Goal: Contribute content: Contribute content

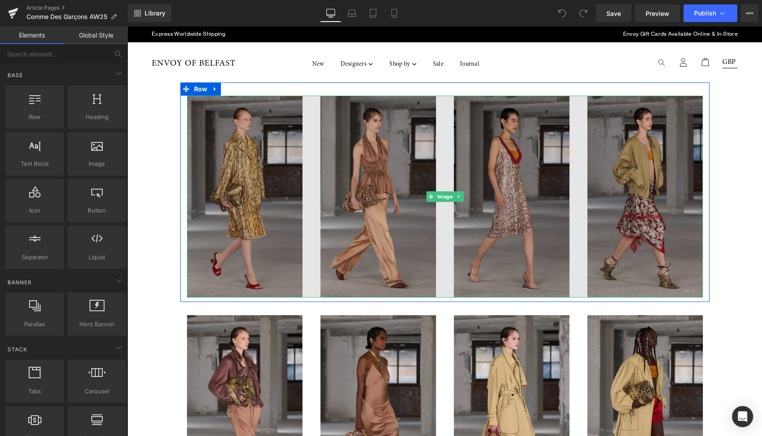
click at [241, 197] on img at bounding box center [445, 197] width 516 height 202
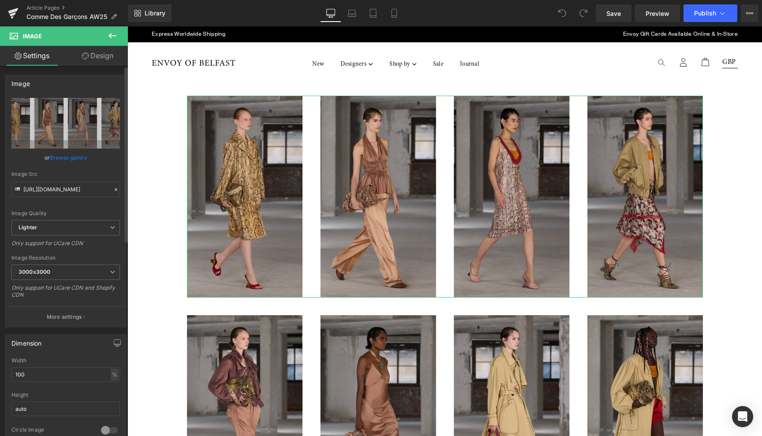
click at [74, 160] on link "Browse gallery" at bounding box center [68, 157] width 37 height 15
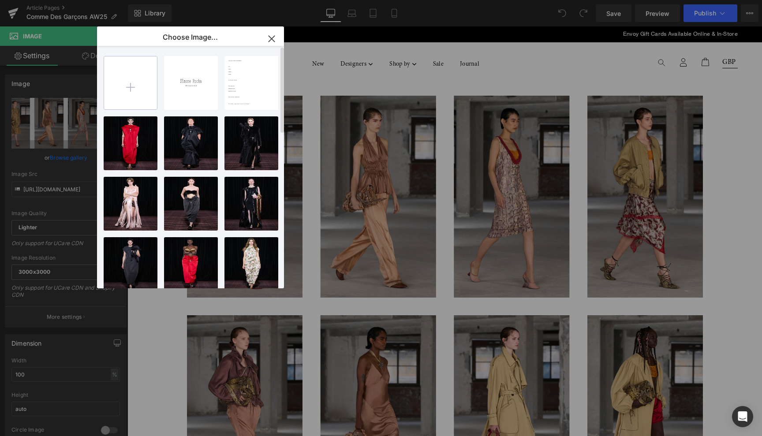
click at [134, 86] on input "file" at bounding box center [130, 82] width 53 height 53
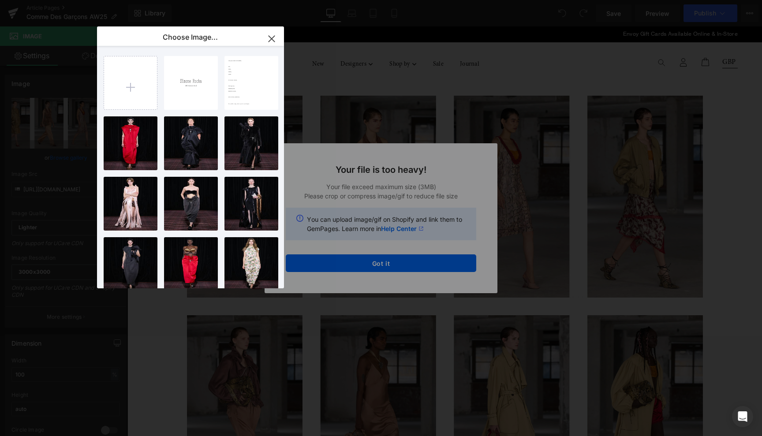
click at [412, 0] on div "Text Color Highlight Color #333333 Choose Image... Back to Library Insert AW25 …" at bounding box center [381, 0] width 762 height 0
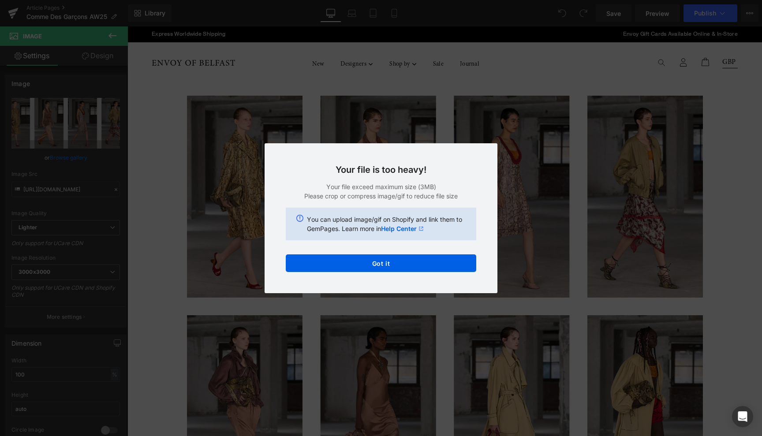
click at [412, 264] on button "Got it" at bounding box center [381, 263] width 190 height 18
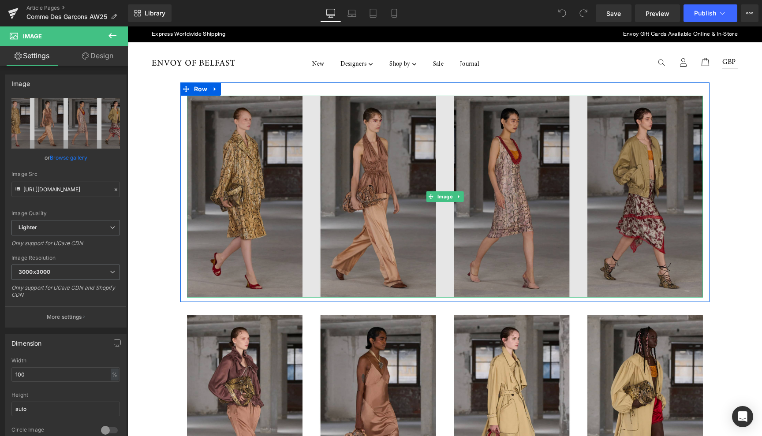
click at [256, 223] on img at bounding box center [445, 197] width 516 height 202
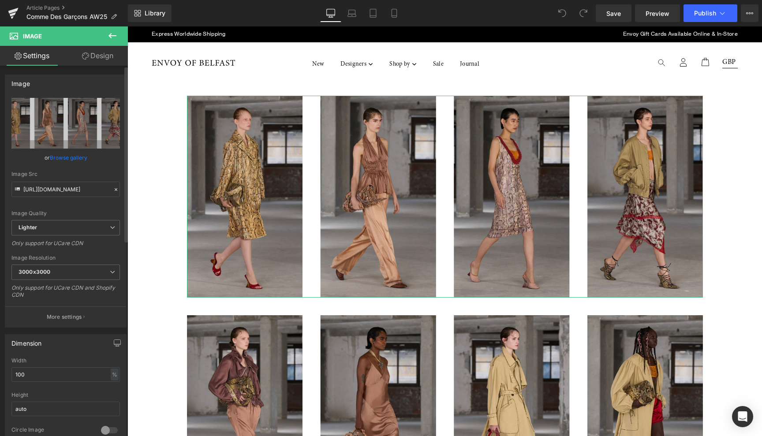
click at [66, 163] on link "Browse gallery" at bounding box center [68, 157] width 37 height 15
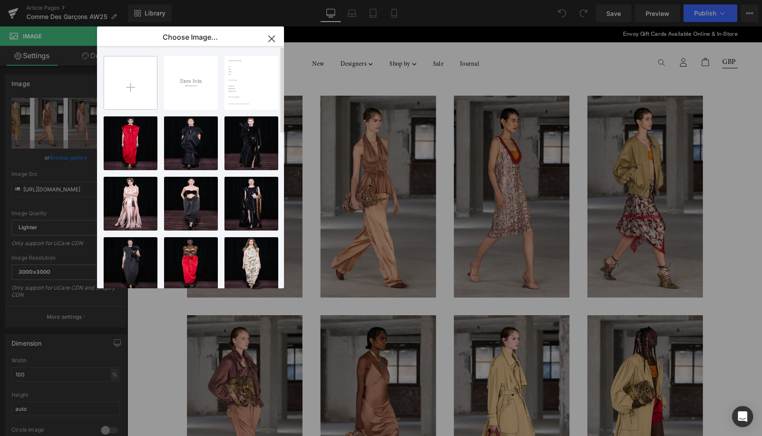
click at [132, 86] on input "file" at bounding box center [130, 82] width 53 height 53
click at [129, 86] on input "file" at bounding box center [130, 82] width 53 height 53
type input "C:\fakepath\14783639.jpg"
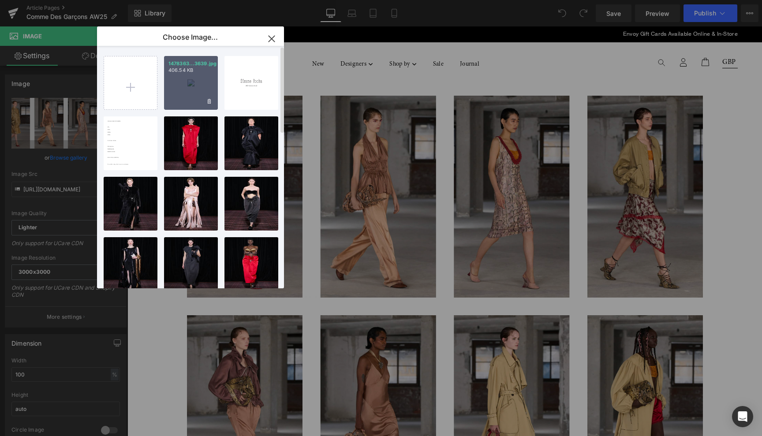
click at [189, 75] on div "1478363...3639.jpg 406.54 KB" at bounding box center [191, 83] width 54 height 54
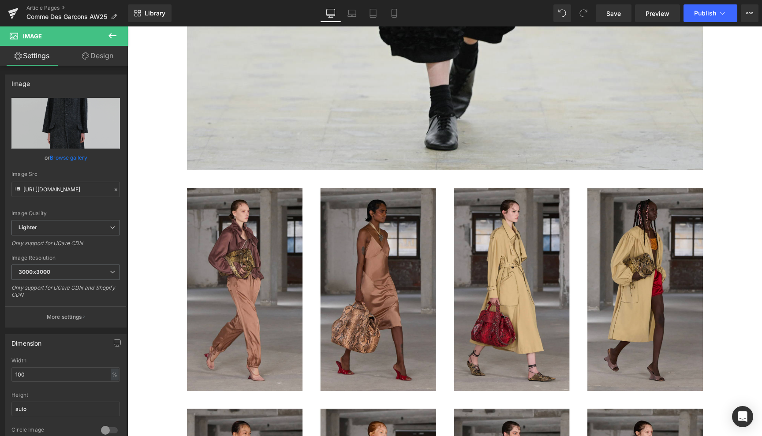
scroll to position [700, 0]
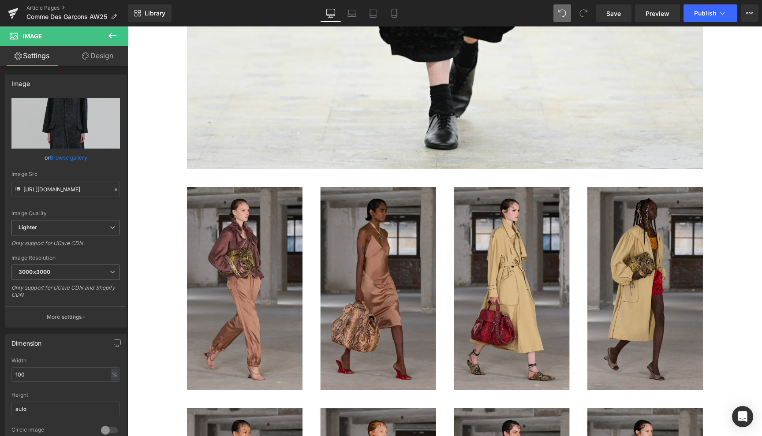
type input "https://ucarecdn.com/32022201-fed4-4b2b-8640-6cc48832ea61/-/format/auto/-/previ…"
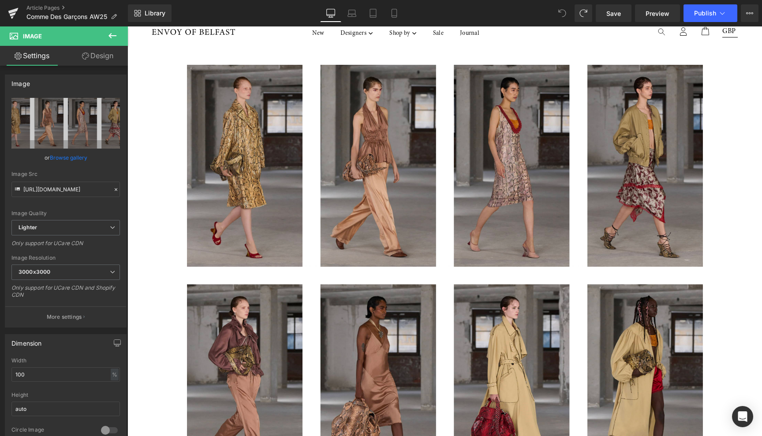
scroll to position [0, 0]
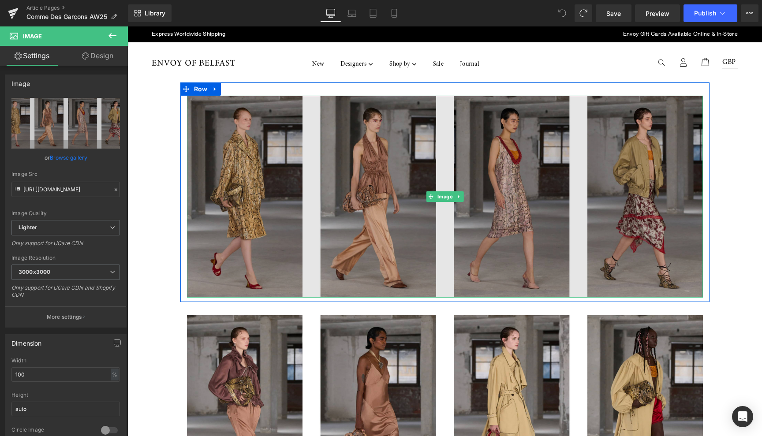
click at [241, 234] on img at bounding box center [445, 197] width 516 height 202
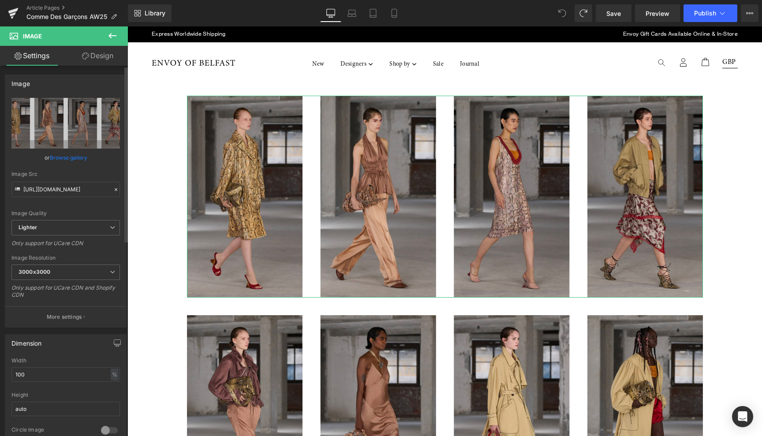
click at [67, 155] on link "Browse gallery" at bounding box center [68, 157] width 37 height 15
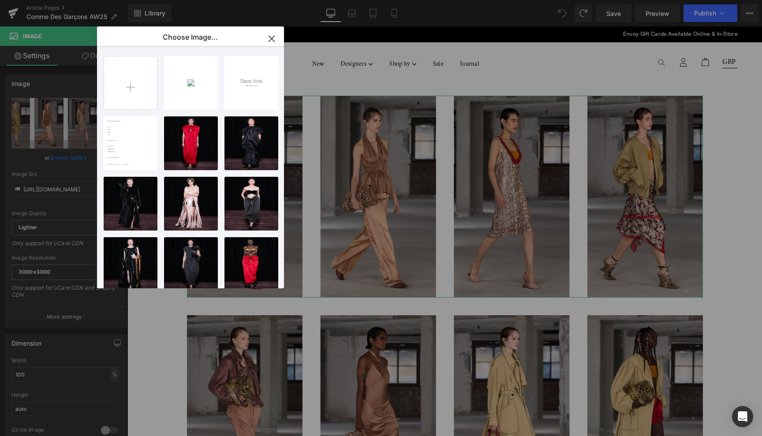
click at [67, 0] on div "You are previewing how the will restyle your page. You can not edit Elements in…" at bounding box center [381, 0] width 762 height 0
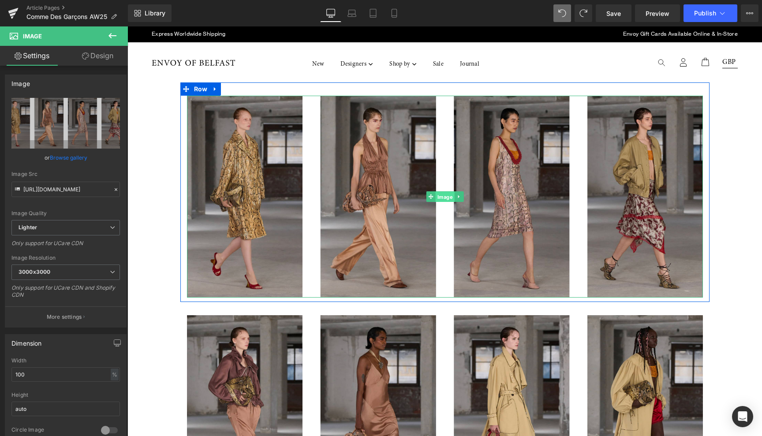
click at [445, 195] on span "Image" at bounding box center [444, 197] width 19 height 11
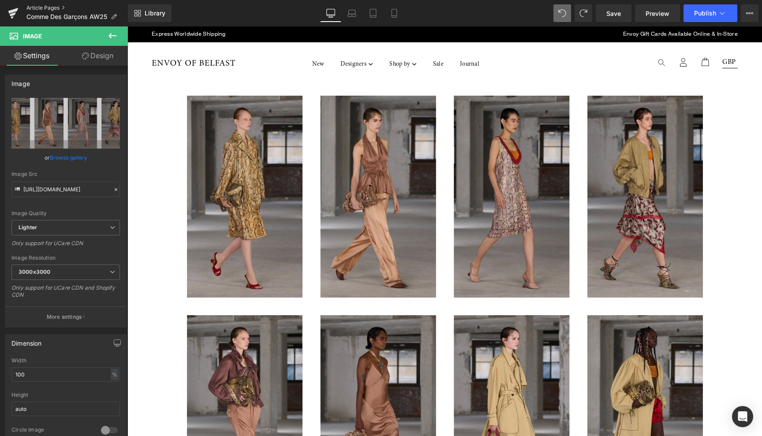
click at [43, 7] on link "Article Pages" at bounding box center [76, 7] width 101 height 7
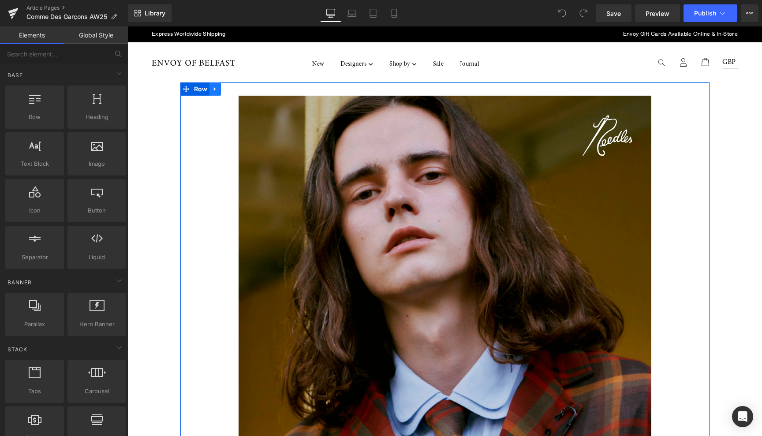
click at [215, 90] on icon at bounding box center [215, 89] width 6 height 7
click at [236, 89] on icon at bounding box center [238, 89] width 6 height 6
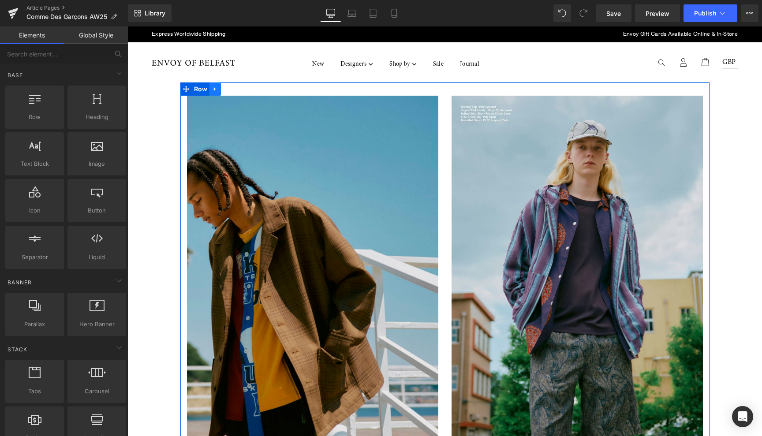
click at [213, 87] on icon at bounding box center [215, 89] width 6 height 7
click at [195, 86] on span "Row" at bounding box center [201, 88] width 18 height 13
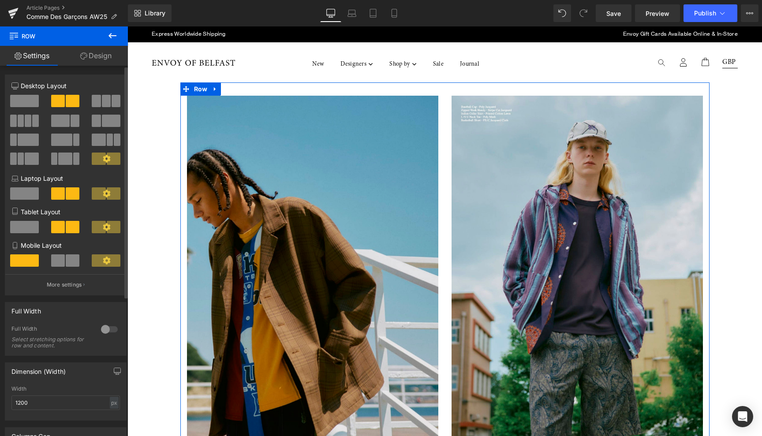
click at [25, 119] on span at bounding box center [28, 121] width 7 height 12
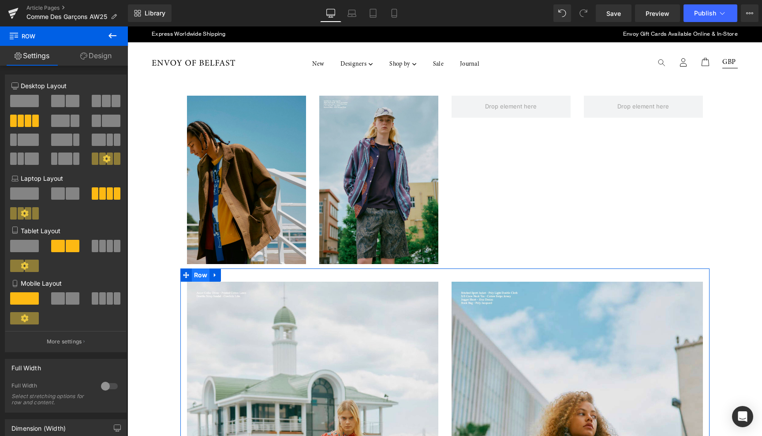
click at [197, 275] on span "Row" at bounding box center [201, 274] width 18 height 13
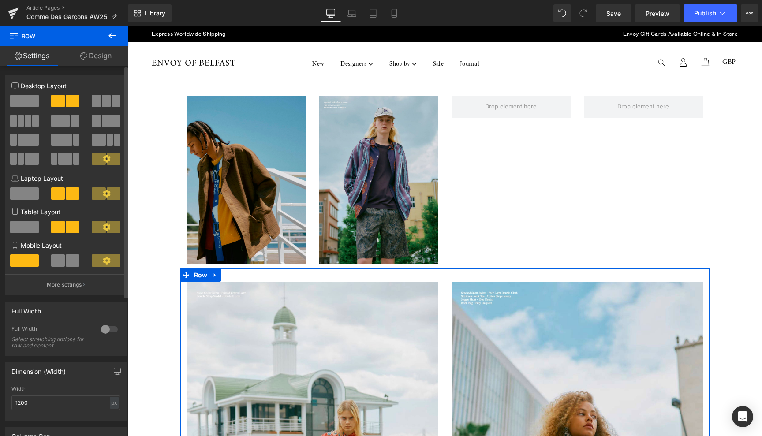
click at [22, 120] on span at bounding box center [21, 121] width 7 height 12
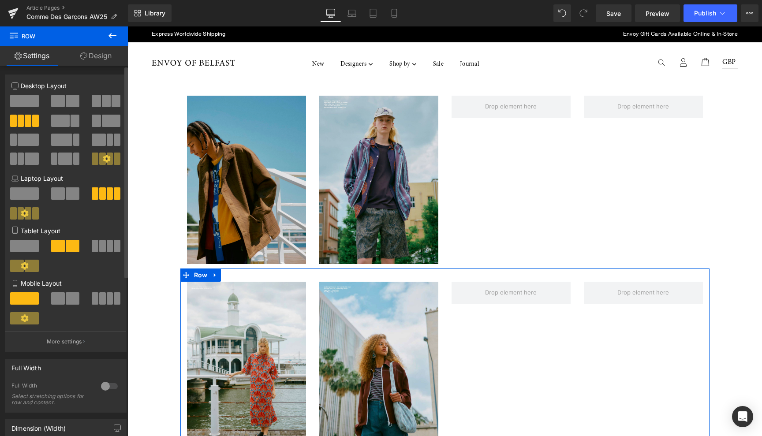
click at [109, 249] on span at bounding box center [110, 246] width 7 height 12
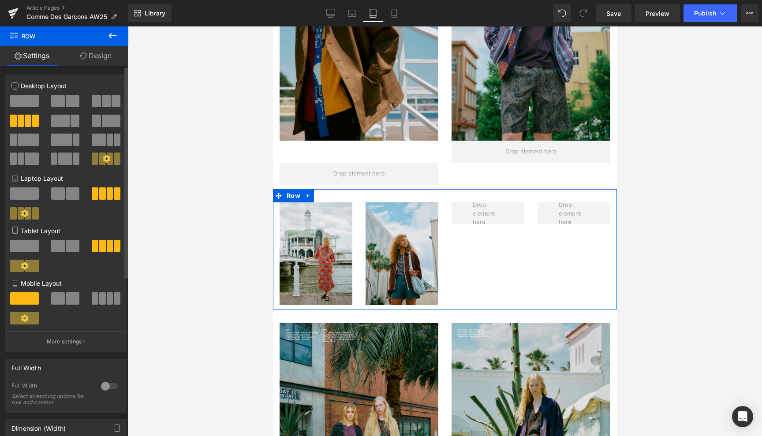
click at [107, 299] on span at bounding box center [110, 298] width 7 height 12
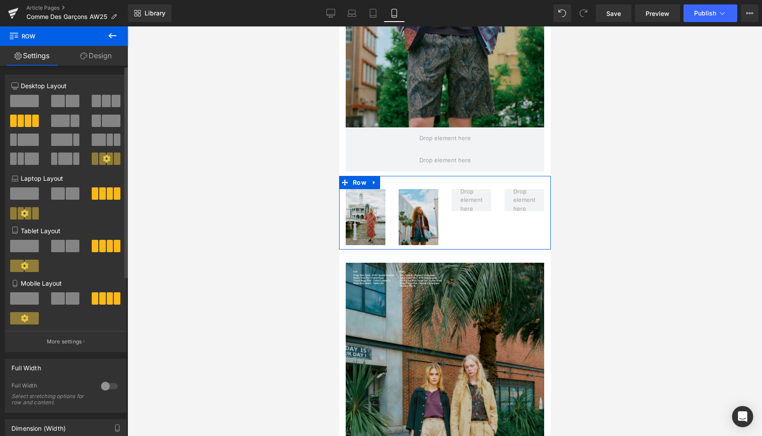
scroll to position [521, 0]
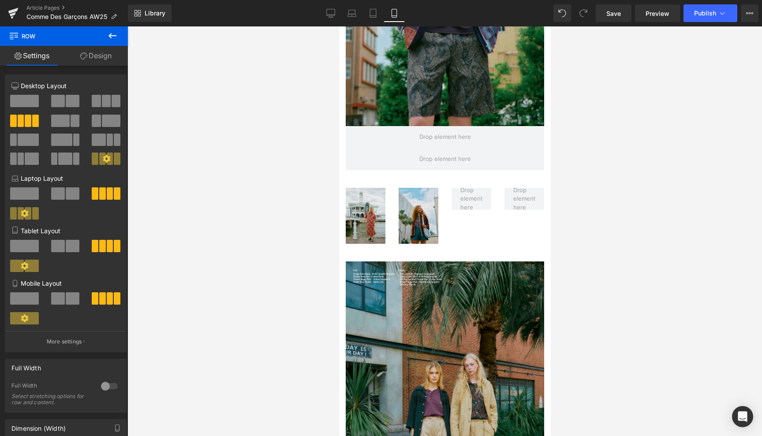
click at [110, 33] on icon at bounding box center [112, 35] width 11 height 11
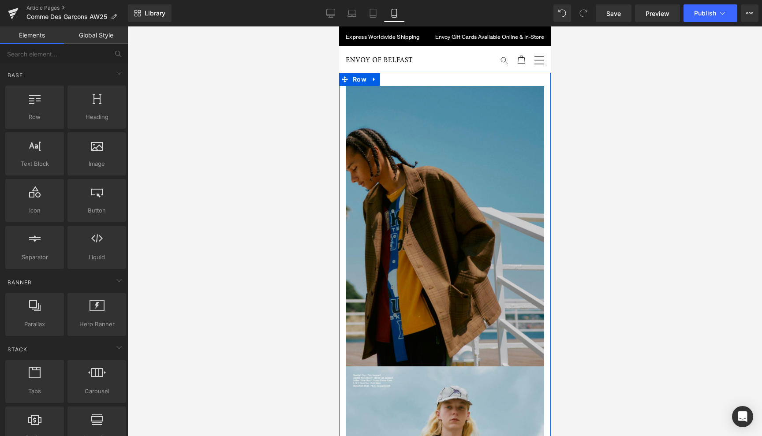
scroll to position [0, 0]
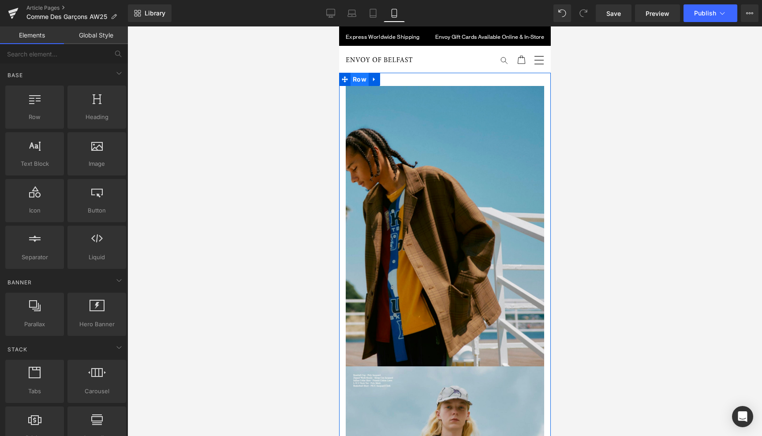
click at [361, 79] on span "Row" at bounding box center [359, 79] width 18 height 13
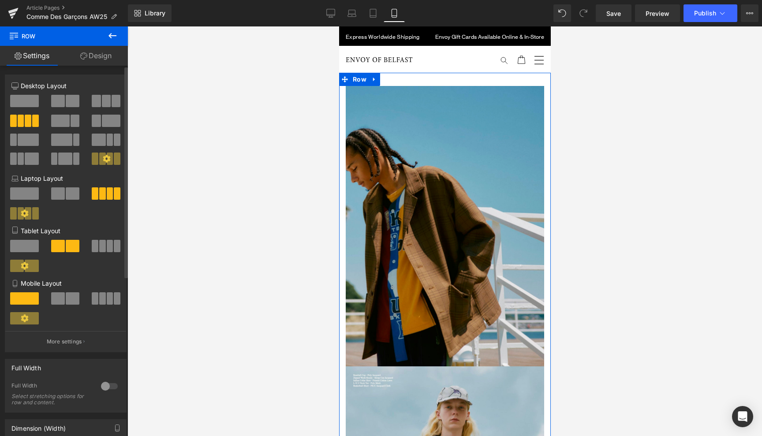
click at [101, 245] on span at bounding box center [102, 246] width 7 height 12
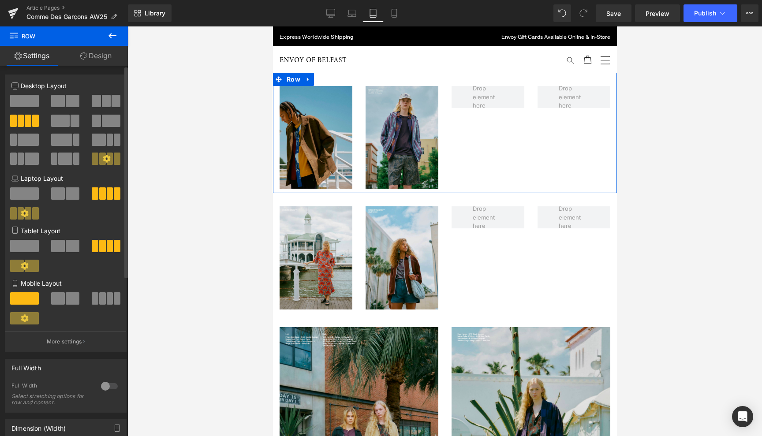
click at [107, 304] on span at bounding box center [110, 298] width 7 height 12
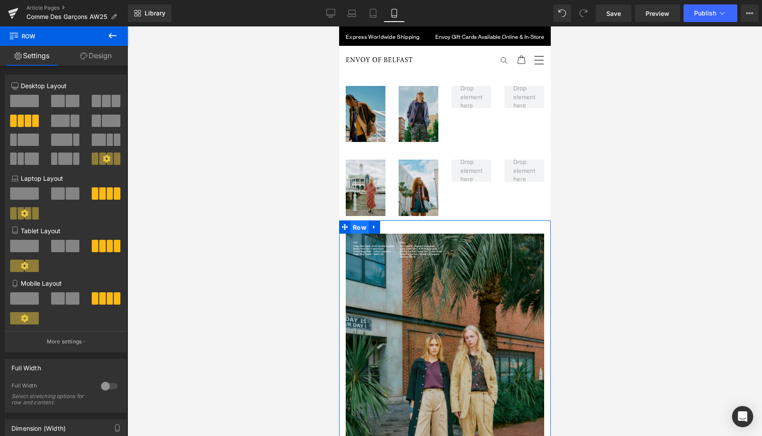
click at [359, 223] on span "Row" at bounding box center [359, 227] width 18 height 13
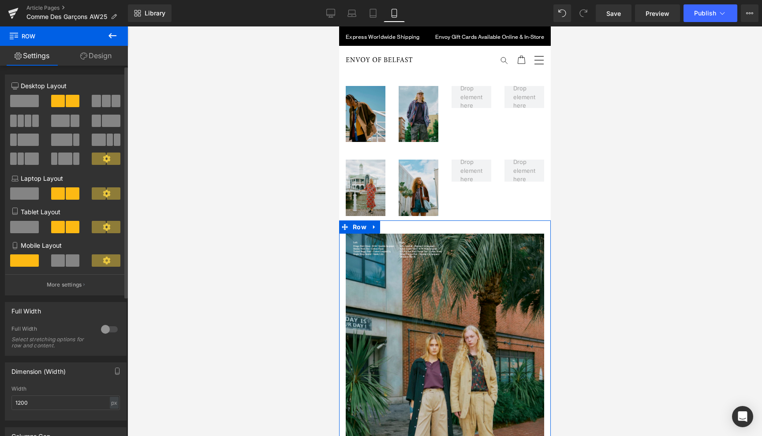
click at [25, 119] on span at bounding box center [28, 121] width 7 height 12
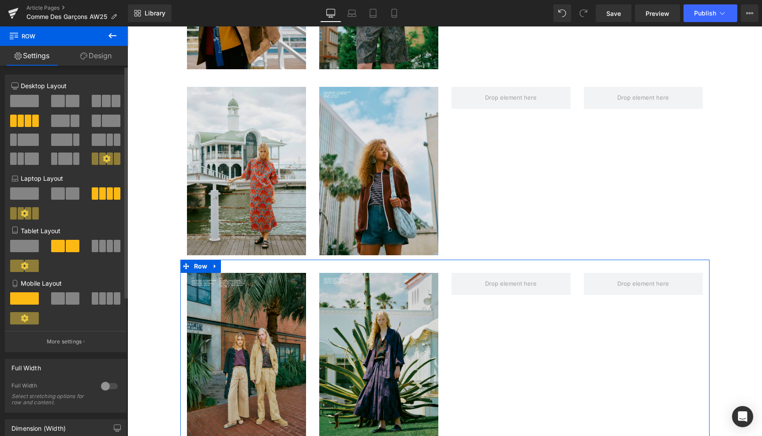
scroll to position [236, 0]
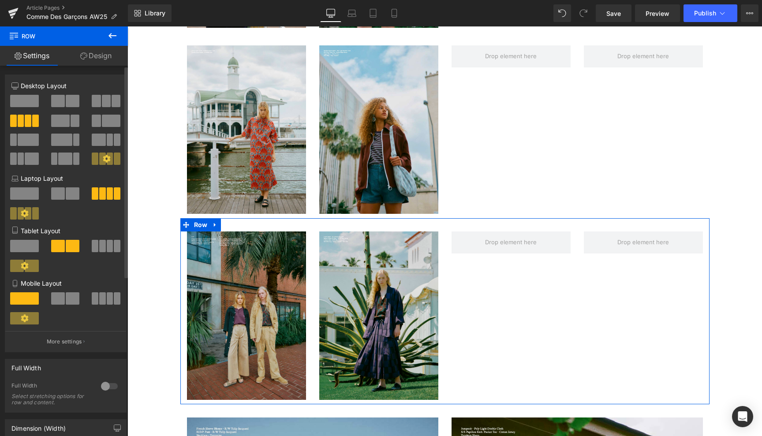
click at [101, 246] on span at bounding box center [102, 246] width 7 height 12
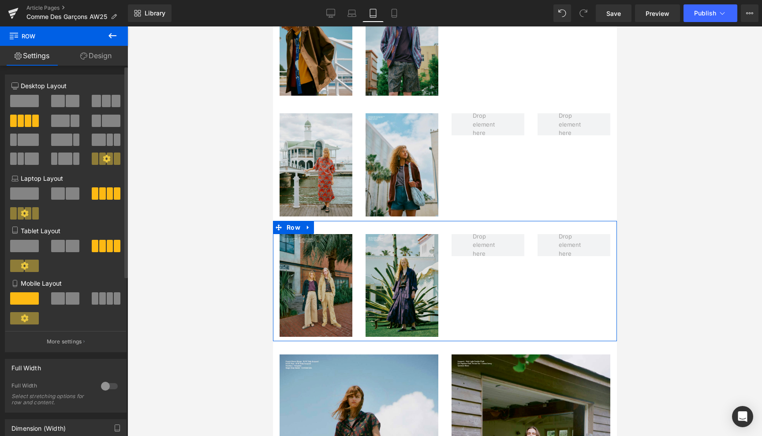
click at [107, 296] on span at bounding box center [110, 298] width 7 height 12
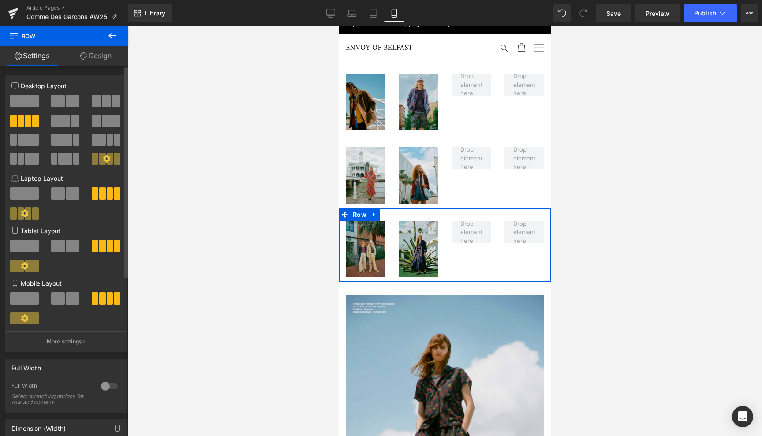
scroll to position [0, 0]
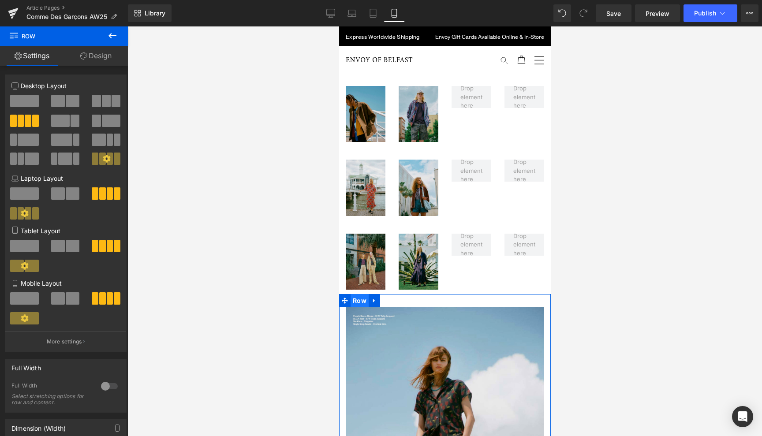
click at [359, 298] on span "Row" at bounding box center [359, 300] width 18 height 13
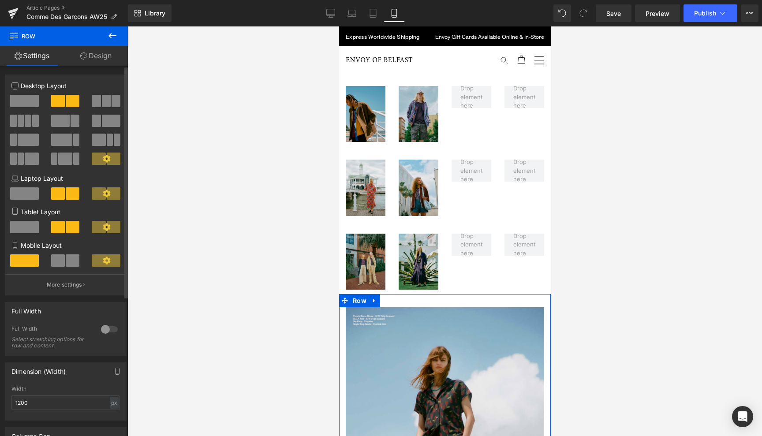
click at [28, 120] on span at bounding box center [28, 121] width 7 height 12
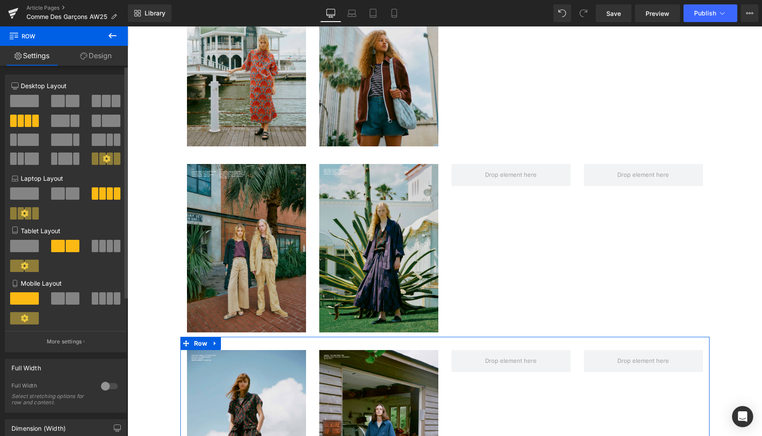
scroll to position [350, 0]
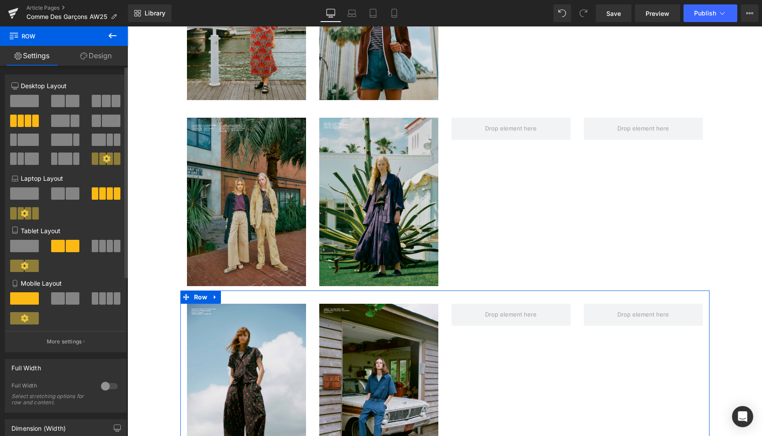
click at [107, 248] on span at bounding box center [110, 246] width 7 height 12
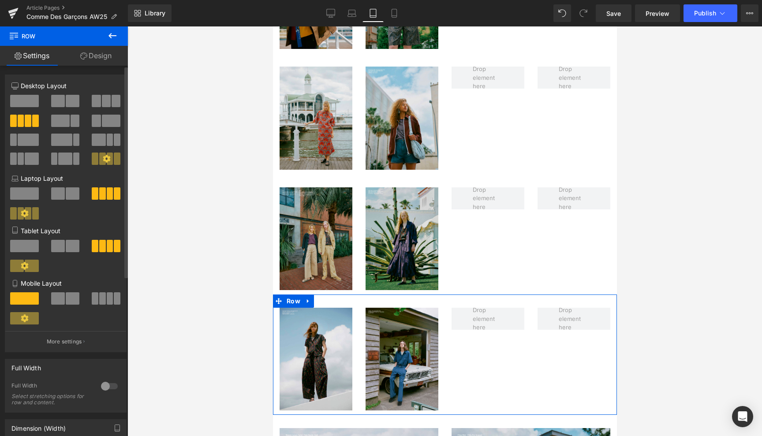
click at [114, 298] on span at bounding box center [117, 298] width 7 height 12
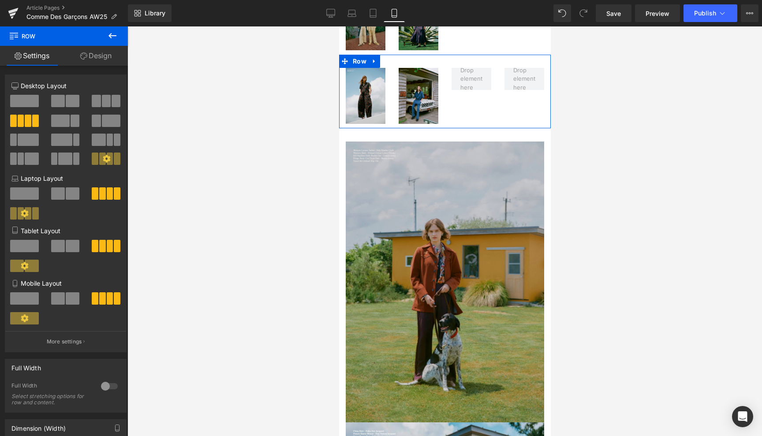
scroll to position [242, 0]
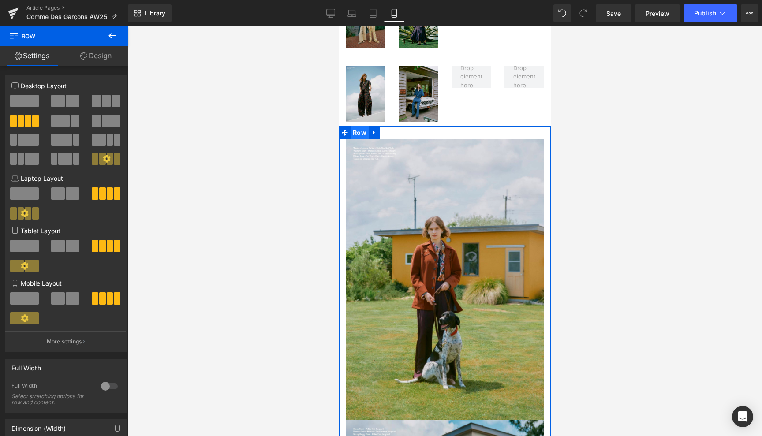
click at [361, 128] on span "Row" at bounding box center [359, 132] width 18 height 13
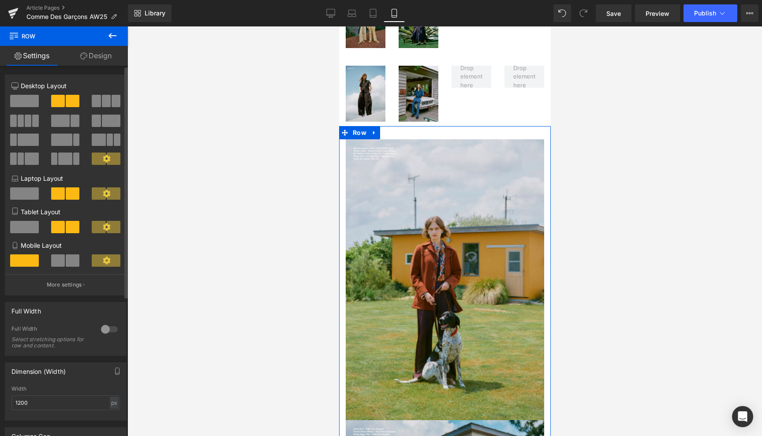
click at [34, 120] on span at bounding box center [35, 121] width 7 height 12
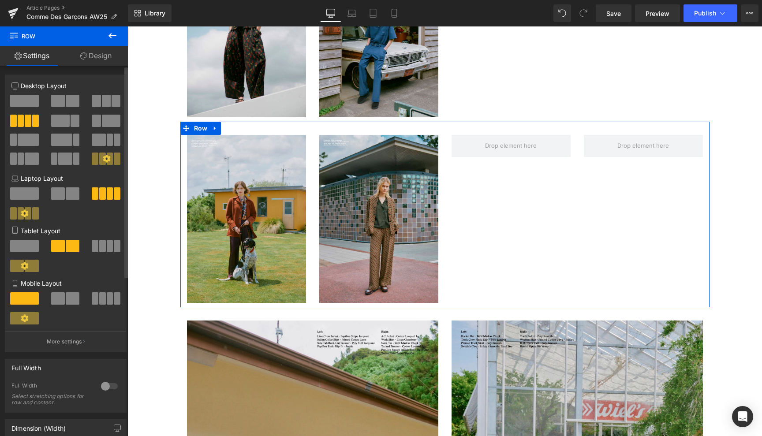
click at [108, 245] on span at bounding box center [110, 246] width 7 height 12
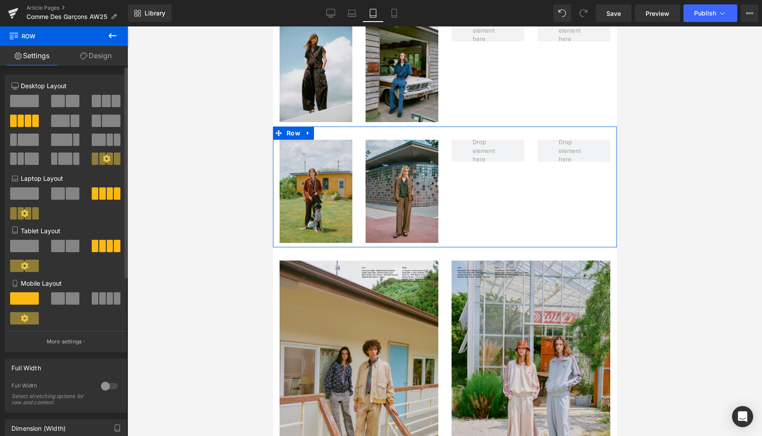
click at [107, 300] on span at bounding box center [110, 298] width 7 height 12
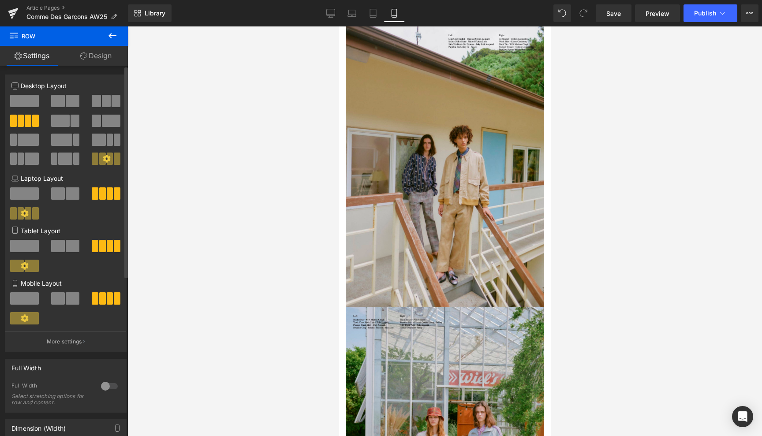
scroll to position [241, 0]
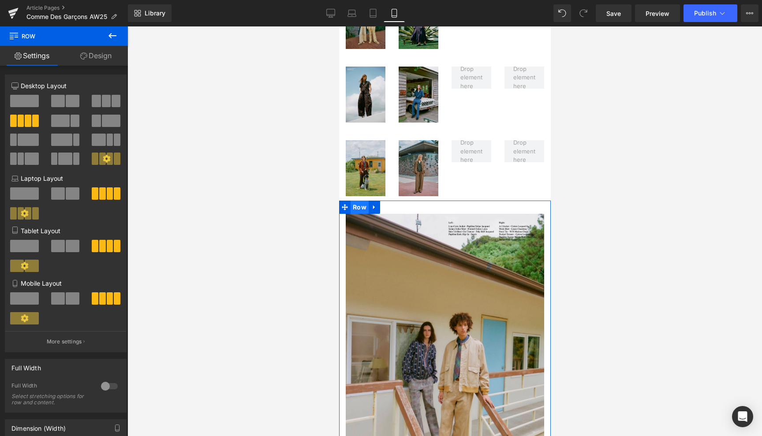
click at [361, 201] on span "Row" at bounding box center [359, 207] width 18 height 13
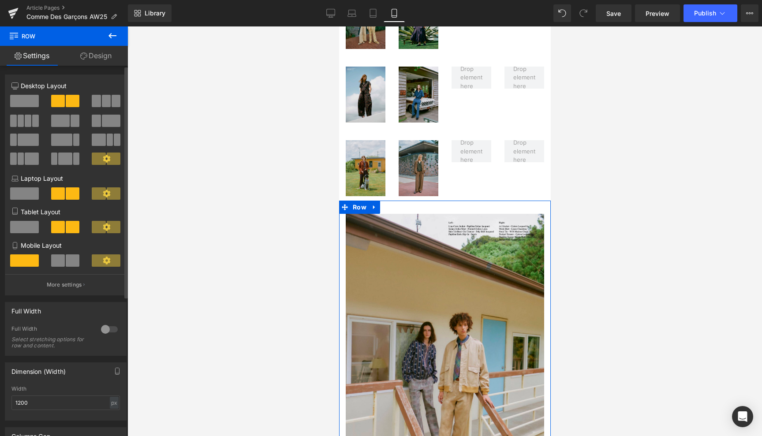
click at [18, 120] on span at bounding box center [21, 121] width 7 height 12
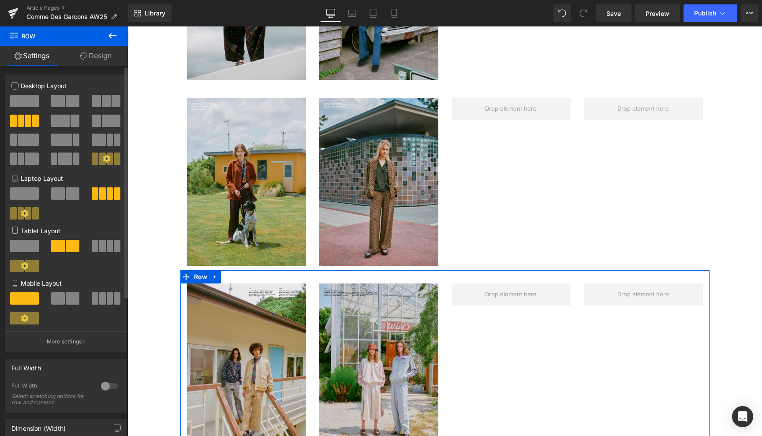
scroll to position [818, 0]
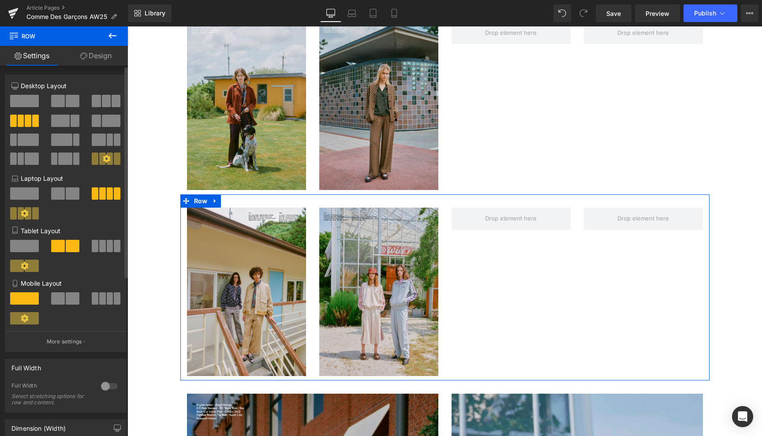
click at [107, 243] on span at bounding box center [110, 246] width 7 height 12
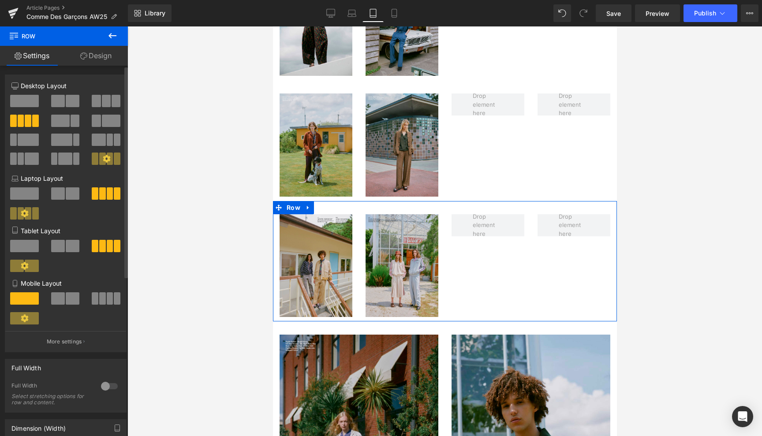
click at [114, 298] on span at bounding box center [117, 298] width 7 height 12
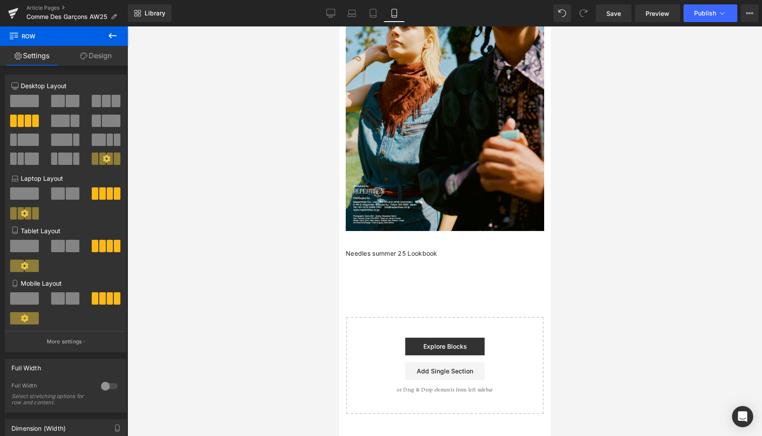
scroll to position [6671, 0]
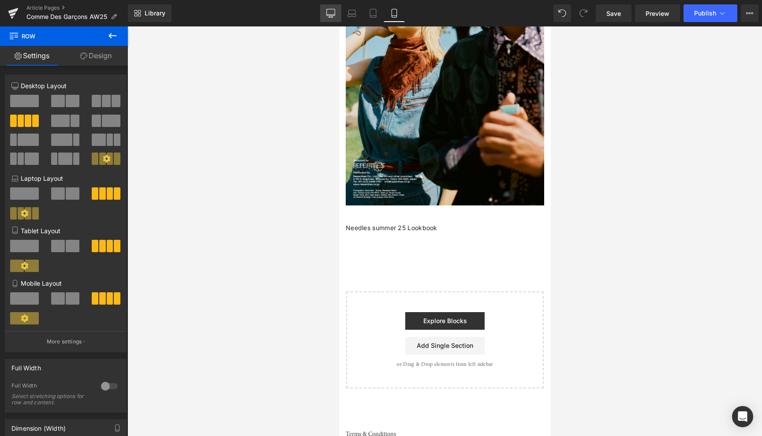
click at [334, 15] on icon at bounding box center [331, 15] width 8 height 0
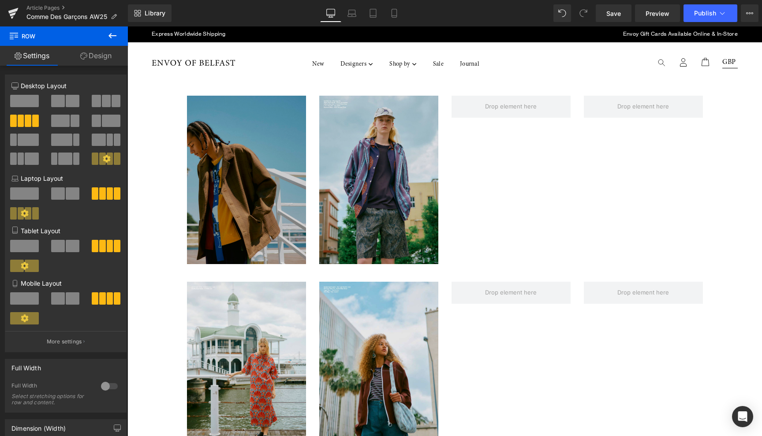
scroll to position [0, 0]
click at [227, 118] on img at bounding box center [246, 180] width 119 height 168
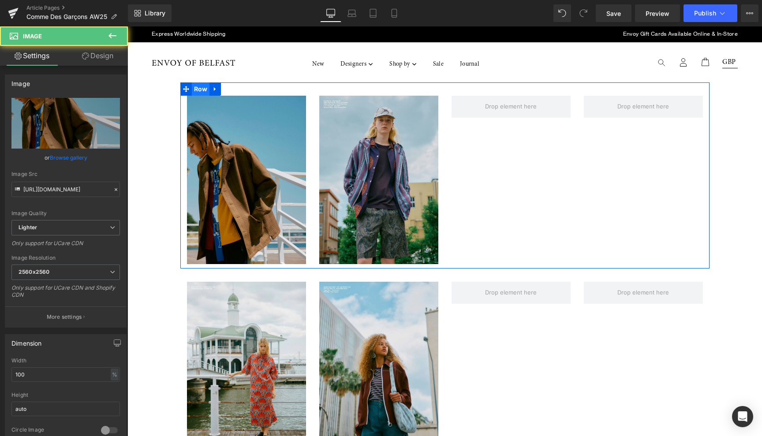
click at [200, 86] on span "Row" at bounding box center [201, 88] width 18 height 13
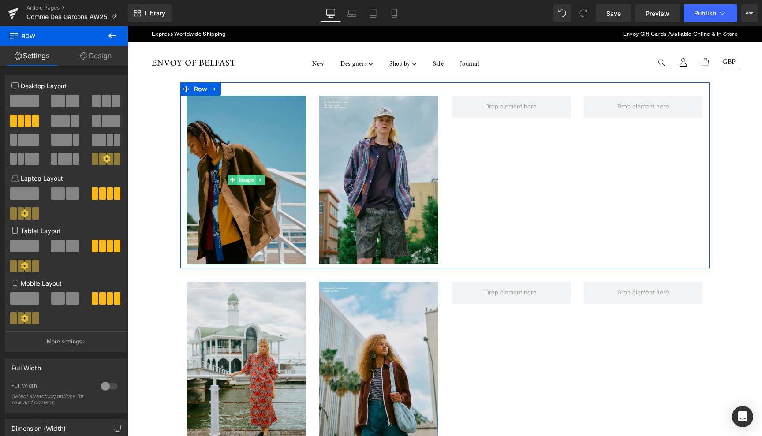
click at [242, 180] on span "Image" at bounding box center [246, 180] width 19 height 11
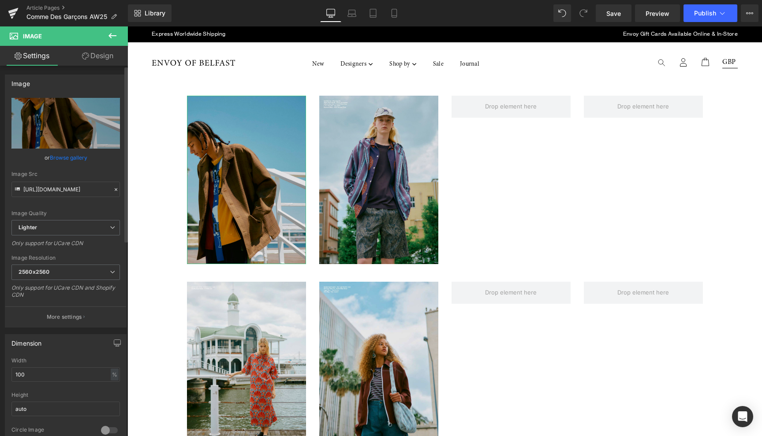
click at [74, 154] on link "Browse gallery" at bounding box center [68, 157] width 37 height 15
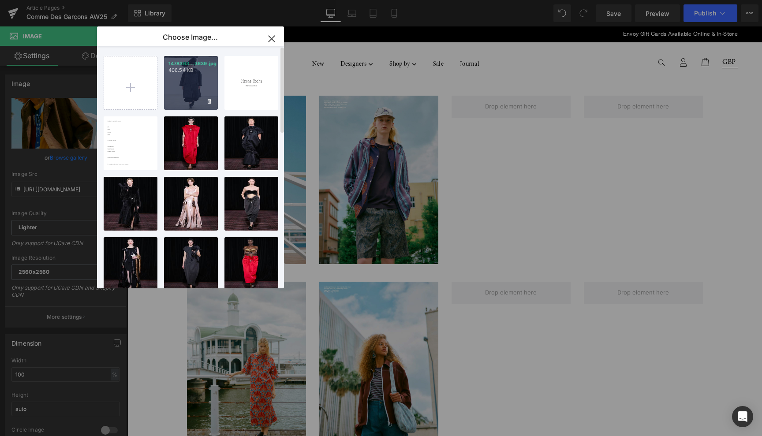
click at [199, 86] on div "1478363...3639.jpg 406.54 KB" at bounding box center [191, 83] width 54 height 54
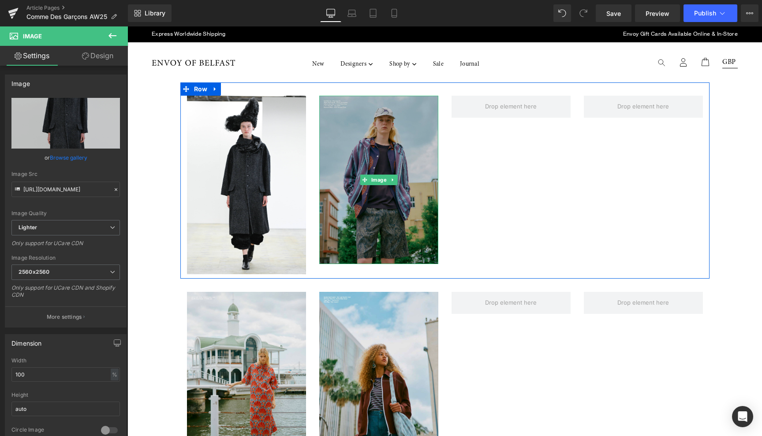
type input "https://ucarecdn.com/21356deb-df60-4a5f-84b2-b209a3293bf8/-/format/auto/-/previ…"
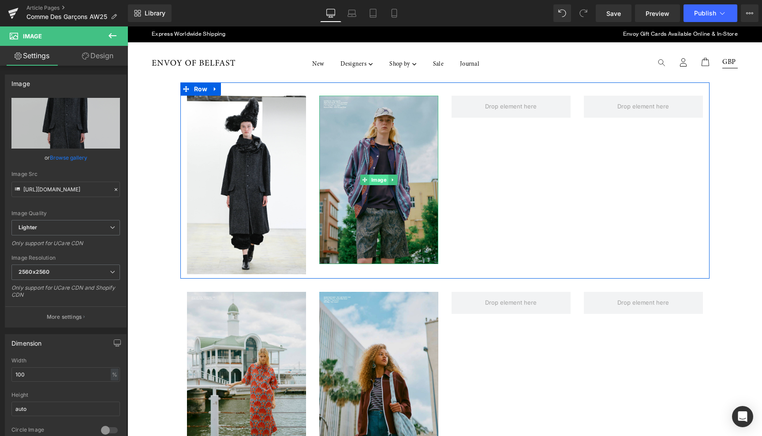
click at [380, 179] on span "Image" at bounding box center [378, 180] width 19 height 11
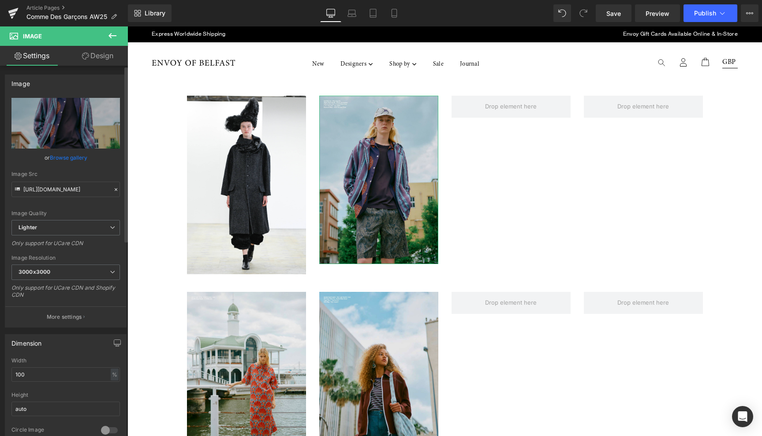
click at [74, 158] on link "Browse gallery" at bounding box center [68, 157] width 37 height 15
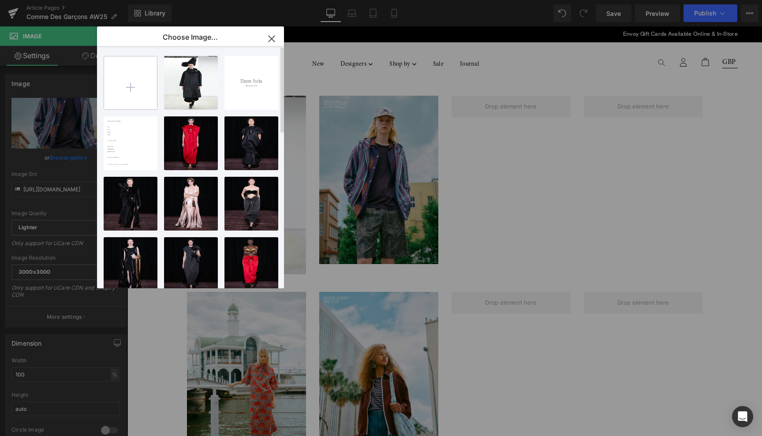
click at [131, 87] on input "file" at bounding box center [130, 82] width 53 height 53
type input "C:\fakepath\14784036.jpg"
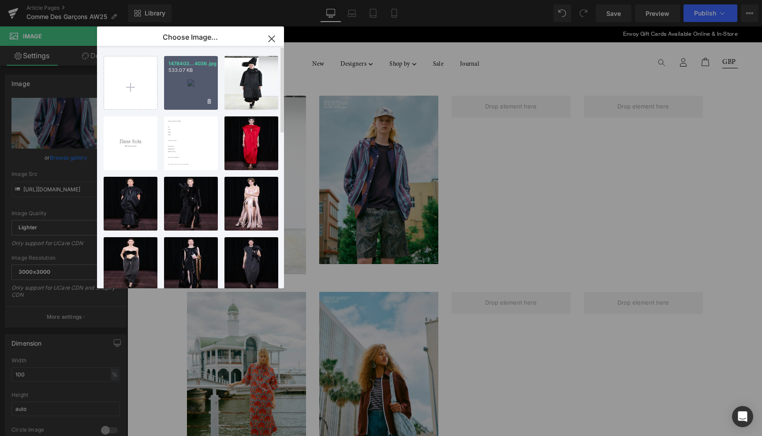
click at [193, 81] on div "1478403...4036.jpg 533.07 KB" at bounding box center [191, 83] width 54 height 54
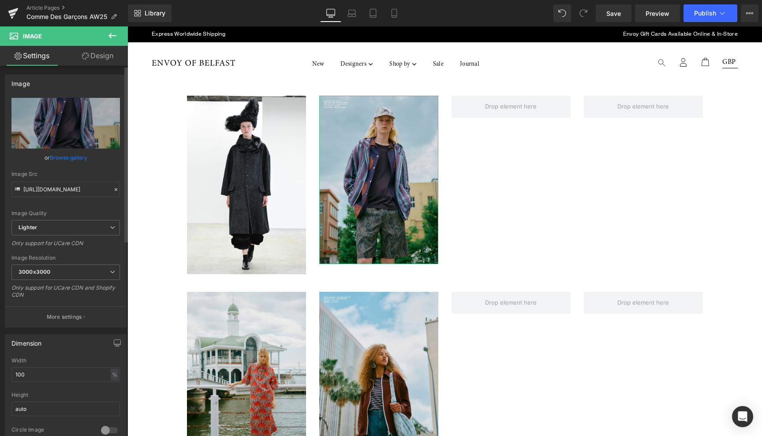
click at [79, 156] on link "Browse gallery" at bounding box center [68, 157] width 37 height 15
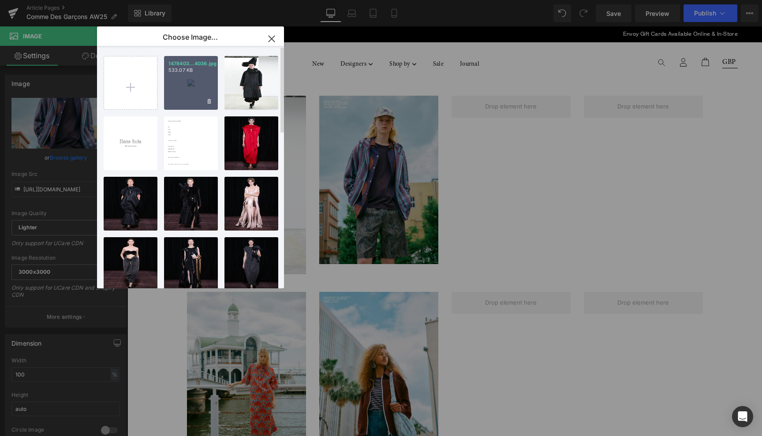
click at [188, 83] on div "1478403...4036.jpg 533.07 KB" at bounding box center [191, 83] width 54 height 54
type input "https://ucarecdn.com/80d2516f-cde5-453e-a9e1-eed9ee926083/-/format/auto/-/previ…"
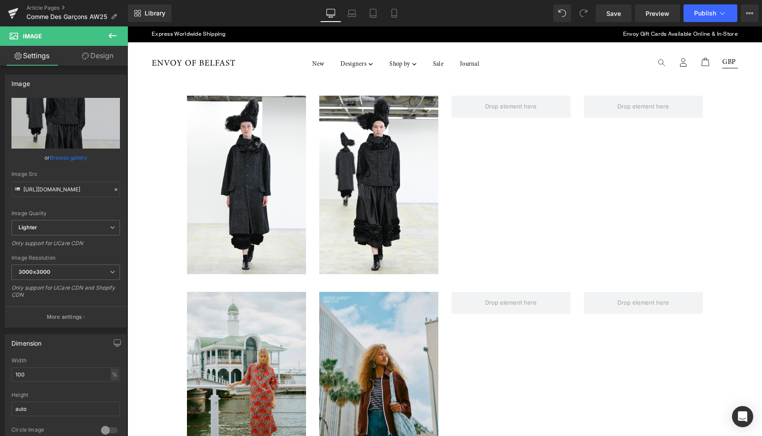
click at [112, 36] on icon at bounding box center [112, 35] width 8 height 5
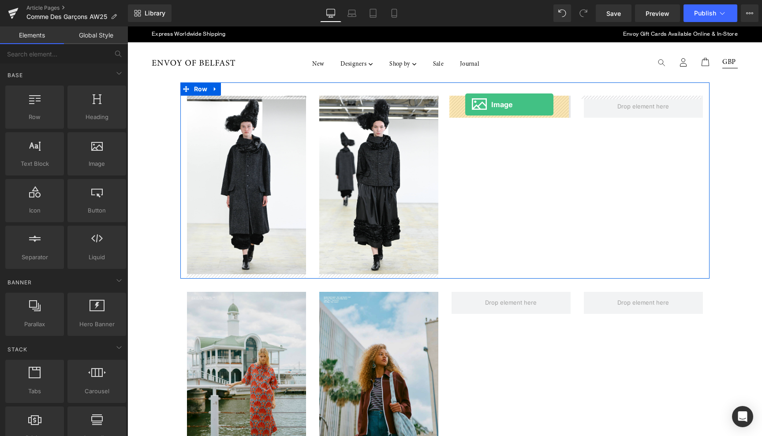
drag, startPoint x: 231, startPoint y: 183, endPoint x: 465, endPoint y: 104, distance: 246.6
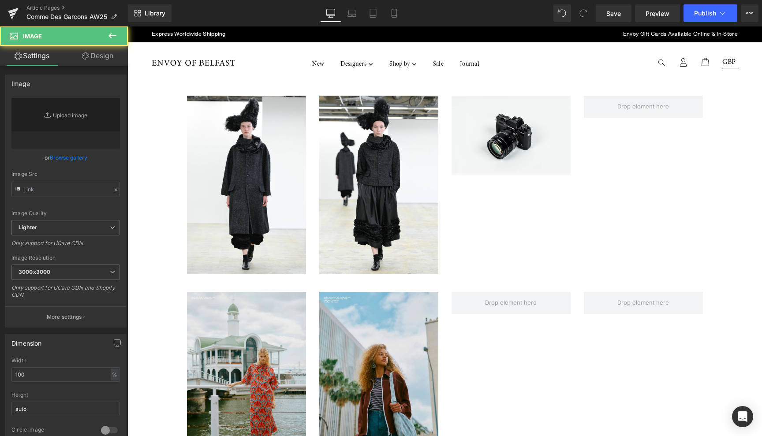
type input "//d1um8515vdn9kb.cloudfront.net/images/parallax.jpg"
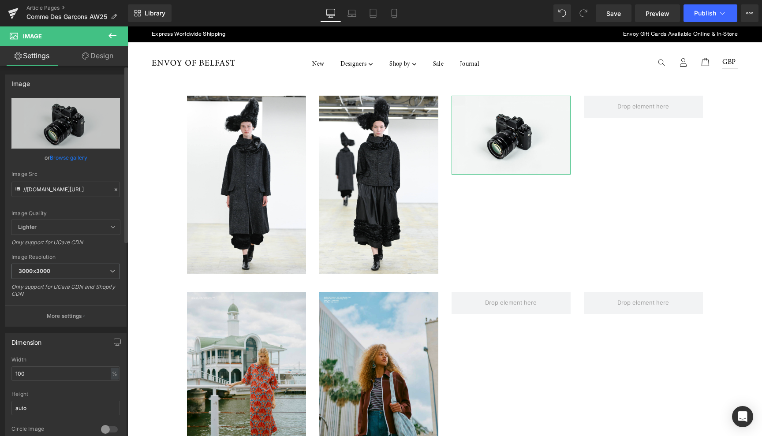
click at [65, 154] on link "Browse gallery" at bounding box center [68, 157] width 37 height 15
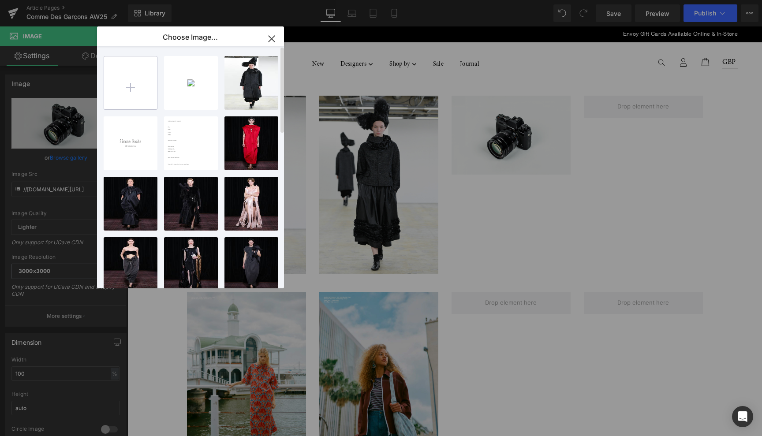
click at [124, 87] on input "file" at bounding box center [130, 82] width 53 height 53
type input "C:\fakepath\14785884.jpg"
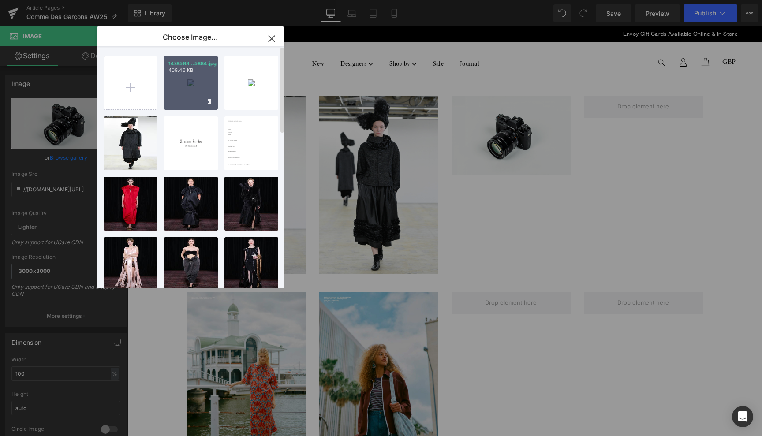
click at [195, 87] on div "1478588...5884.jpg 409.46 KB" at bounding box center [191, 83] width 54 height 54
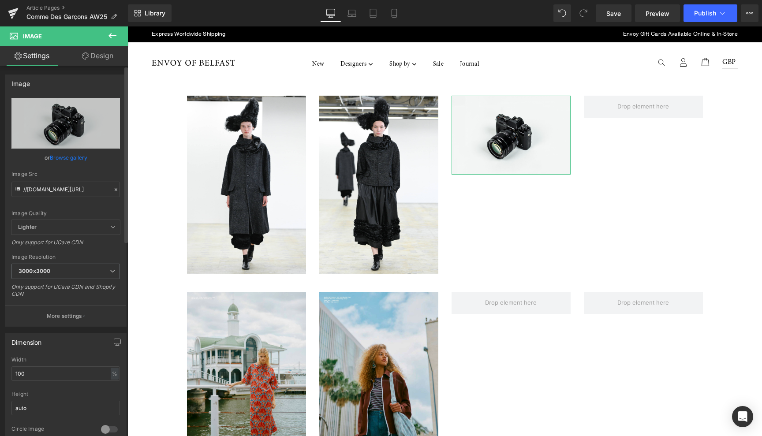
click at [69, 157] on link "Browse gallery" at bounding box center [68, 157] width 37 height 15
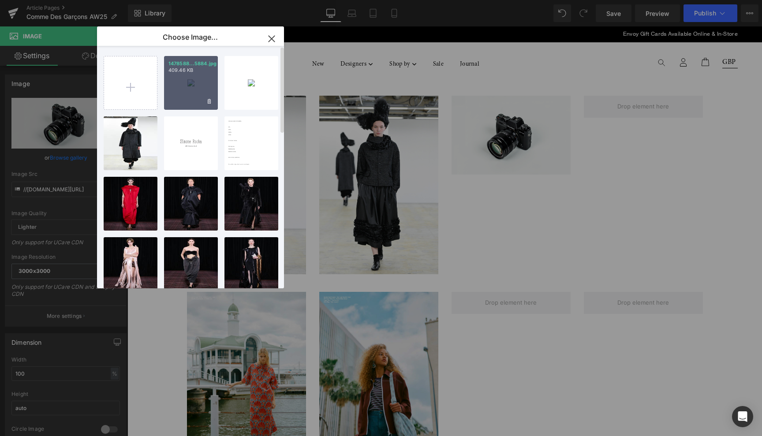
click at [190, 84] on div "1478588...5884.jpg 409.46 KB" at bounding box center [191, 83] width 54 height 54
type input "https://ucarecdn.com/748fb390-ab47-4b22-a585-b289537a1c8b/-/format/auto/-/previ…"
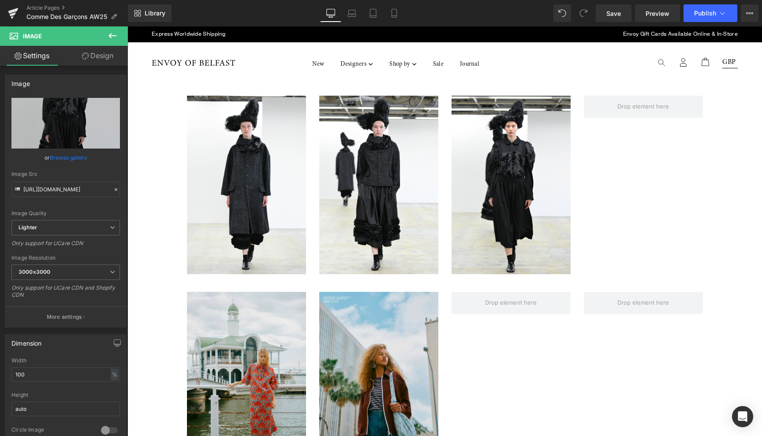
click at [115, 36] on icon at bounding box center [112, 35] width 8 height 5
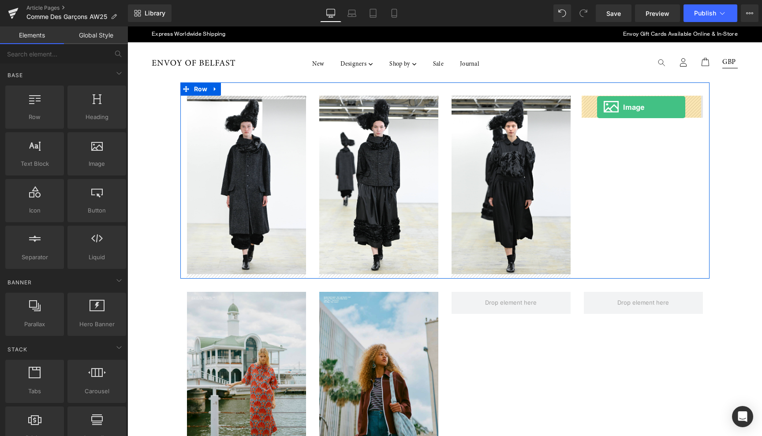
drag, startPoint x: 222, startPoint y: 183, endPoint x: 597, endPoint y: 107, distance: 382.5
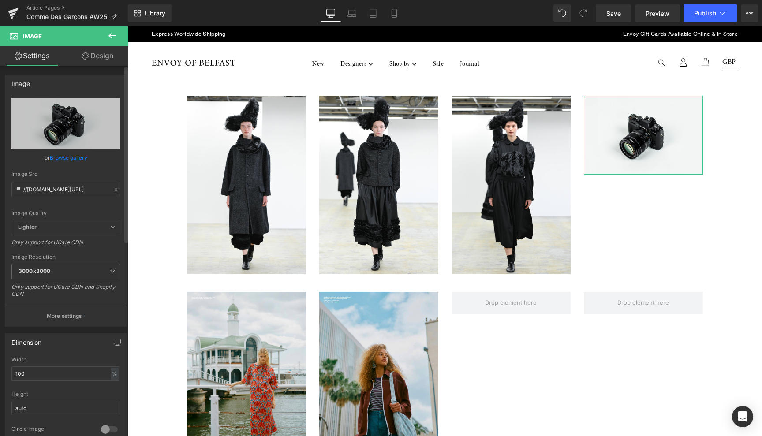
click at [62, 157] on link "Browse gallery" at bounding box center [68, 157] width 37 height 15
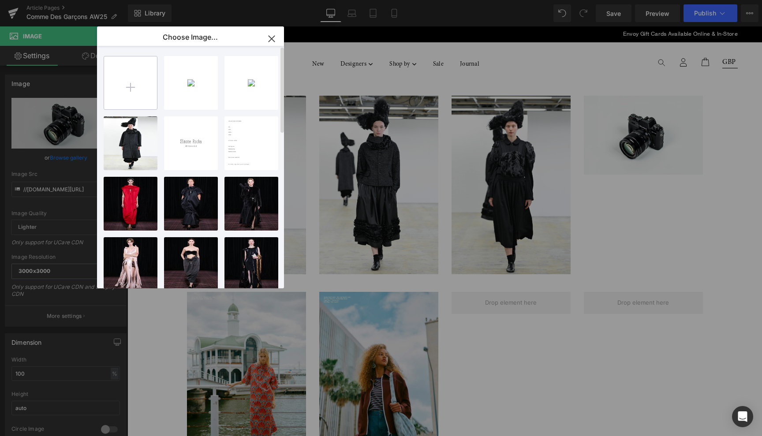
click at [127, 89] on input "file" at bounding box center [130, 82] width 53 height 53
type input "C:\fakepath\14786940.jpg"
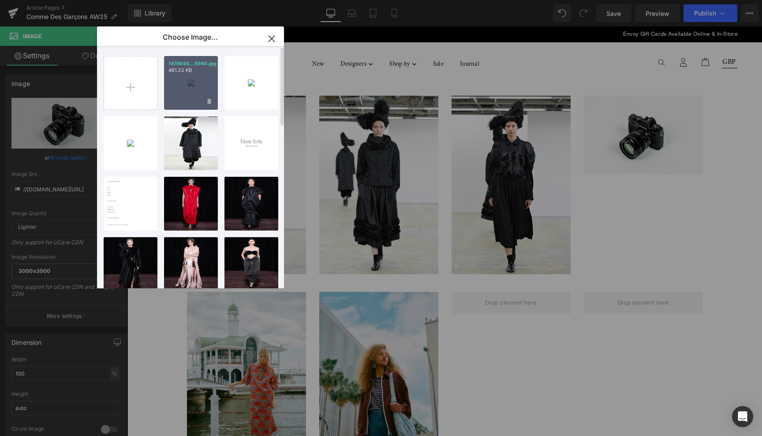
click at [197, 85] on div "1478694...6940.jpg 461.32 KB" at bounding box center [191, 83] width 54 height 54
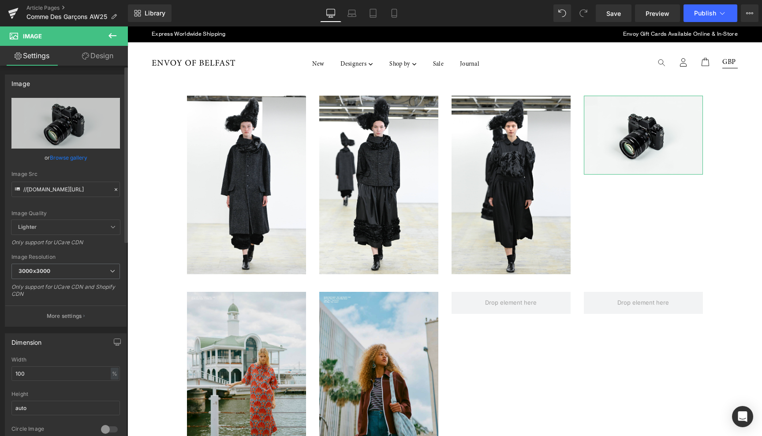
click at [63, 157] on link "Browse gallery" at bounding box center [68, 157] width 37 height 15
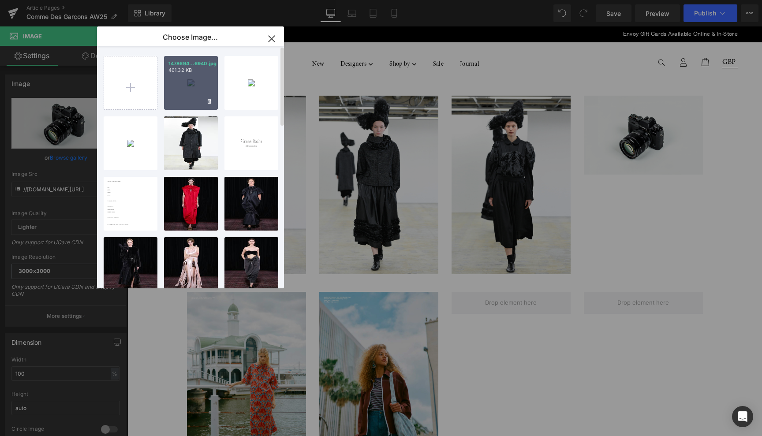
click at [191, 79] on div "1478694...6940.jpg 461.32 KB" at bounding box center [191, 83] width 54 height 54
type input "https://ucarecdn.com/11e2629d-3c17-4ab1-8582-8727a105d397/-/format/auto/-/previ…"
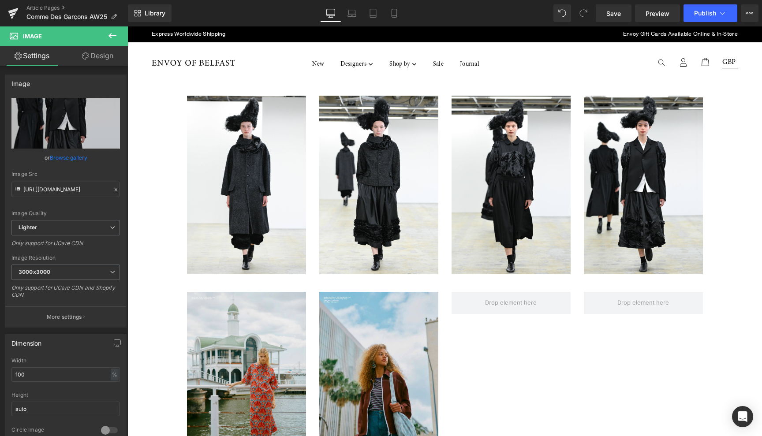
click at [114, 37] on icon at bounding box center [112, 35] width 11 height 11
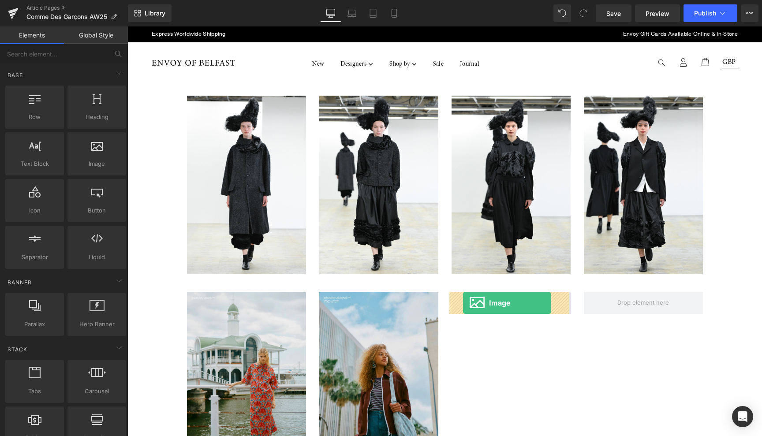
drag, startPoint x: 224, startPoint y: 180, endPoint x: 463, endPoint y: 303, distance: 268.5
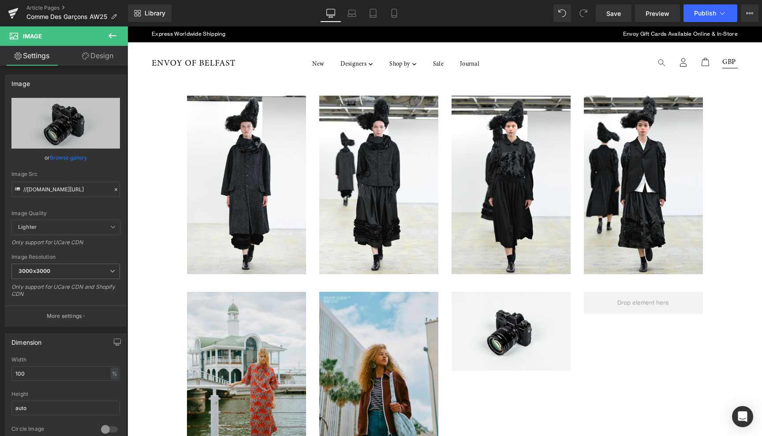
click at [111, 36] on icon at bounding box center [112, 35] width 8 height 5
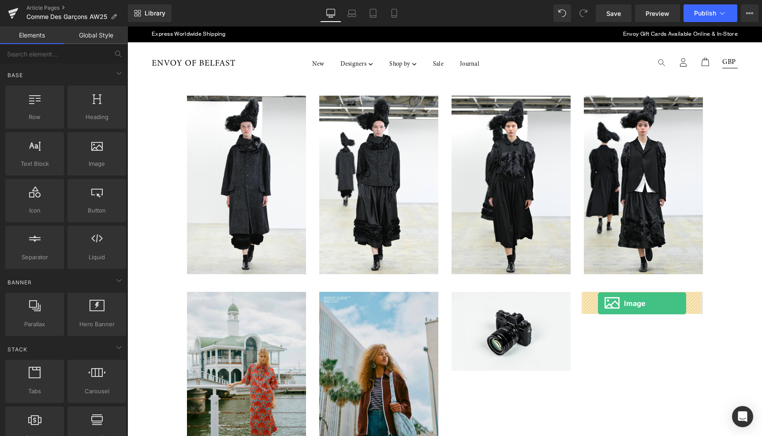
drag, startPoint x: 345, startPoint y: 152, endPoint x: 598, endPoint y: 303, distance: 294.8
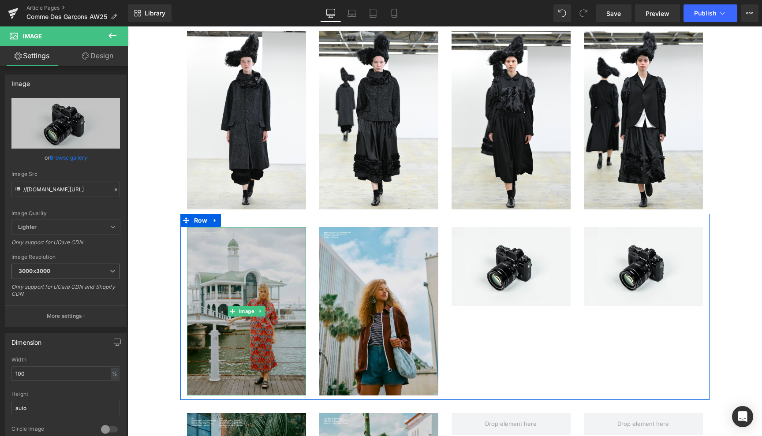
scroll to position [68, 0]
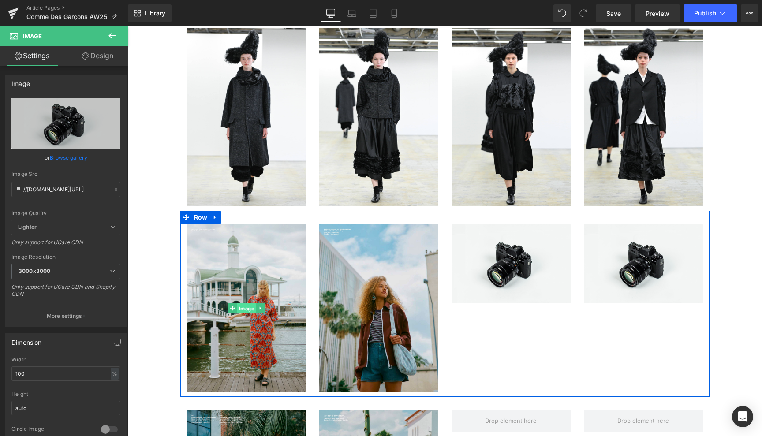
click at [243, 306] on span "Image" at bounding box center [246, 308] width 19 height 11
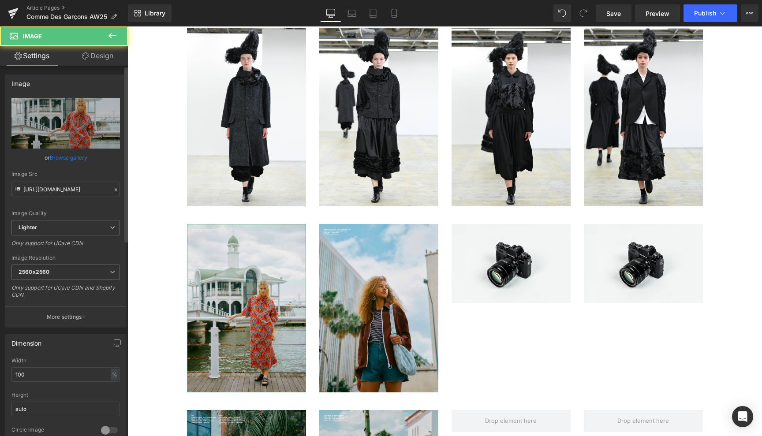
click at [81, 156] on link "Browse gallery" at bounding box center [68, 157] width 37 height 15
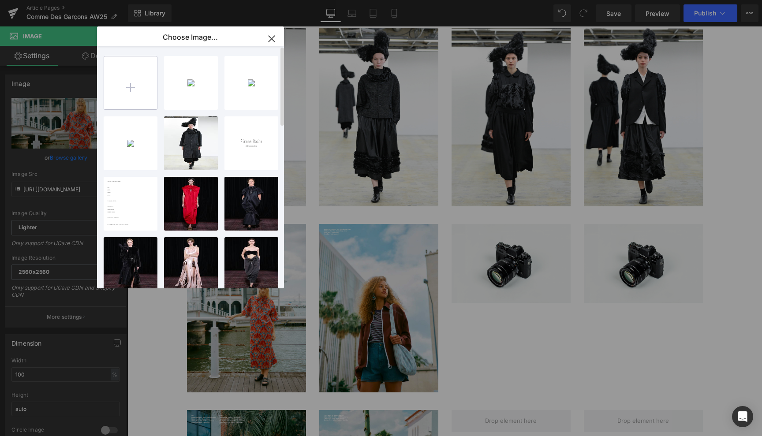
click at [129, 86] on input "file" at bounding box center [130, 82] width 53 height 53
type input "C:\fakepath\14787035.jpg"
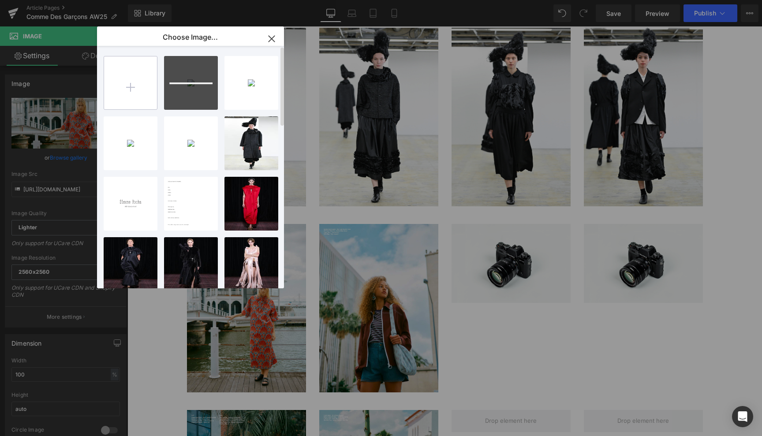
click at [130, 92] on input "file" at bounding box center [130, 82] width 53 height 53
type input "C:\fakepath\14788610.jpg"
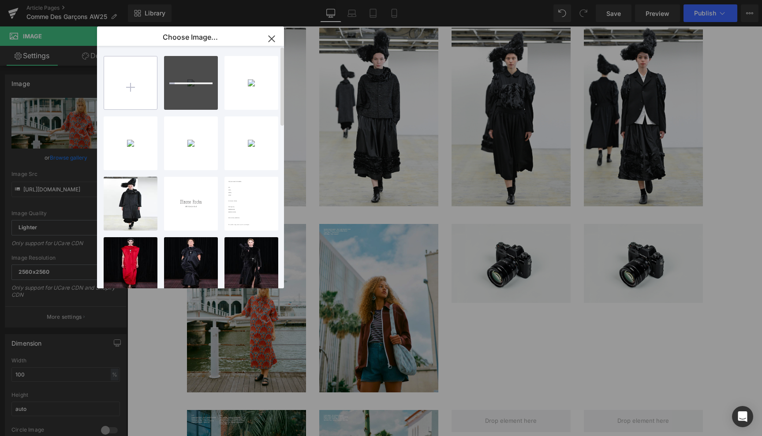
click at [129, 89] on input "file" at bounding box center [130, 82] width 53 height 53
type input "C:\fakepath\14789805.jpg"
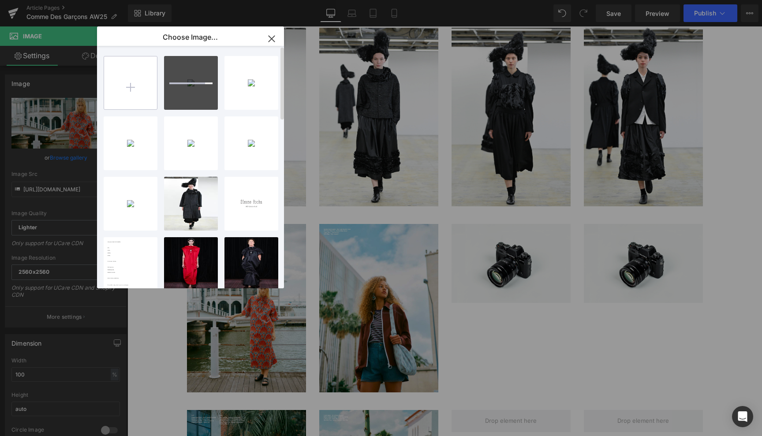
click at [129, 87] on input "file" at bounding box center [130, 82] width 53 height 53
type input "C:\fakepath\14790115.jpg"
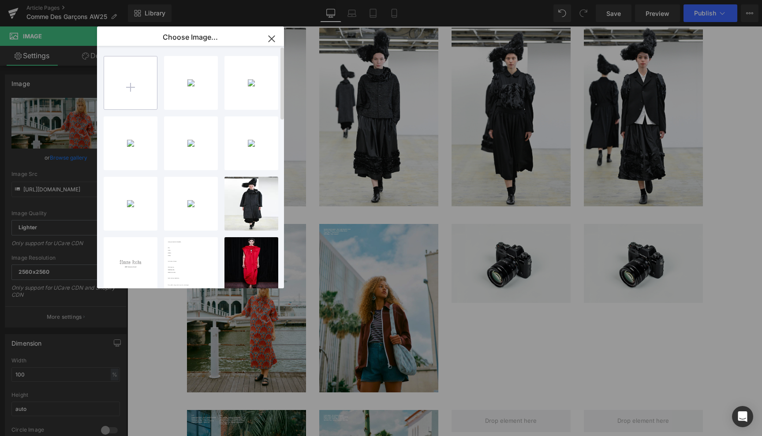
click at [135, 88] on input "file" at bounding box center [130, 82] width 53 height 53
type input "C:\fakepath\14791099.jpg"
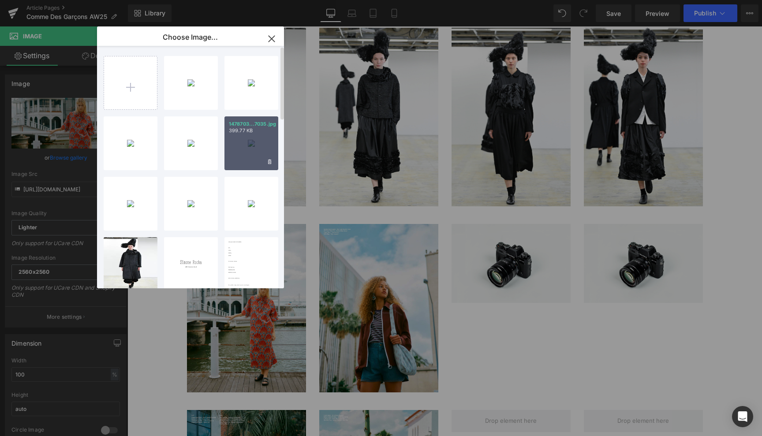
click at [256, 140] on div "1478703...7035.jpg 399.77 KB" at bounding box center [251, 143] width 54 height 54
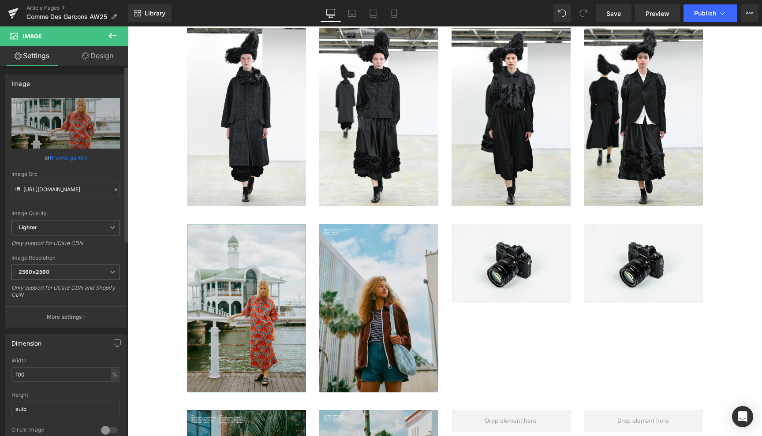
click at [71, 155] on link "Browse gallery" at bounding box center [68, 157] width 37 height 15
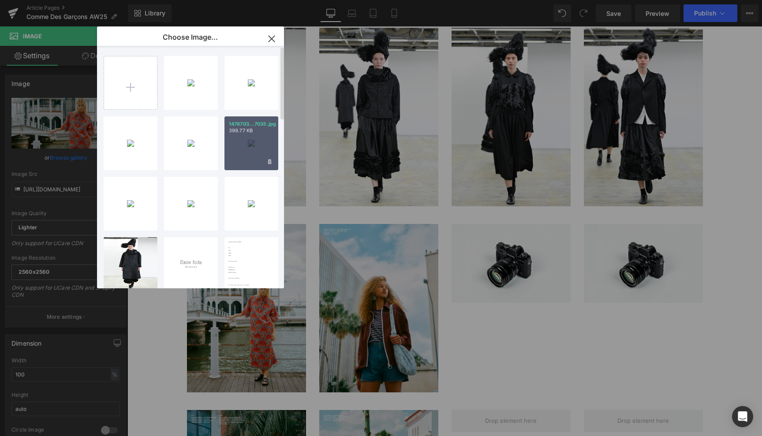
click at [254, 152] on div "1478703...7035.jpg 399.77 KB" at bounding box center [251, 143] width 54 height 54
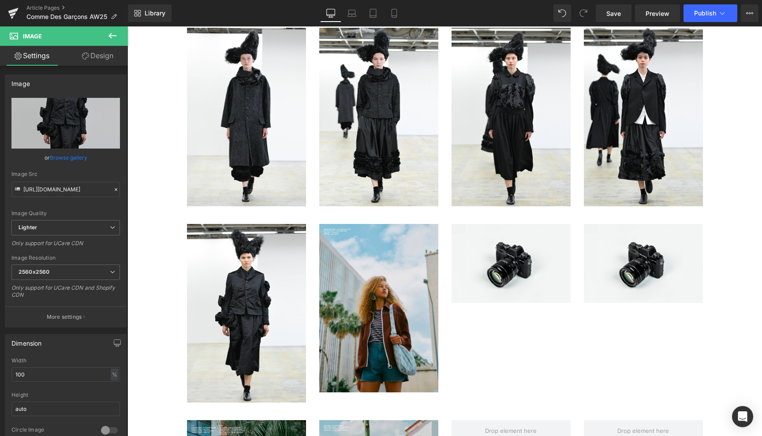
type input "https://ucarecdn.com/548d1144-4008-437a-8ae3-abd42209591b/-/format/auto/-/previ…"
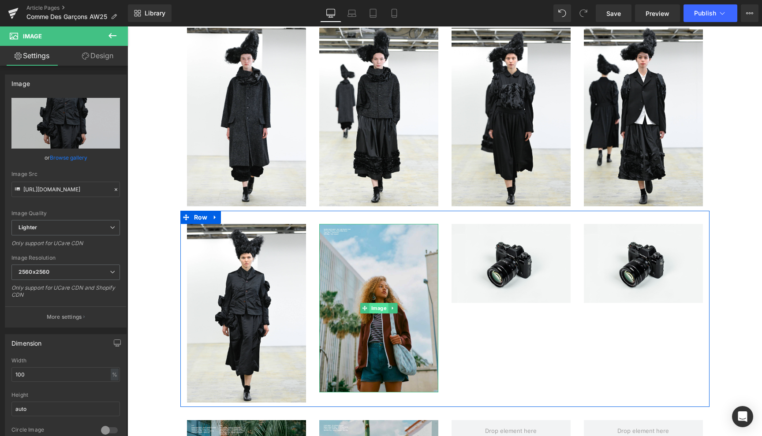
click at [376, 306] on span "Image" at bounding box center [378, 308] width 19 height 11
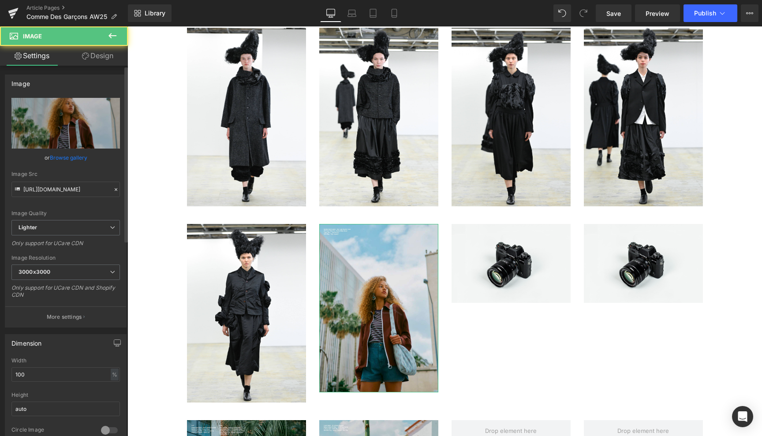
click at [82, 156] on link "Browse gallery" at bounding box center [68, 157] width 37 height 15
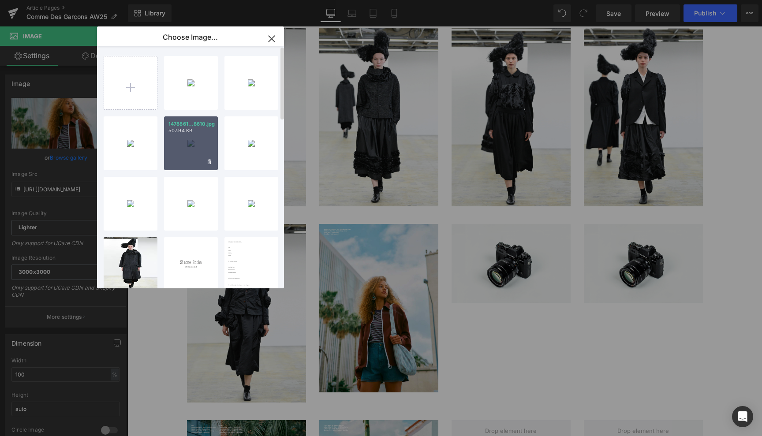
click at [192, 142] on div "1478861...8610.jpg 507.94 KB" at bounding box center [191, 143] width 54 height 54
type input "https://ucarecdn.com/19965603-347e-4e65-b8f8-6e4edb0f85b9/-/format/auto/-/previ…"
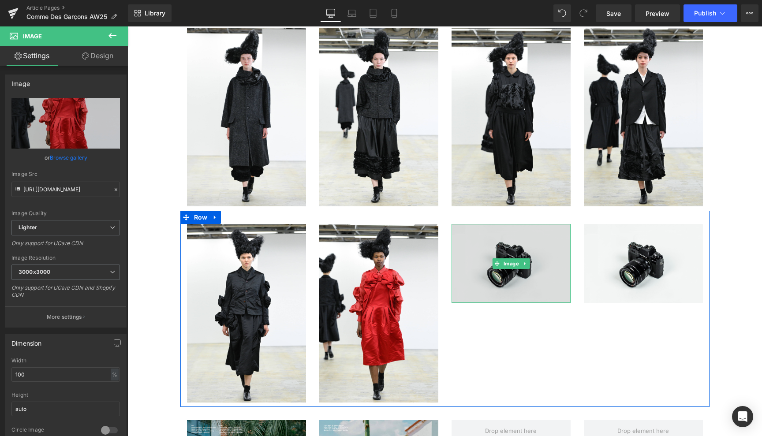
click at [512, 291] on img at bounding box center [510, 263] width 119 height 79
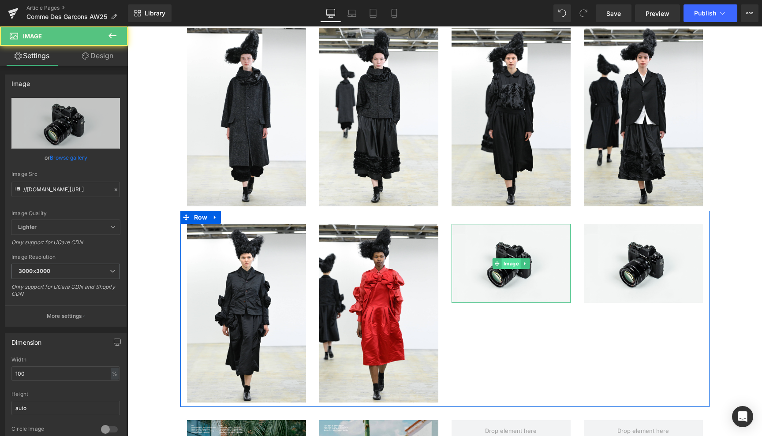
click at [509, 263] on span "Image" at bounding box center [510, 263] width 19 height 11
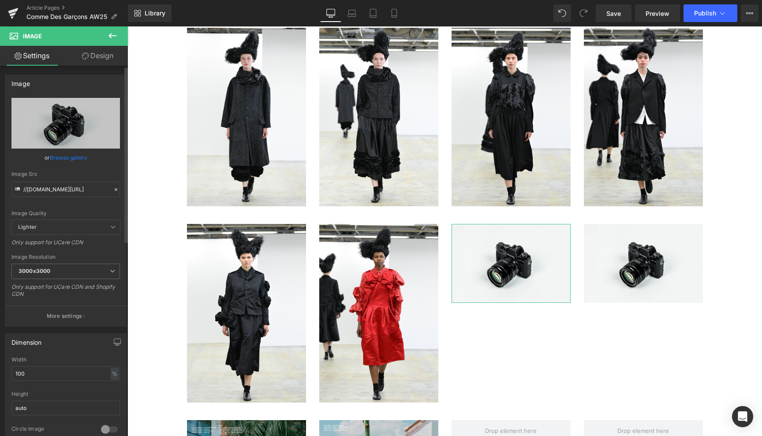
click at [76, 156] on link "Browse gallery" at bounding box center [68, 157] width 37 height 15
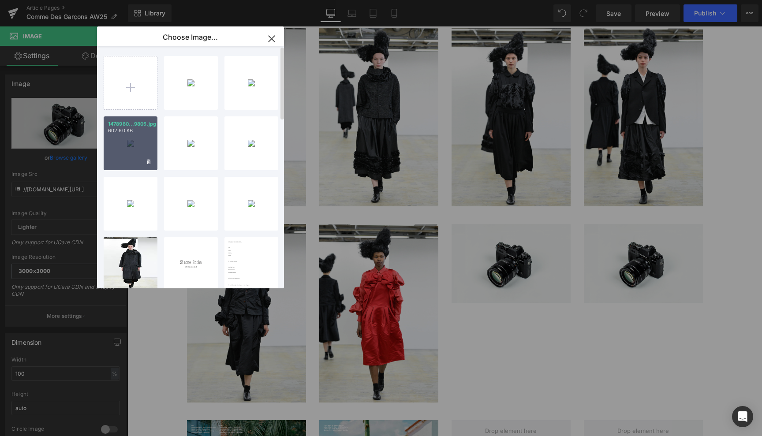
click at [131, 144] on div "1478980...9805.jpg 602.60 KB" at bounding box center [131, 143] width 54 height 54
type input "https://ucarecdn.com/4e88bb69-dadb-481f-b8ab-5b589fe609ec/-/format/auto/-/previ…"
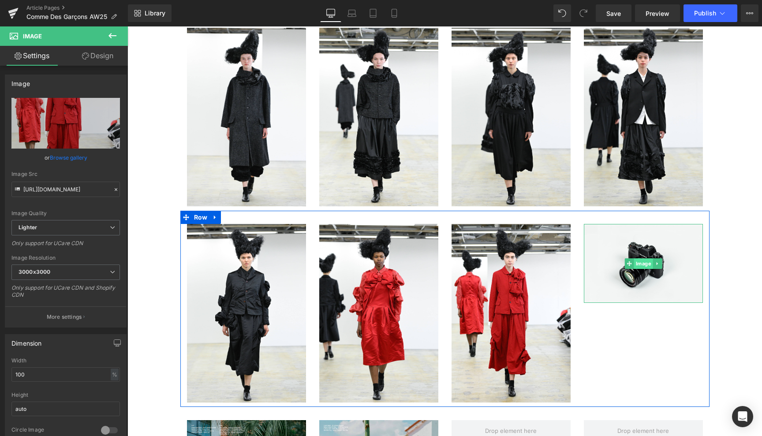
click at [642, 262] on span "Image" at bounding box center [642, 263] width 19 height 11
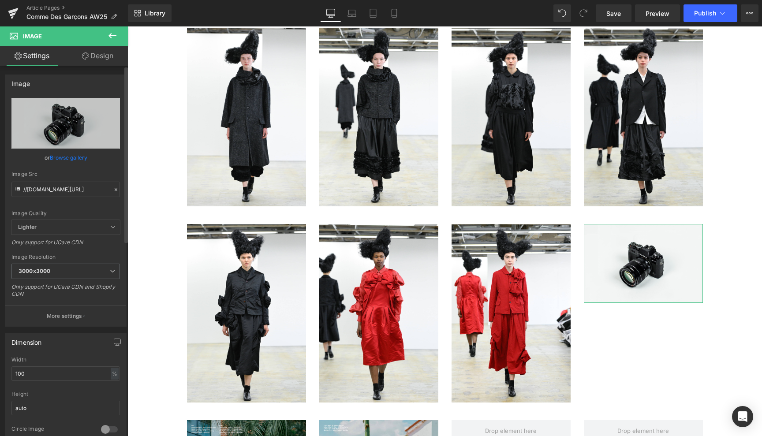
click at [68, 156] on link "Browse gallery" at bounding box center [68, 157] width 37 height 15
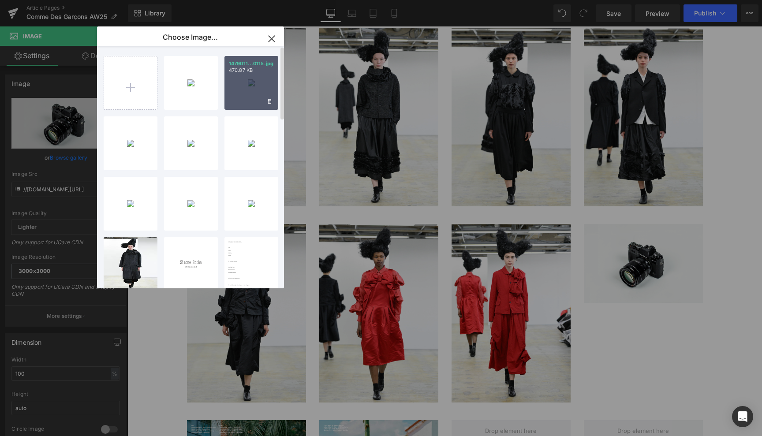
click at [253, 82] on div "1479011...0115.jpg 470.87 KB" at bounding box center [251, 83] width 54 height 54
type input "https://ucarecdn.com/116cbc55-c499-4a76-8626-dcdb7fc8346b/-/format/auto/-/previ…"
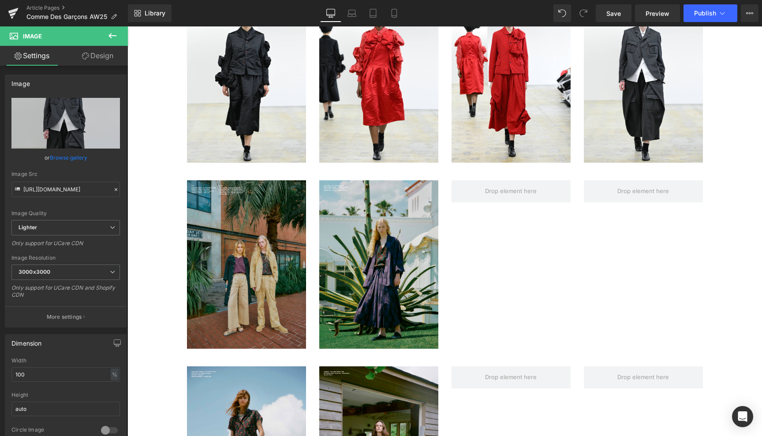
scroll to position [307, 0]
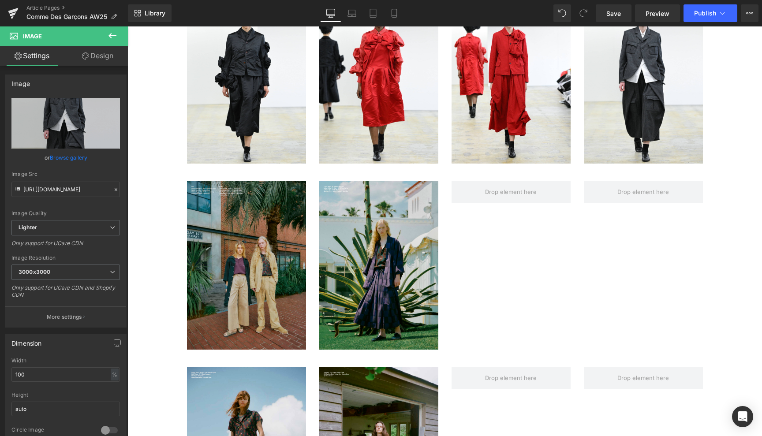
click at [112, 38] on icon at bounding box center [112, 35] width 11 height 11
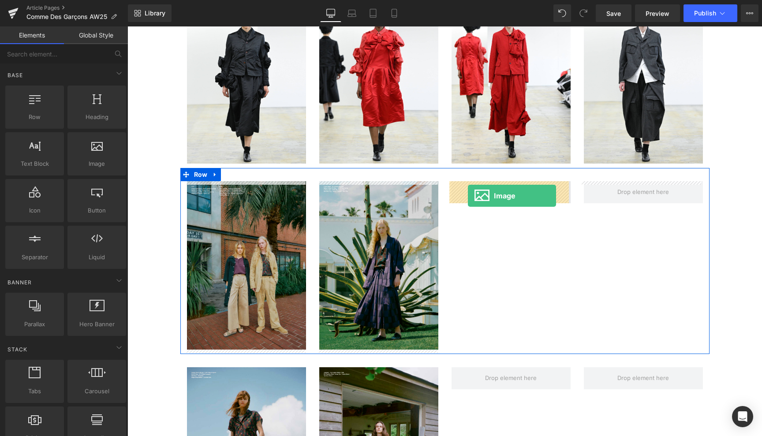
drag, startPoint x: 226, startPoint y: 182, endPoint x: 468, endPoint y: 195, distance: 242.4
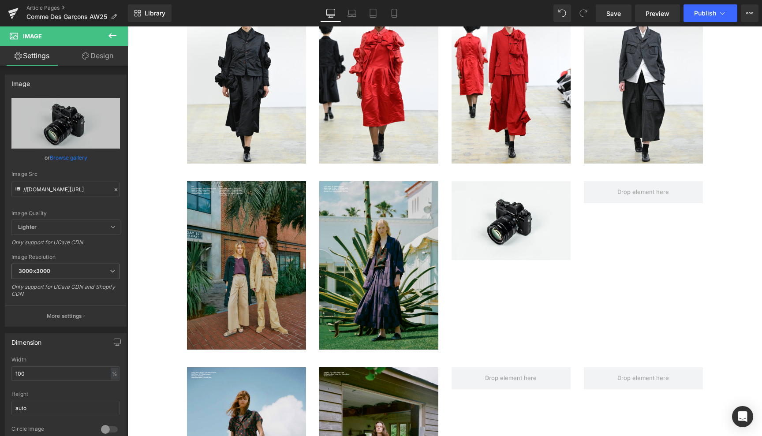
click at [115, 34] on icon at bounding box center [112, 35] width 11 height 11
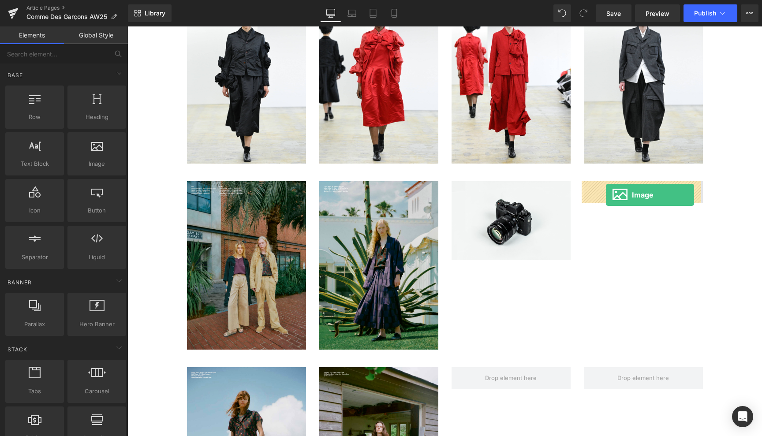
drag, startPoint x: 223, startPoint y: 187, endPoint x: 606, endPoint y: 194, distance: 383.1
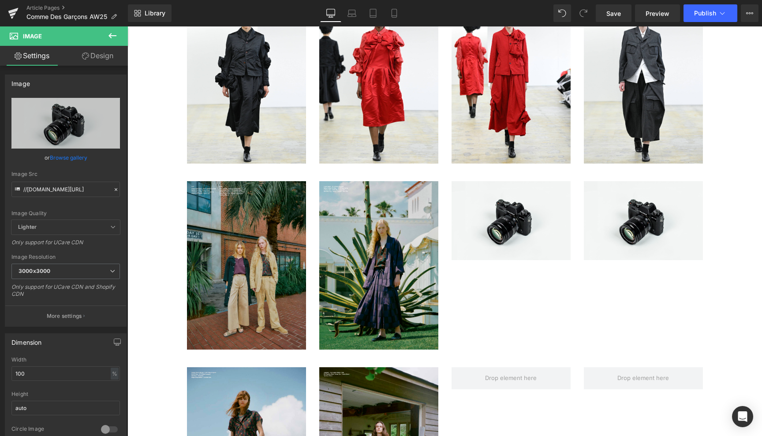
click at [115, 34] on icon at bounding box center [112, 35] width 11 height 11
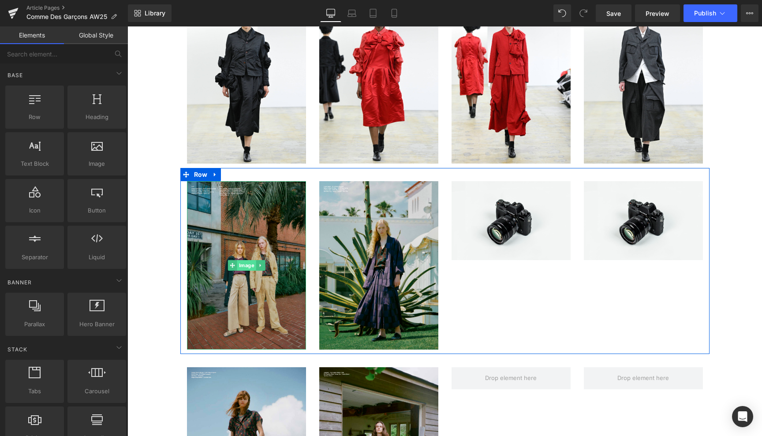
click at [246, 265] on span "Image" at bounding box center [246, 265] width 19 height 11
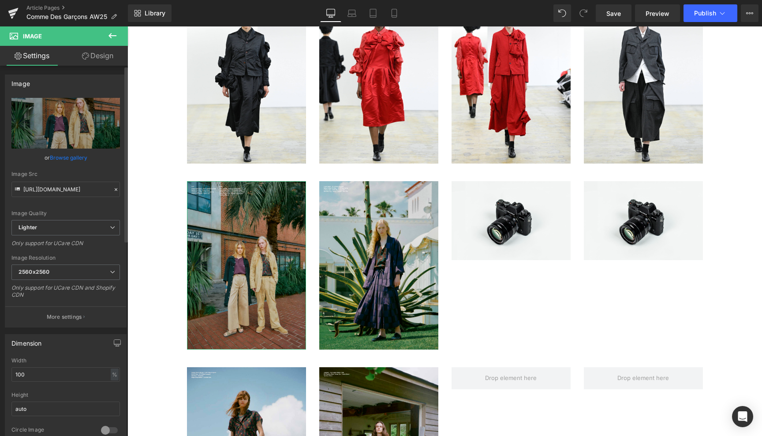
click at [73, 157] on link "Browse gallery" at bounding box center [68, 157] width 37 height 15
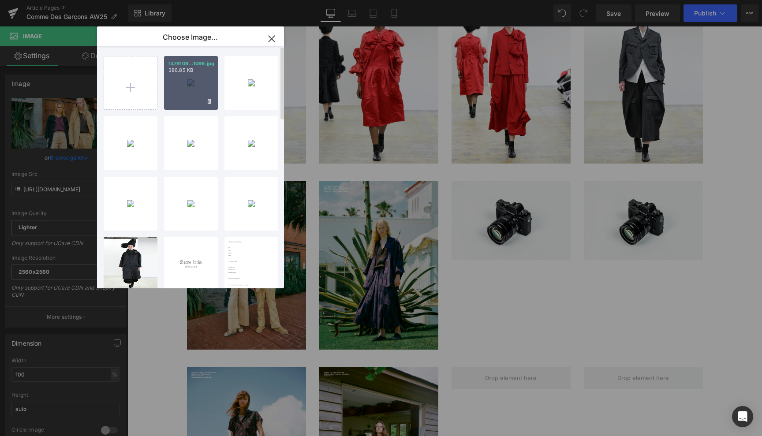
click at [195, 82] on div "1479109...1099.jpg 386.85 KB" at bounding box center [191, 83] width 54 height 54
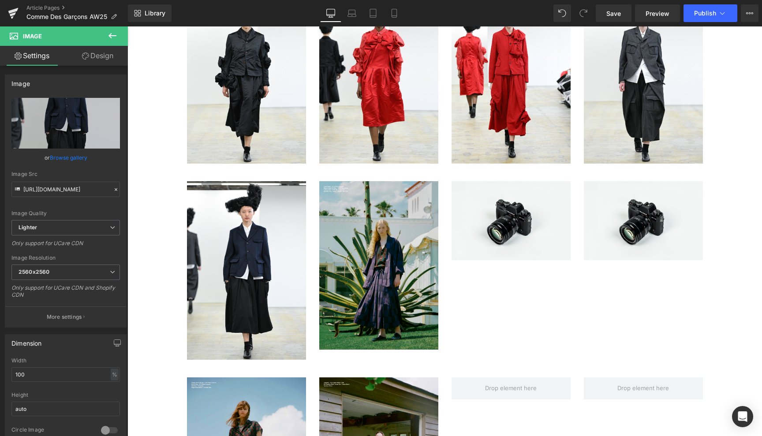
type input "https://ucarecdn.com/83dec03d-c8a6-498d-98b2-d7933e6fa855/-/format/auto/-/previ…"
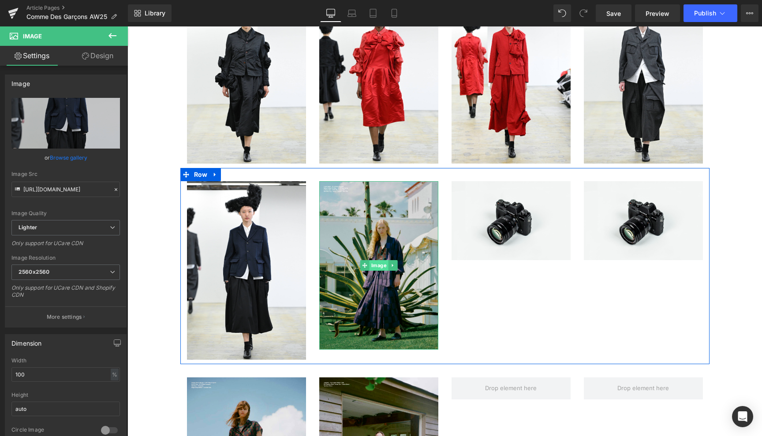
click at [379, 264] on span "Image" at bounding box center [378, 265] width 19 height 11
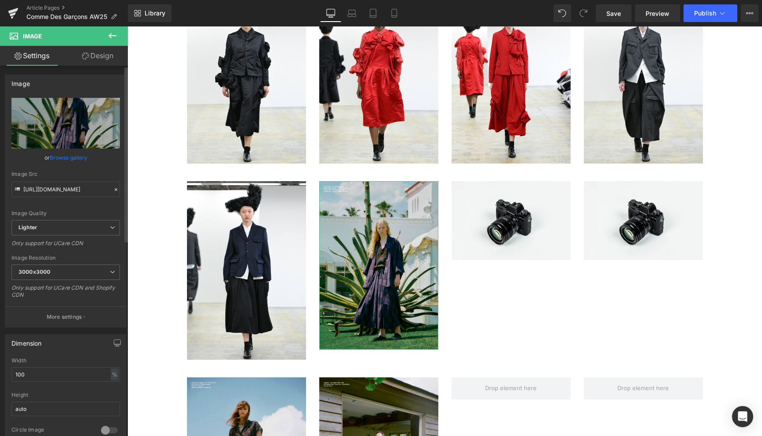
click at [69, 158] on link "Browse gallery" at bounding box center [68, 157] width 37 height 15
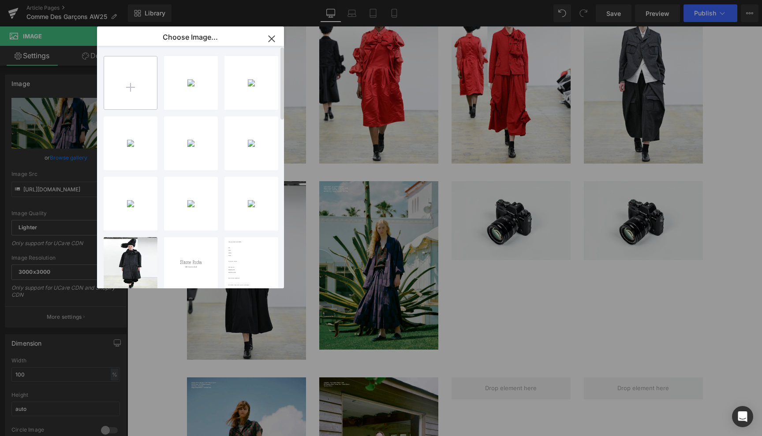
click at [131, 85] on input "file" at bounding box center [130, 82] width 53 height 53
type input "C:\fakepath\14792703.jpg"
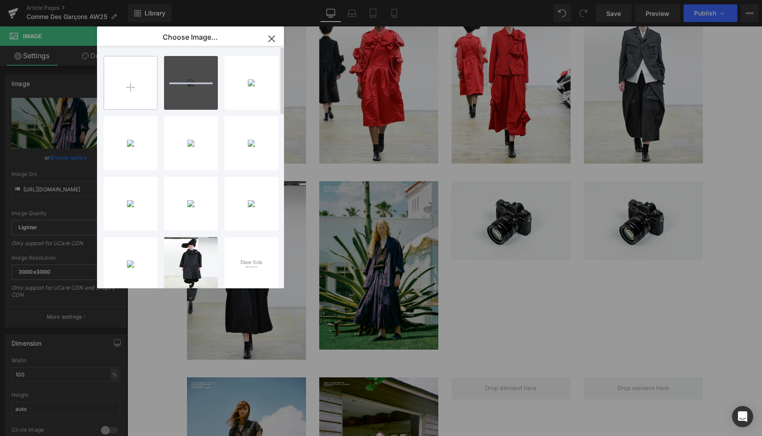
click at [135, 87] on input "file" at bounding box center [130, 82] width 53 height 53
type input "C:\fakepath\14793684.jpg"
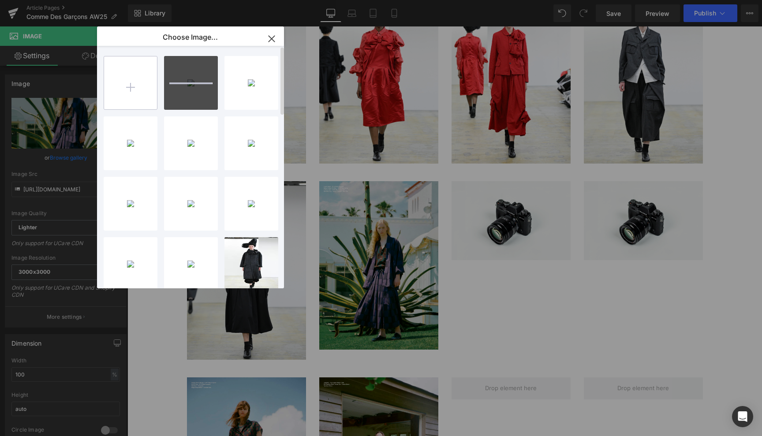
click at [132, 86] on input "file" at bounding box center [130, 82] width 53 height 53
type input "C:\fakepath\14794114.jpg"
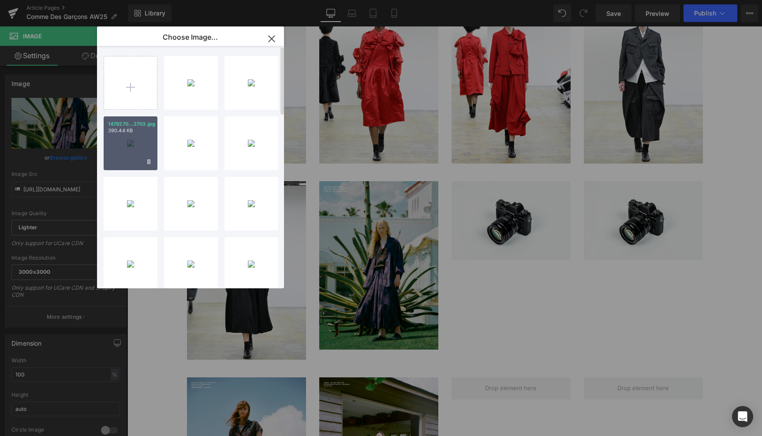
click at [131, 142] on div "1479270...2703.jpg 390.44 KB" at bounding box center [131, 143] width 54 height 54
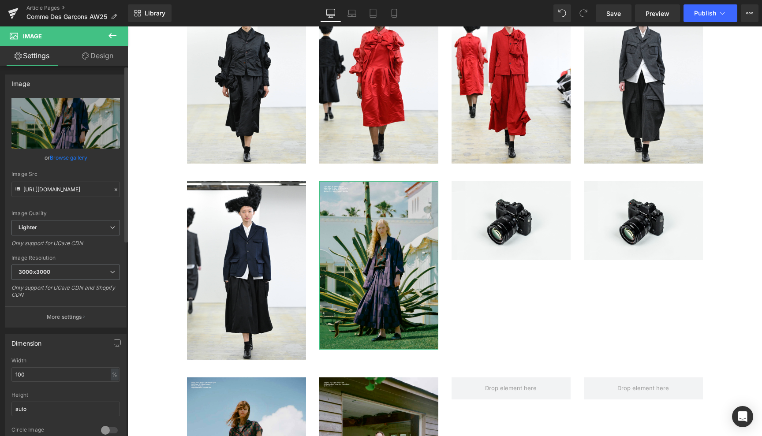
click at [75, 157] on link "Browse gallery" at bounding box center [68, 157] width 37 height 15
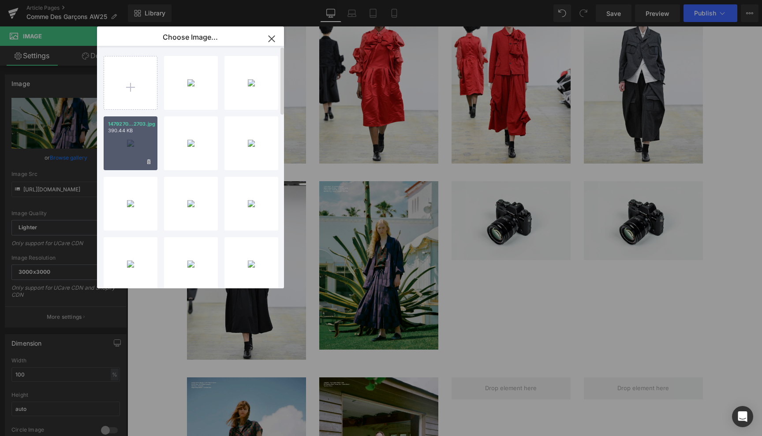
click at [129, 150] on div "1479270...2703.jpg 390.44 KB" at bounding box center [131, 143] width 54 height 54
type input "https://ucarecdn.com/ff157562-9dd3-4be2-a717-275fc18ead4a/-/format/auto/-/previ…"
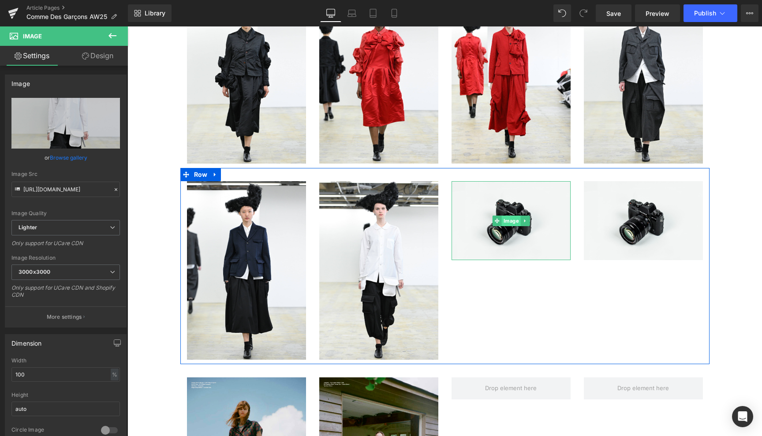
click at [505, 224] on span "Image" at bounding box center [510, 221] width 19 height 11
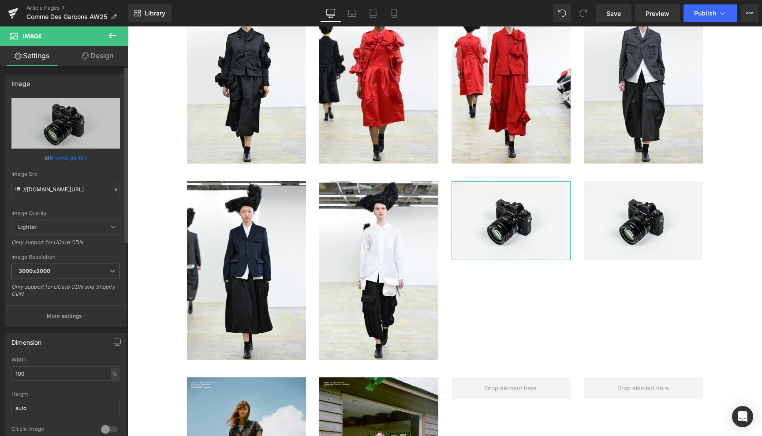
click at [80, 156] on link "Browse gallery" at bounding box center [68, 157] width 37 height 15
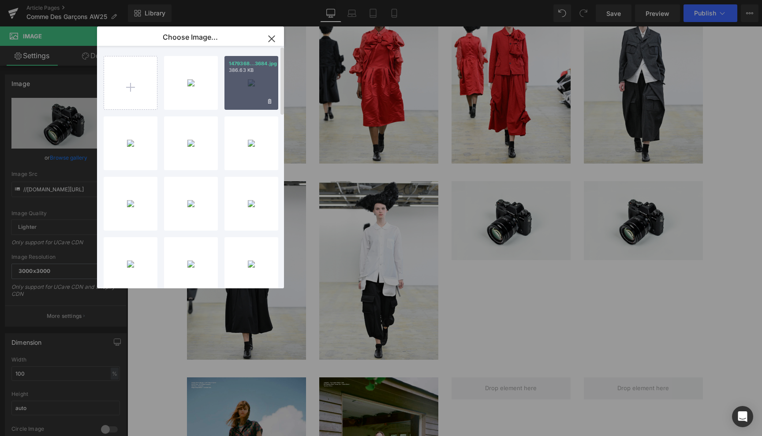
click at [250, 85] on div "1479368...3684.jpg 386.63 KB" at bounding box center [251, 83] width 54 height 54
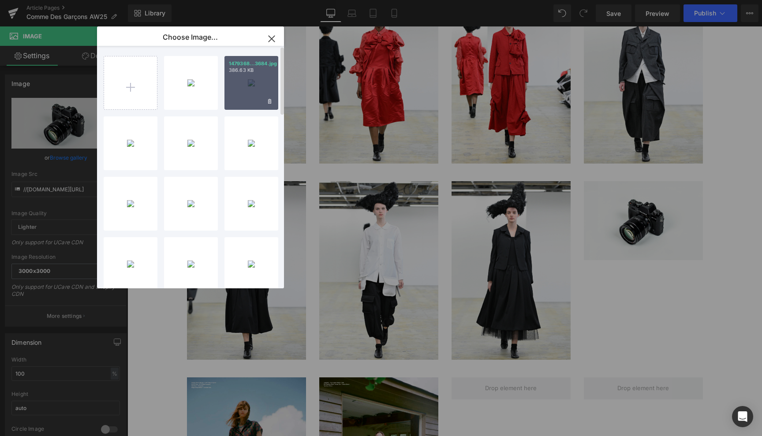
type input "https://ucarecdn.com/0c5198cf-af6e-47e4-a429-f6d4e4fe0f2a/-/format/auto/-/previ…"
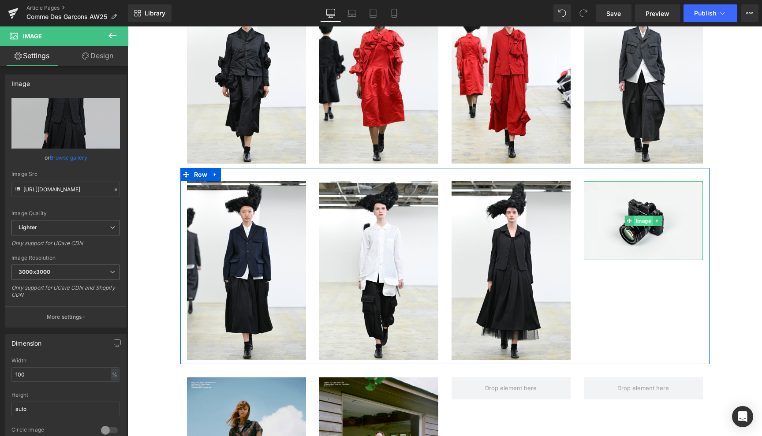
click at [640, 217] on span "Image" at bounding box center [642, 221] width 19 height 11
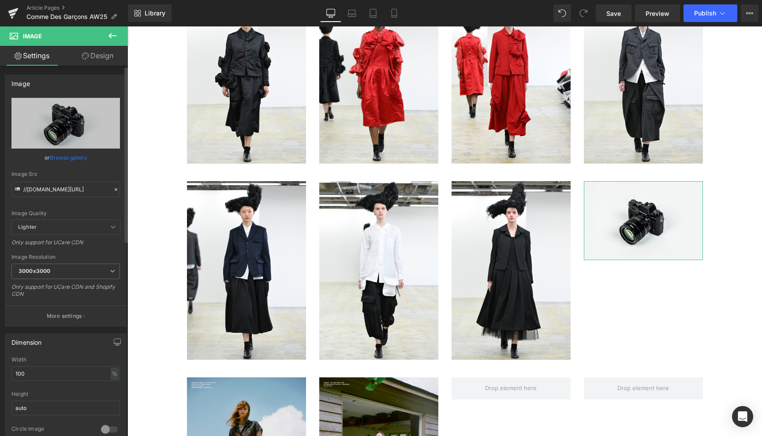
click at [62, 156] on link "Browse gallery" at bounding box center [68, 157] width 37 height 15
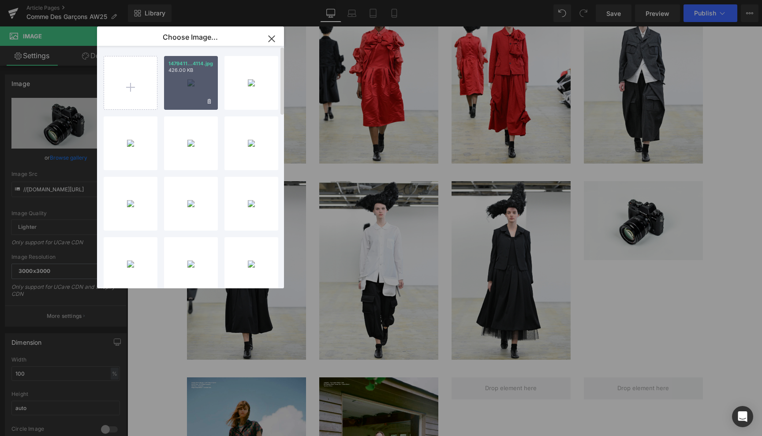
click at [193, 86] on div "1479411...4114.jpg 426.00 KB" at bounding box center [191, 83] width 54 height 54
type input "https://ucarecdn.com/3345c9c5-c980-42ba-8742-2b44ac0c739f/-/format/auto/-/previ…"
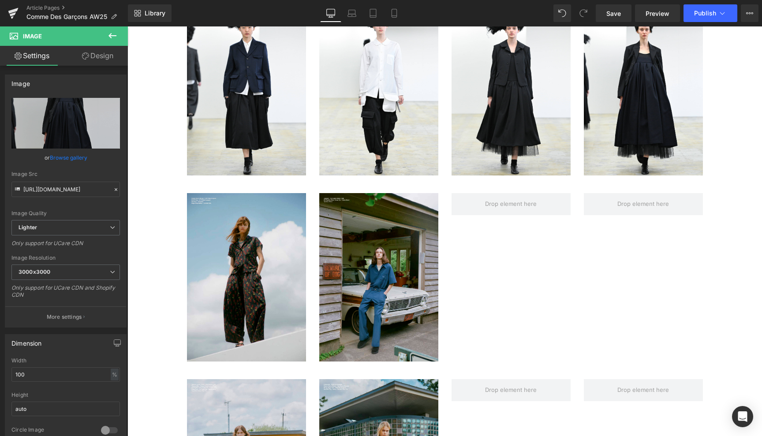
scroll to position [492, 0]
click at [115, 34] on icon at bounding box center [112, 35] width 11 height 11
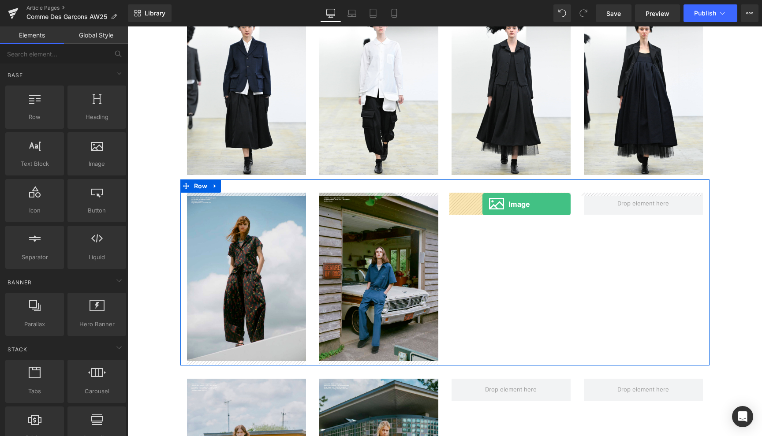
drag, startPoint x: 225, startPoint y: 180, endPoint x: 482, endPoint y: 204, distance: 258.6
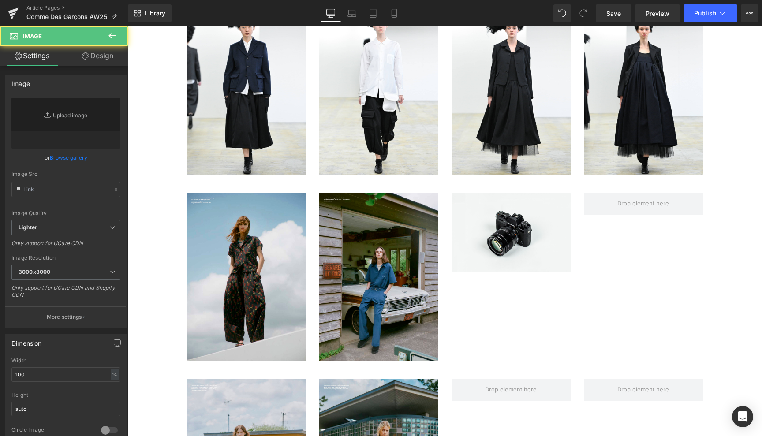
type input "//d1um8515vdn9kb.cloudfront.net/images/parallax.jpg"
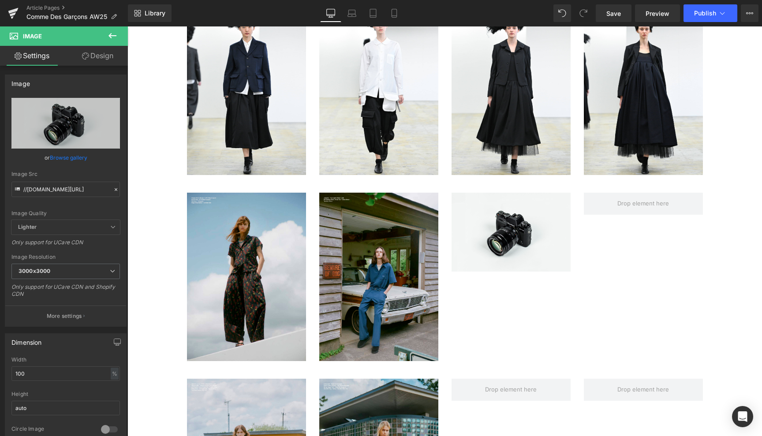
click at [112, 37] on icon at bounding box center [112, 35] width 11 height 11
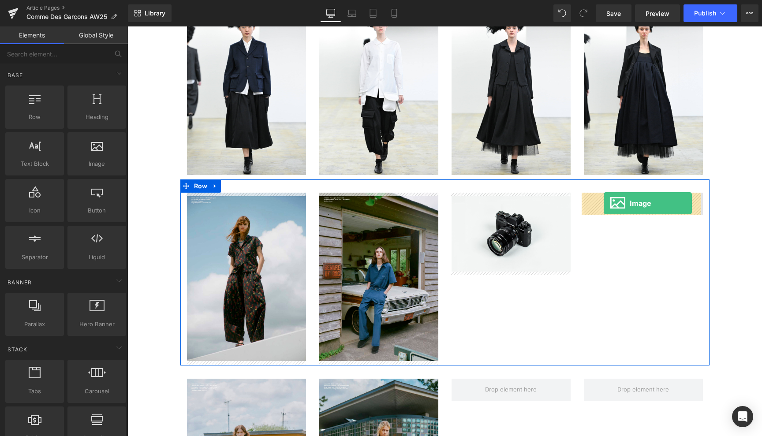
drag, startPoint x: 223, startPoint y: 183, endPoint x: 603, endPoint y: 203, distance: 381.4
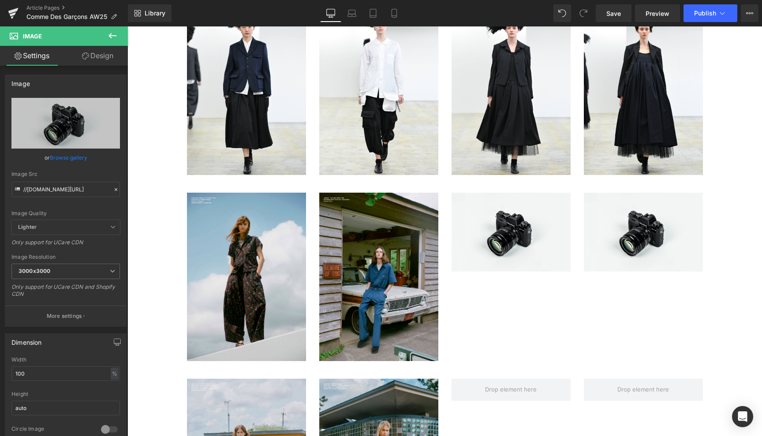
click at [110, 33] on icon at bounding box center [112, 35] width 11 height 11
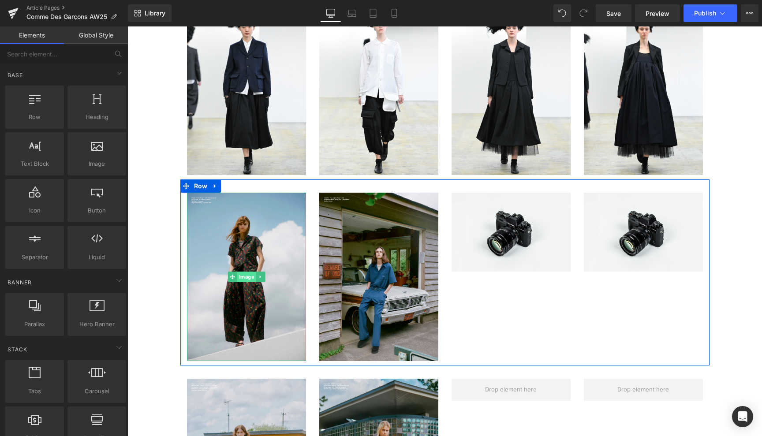
click at [243, 276] on span "Image" at bounding box center [246, 277] width 19 height 11
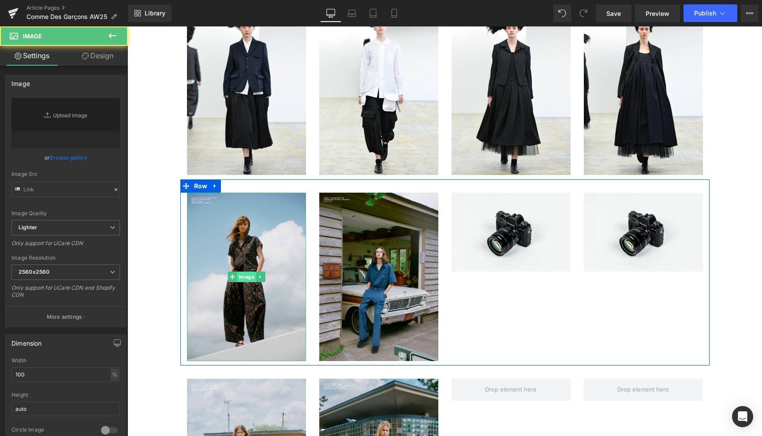
type input "https://ucarecdn.com/a3f7daff-b4e9-4fee-8176-e2a19758c4ae/-/format/auto/-/previ…"
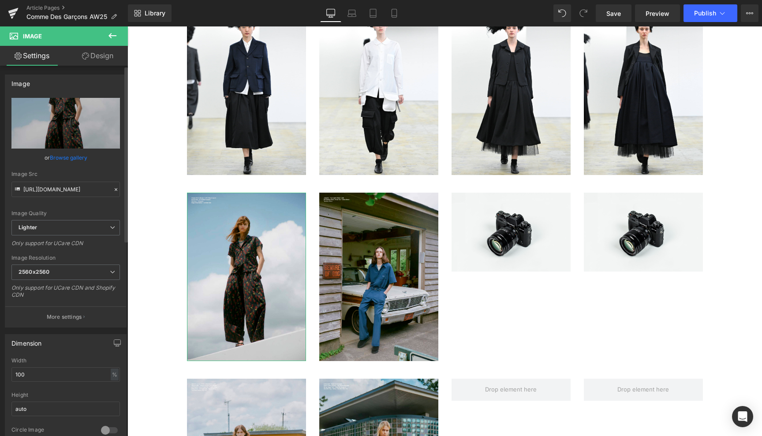
click at [77, 155] on link "Browse gallery" at bounding box center [68, 157] width 37 height 15
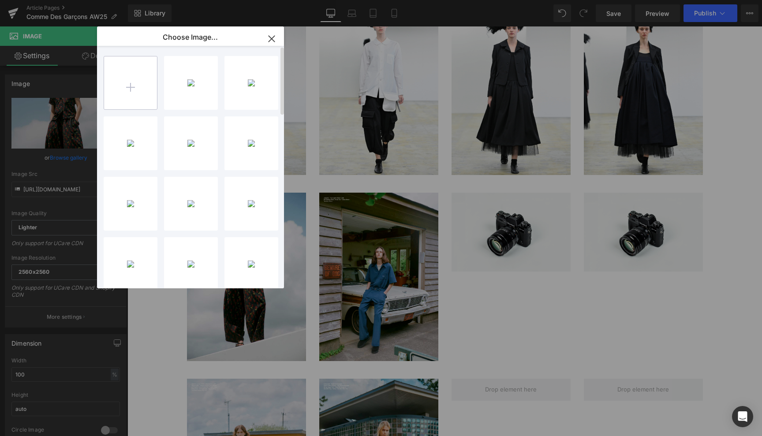
click at [131, 89] on input "file" at bounding box center [130, 82] width 53 height 53
type input "C:\fakepath\14795689.jpg"
click at [131, 86] on input "file" at bounding box center [130, 82] width 53 height 53
type input "C:\fakepath\14796188.jpg"
click at [131, 88] on input "file" at bounding box center [130, 82] width 53 height 53
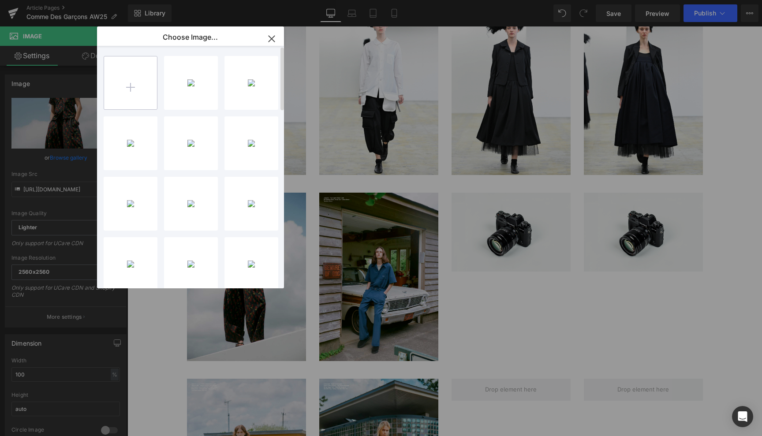
type input "C:\fakepath\14797487.jpg"
click at [131, 88] on input "file" at bounding box center [130, 82] width 53 height 53
type input "C:\fakepath\14798997.jpg"
click at [196, 142] on div "1479568...5689.jpg 439.20 KB" at bounding box center [191, 143] width 54 height 54
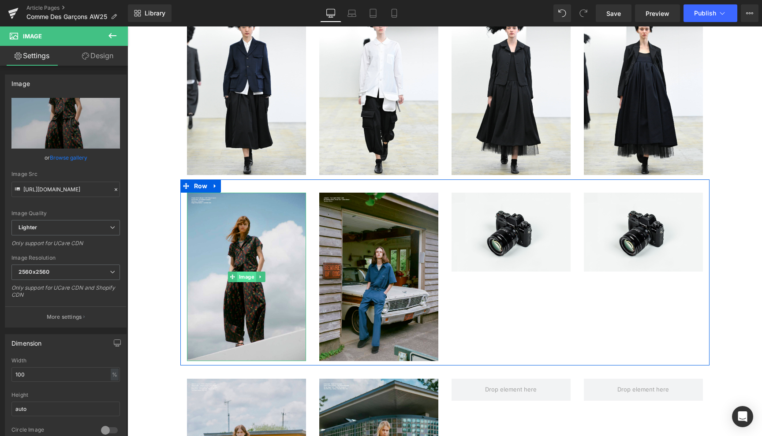
click at [242, 278] on span "Image" at bounding box center [246, 277] width 19 height 11
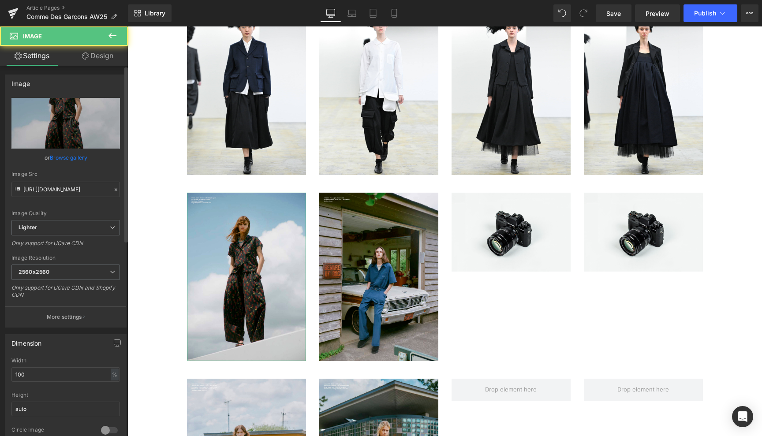
click at [61, 155] on link "Browse gallery" at bounding box center [68, 157] width 37 height 15
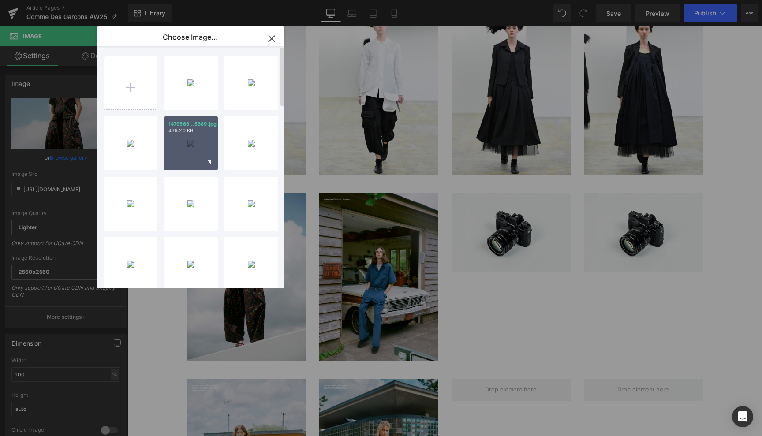
click at [195, 147] on div "1479568...5689.jpg 439.20 KB" at bounding box center [191, 143] width 54 height 54
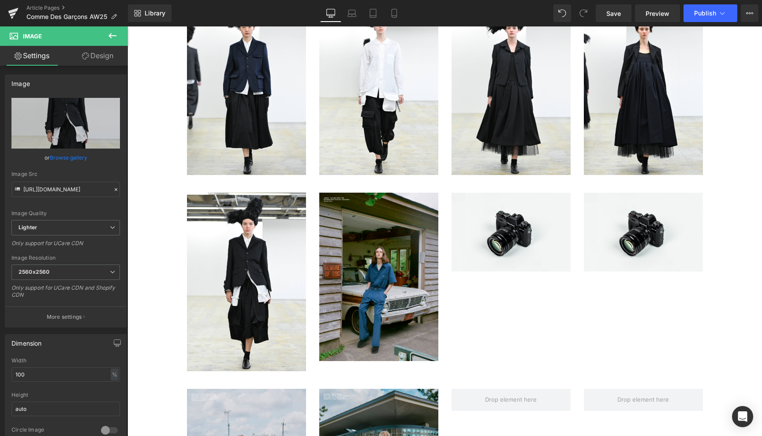
type input "https://ucarecdn.com/e9945df7-ad85-4ce9-880c-59187c9cefe6/-/format/auto/-/previ…"
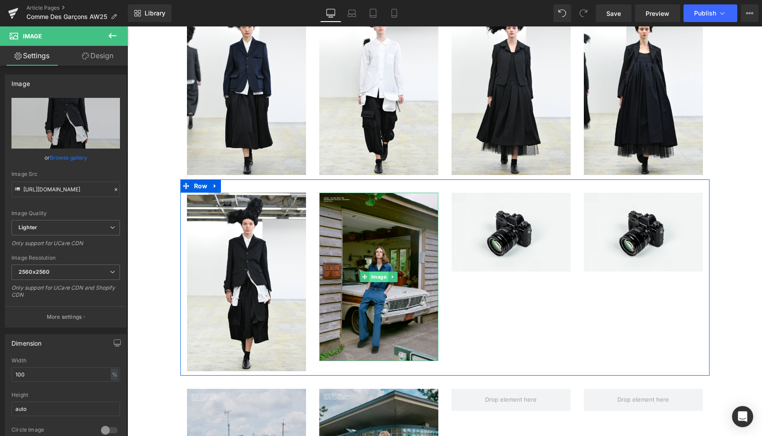
click at [378, 278] on span "Image" at bounding box center [378, 277] width 19 height 11
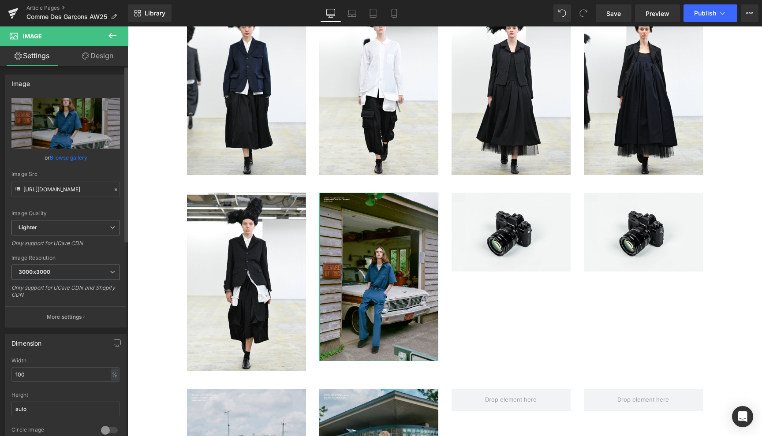
click at [72, 154] on link "Browse gallery" at bounding box center [68, 157] width 37 height 15
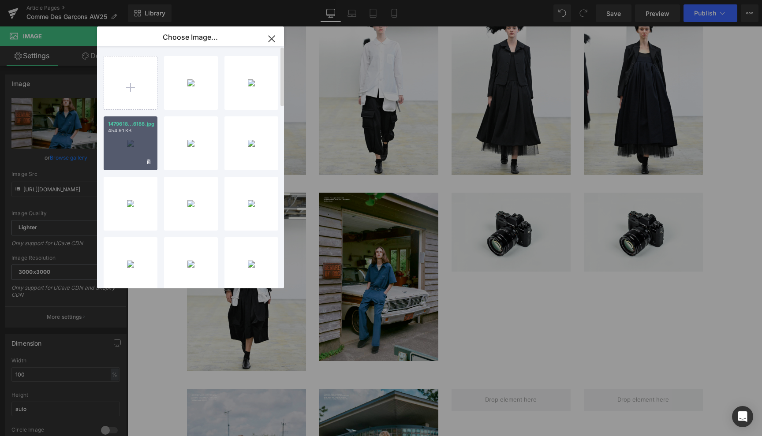
click at [130, 139] on div "1479618...6188.jpg 454.91 KB" at bounding box center [131, 143] width 54 height 54
type input "https://ucarecdn.com/19b988e7-2ab4-4ace-aaa9-aa4c4f3c469c/-/format/auto/-/previ…"
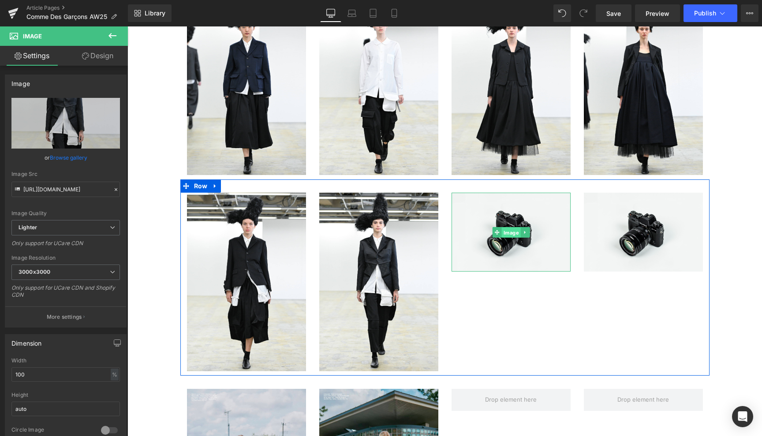
click at [510, 232] on span "Image" at bounding box center [510, 232] width 19 height 11
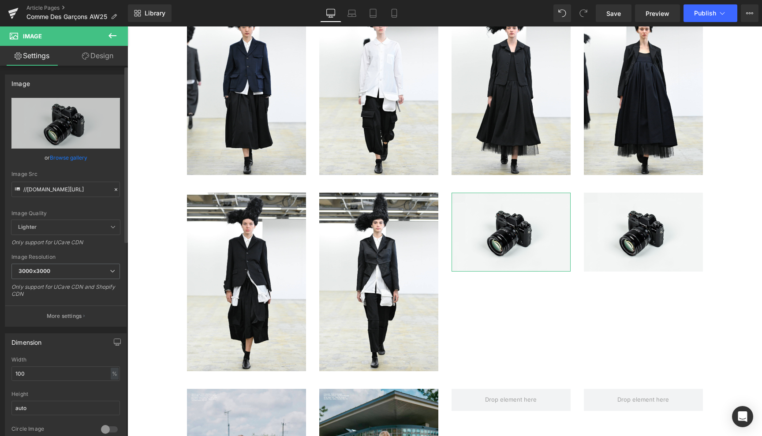
click at [78, 158] on link "Browse gallery" at bounding box center [68, 157] width 37 height 15
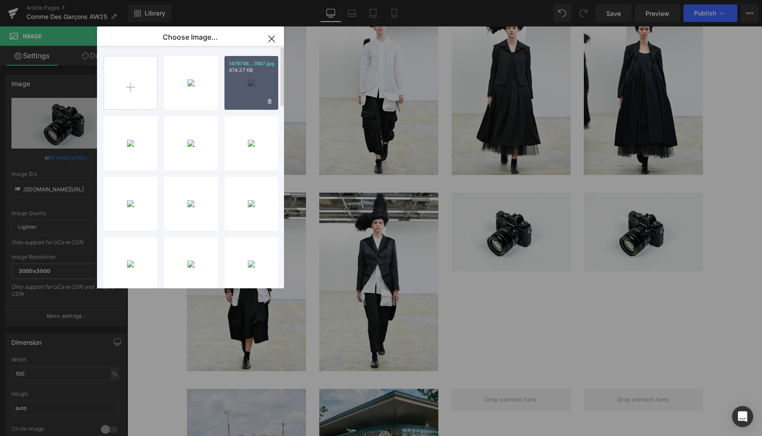
click at [250, 84] on div "1479748...7487.jpg 474.37 KB" at bounding box center [251, 83] width 54 height 54
type input "https://ucarecdn.com/f5f950c0-9079-4739-a8f2-7850451d3136/-/format/auto/-/previ…"
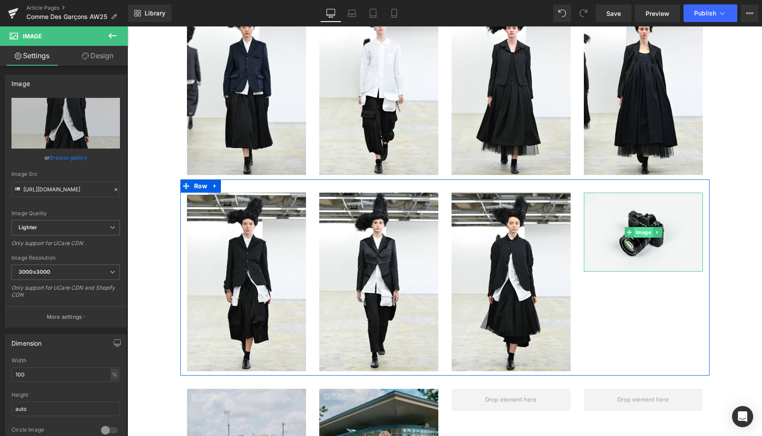
click at [642, 233] on span "Image" at bounding box center [642, 232] width 19 height 11
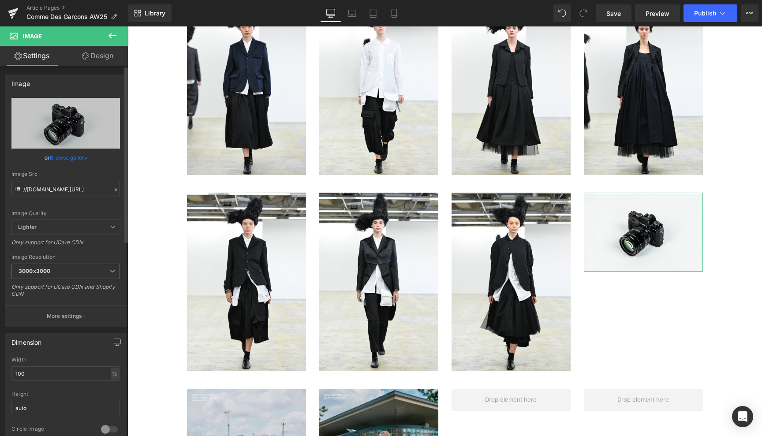
click at [73, 158] on link "Browse gallery" at bounding box center [68, 157] width 37 height 15
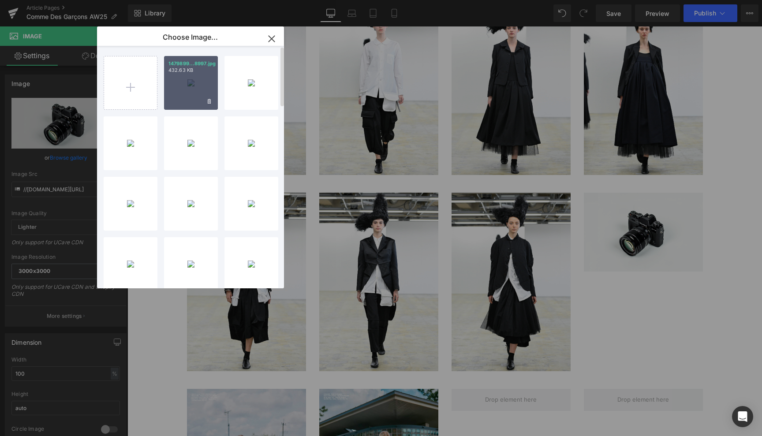
click at [192, 78] on div "1479899...8997.jpg 432.63 KB" at bounding box center [191, 83] width 54 height 54
type input "https://ucarecdn.com/91fcb2d8-07d2-403b-b12d-47e45a494a1f/-/format/auto/-/previ…"
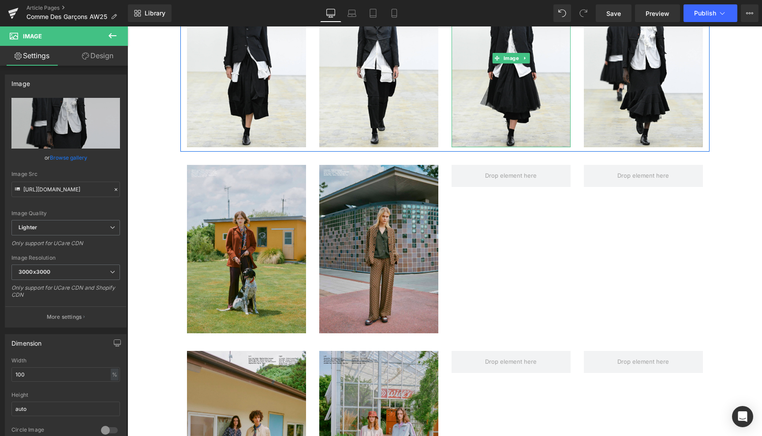
scroll to position [720, 0]
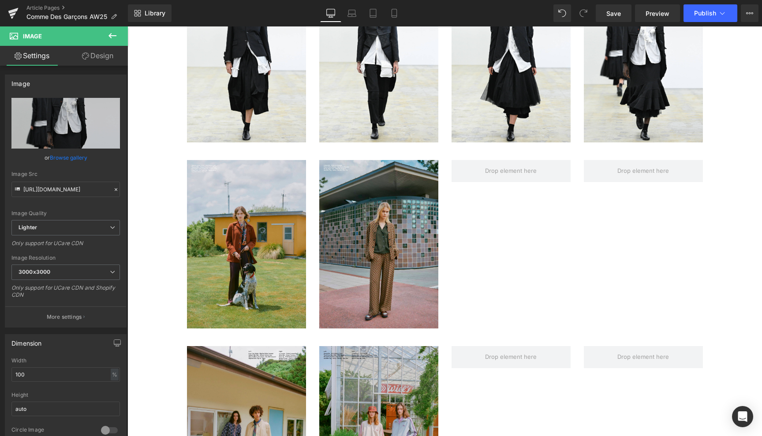
click at [114, 34] on icon at bounding box center [112, 35] width 11 height 11
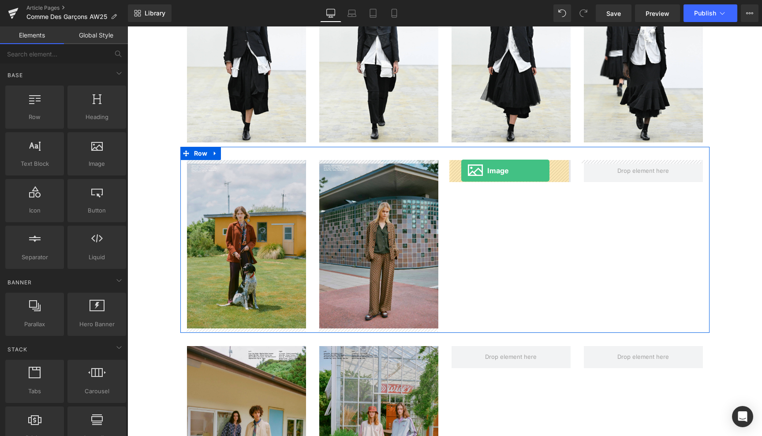
drag, startPoint x: 223, startPoint y: 177, endPoint x: 461, endPoint y: 171, distance: 238.6
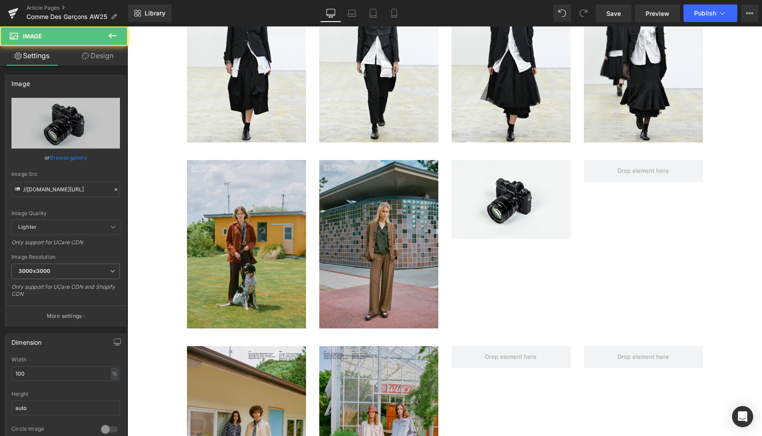
click at [109, 34] on icon at bounding box center [112, 35] width 11 height 11
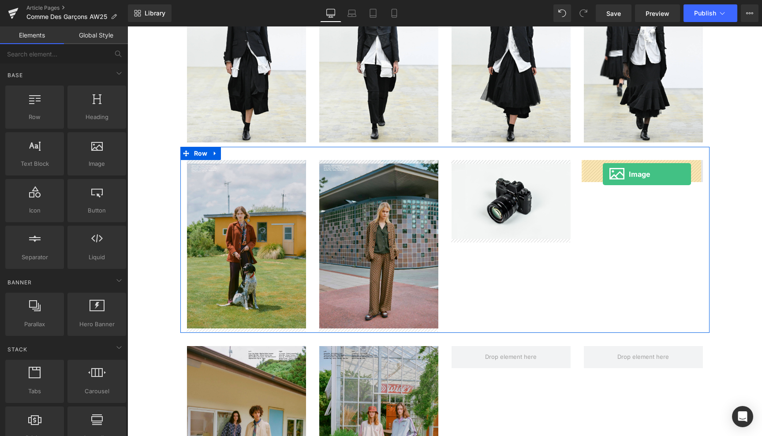
drag, startPoint x: 221, startPoint y: 187, endPoint x: 603, endPoint y: 175, distance: 381.5
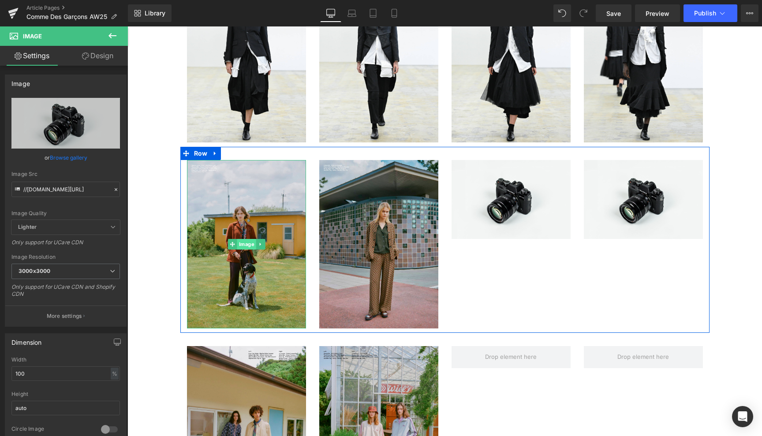
click at [244, 243] on span "Image" at bounding box center [246, 244] width 19 height 11
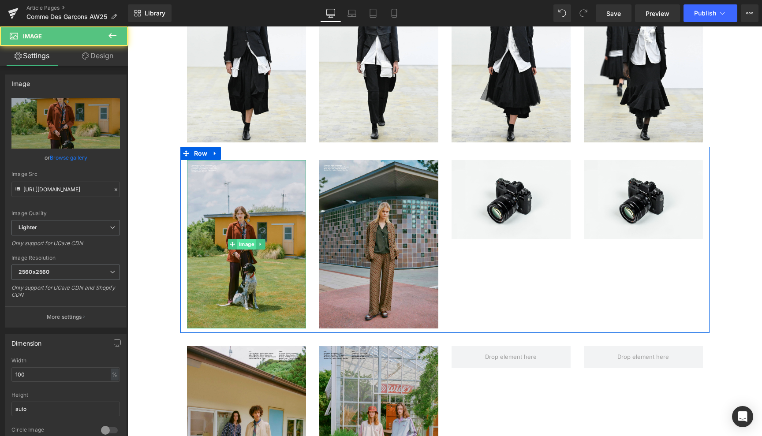
click at [244, 243] on span "Image" at bounding box center [246, 244] width 19 height 11
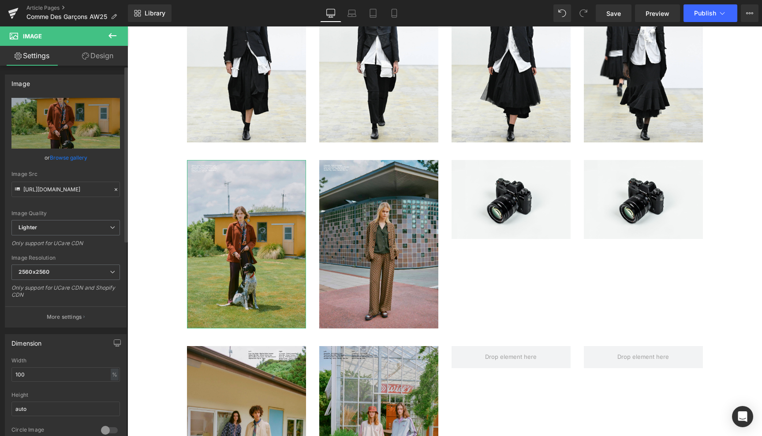
click at [74, 155] on link "Browse gallery" at bounding box center [68, 157] width 37 height 15
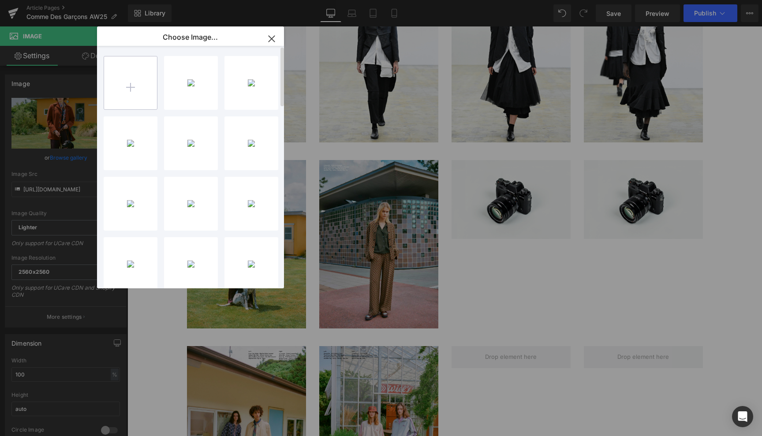
click at [131, 85] on input "file" at bounding box center [130, 82] width 53 height 53
type input "C:\fakepath\14799594.jpg"
click at [128, 84] on input "file" at bounding box center [130, 82] width 53 height 53
type input "C:\fakepath\14800433.jpg"
click at [130, 86] on input "file" at bounding box center [130, 82] width 53 height 53
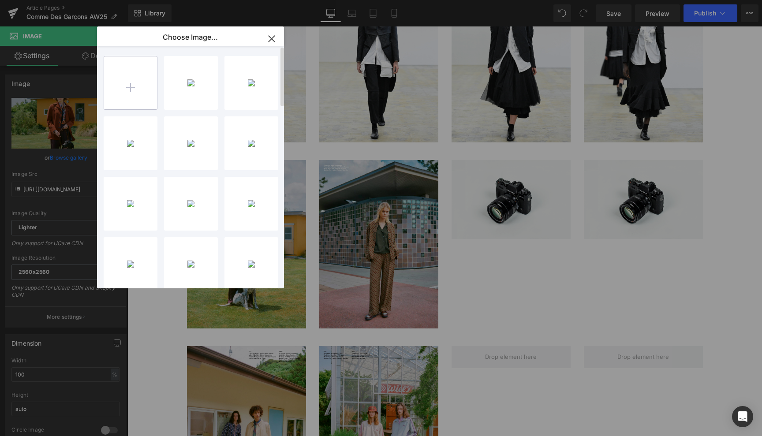
type input "C:\fakepath\14801757.jpg"
click at [134, 87] on input "file" at bounding box center [130, 82] width 53 height 53
type input "C:\fakepath\14802316.jpg"
click at [190, 139] on div "1479959...9594.jpg 448.08 KB" at bounding box center [191, 143] width 54 height 54
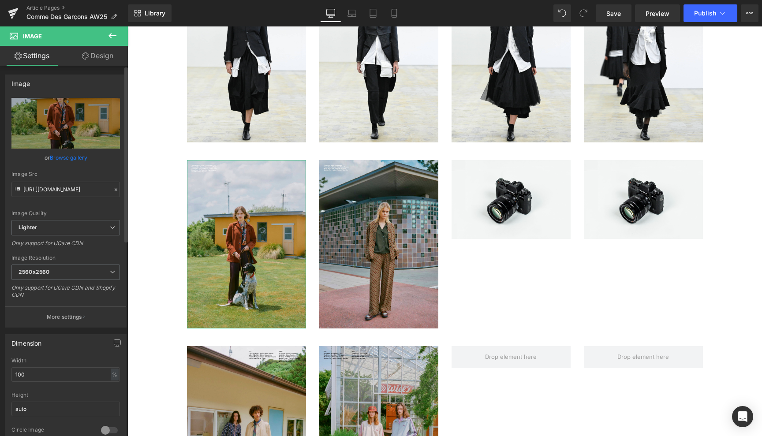
click at [69, 156] on link "Browse gallery" at bounding box center [68, 157] width 37 height 15
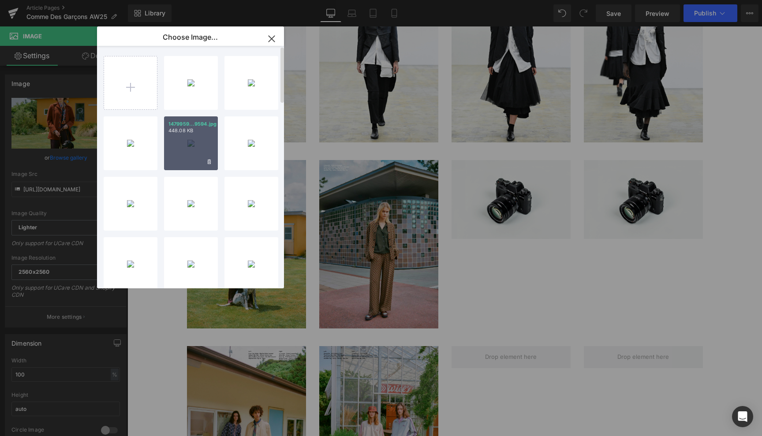
click at [190, 141] on div "1479959...9594.jpg 448.08 KB" at bounding box center [191, 143] width 54 height 54
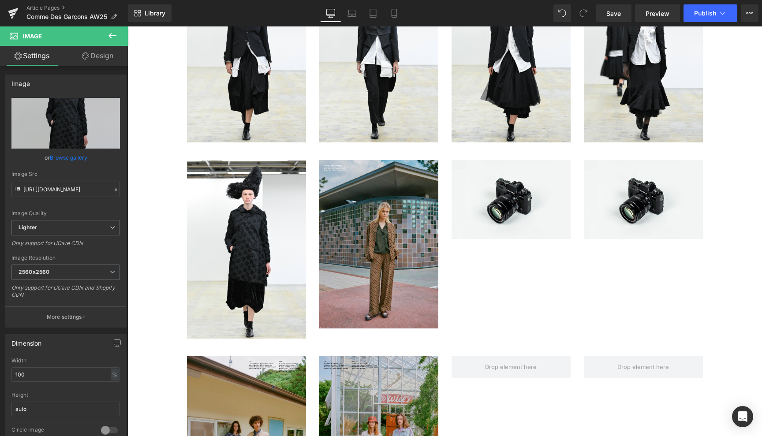
type input "https://ucarecdn.com/29613ec5-a8d5-4e1e-a34d-ed5cb04575fc/-/format/auto/-/previ…"
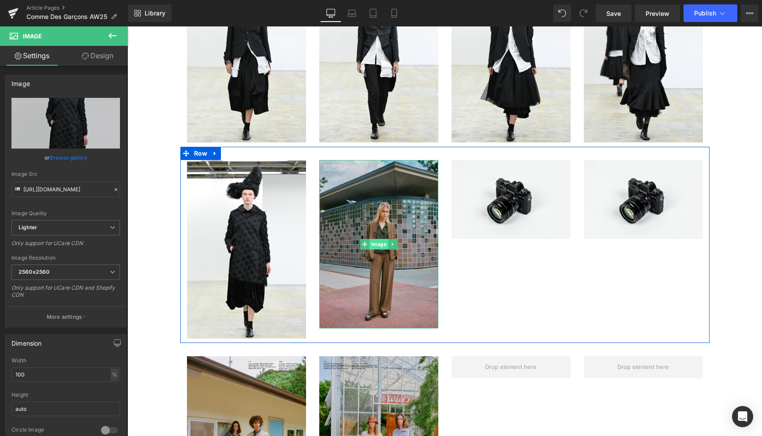
click at [377, 244] on span "Image" at bounding box center [378, 244] width 19 height 11
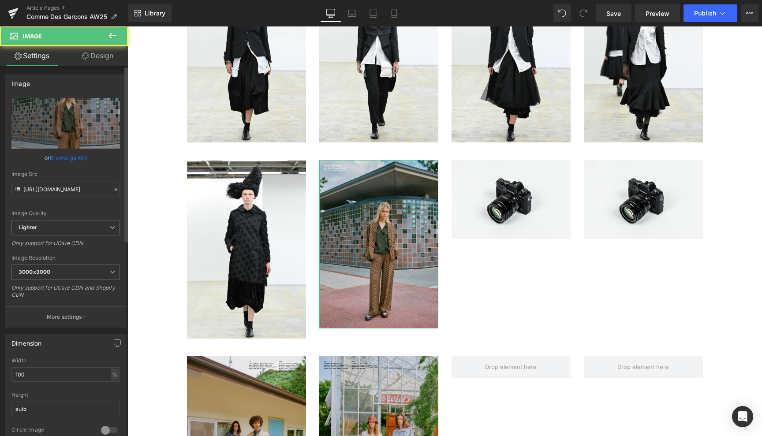
click at [65, 154] on link "Browse gallery" at bounding box center [68, 157] width 37 height 15
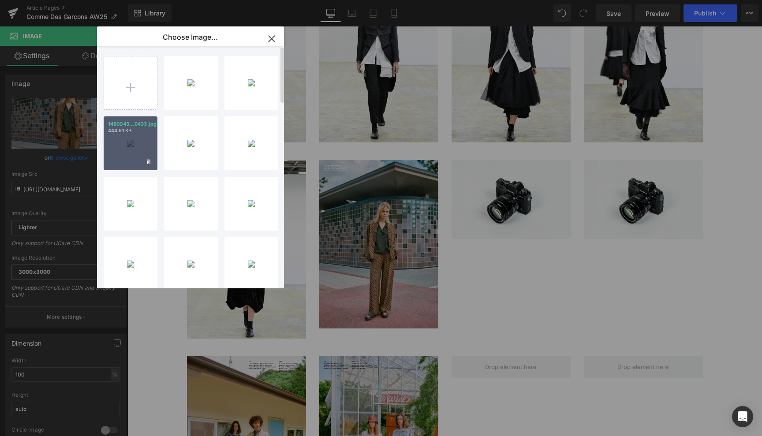
click at [130, 147] on div "1480043...0433.jpg 444.91 KB" at bounding box center [131, 143] width 54 height 54
type input "https://ucarecdn.com/d83d3051-ec36-4dc1-aca4-e72e1b9c8652/-/format/auto/-/previ…"
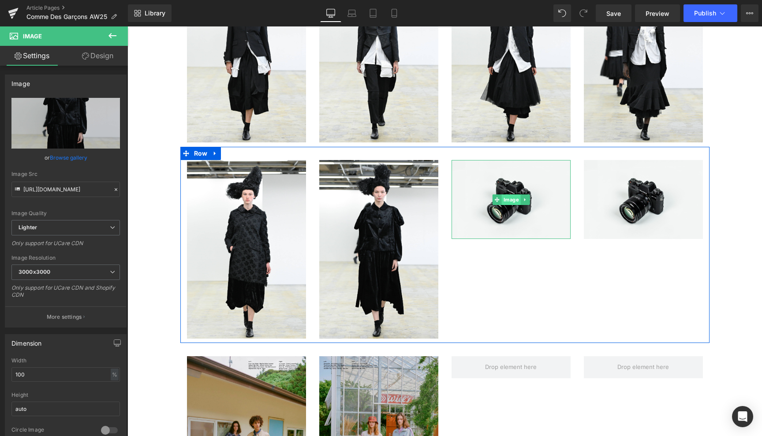
click at [507, 198] on span "Image" at bounding box center [510, 199] width 19 height 11
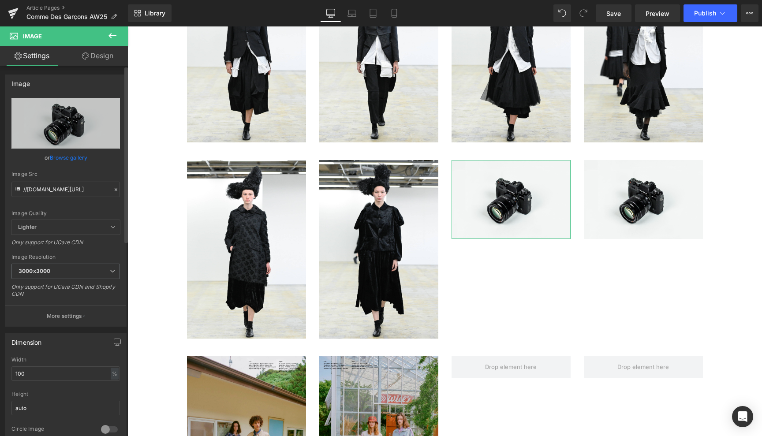
click at [73, 155] on link "Browse gallery" at bounding box center [68, 157] width 37 height 15
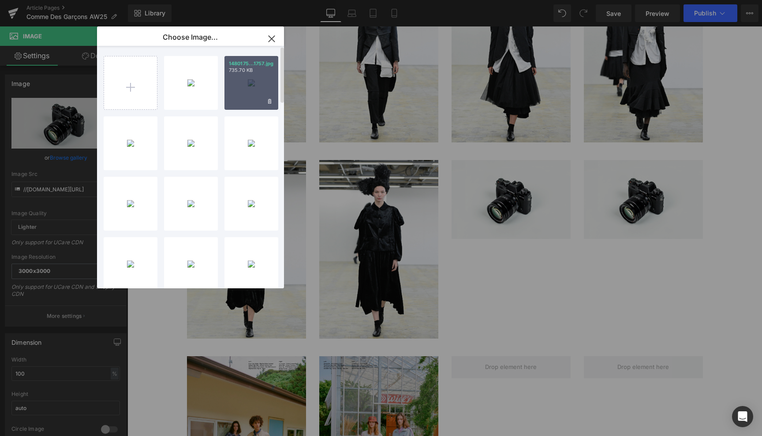
click at [252, 77] on div "1480175...1757.jpg 735.70 KB" at bounding box center [251, 83] width 54 height 54
type input "https://ucarecdn.com/29d6428e-e8f3-4254-b556-0c69603c1364/-/format/auto/-/previ…"
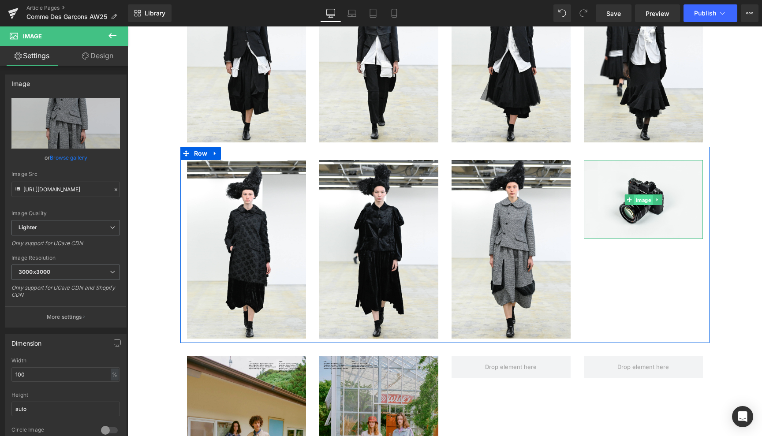
click at [639, 198] on span "Image" at bounding box center [642, 200] width 19 height 11
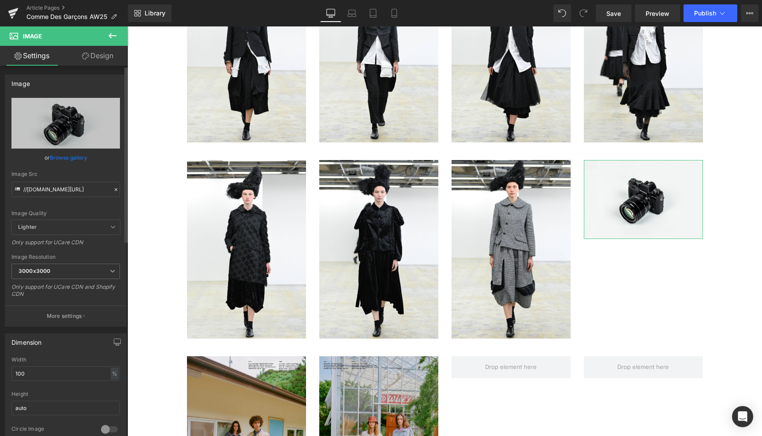
click at [60, 156] on link "Browse gallery" at bounding box center [68, 157] width 37 height 15
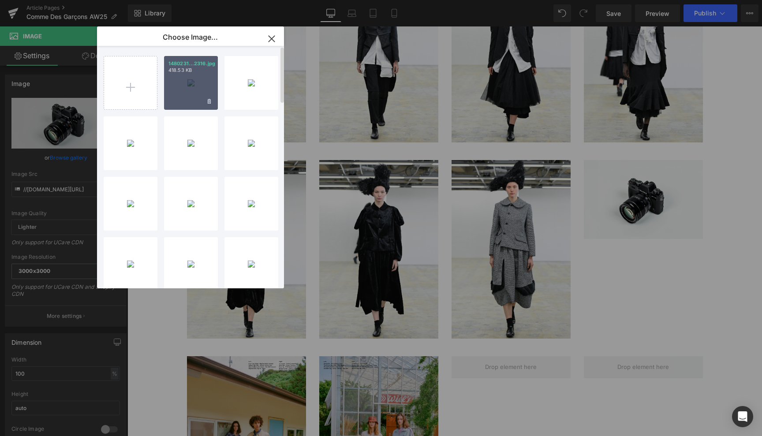
click at [194, 78] on div "1480231...2316.jpg 418.53 KB" at bounding box center [191, 83] width 54 height 54
type input "https://ucarecdn.com/62233961-264f-450d-b571-e28c6b37290a/-/format/auto/-/previ…"
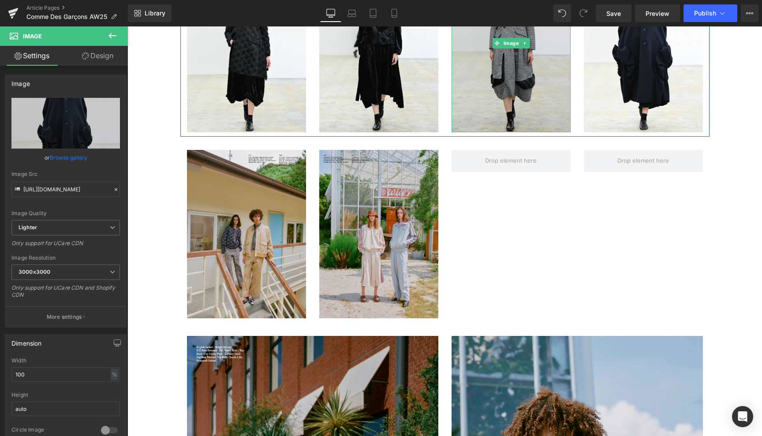
scroll to position [955, 0]
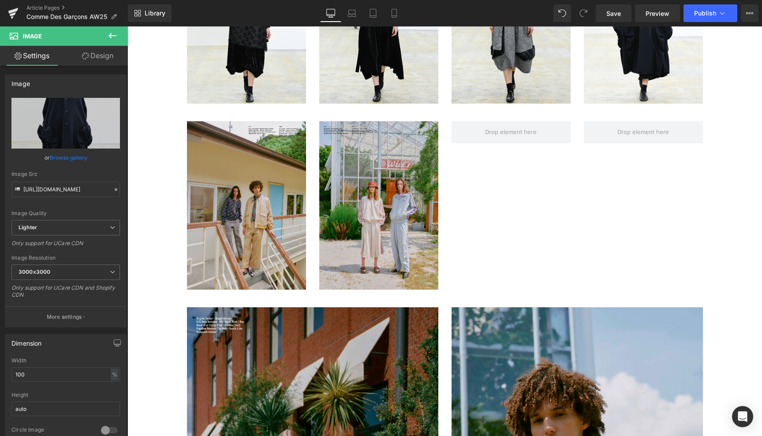
click at [112, 36] on icon at bounding box center [112, 35] width 8 height 5
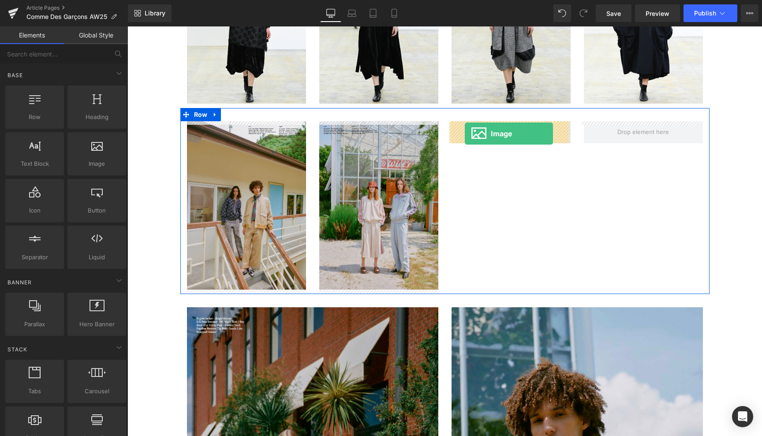
drag, startPoint x: 224, startPoint y: 176, endPoint x: 464, endPoint y: 134, distance: 243.1
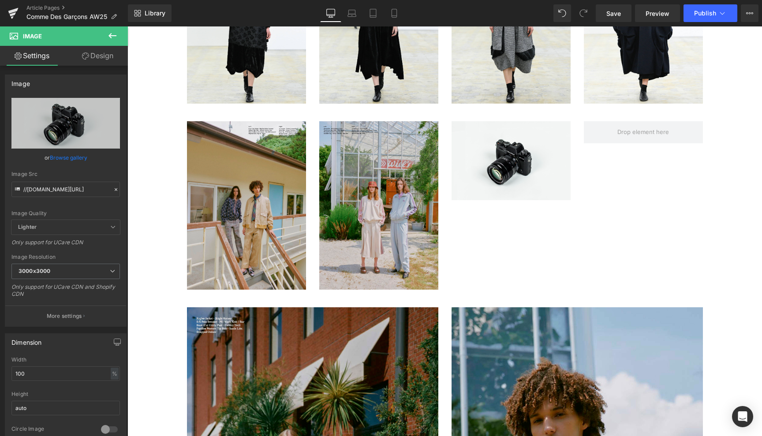
click at [112, 35] on icon at bounding box center [112, 35] width 11 height 11
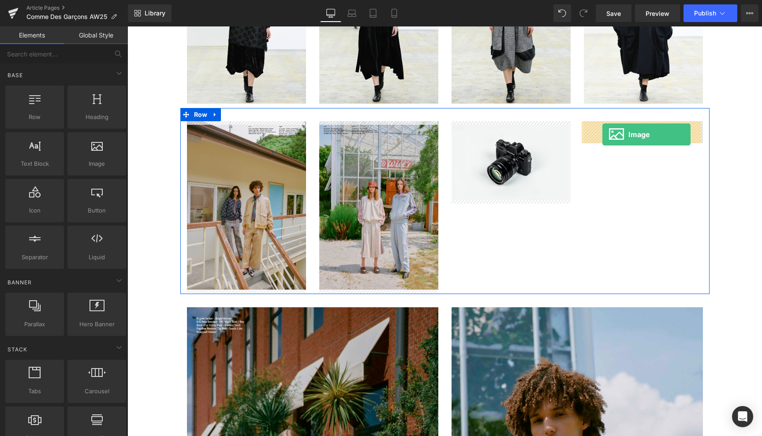
drag, startPoint x: 223, startPoint y: 186, endPoint x: 604, endPoint y: 133, distance: 384.5
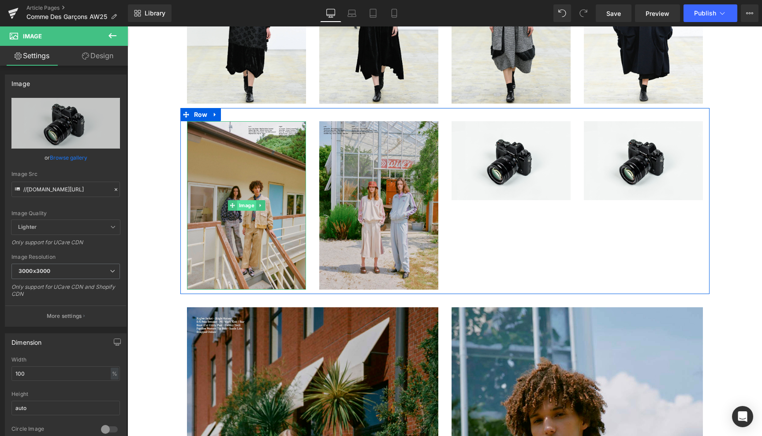
click at [245, 205] on span "Image" at bounding box center [246, 205] width 19 height 11
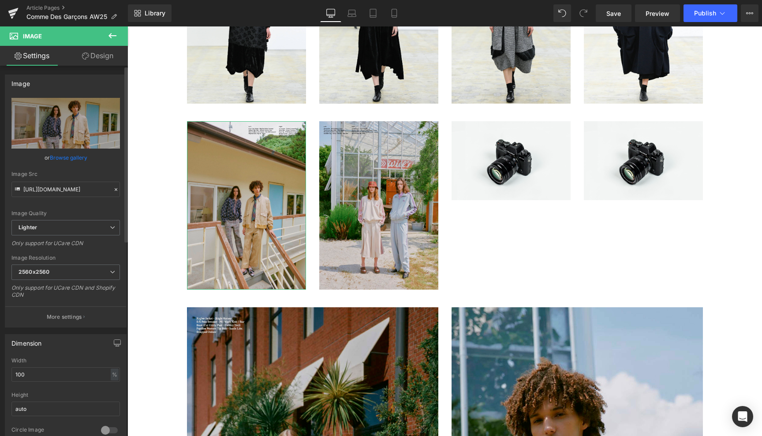
click at [66, 156] on link "Browse gallery" at bounding box center [68, 157] width 37 height 15
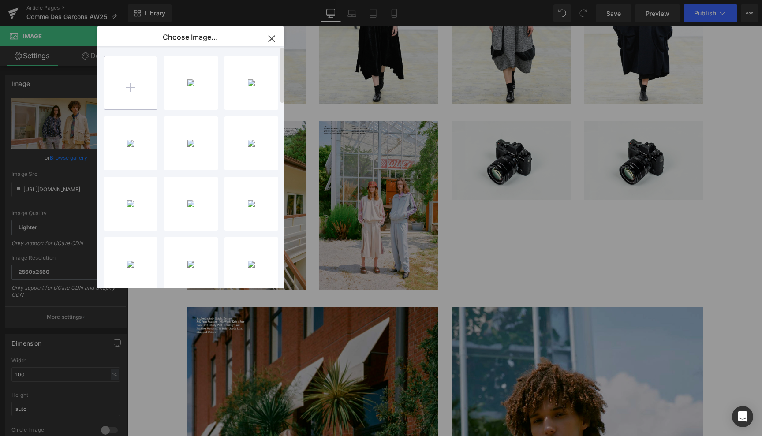
click at [131, 85] on input "file" at bounding box center [130, 82] width 53 height 53
type input "C:\fakepath\14803563.jpg"
click at [132, 86] on input "file" at bounding box center [130, 82] width 53 height 53
type input "C:\fakepath\14804883.jpg"
click at [132, 88] on input "file" at bounding box center [130, 82] width 53 height 53
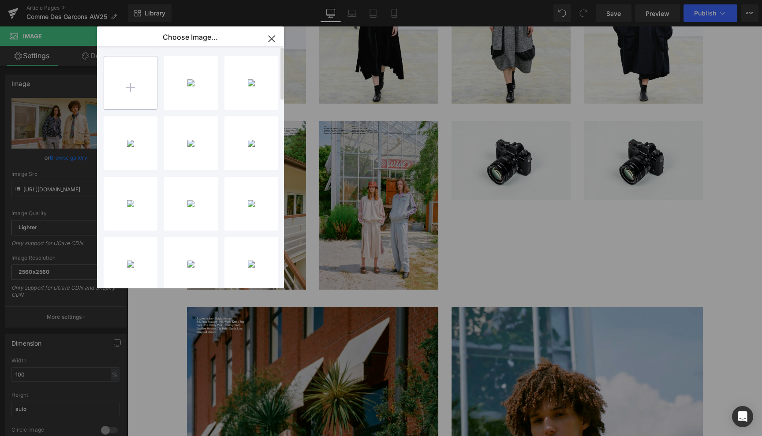
type input "C:\fakepath\14805522.jpg"
click at [131, 86] on input "file" at bounding box center [130, 82] width 53 height 53
type input "C:\fakepath\14806830.jpg"
click at [194, 139] on div "1480356...3563.jpg 450.20 KB" at bounding box center [191, 143] width 54 height 54
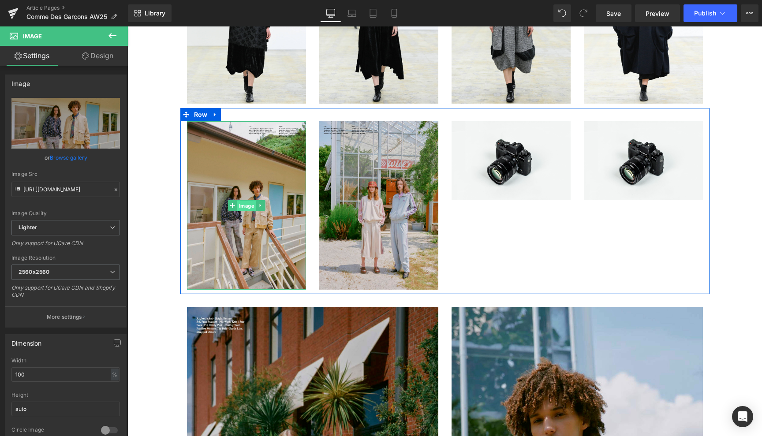
click at [243, 204] on span "Image" at bounding box center [246, 206] width 19 height 11
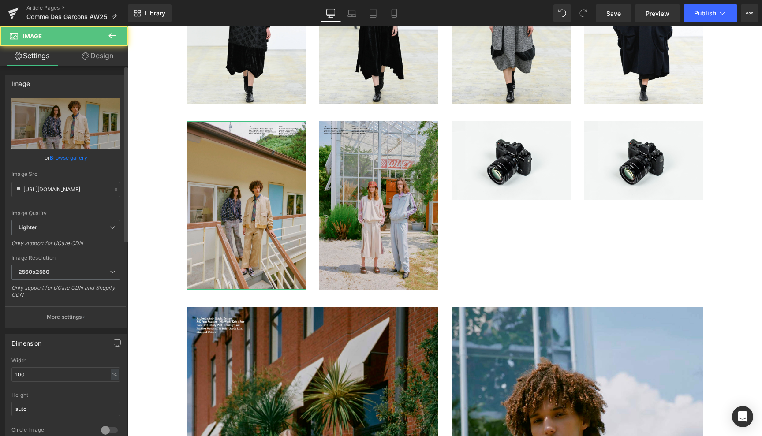
click at [69, 156] on link "Browse gallery" at bounding box center [68, 157] width 37 height 15
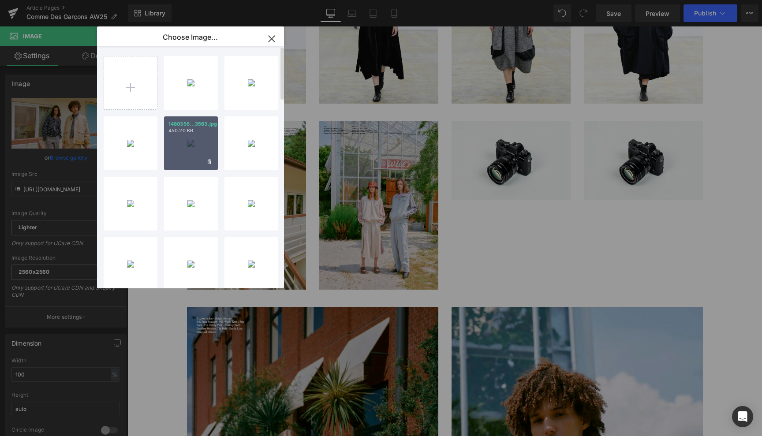
click at [193, 145] on div "1480356...3563.jpg 450.20 KB" at bounding box center [191, 143] width 54 height 54
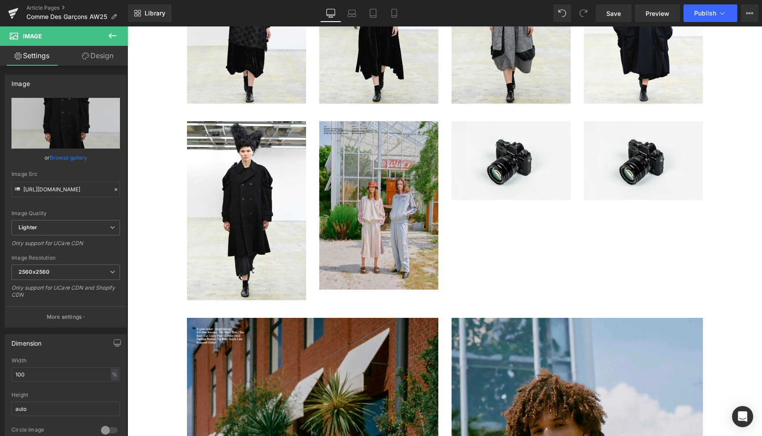
type input "https://ucarecdn.com/a8a5d344-73c6-4d25-8ce3-ede2242174f5/-/format/auto/-/previ…"
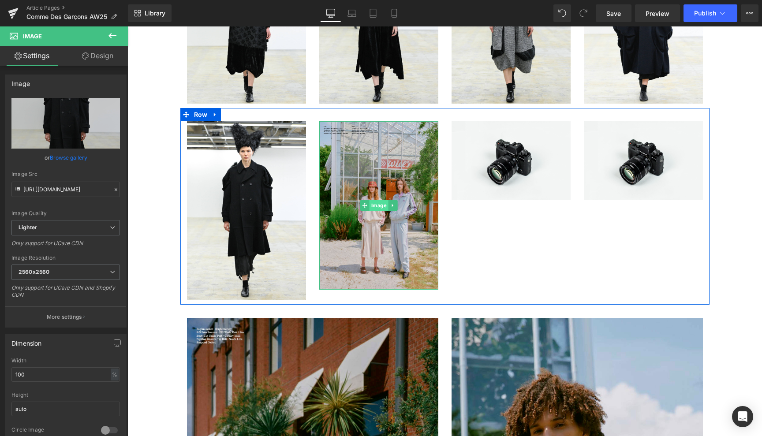
click at [376, 203] on span "Image" at bounding box center [378, 205] width 19 height 11
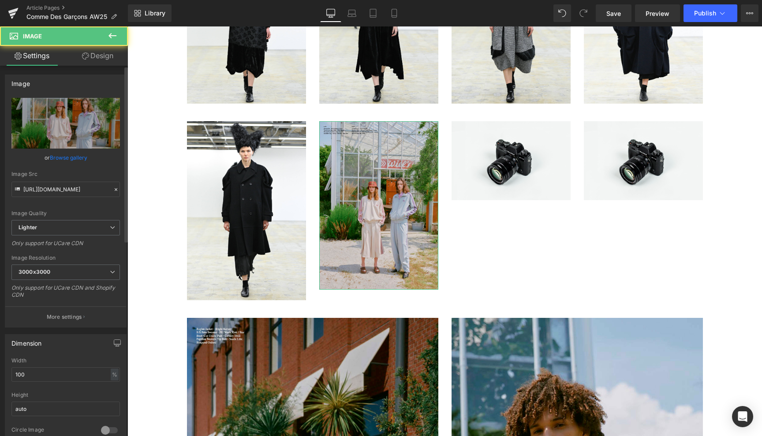
click at [76, 158] on link "Browse gallery" at bounding box center [68, 157] width 37 height 15
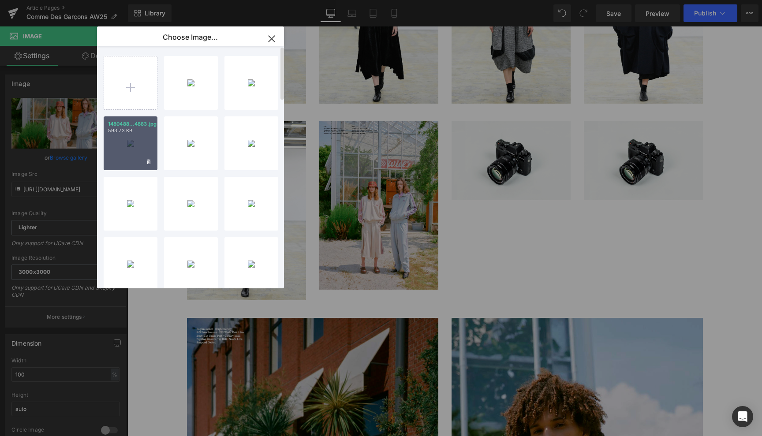
click at [133, 152] on div "1480488...4883.jpg 593.73 KB" at bounding box center [131, 143] width 54 height 54
type input "https://ucarecdn.com/259816be-d143-4008-9c30-8d3be17cadf4/-/format/auto/-/previ…"
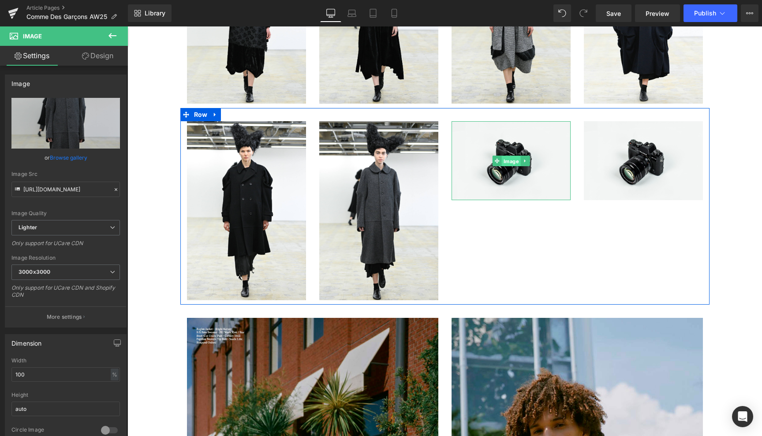
click at [508, 161] on span "Image" at bounding box center [510, 161] width 19 height 11
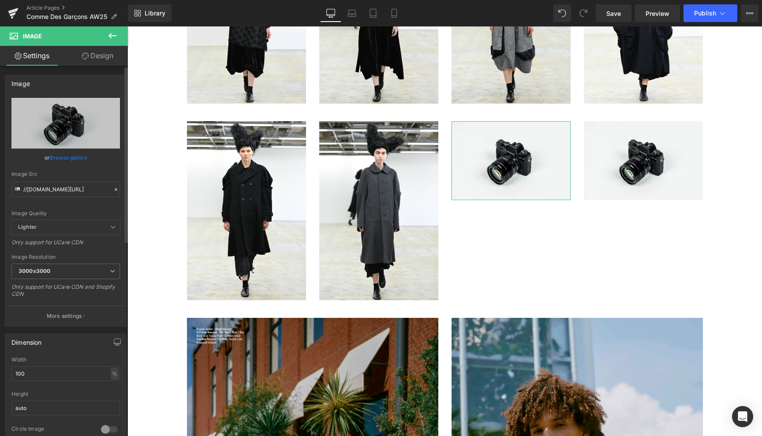
click at [71, 157] on link "Browse gallery" at bounding box center [68, 157] width 37 height 15
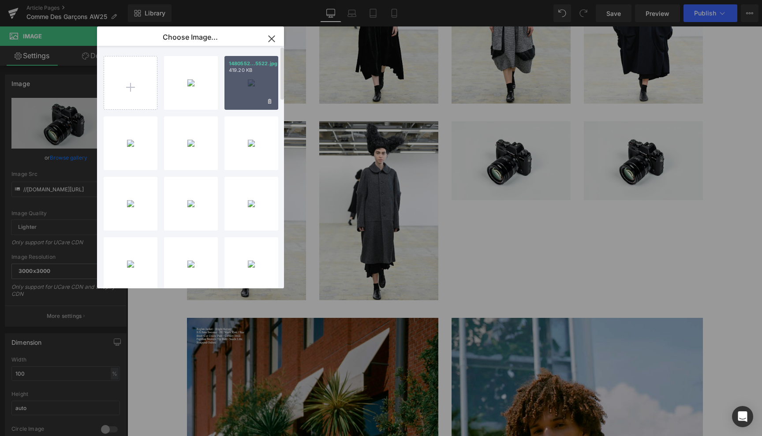
click at [249, 83] on div "1480552...5522.jpg 419.20 KB" at bounding box center [251, 83] width 54 height 54
type input "https://ucarecdn.com/c8fc0421-0f35-4d23-8933-835db33ea1a1/-/format/auto/-/previ…"
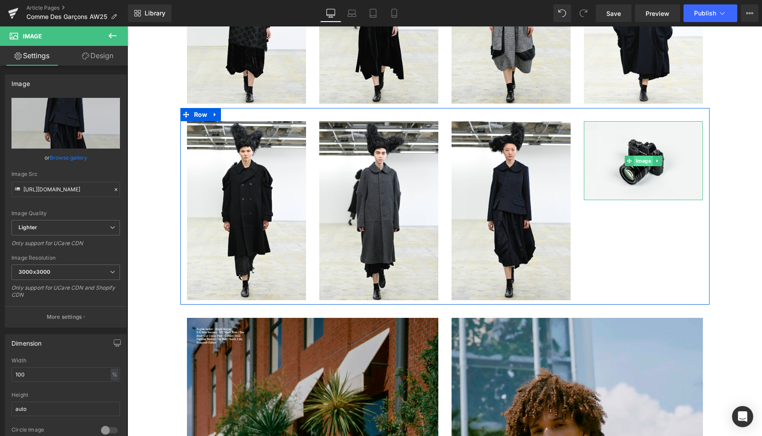
click at [637, 161] on span "Image" at bounding box center [642, 161] width 19 height 11
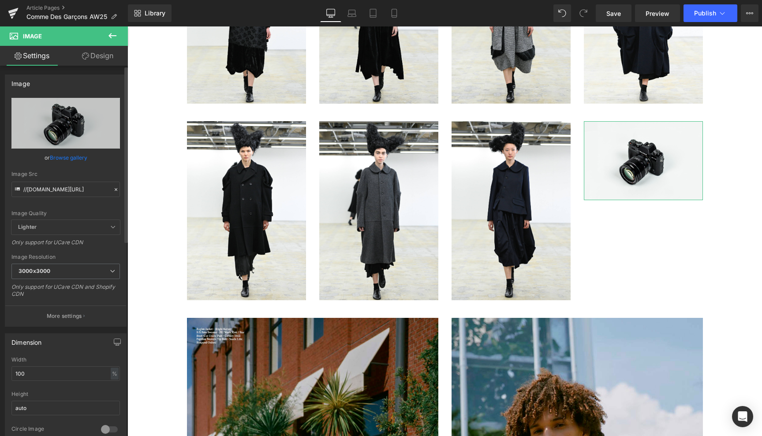
click at [66, 159] on link "Browse gallery" at bounding box center [68, 157] width 37 height 15
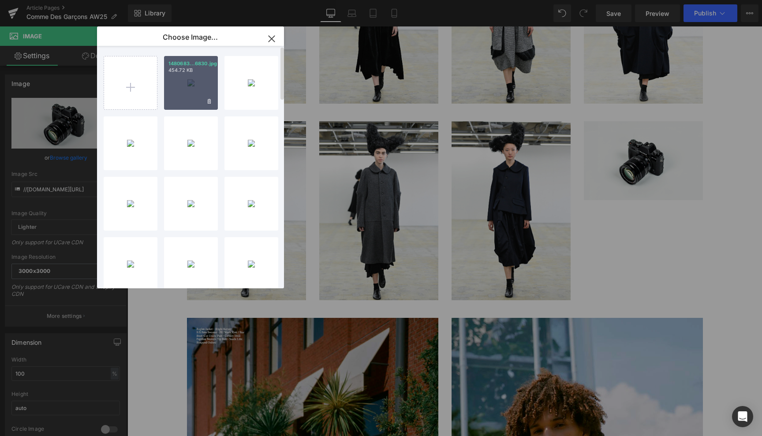
click at [186, 78] on div "1480683...6830.jpg 454.72 KB" at bounding box center [191, 83] width 54 height 54
type input "https://ucarecdn.com/edb0e582-953d-43e0-96a2-54eb695fb400/-/format/auto/-/previ…"
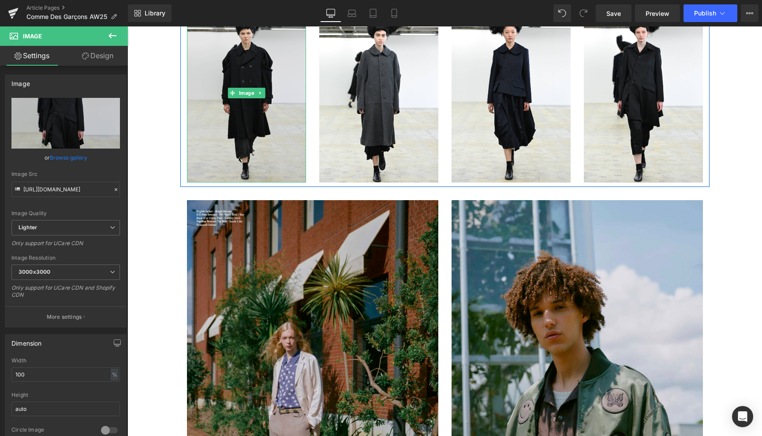
scroll to position [1097, 0]
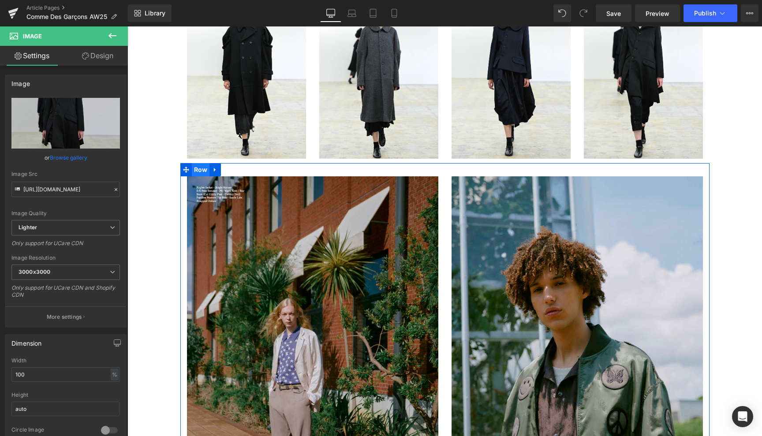
click at [198, 168] on span "Row" at bounding box center [201, 169] width 18 height 13
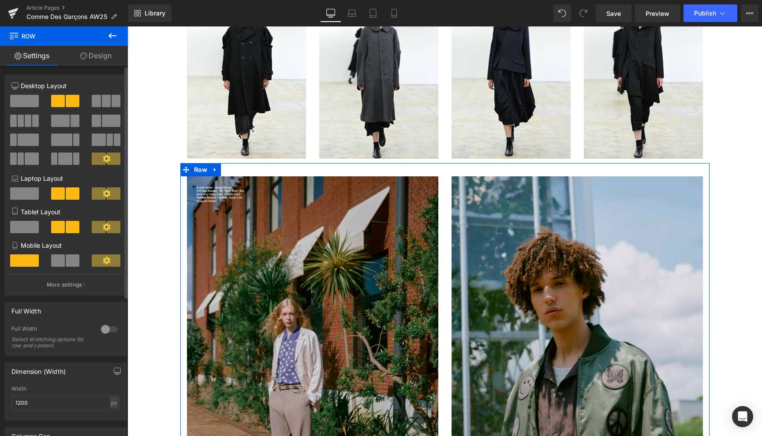
click at [23, 122] on button at bounding box center [25, 121] width 30 height 12
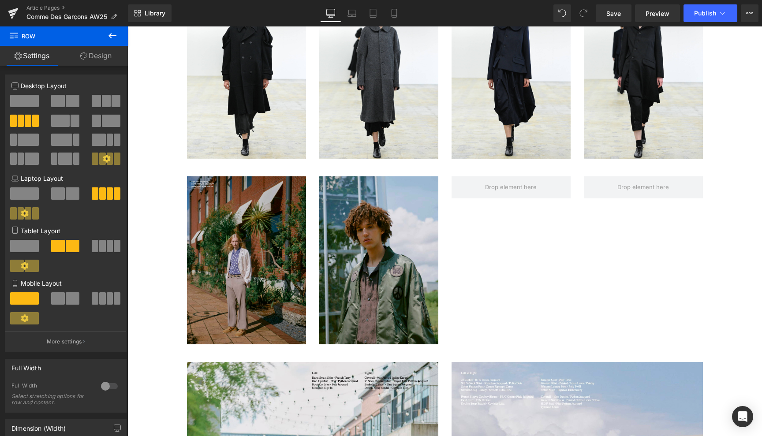
click at [112, 34] on icon at bounding box center [112, 35] width 11 height 11
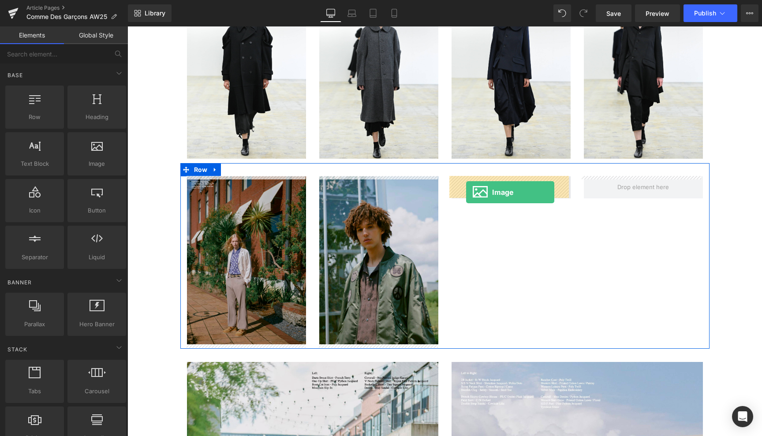
drag, startPoint x: 224, startPoint y: 173, endPoint x: 466, endPoint y: 192, distance: 242.3
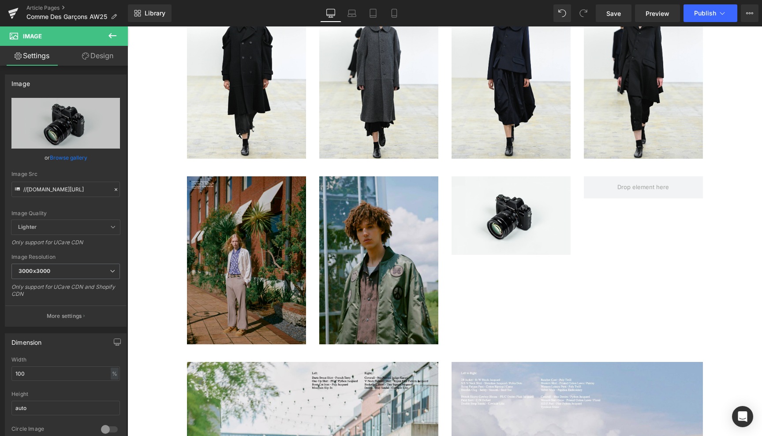
click at [112, 32] on icon at bounding box center [112, 35] width 11 height 11
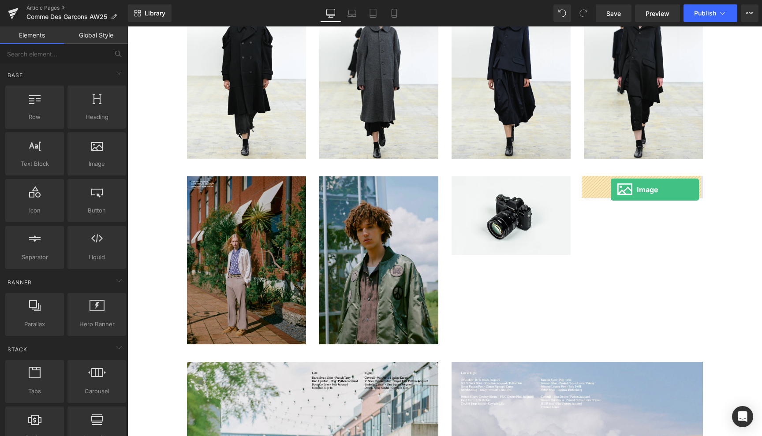
drag, startPoint x: 231, startPoint y: 185, endPoint x: 609, endPoint y: 191, distance: 377.8
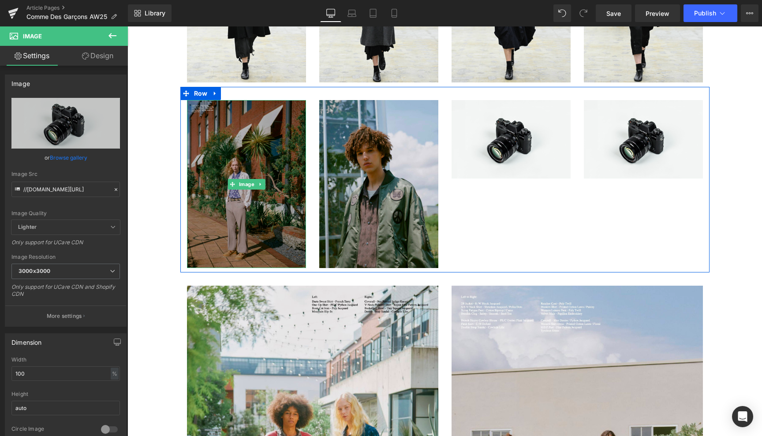
scroll to position [1317, 0]
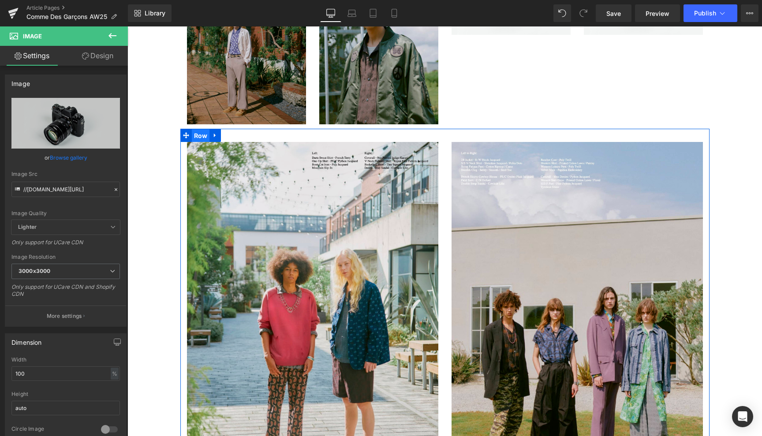
click at [197, 134] on span "Row" at bounding box center [201, 135] width 18 height 13
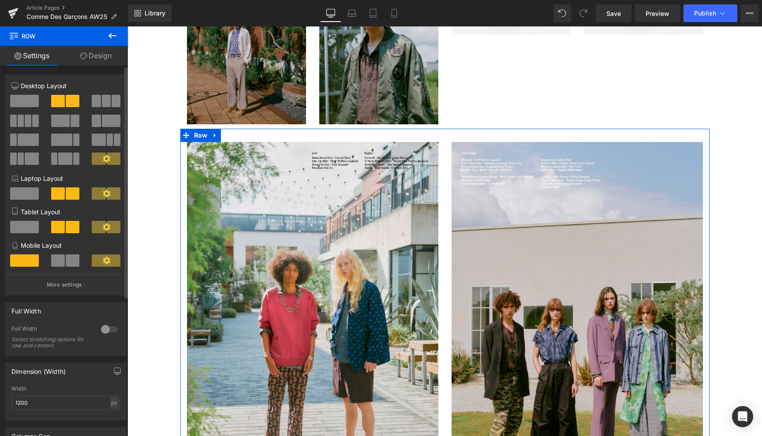
click at [21, 119] on span at bounding box center [21, 121] width 7 height 12
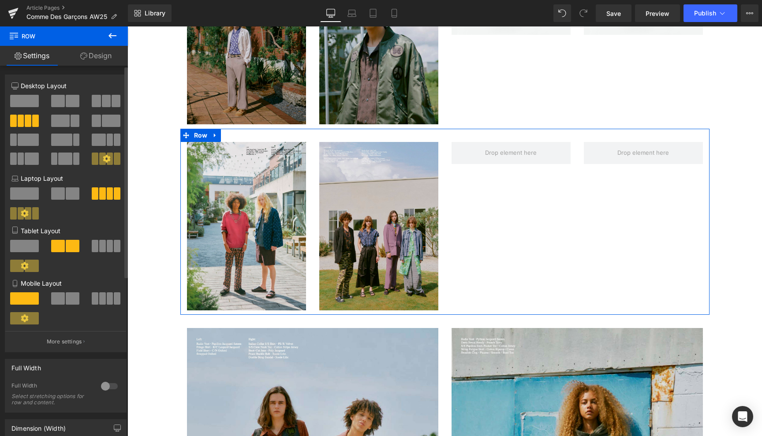
click at [107, 245] on span at bounding box center [110, 246] width 7 height 12
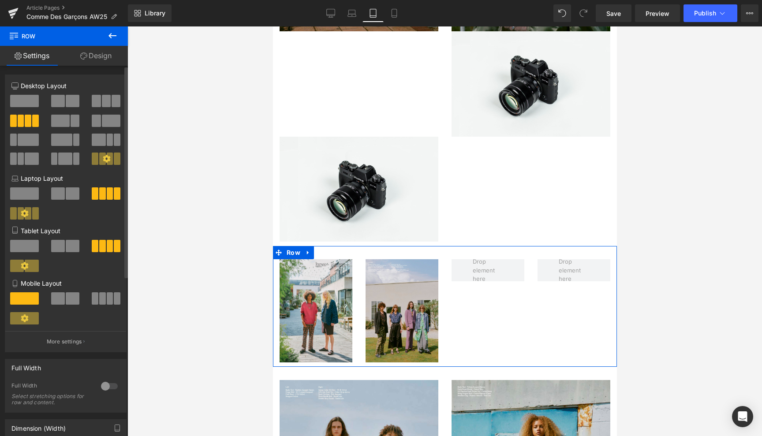
click at [114, 298] on span at bounding box center [117, 298] width 7 height 12
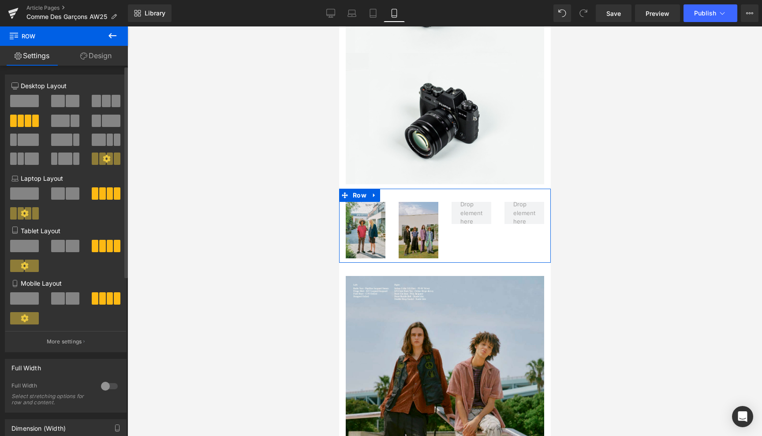
scroll to position [1225, 0]
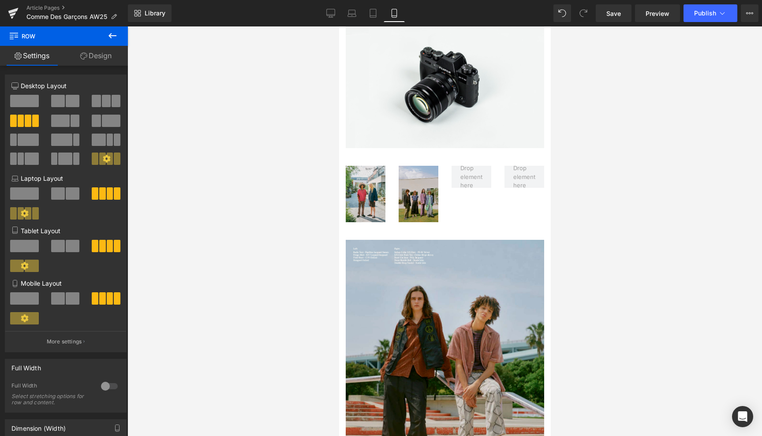
click at [111, 34] on icon at bounding box center [112, 35] width 8 height 5
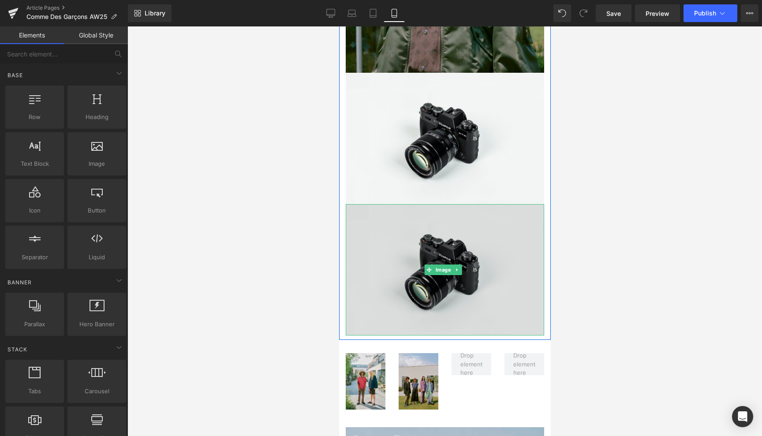
scroll to position [1043, 0]
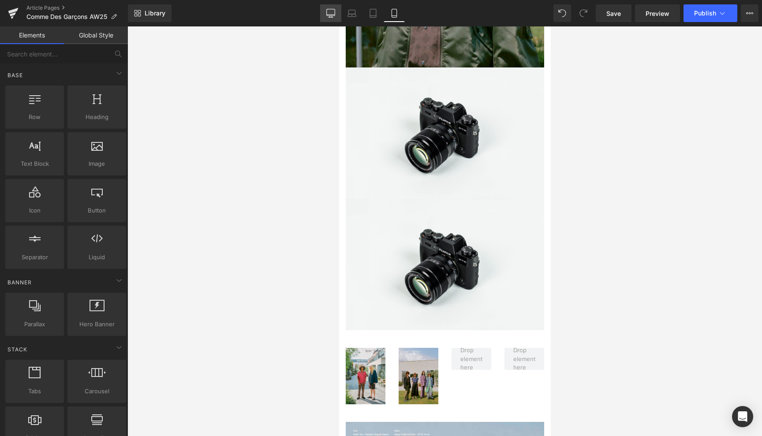
click at [330, 11] on icon at bounding box center [330, 13] width 9 height 9
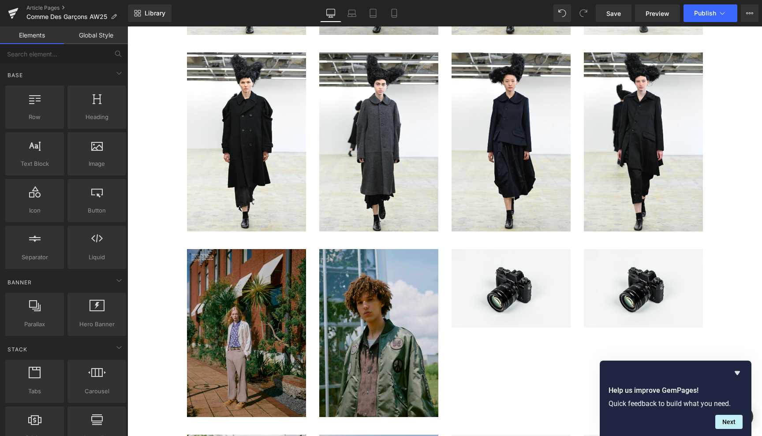
scroll to position [1024, 0]
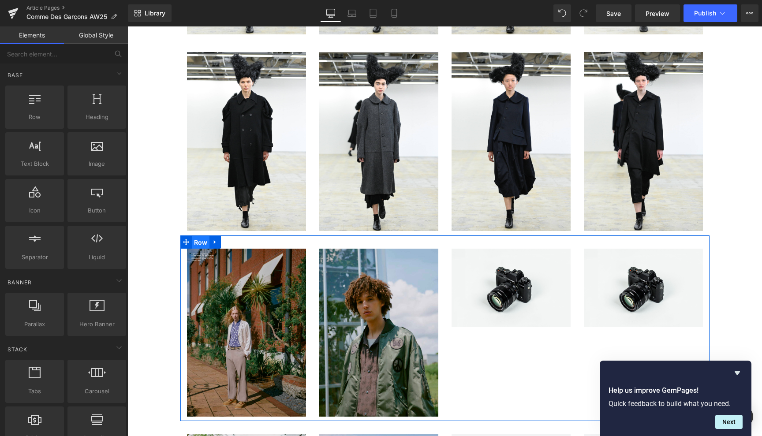
click at [197, 242] on span "Row" at bounding box center [201, 242] width 18 height 13
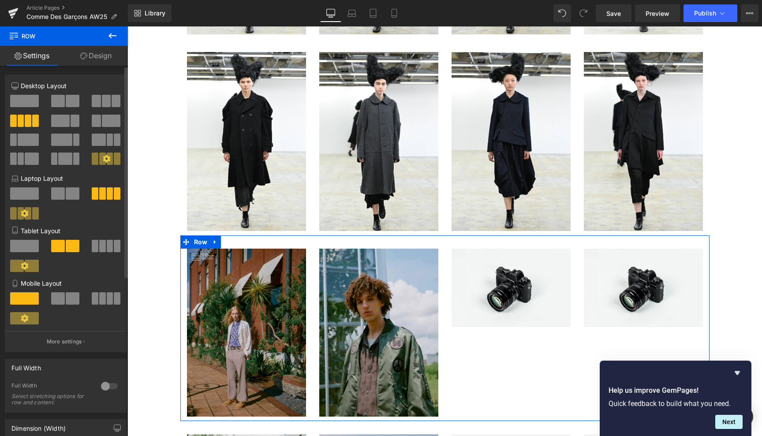
click at [101, 245] on span at bounding box center [102, 246] width 7 height 12
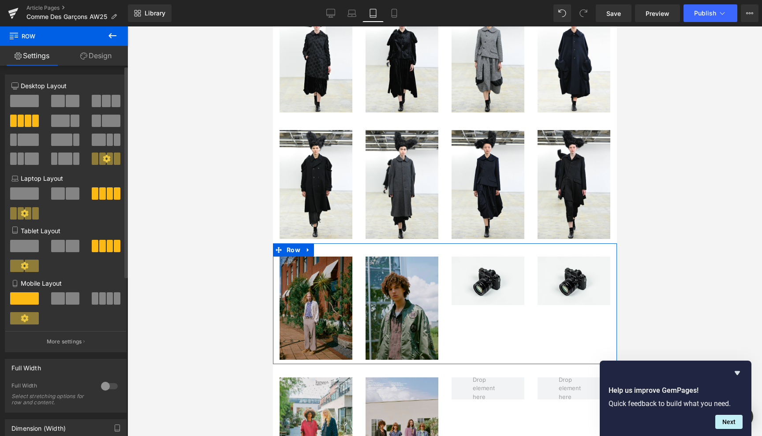
click at [114, 297] on span at bounding box center [117, 298] width 7 height 12
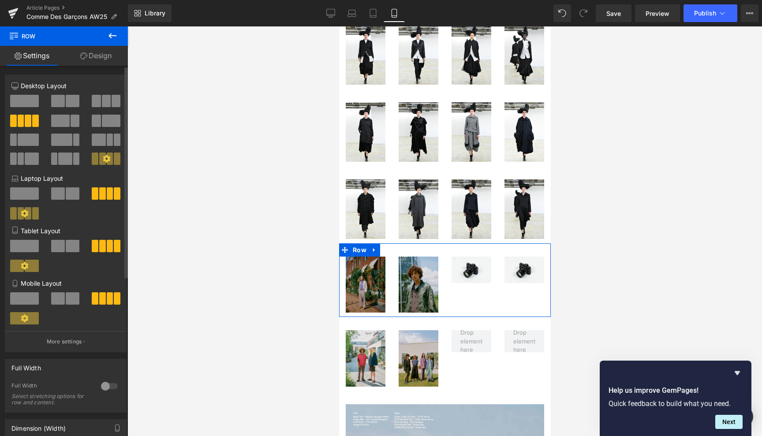
scroll to position [292, 0]
click at [114, 33] on icon at bounding box center [112, 35] width 11 height 11
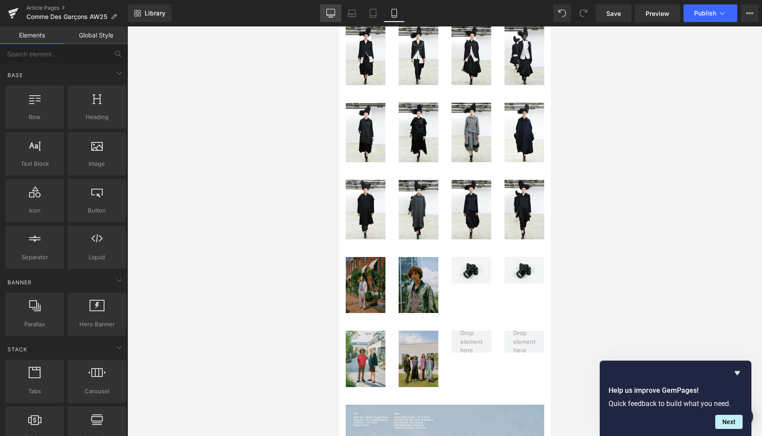
click at [334, 12] on icon at bounding box center [330, 13] width 9 height 9
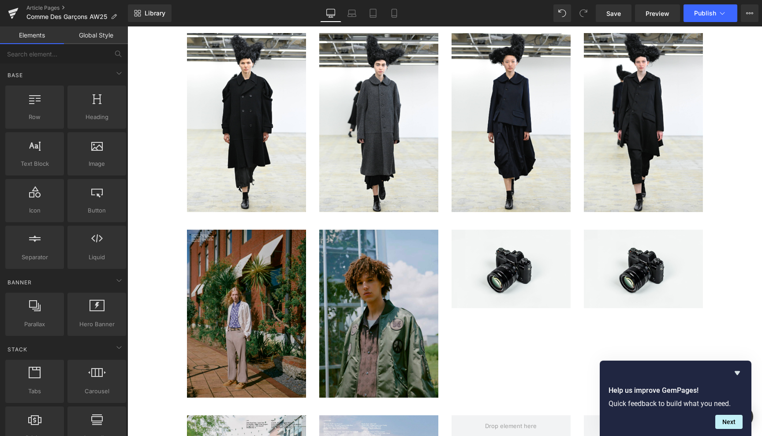
scroll to position [1058, 0]
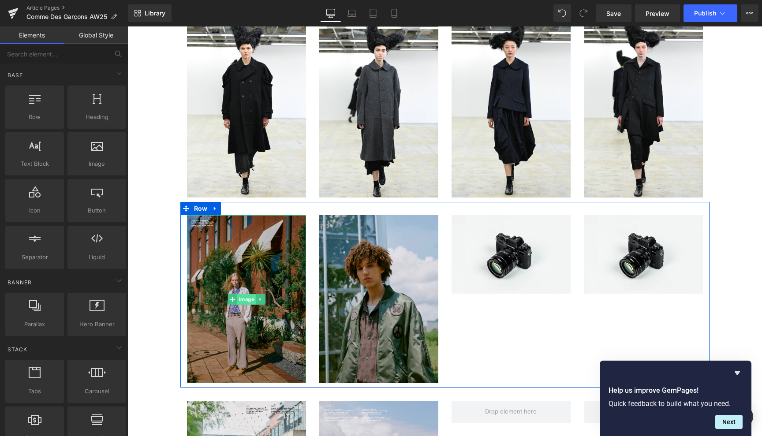
click at [245, 296] on span "Image" at bounding box center [246, 299] width 19 height 11
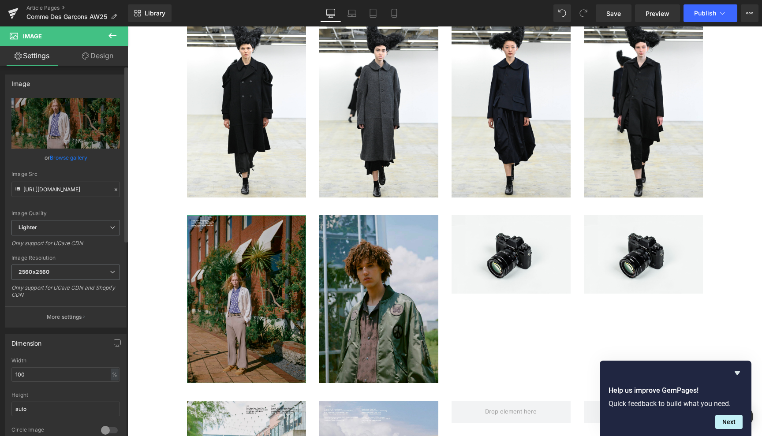
click at [77, 154] on link "Browse gallery" at bounding box center [68, 157] width 37 height 15
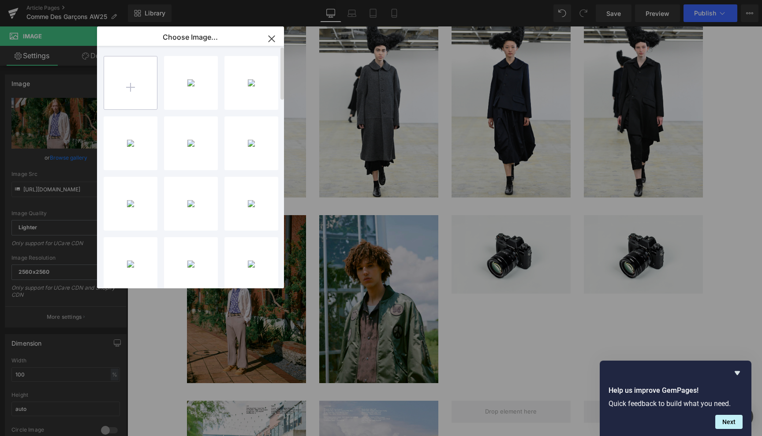
click at [133, 89] on input "file" at bounding box center [130, 82] width 53 height 53
type input "C:\fakepath\14807097.jpg"
click at [130, 86] on input "file" at bounding box center [130, 82] width 53 height 53
type input "C:\fakepath\14808562.jpg"
click at [134, 84] on input "file" at bounding box center [130, 82] width 53 height 53
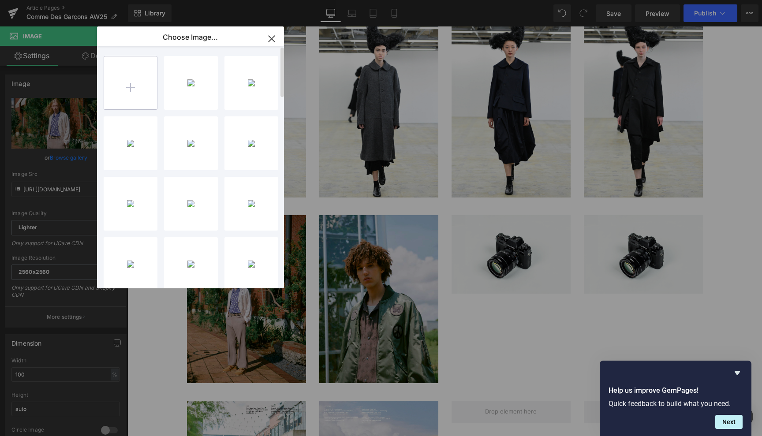
type input "C:\fakepath\14809420.jpg"
click at [130, 89] on input "file" at bounding box center [130, 82] width 53 height 53
type input "C:\fakepath\14810051.jpg"
click at [191, 146] on div "1480709...7097.jpg 458.78 KB" at bounding box center [191, 143] width 54 height 54
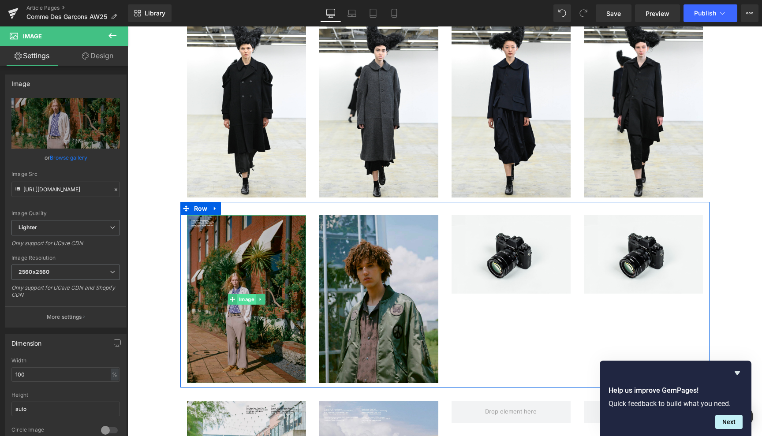
click at [247, 296] on span "Image" at bounding box center [246, 299] width 19 height 11
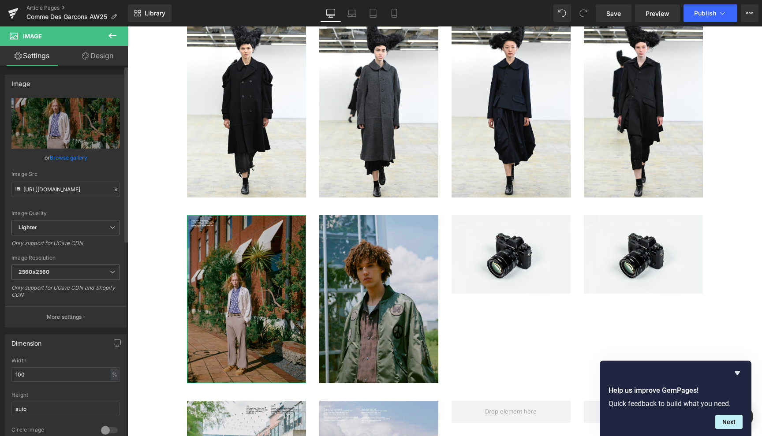
click at [76, 156] on link "Browse gallery" at bounding box center [68, 157] width 37 height 15
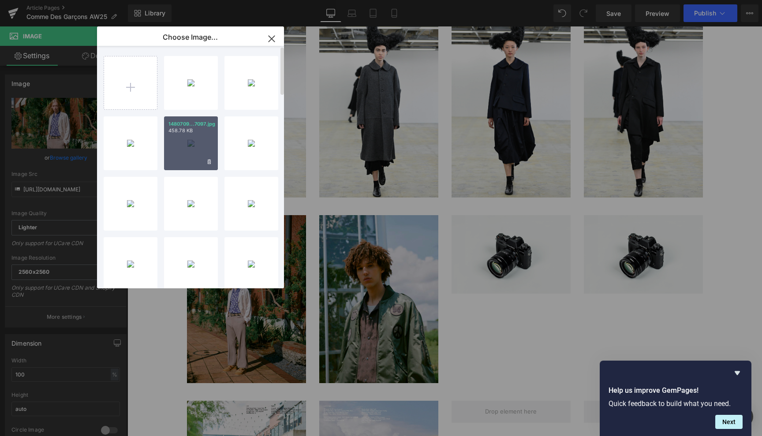
click at [198, 142] on div "1480709...7097.jpg 458.78 KB" at bounding box center [191, 143] width 54 height 54
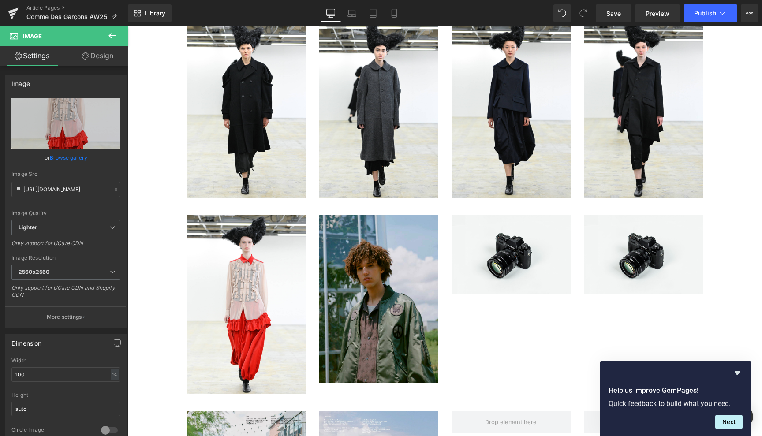
type input "https://ucarecdn.com/63ea4054-a806-4cb5-8dfa-c7883665b532/-/format/auto/-/previ…"
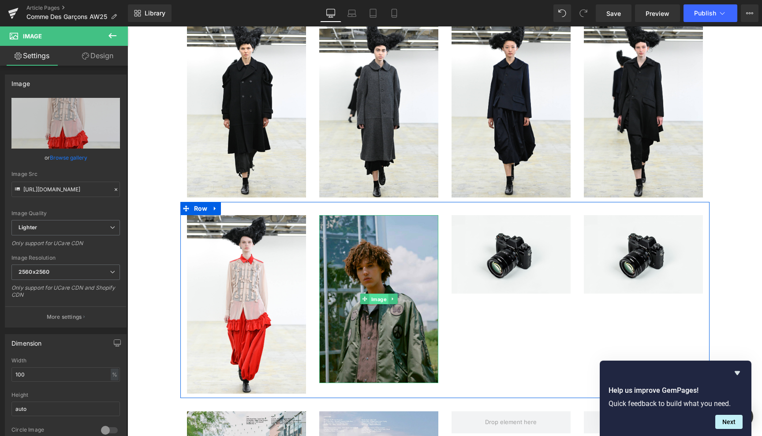
click at [376, 302] on span "Image" at bounding box center [378, 299] width 19 height 11
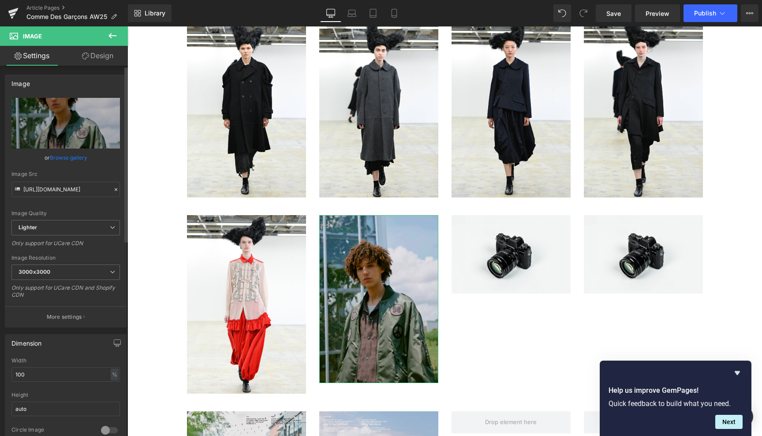
click at [77, 156] on link "Browse gallery" at bounding box center [68, 157] width 37 height 15
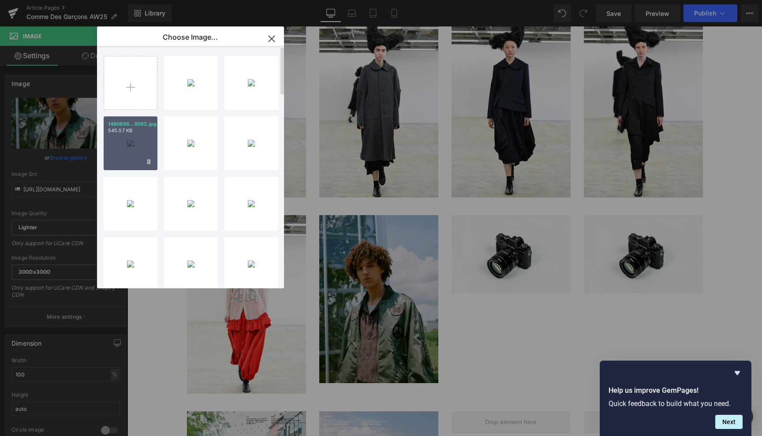
click at [127, 142] on div "1480856...8562.jpg 545.57 KB" at bounding box center [131, 143] width 54 height 54
type input "https://ucarecdn.com/6fdb50ed-4046-472c-8ecc-25c069a19d82/-/format/auto/-/previ…"
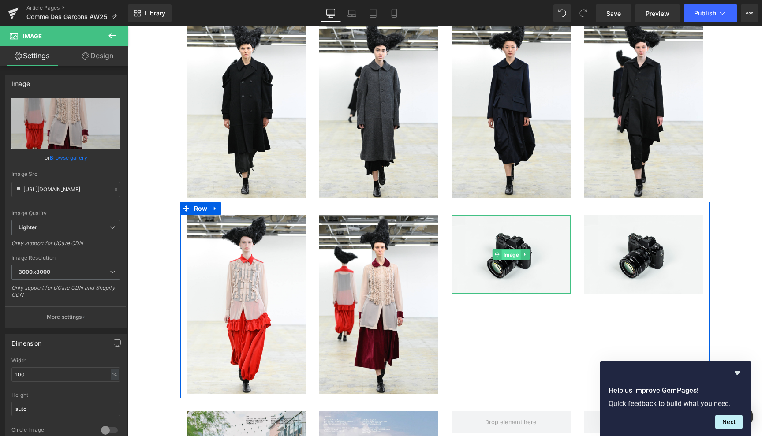
click at [505, 256] on span "Image" at bounding box center [510, 255] width 19 height 11
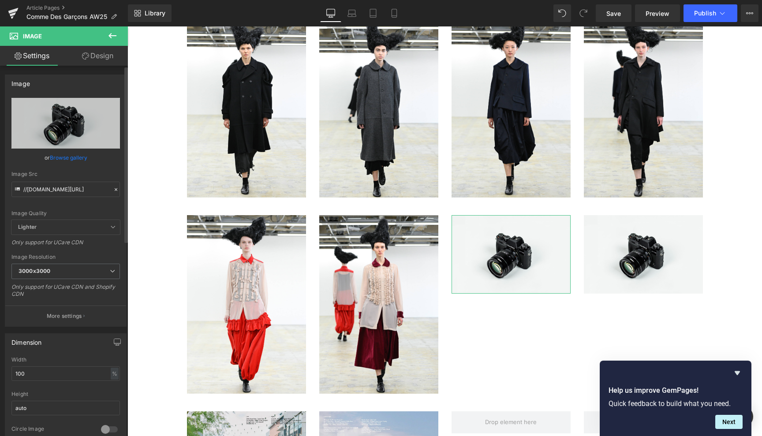
click at [78, 156] on link "Browse gallery" at bounding box center [68, 157] width 37 height 15
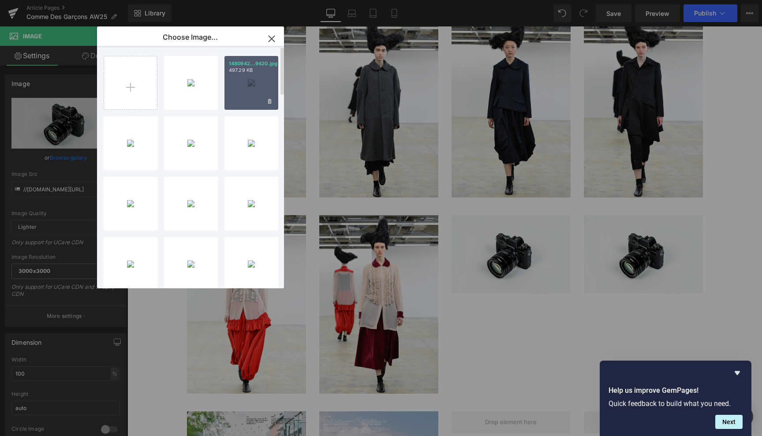
click at [259, 87] on div "1480942...9420.jpg 497.29 KB" at bounding box center [251, 83] width 54 height 54
type input "https://ucarecdn.com/190c938d-3c99-4575-a298-9cfd680aa57b/-/format/auto/-/previ…"
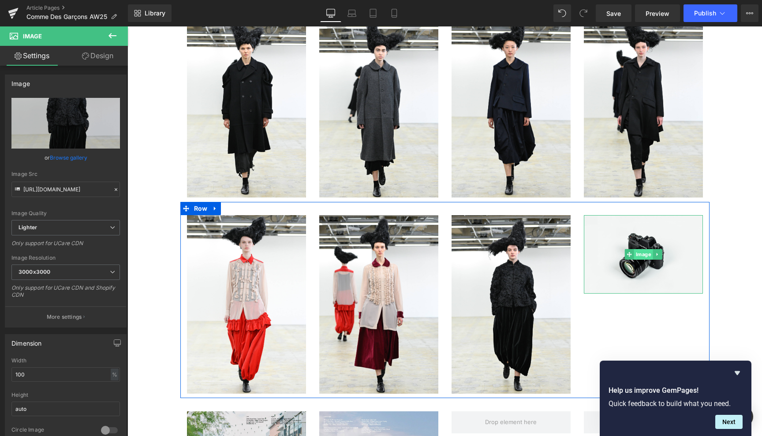
click at [642, 251] on span "Image" at bounding box center [642, 254] width 19 height 11
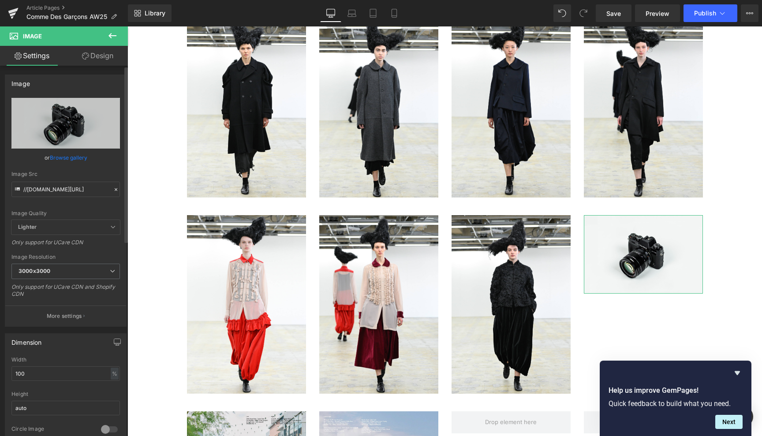
click at [76, 155] on link "Browse gallery" at bounding box center [68, 157] width 37 height 15
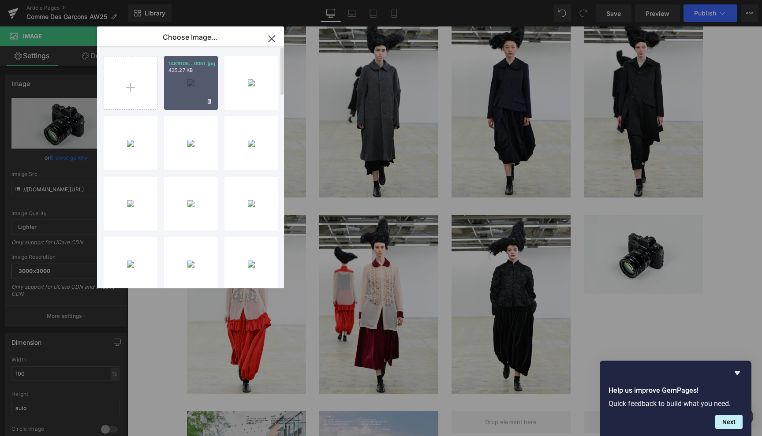
click at [189, 77] on div "1481005...0051.jpg 435.27 KB" at bounding box center [191, 83] width 54 height 54
type input "https://ucarecdn.com/6eac0ff3-7b35-44ce-abd9-b03d6fc59338/-/format/auto/-/previ…"
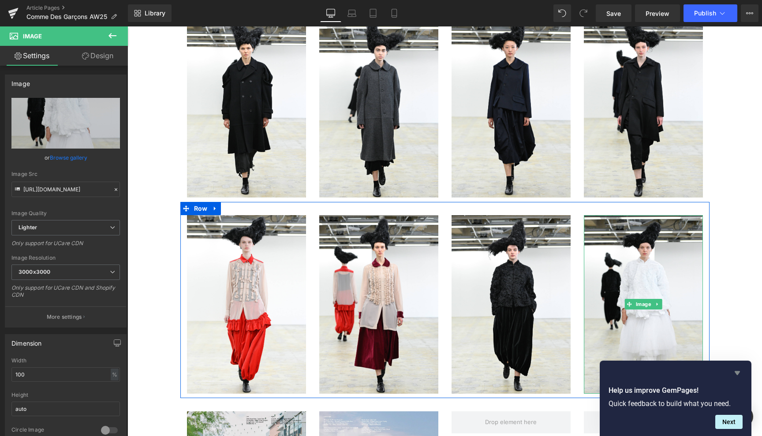
click at [734, 371] on icon "Hide survey" at bounding box center [737, 373] width 11 height 11
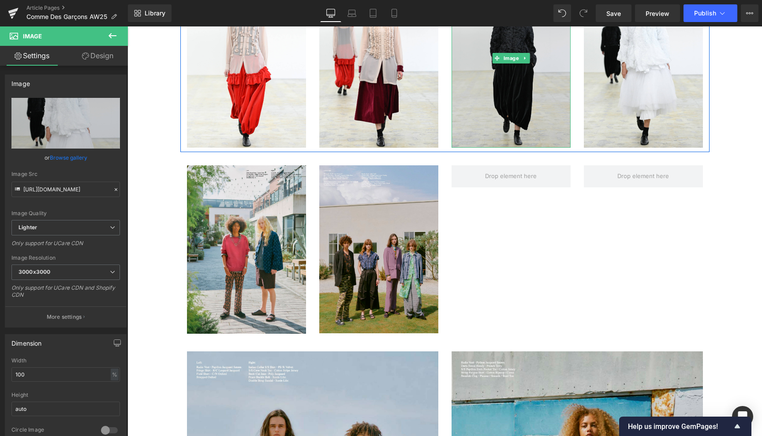
scroll to position [1307, 0]
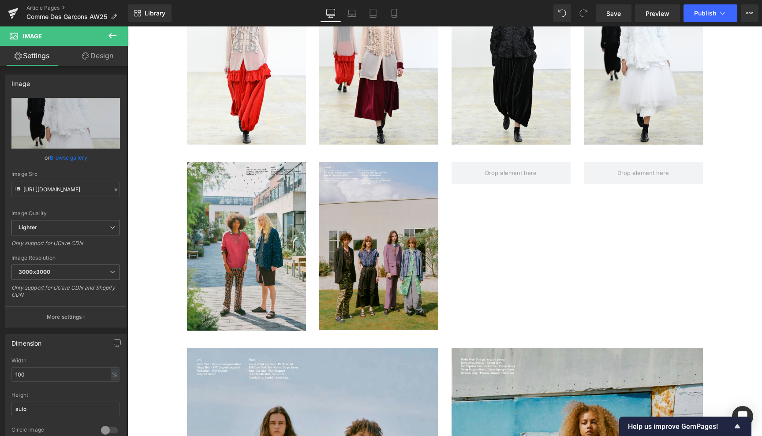
click at [113, 31] on icon at bounding box center [112, 35] width 11 height 11
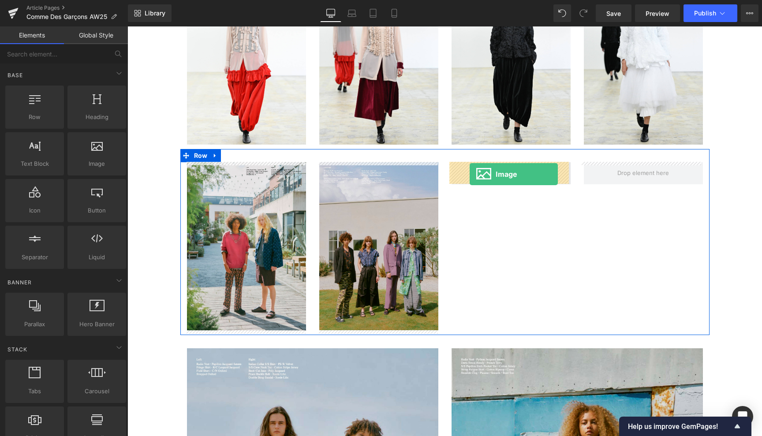
drag, startPoint x: 224, startPoint y: 175, endPoint x: 469, endPoint y: 174, distance: 245.5
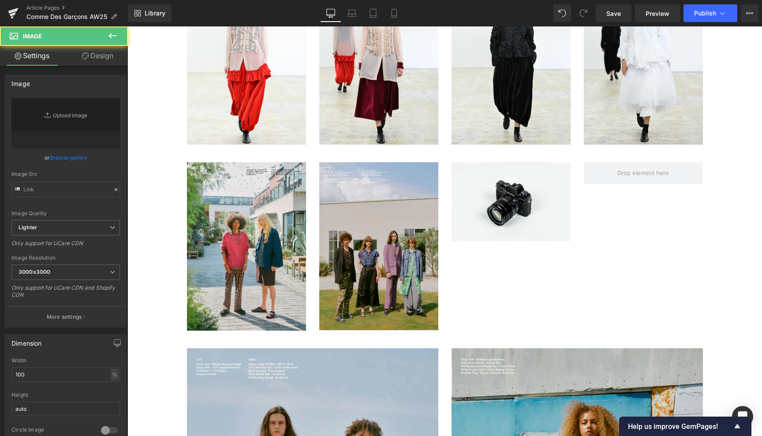
type input "//d1um8515vdn9kb.cloudfront.net/images/parallax.jpg"
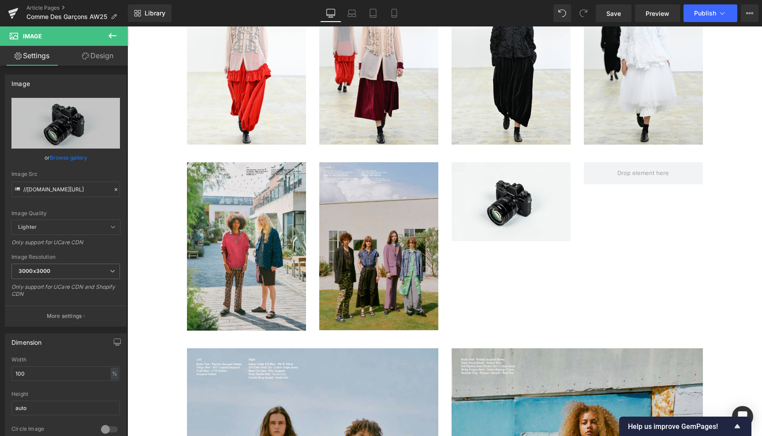
click at [114, 30] on icon at bounding box center [112, 35] width 11 height 11
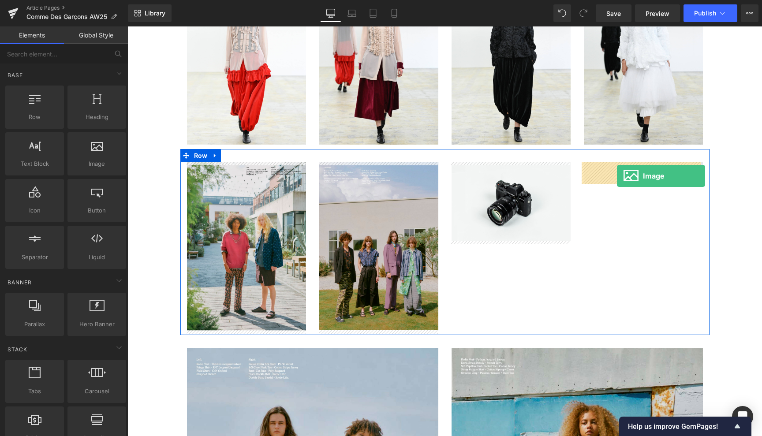
drag, startPoint x: 221, startPoint y: 184, endPoint x: 617, endPoint y: 176, distance: 395.5
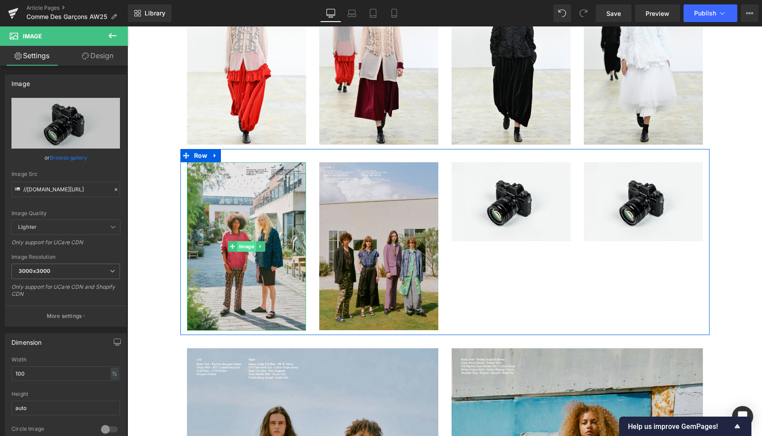
click at [242, 246] on span "Image" at bounding box center [246, 246] width 19 height 11
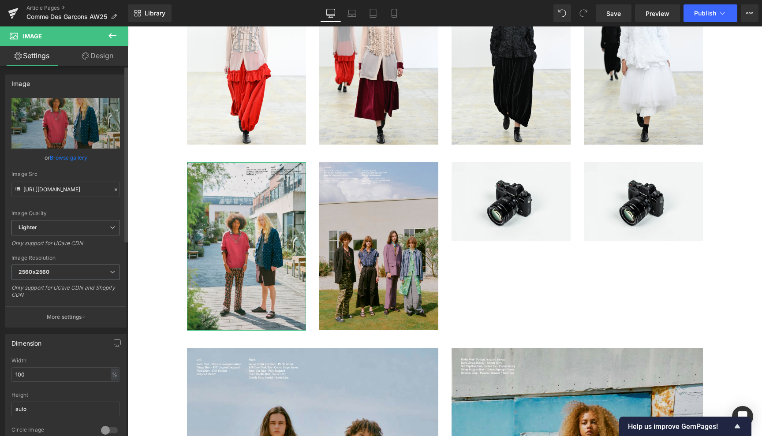
click at [78, 156] on link "Browse gallery" at bounding box center [68, 157] width 37 height 15
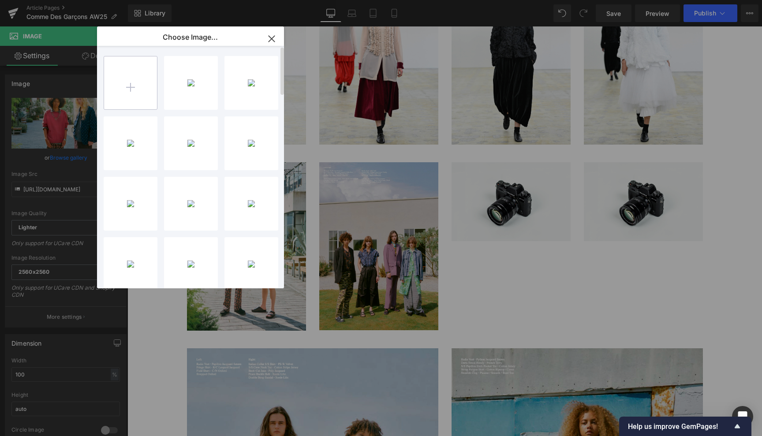
click at [127, 86] on input "file" at bounding box center [130, 82] width 53 height 53
type input "C:\fakepath\14812993.jpg"
click at [129, 89] on input "file" at bounding box center [130, 82] width 53 height 53
type input "C:\fakepath\14813103.jpg"
click at [135, 86] on input "file" at bounding box center [130, 82] width 53 height 53
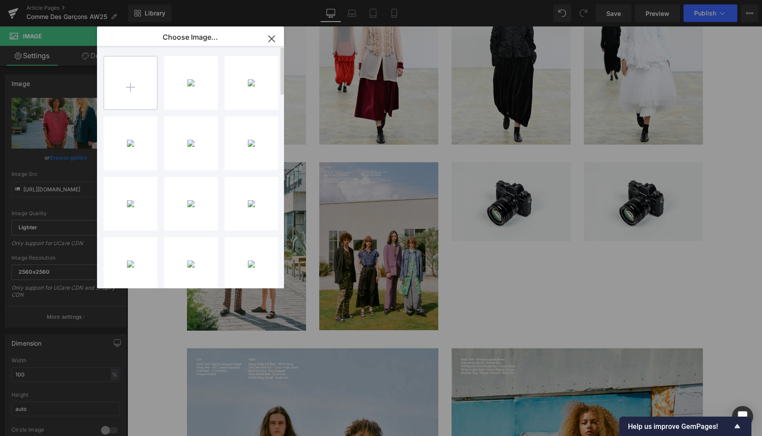
click at [132, 85] on input "file" at bounding box center [130, 82] width 53 height 53
type input "C:\fakepath\14814087.jpg"
click at [133, 88] on input "file" at bounding box center [130, 82] width 53 height 53
type input "C:\fakepath\14815023.jpg"
click at [194, 138] on div "1481299...2993.jpg 460.67 KB" at bounding box center [191, 143] width 54 height 54
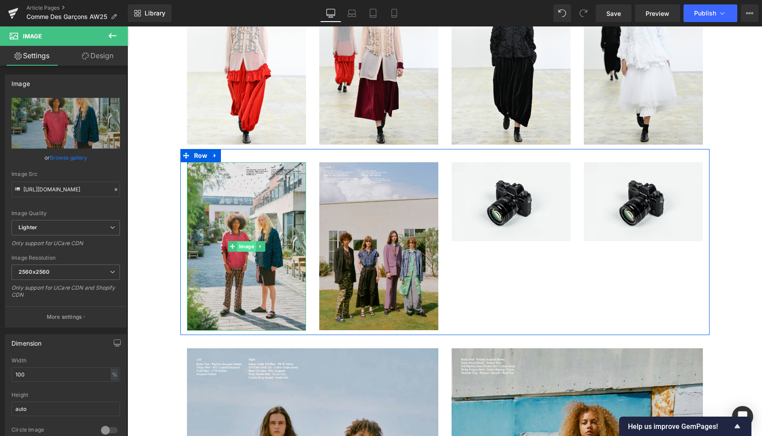
click at [243, 245] on span "Image" at bounding box center [246, 246] width 19 height 11
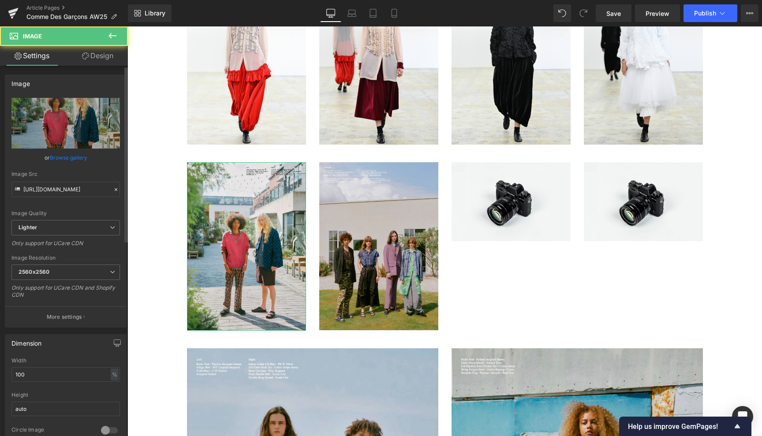
click at [73, 158] on link "Browse gallery" at bounding box center [68, 157] width 37 height 15
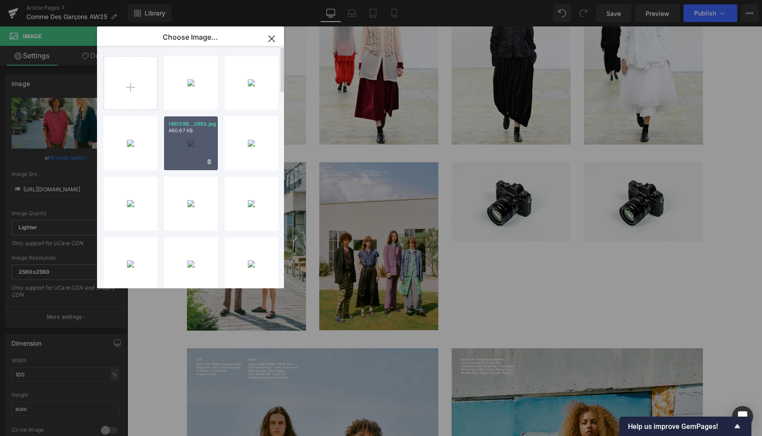
click at [188, 150] on div "1481299...2993.jpg 460.67 KB" at bounding box center [191, 143] width 54 height 54
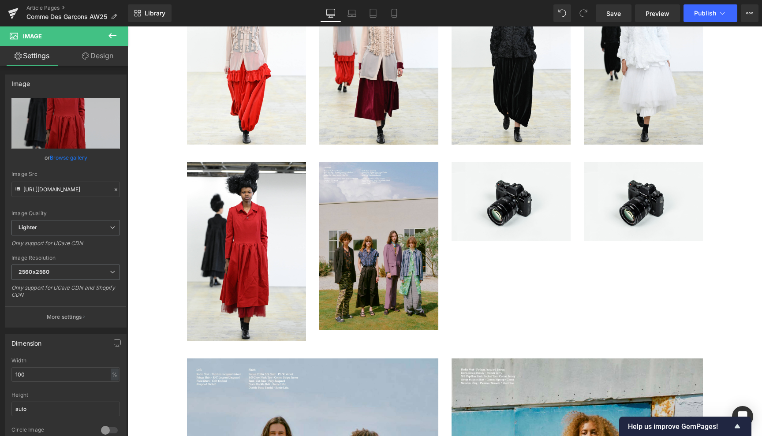
type input "https://ucarecdn.com/87c7a9f6-1aa8-4de1-ac68-6bd3ed012741/-/format/auto/-/previ…"
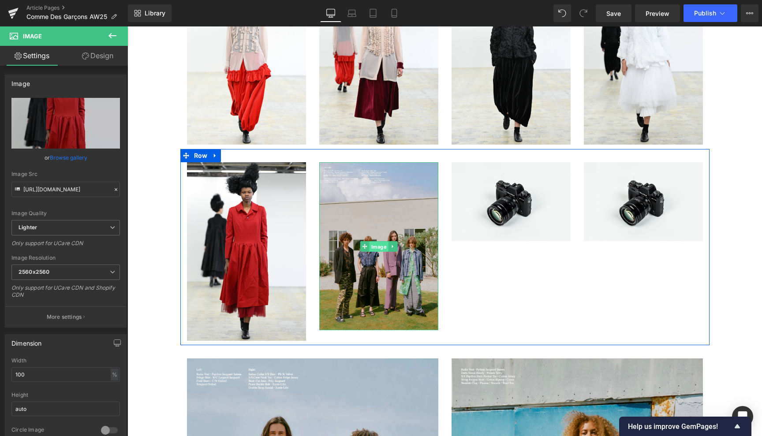
click at [372, 244] on span "Image" at bounding box center [378, 246] width 19 height 11
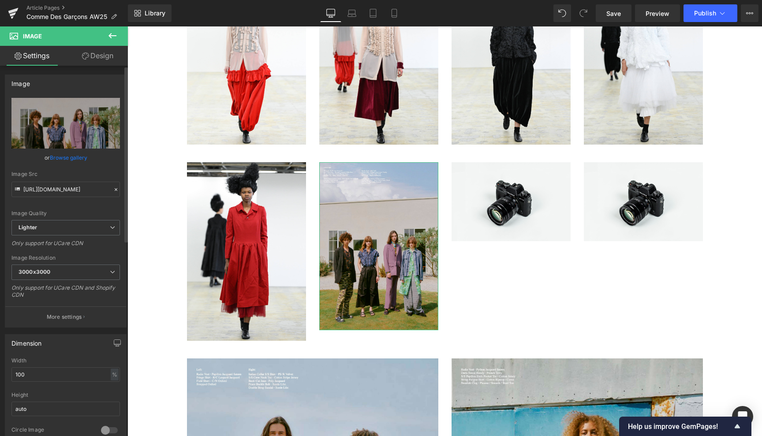
click at [77, 160] on link "Browse gallery" at bounding box center [68, 157] width 37 height 15
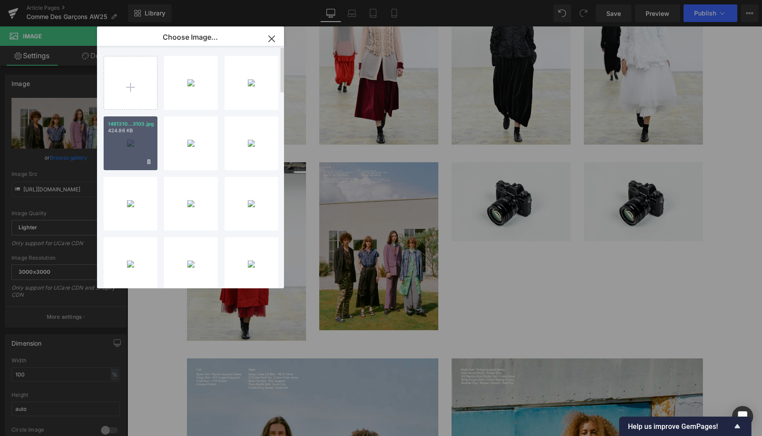
click at [133, 141] on div "1481310...3103.jpg 424.86 KB" at bounding box center [131, 143] width 54 height 54
type input "https://ucarecdn.com/958855d9-bd4e-4349-b56d-b09079ddd27f/-/format/auto/-/previ…"
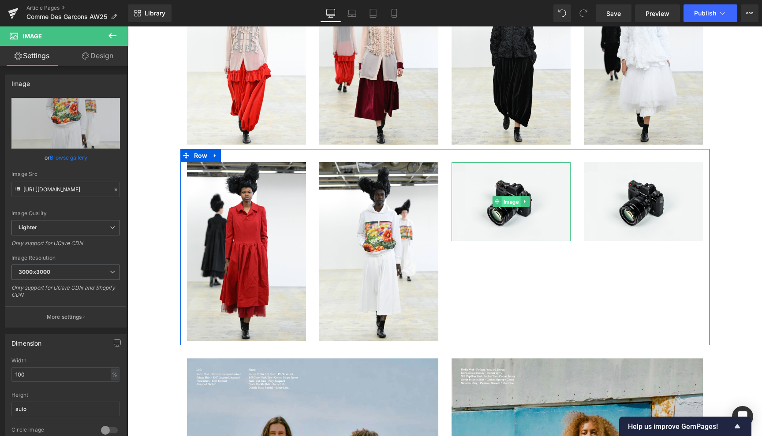
click at [509, 198] on span "Image" at bounding box center [510, 202] width 19 height 11
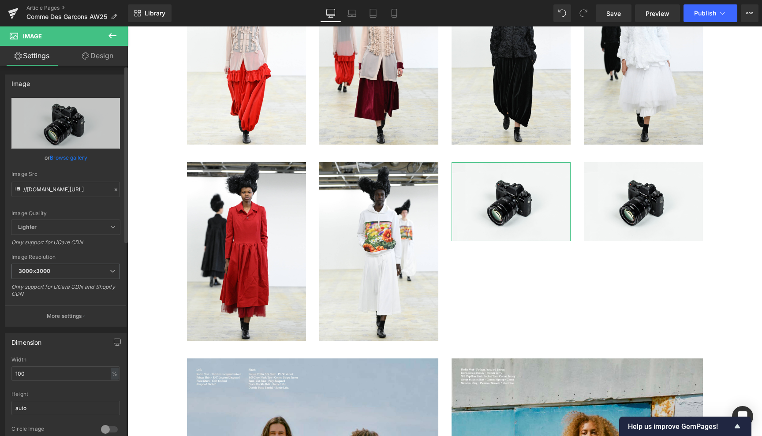
click at [67, 159] on link "Browse gallery" at bounding box center [68, 157] width 37 height 15
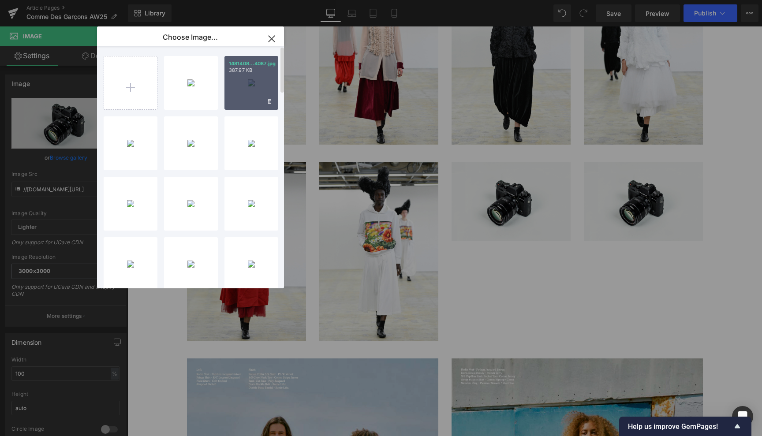
click at [248, 74] on div "1481408...4087.jpg 387.97 KB" at bounding box center [251, 83] width 54 height 54
type input "https://ucarecdn.com/0b90d976-f332-4245-b107-e29254d83b99/-/format/auto/-/previ…"
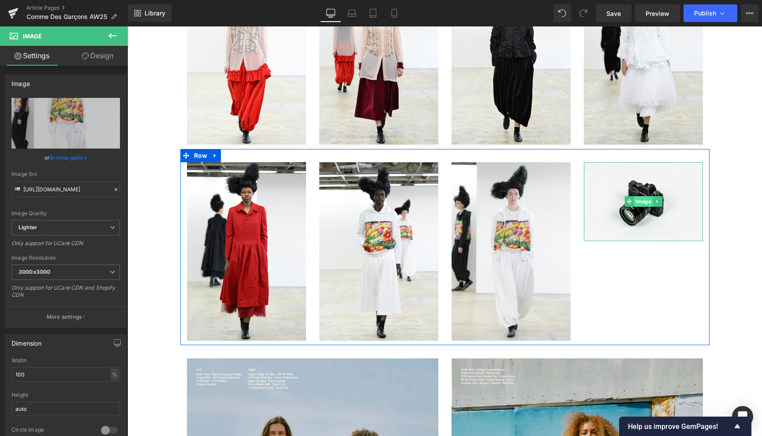
click at [641, 200] on span "Image" at bounding box center [642, 201] width 19 height 11
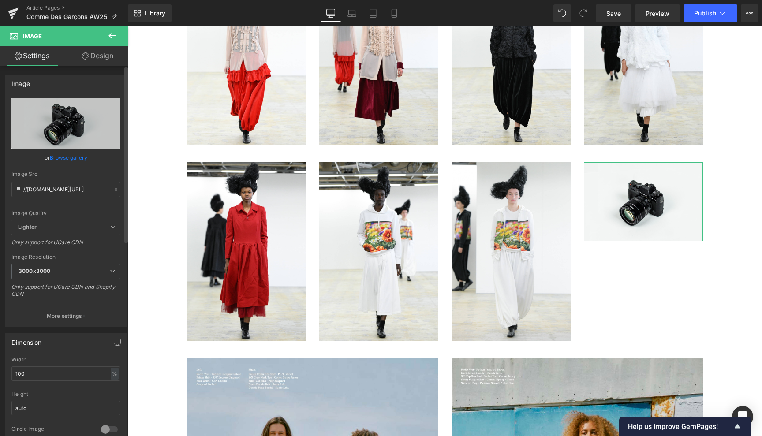
click at [69, 157] on link "Browse gallery" at bounding box center [68, 157] width 37 height 15
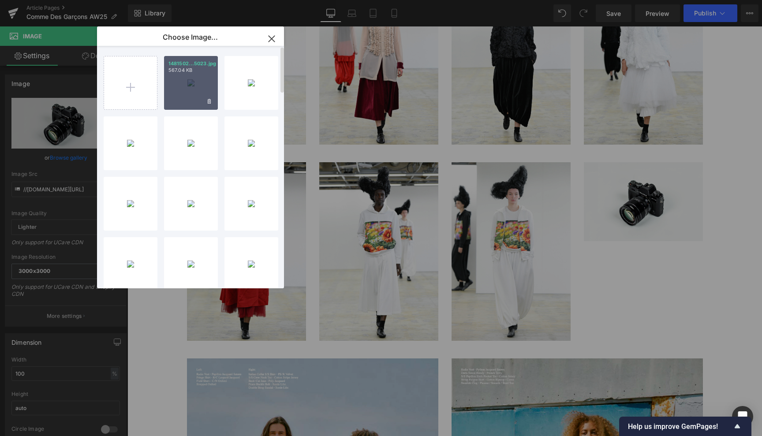
click at [192, 83] on div "1481502...5023.jpg 567.04 KB" at bounding box center [191, 83] width 54 height 54
type input "https://ucarecdn.com/fa566a31-589b-4f06-b93c-1118855c3f12/-/format/auto/-/previ…"
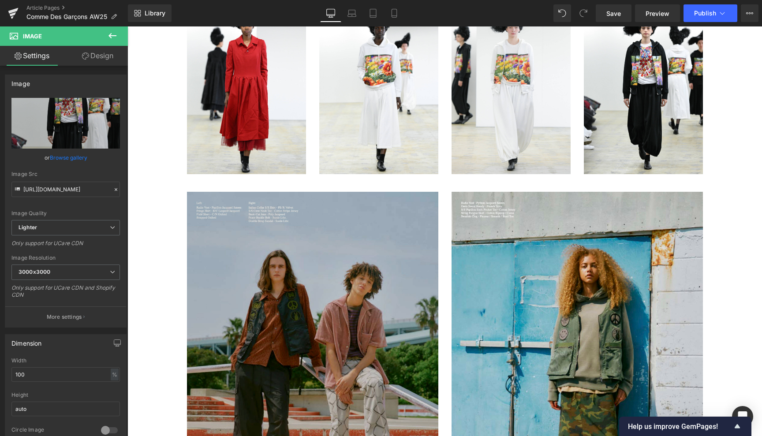
scroll to position [1480, 0]
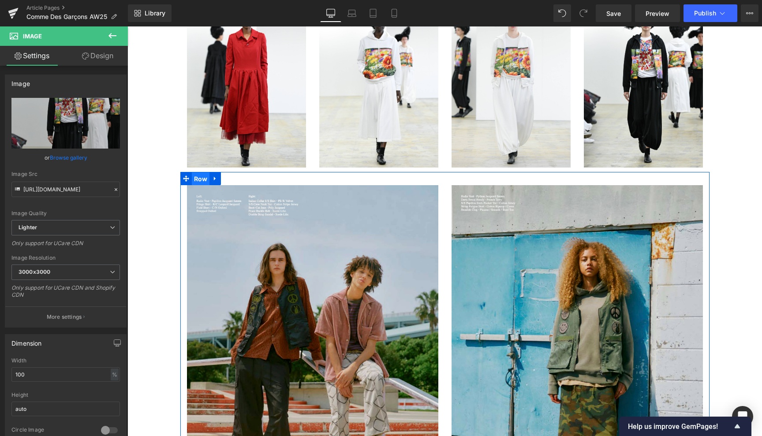
click at [198, 175] on span "Row" at bounding box center [201, 178] width 18 height 13
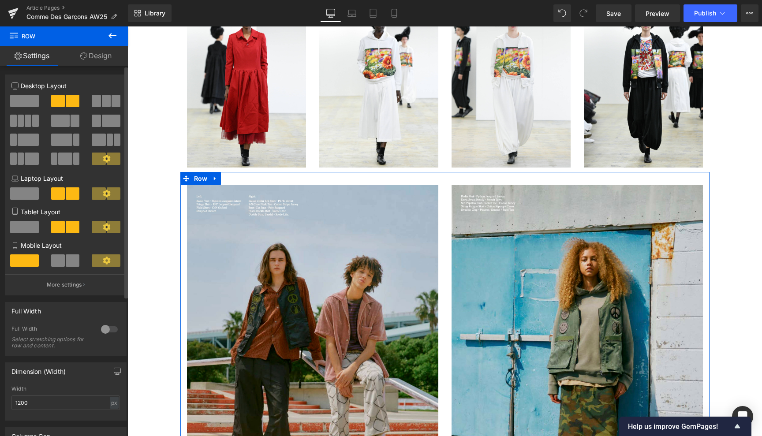
click at [25, 123] on span at bounding box center [28, 121] width 7 height 12
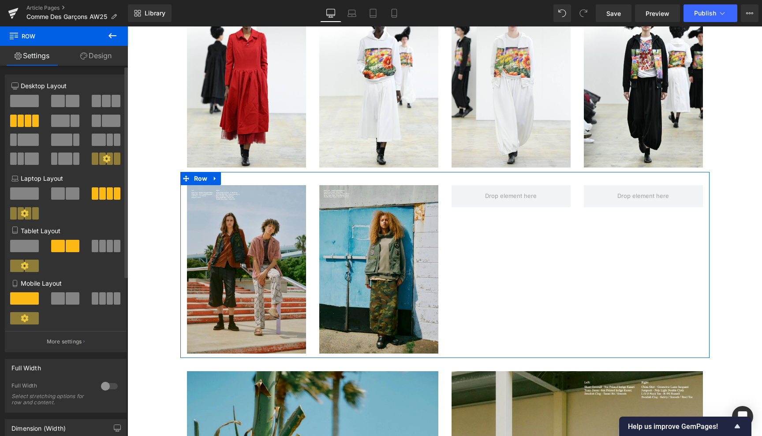
click at [107, 241] on span at bounding box center [110, 246] width 7 height 12
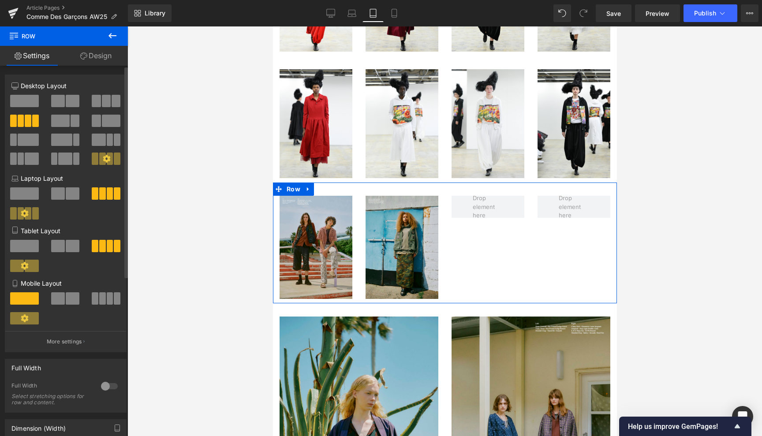
click at [107, 296] on span at bounding box center [110, 298] width 7 height 12
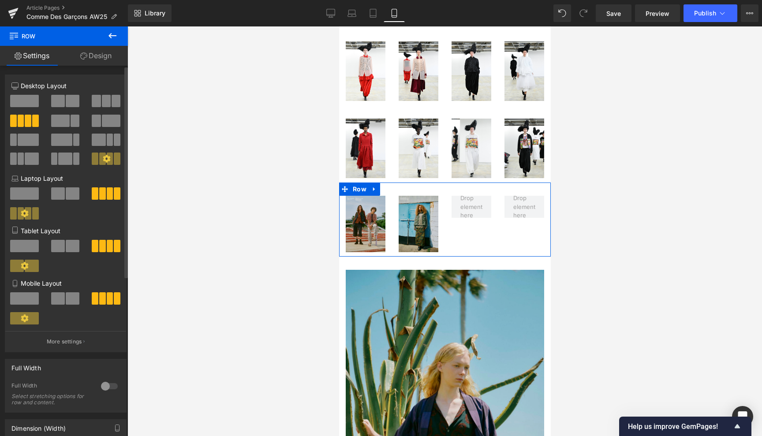
scroll to position [507, 0]
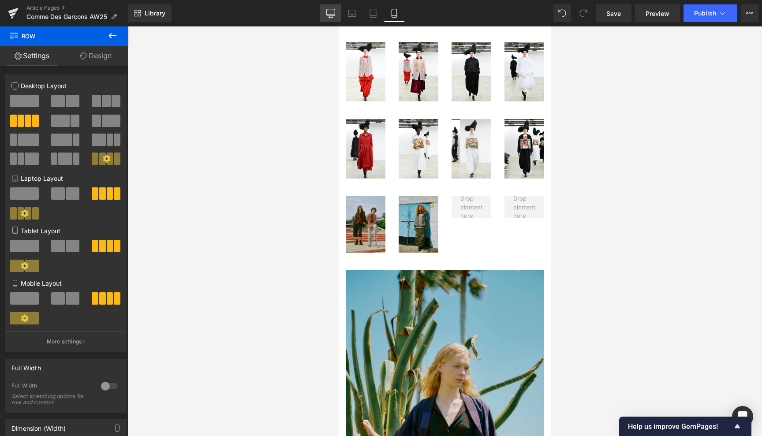
click at [331, 11] on icon at bounding box center [330, 13] width 9 height 9
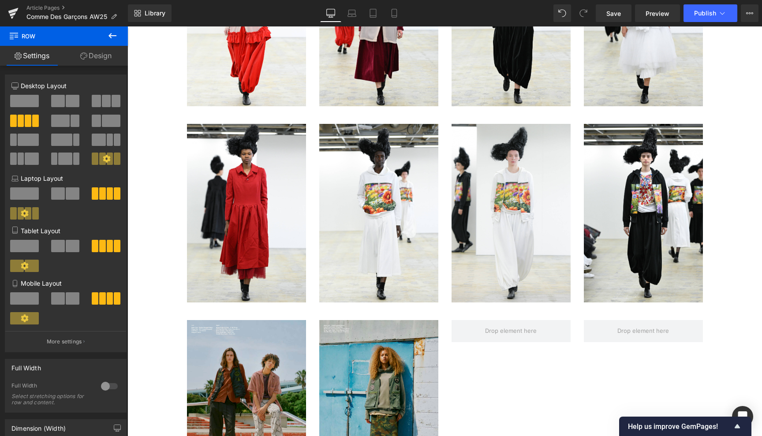
scroll to position [1479, 0]
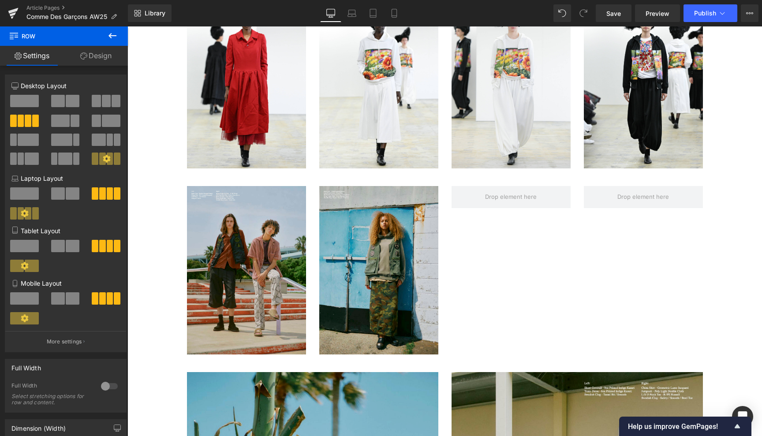
click at [112, 30] on icon at bounding box center [112, 35] width 11 height 11
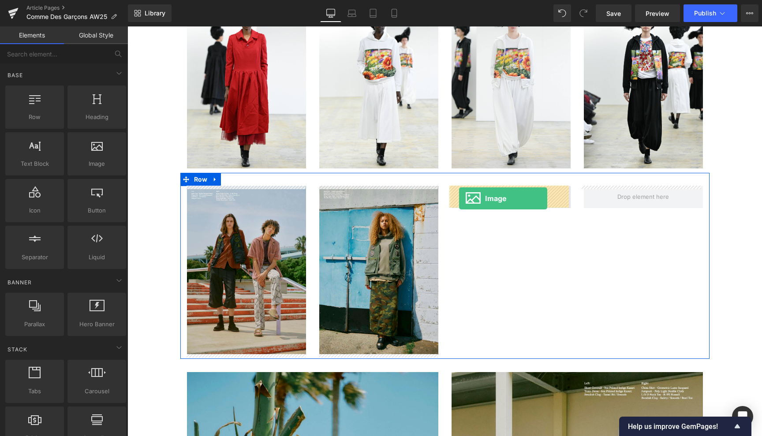
drag, startPoint x: 138, startPoint y: 151, endPoint x: 459, endPoint y: 198, distance: 324.9
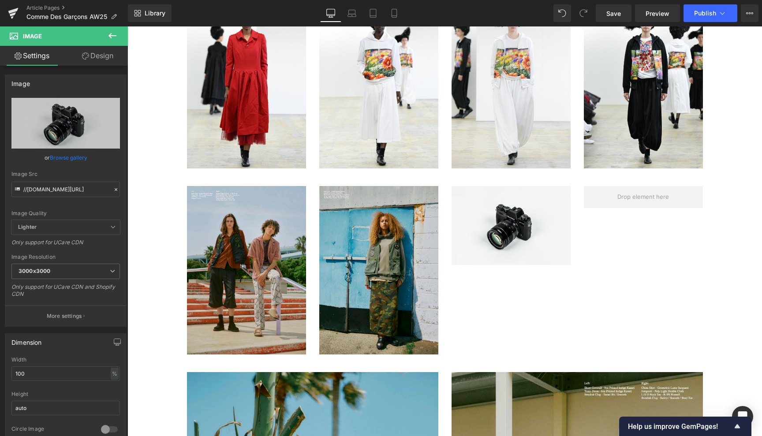
click at [111, 30] on icon at bounding box center [112, 35] width 11 height 11
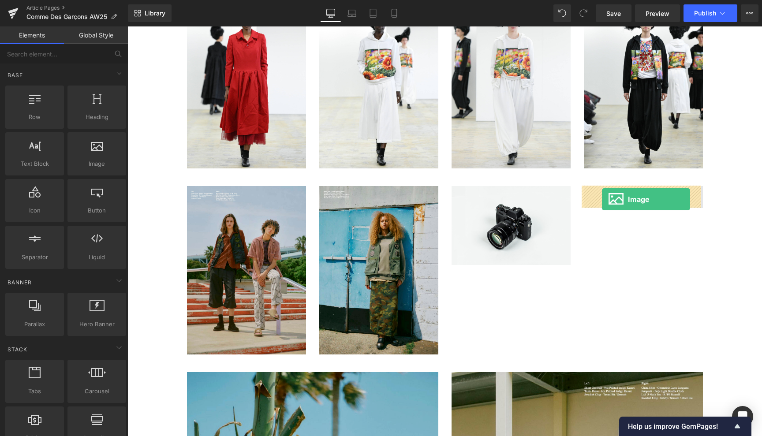
drag, startPoint x: 220, startPoint y: 183, endPoint x: 602, endPoint y: 199, distance: 382.1
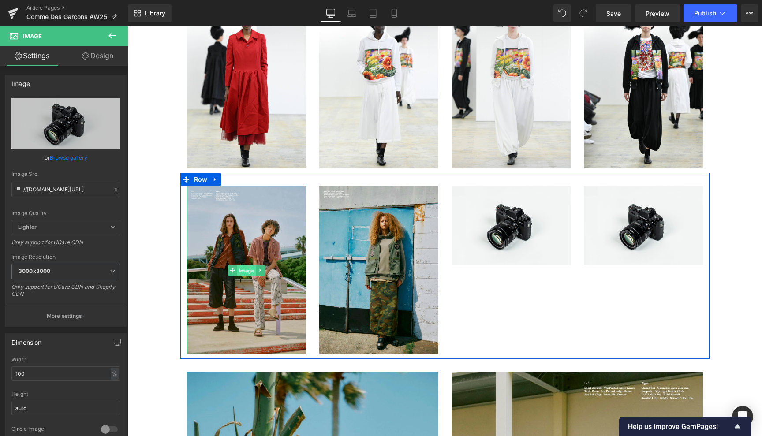
click at [242, 270] on span "Image" at bounding box center [246, 270] width 19 height 11
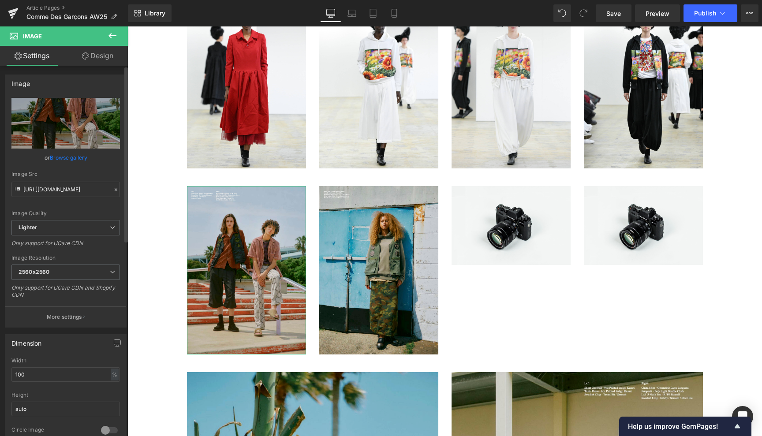
click at [72, 158] on link "Browse gallery" at bounding box center [68, 157] width 37 height 15
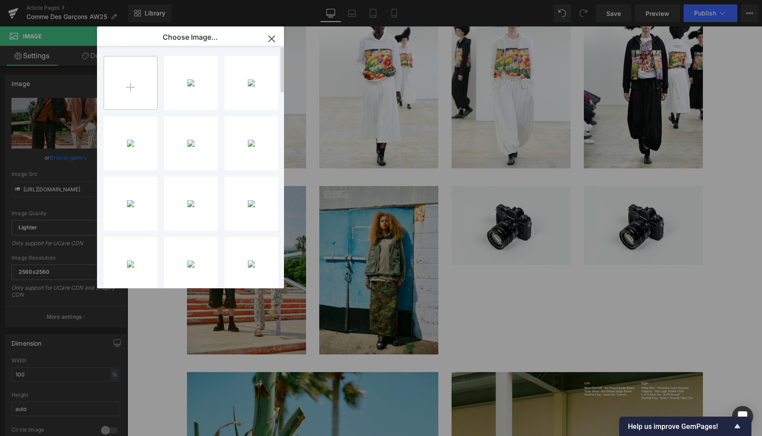
click at [132, 85] on input "file" at bounding box center [130, 82] width 53 height 53
type input "C:\fakepath\14816118.jpg"
click at [192, 79] on div "1481611...6118.jpg 657.87 KB" at bounding box center [191, 83] width 54 height 54
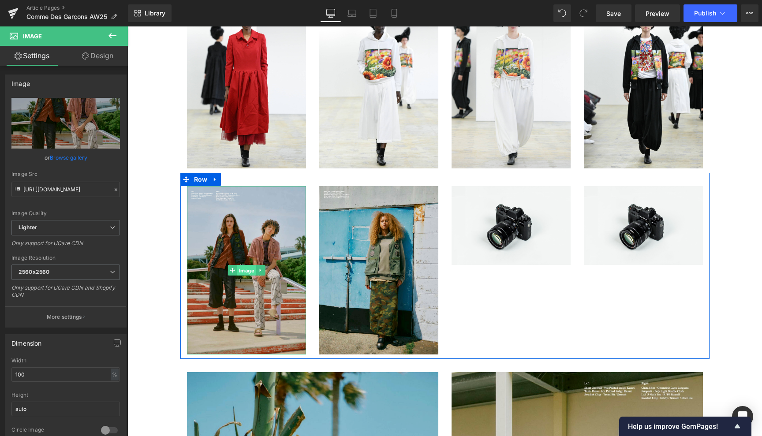
click at [248, 270] on span "Image" at bounding box center [246, 270] width 19 height 11
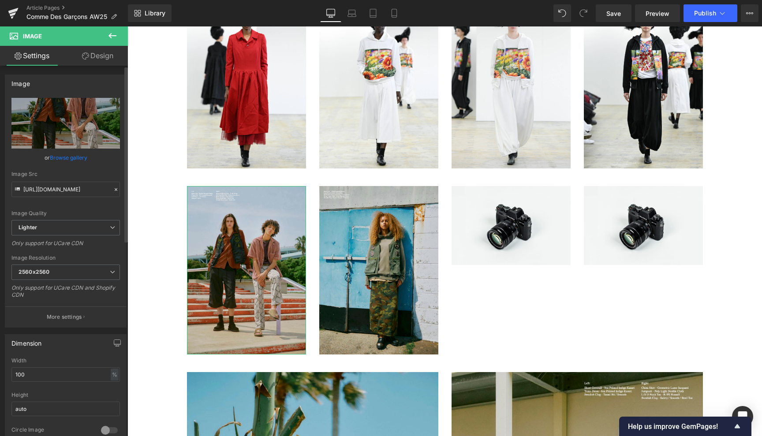
click at [71, 156] on link "Browse gallery" at bounding box center [68, 157] width 37 height 15
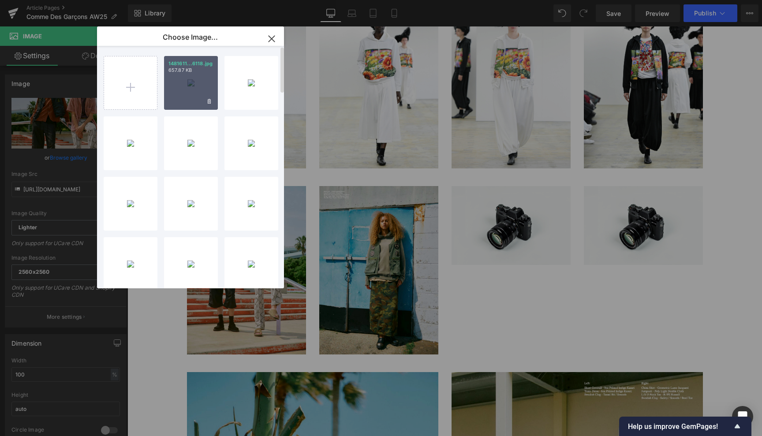
click at [190, 87] on div "1481611...6118.jpg 657.87 KB" at bounding box center [191, 83] width 54 height 54
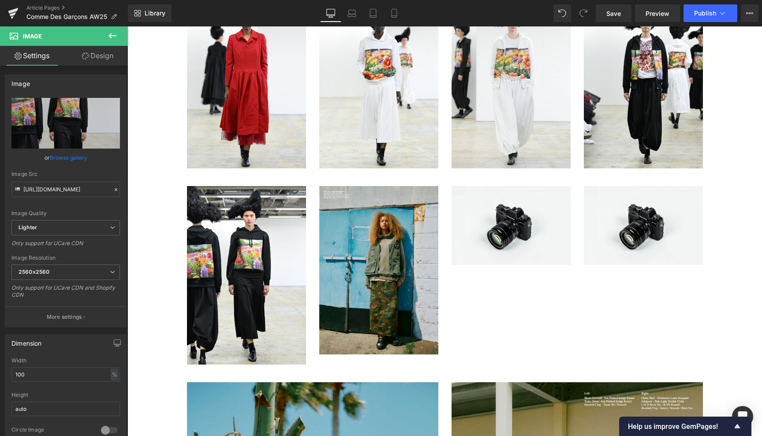
type input "https://ucarecdn.com/2d775d7a-cd79-4c9a-96e0-b6bc163181b1/-/format/auto/-/previ…"
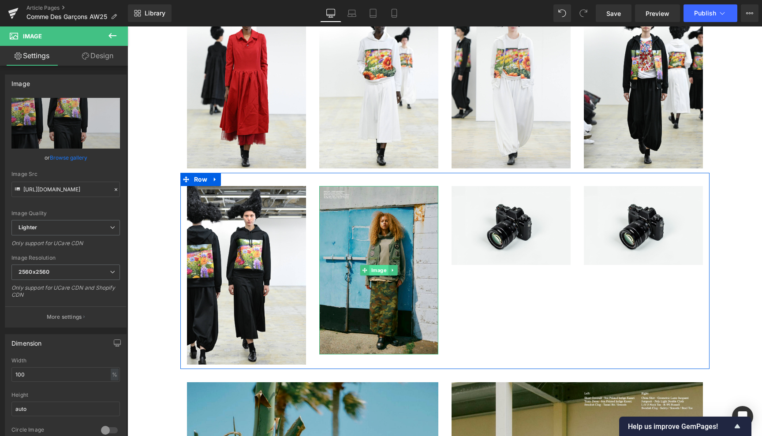
click at [377, 269] on span "Image" at bounding box center [378, 270] width 19 height 11
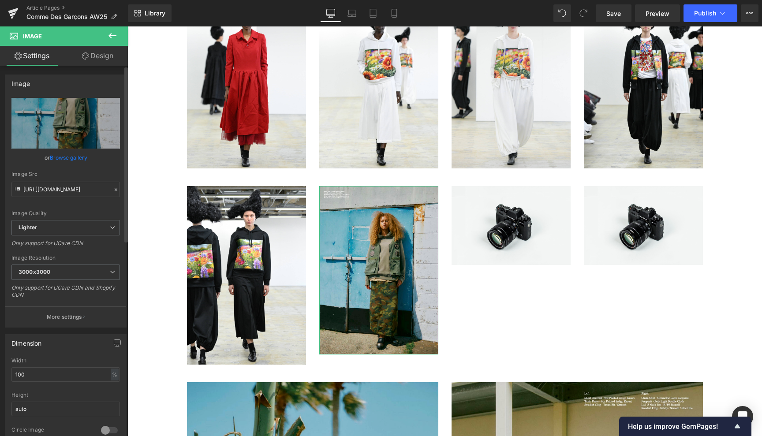
click at [71, 155] on link "Browse gallery" at bounding box center [68, 157] width 37 height 15
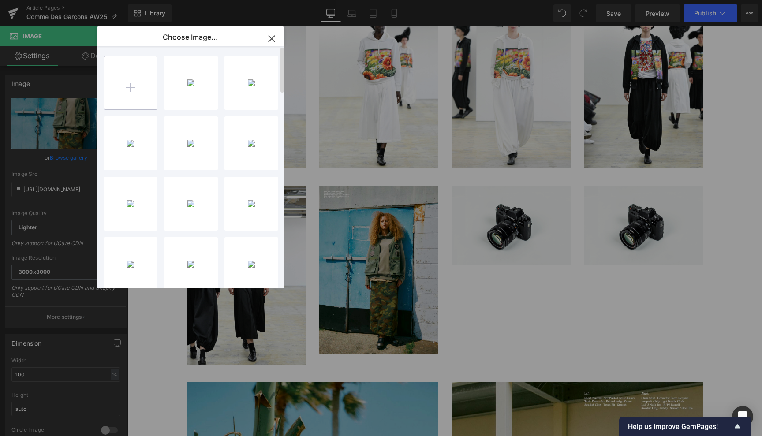
click at [133, 89] on input "file" at bounding box center [130, 82] width 53 height 53
type input "C:\fakepath\14817110.jpg"
click at [201, 79] on div "1481711...7110.jpg 401.55 KB" at bounding box center [191, 83] width 54 height 54
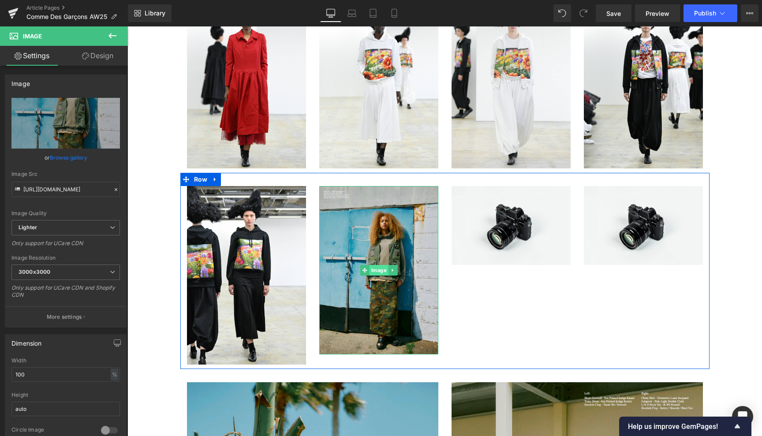
click at [379, 270] on span "Image" at bounding box center [378, 270] width 19 height 11
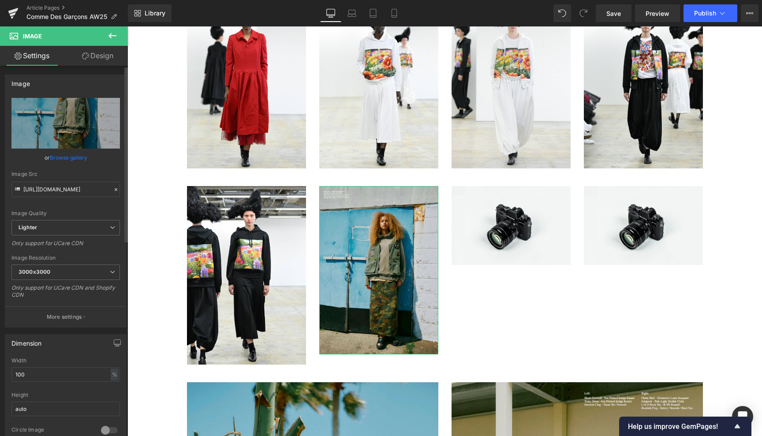
click at [67, 158] on link "Browse gallery" at bounding box center [68, 157] width 37 height 15
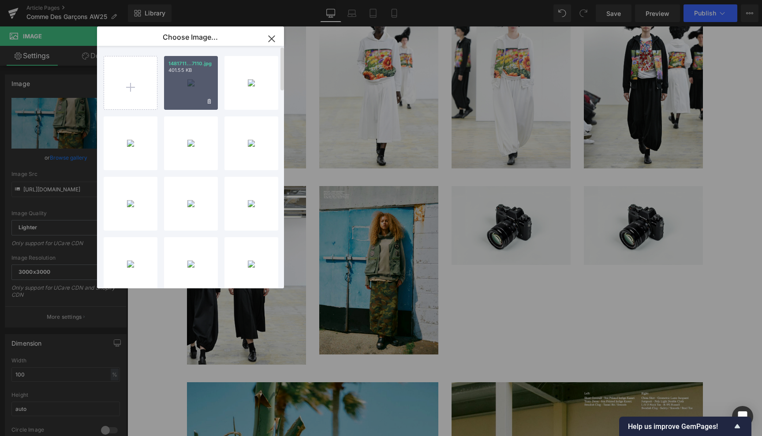
click at [190, 82] on div "1481711...7110.jpg 401.55 KB" at bounding box center [191, 83] width 54 height 54
type input "https://ucarecdn.com/a913d8cc-cd9e-4c6e-a52b-277e9535f40c/-/format/auto/-/previ…"
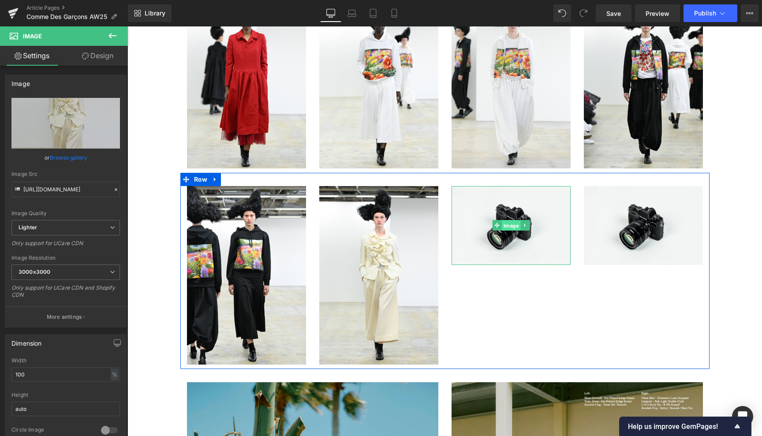
click at [511, 223] on span "Image" at bounding box center [510, 225] width 19 height 11
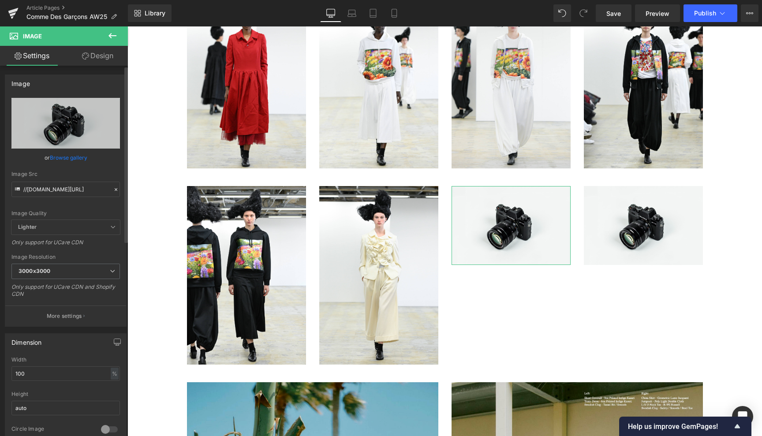
click at [79, 156] on link "Browse gallery" at bounding box center [68, 157] width 37 height 15
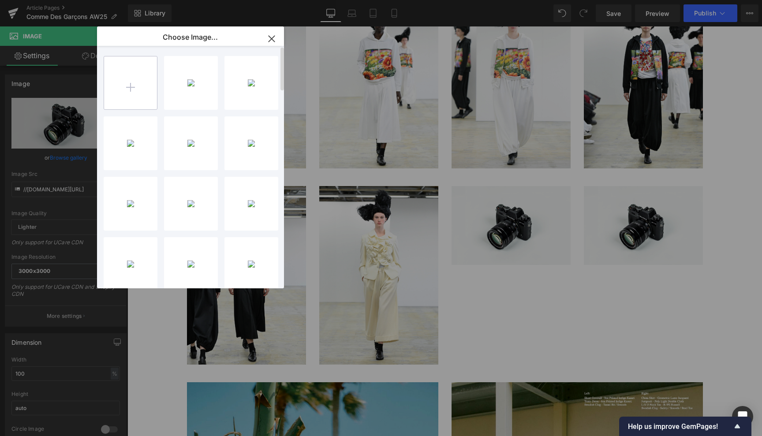
click at [133, 87] on input "file" at bounding box center [130, 82] width 53 height 53
type input "C:\fakepath\14818783.jpg"
click at [189, 82] on div "1481878...8783.jpg 485.10 KB" at bounding box center [191, 83] width 54 height 54
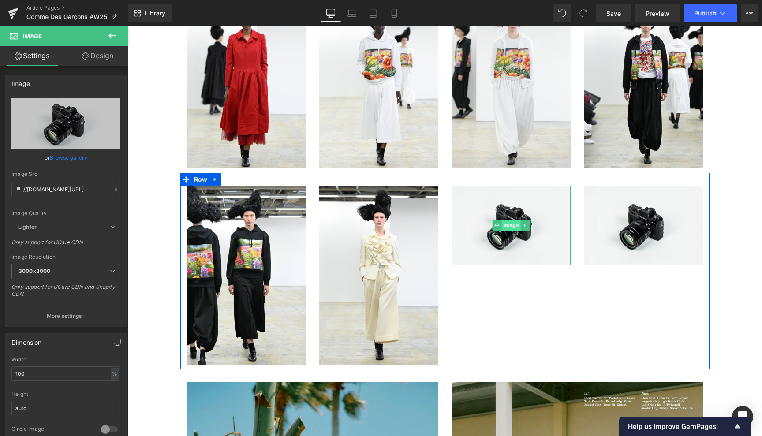
click at [509, 223] on span "Image" at bounding box center [510, 225] width 19 height 11
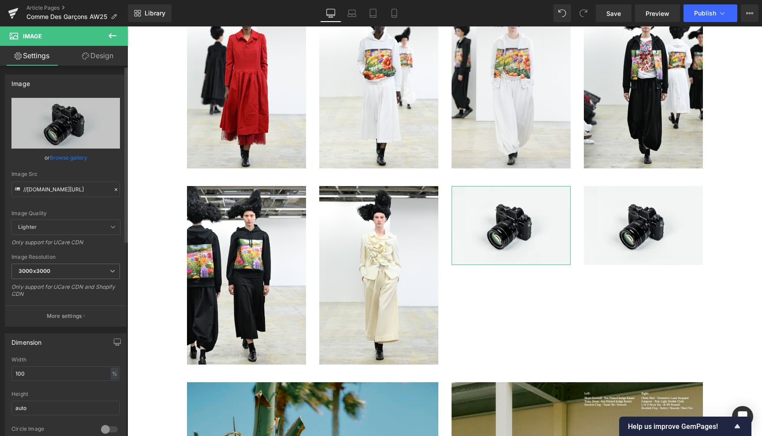
click at [71, 156] on link "Browse gallery" at bounding box center [68, 157] width 37 height 15
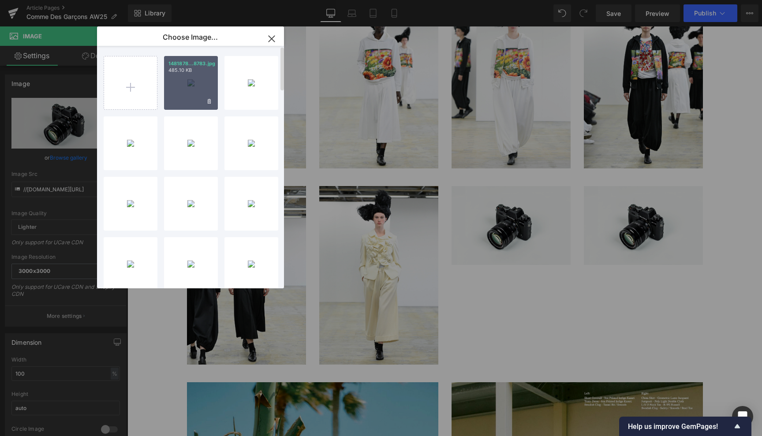
click at [191, 79] on div "1481878...8783.jpg 485.10 KB" at bounding box center [191, 83] width 54 height 54
type input "https://ucarecdn.com/54f99a32-8ac1-46a2-9e4a-3b224c8217b4/-/format/auto/-/previ…"
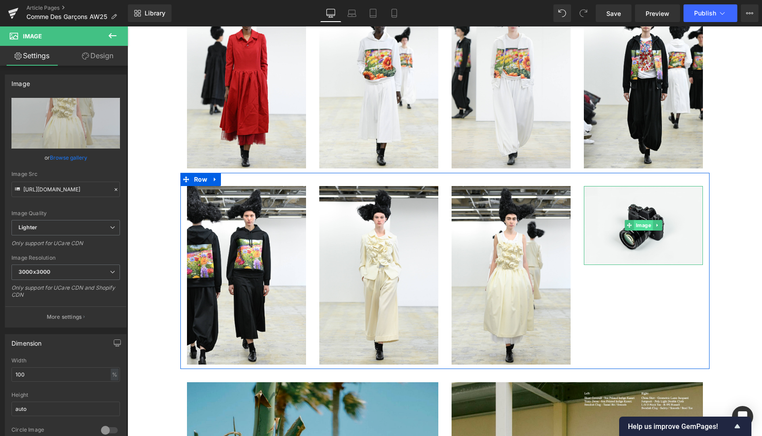
click at [640, 224] on span "Image" at bounding box center [642, 225] width 19 height 11
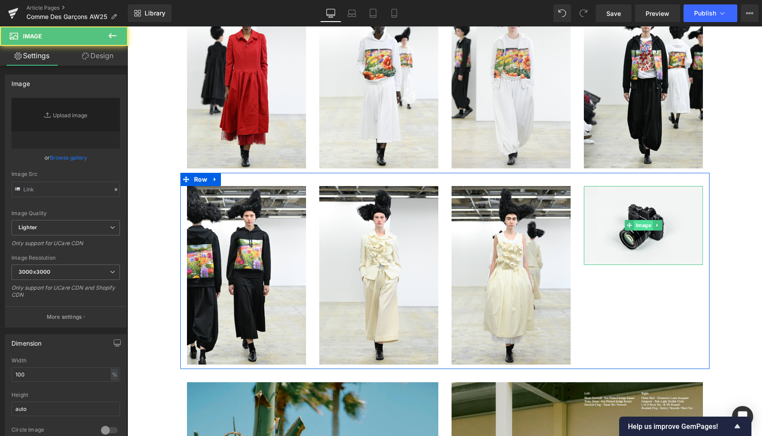
type input "//d1um8515vdn9kb.cloudfront.net/images/parallax.jpg"
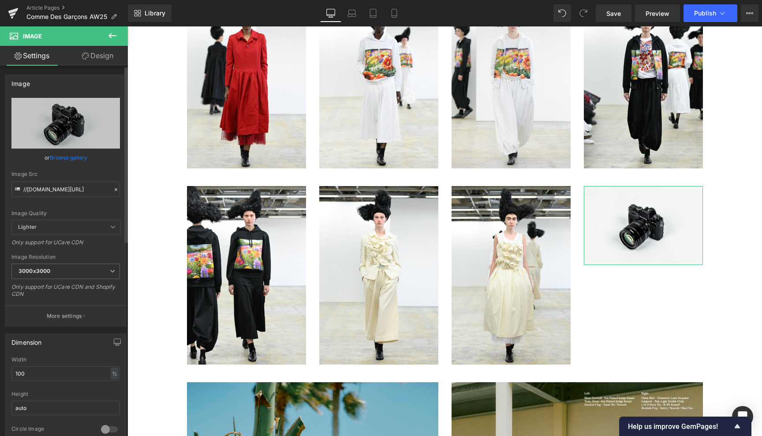
click at [70, 157] on link "Browse gallery" at bounding box center [68, 157] width 37 height 15
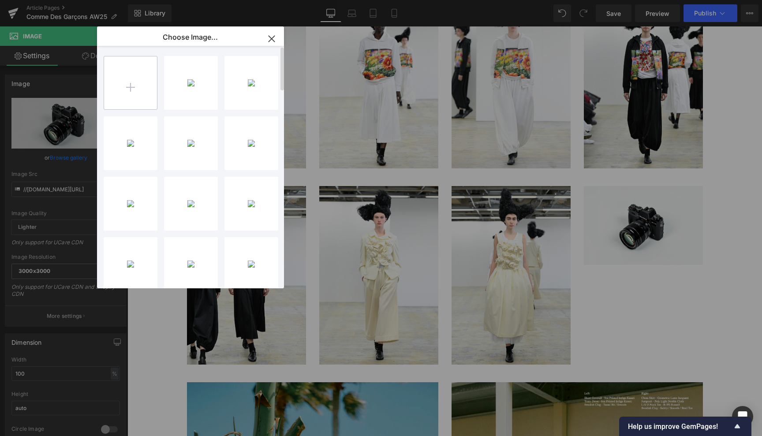
click at [132, 86] on input "file" at bounding box center [130, 82] width 53 height 53
type input "C:\fakepath\14819469.jpg"
click at [191, 82] on div "1481946...9469.jpg 448.36 KB" at bounding box center [191, 83] width 54 height 54
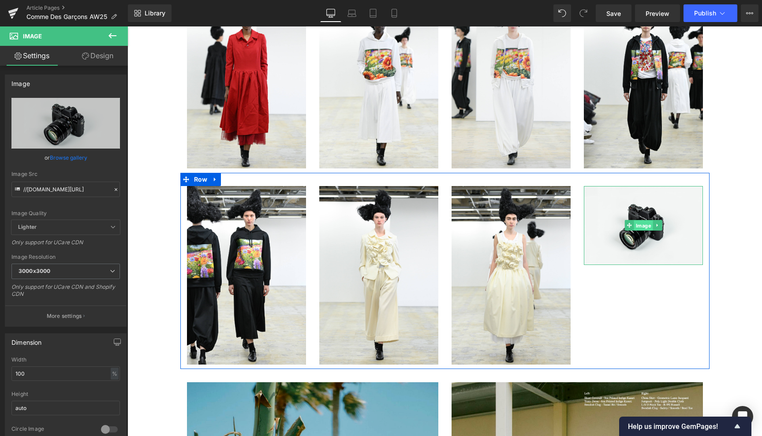
click at [638, 225] on span "Image" at bounding box center [642, 225] width 19 height 11
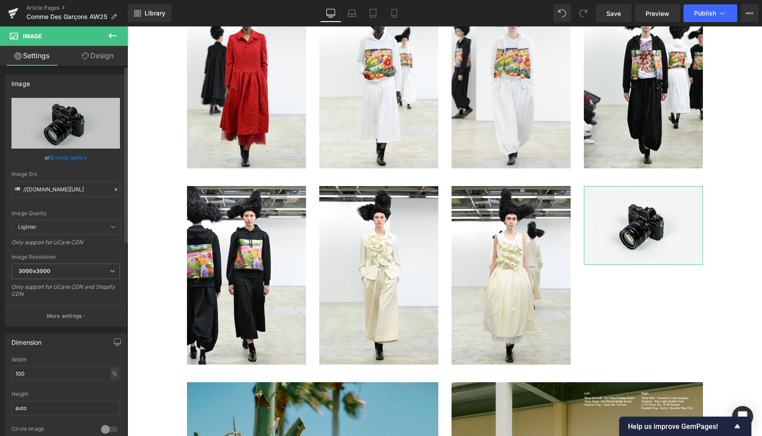
click at [67, 157] on link "Browse gallery" at bounding box center [68, 157] width 37 height 15
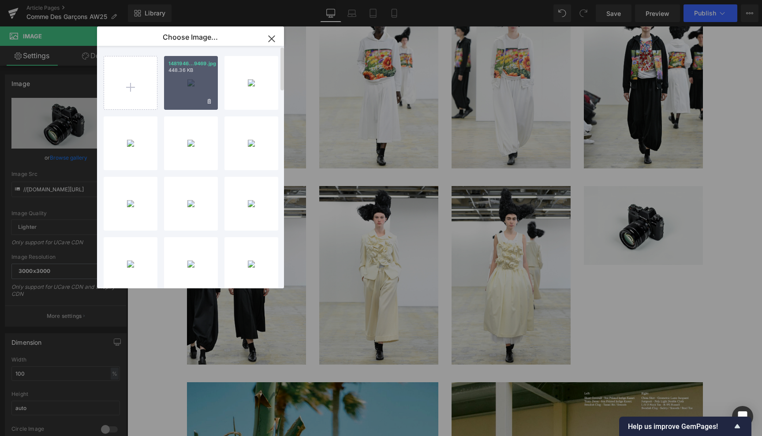
click at [186, 83] on div "1481946...9469.jpg 448.36 KB" at bounding box center [191, 83] width 54 height 54
type input "https://ucarecdn.com/e3a9d325-f5a1-4ad6-921c-c66da7999492/-/format/auto/-/previ…"
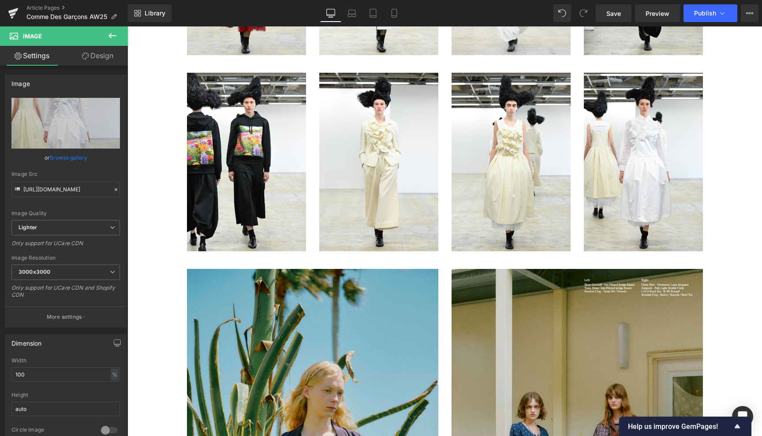
scroll to position [1598, 0]
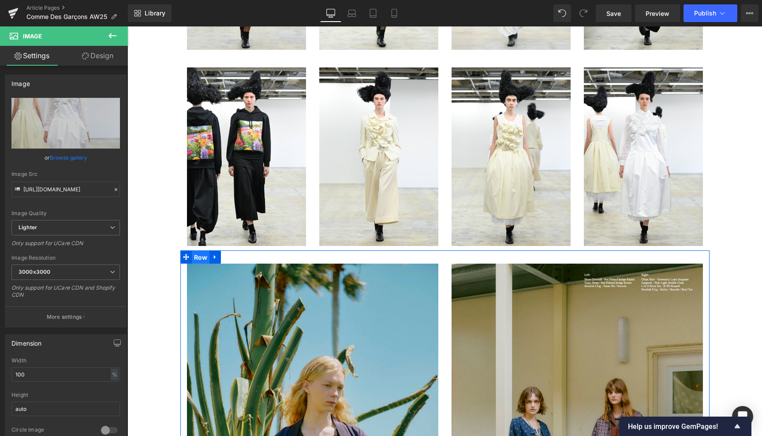
click at [200, 257] on span "Row" at bounding box center [201, 257] width 18 height 13
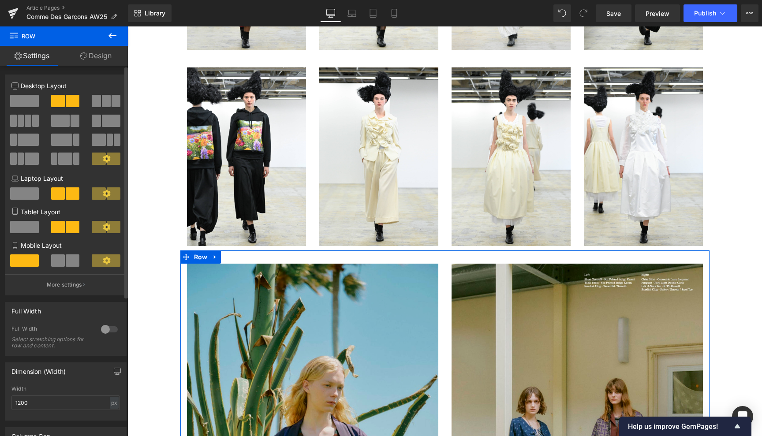
click at [27, 120] on span at bounding box center [28, 121] width 7 height 12
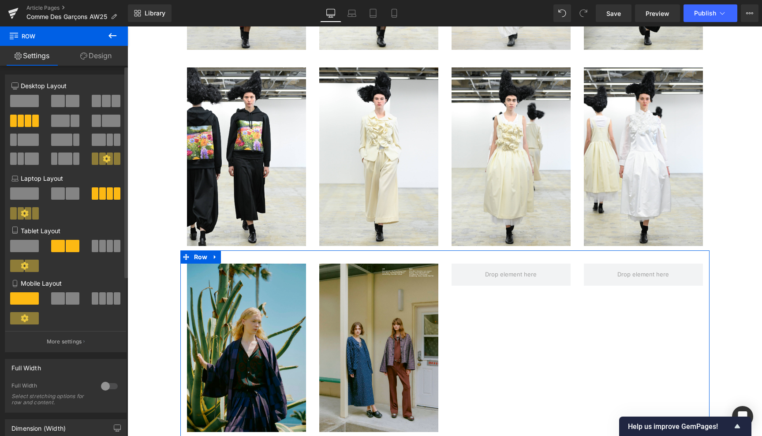
click at [107, 243] on span at bounding box center [110, 246] width 7 height 12
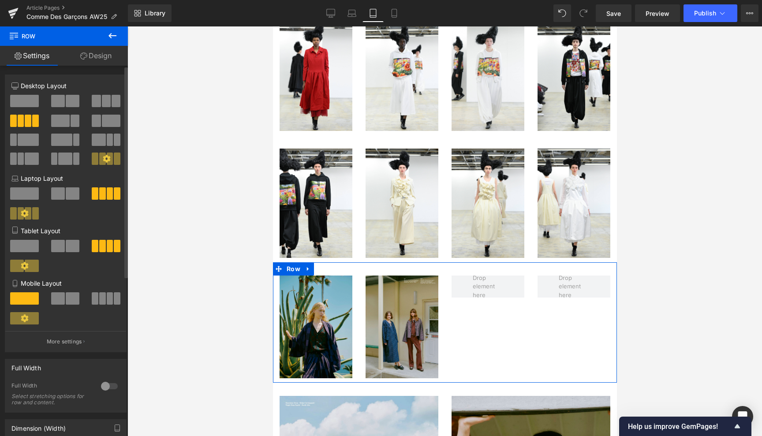
click at [107, 298] on span at bounding box center [110, 298] width 7 height 12
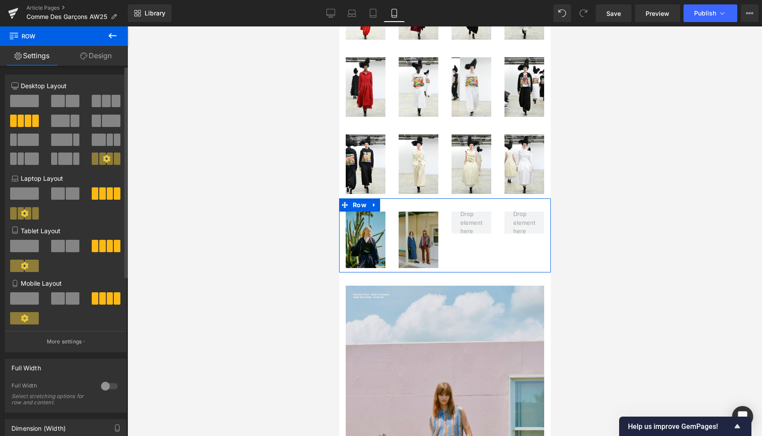
scroll to position [505, 0]
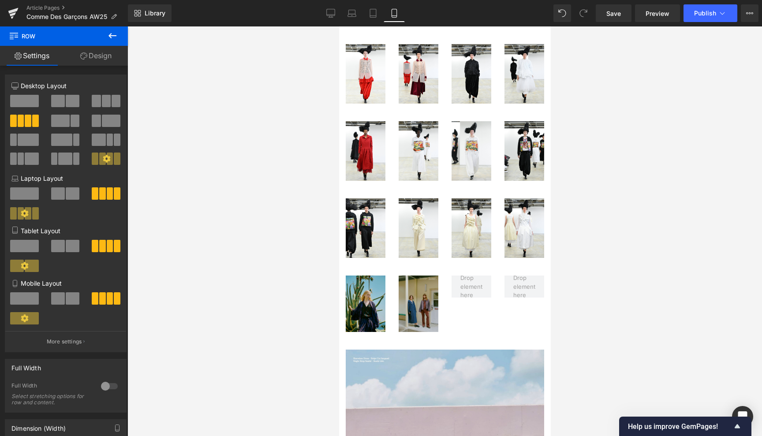
click at [113, 34] on icon at bounding box center [112, 35] width 11 height 11
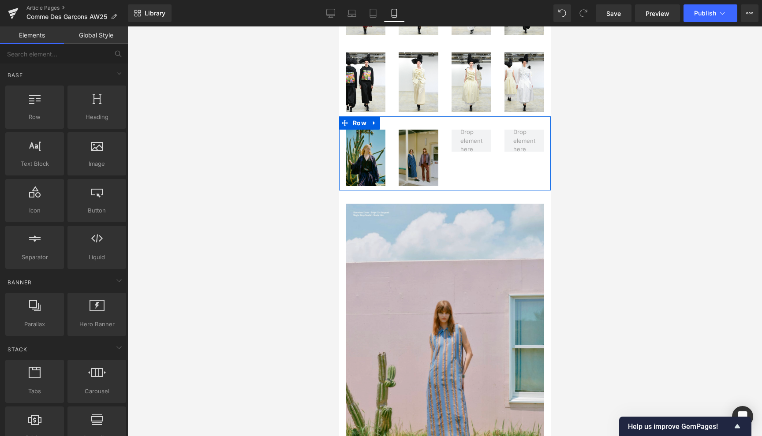
scroll to position [663, 0]
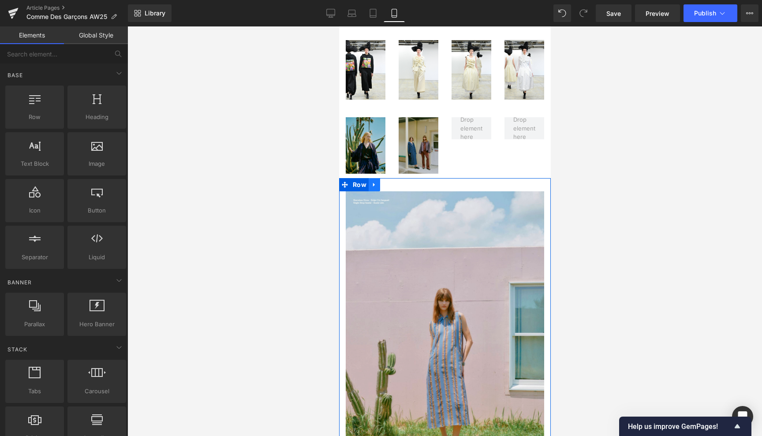
click at [373, 181] on icon at bounding box center [374, 184] width 6 height 7
click at [397, 182] on icon at bounding box center [397, 185] width 6 height 6
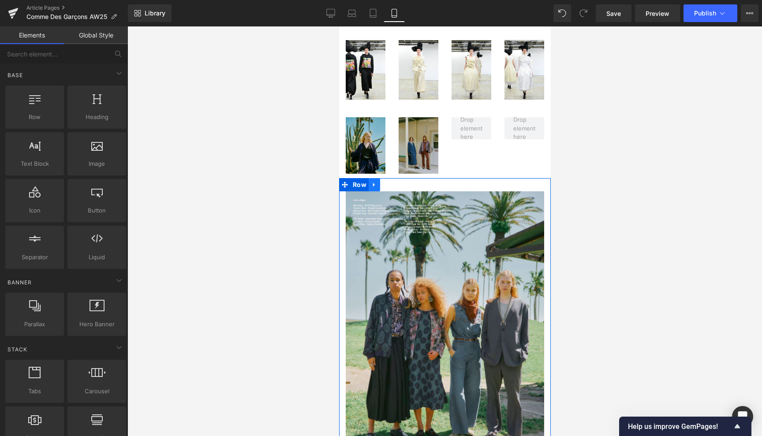
click at [373, 183] on icon at bounding box center [373, 185] width 2 height 4
click at [397, 182] on icon at bounding box center [397, 185] width 6 height 6
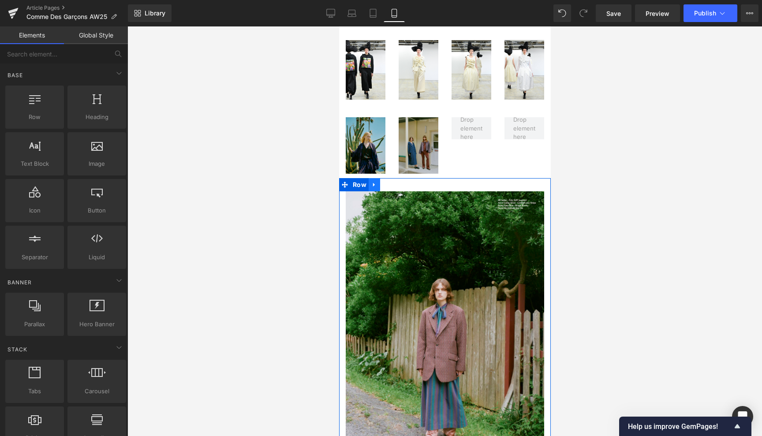
click at [372, 183] on icon at bounding box center [373, 185] width 2 height 4
click at [396, 182] on icon at bounding box center [397, 185] width 6 height 6
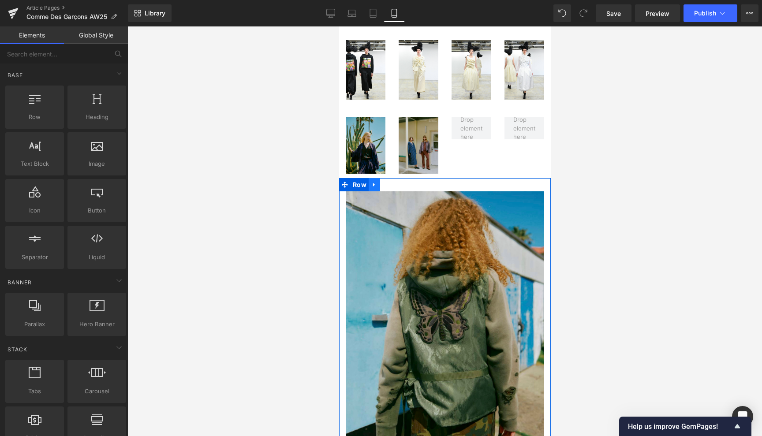
click at [373, 183] on icon at bounding box center [373, 185] width 2 height 4
click at [396, 182] on icon at bounding box center [397, 185] width 6 height 6
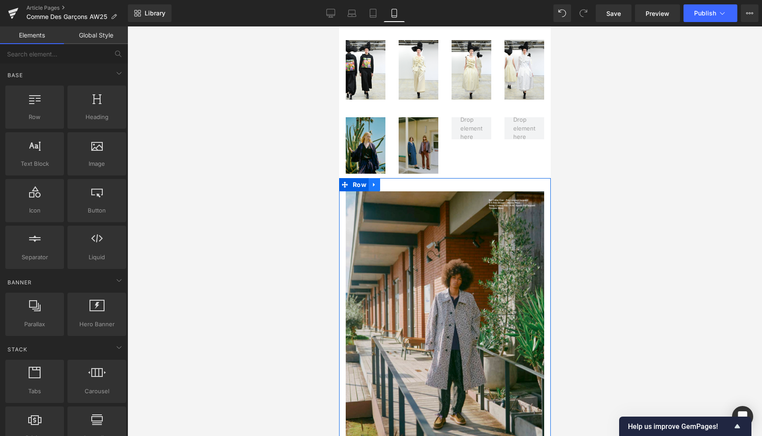
click at [375, 181] on icon at bounding box center [374, 184] width 6 height 7
click at [397, 182] on icon at bounding box center [397, 185] width 6 height 6
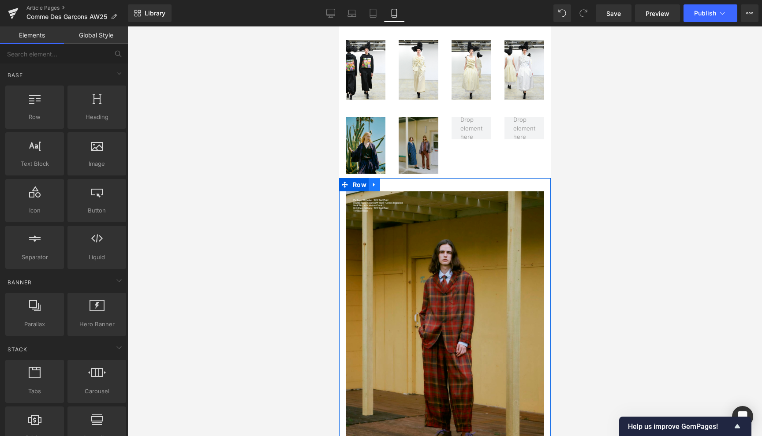
click at [375, 181] on icon at bounding box center [374, 184] width 6 height 7
click at [395, 182] on icon at bounding box center [397, 185] width 6 height 6
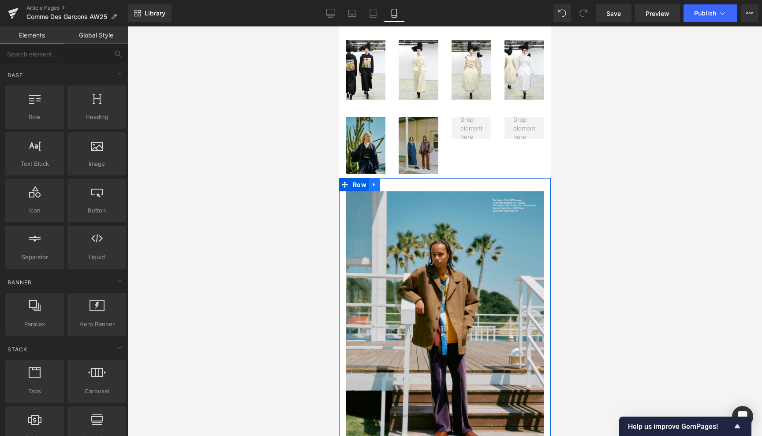
click at [371, 181] on icon at bounding box center [374, 184] width 6 height 7
click at [397, 182] on icon at bounding box center [397, 185] width 6 height 6
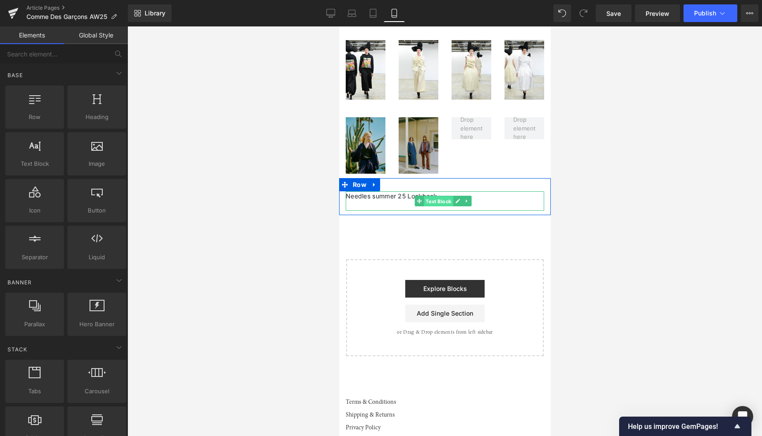
click at [436, 196] on span "Text Block" at bounding box center [437, 201] width 29 height 11
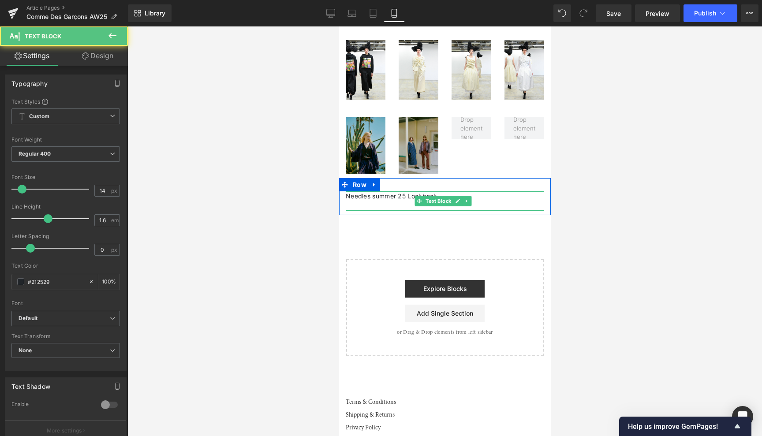
click at [389, 191] on p "Needles summer 25 Lookbook" at bounding box center [444, 196] width 198 height 10
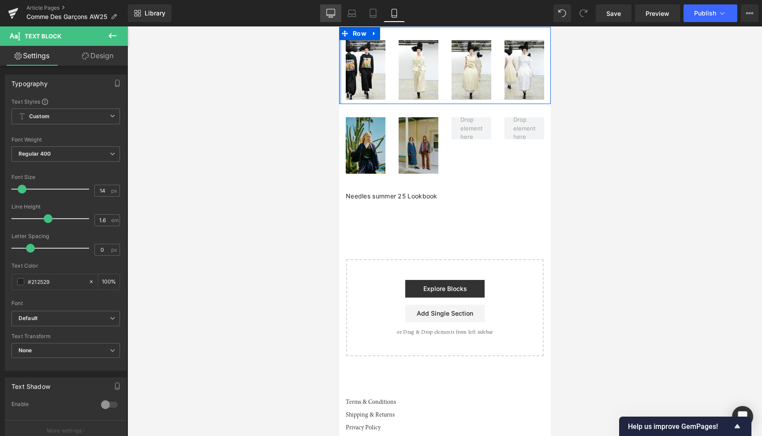
click at [329, 14] on icon at bounding box center [330, 13] width 9 height 9
type input "100"
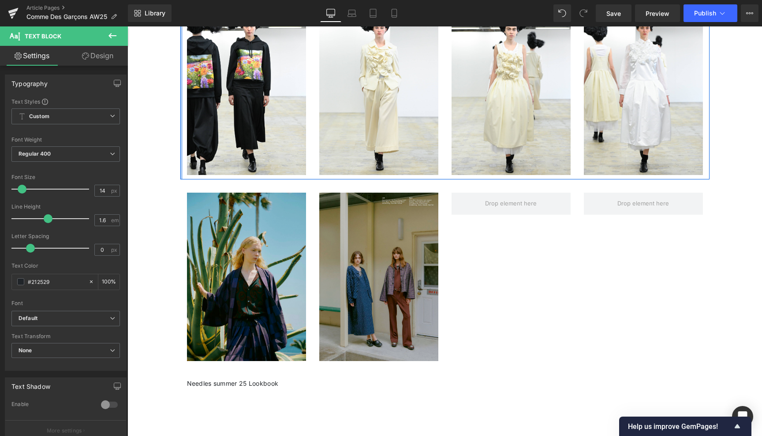
scroll to position [1869, 0]
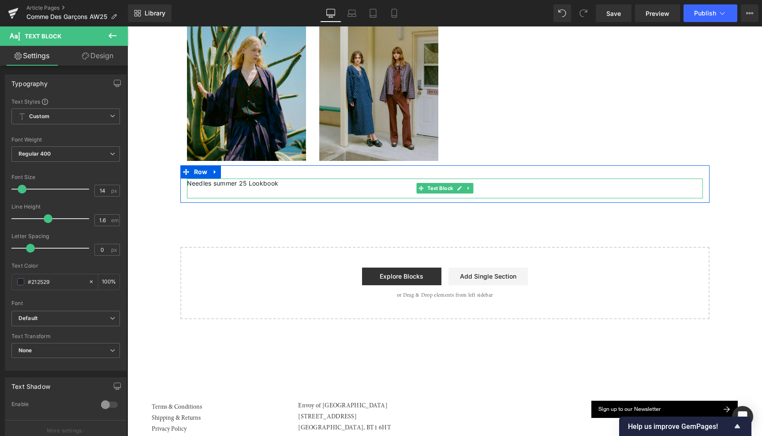
click at [279, 183] on p "Needles summer 25 Lookbook" at bounding box center [445, 184] width 516 height 10
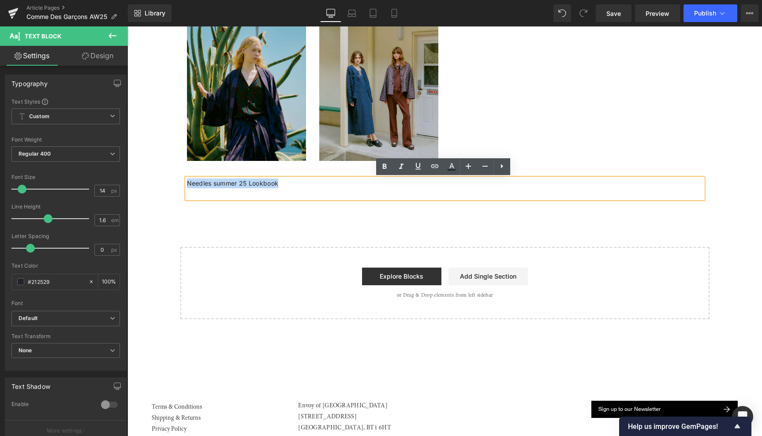
drag, startPoint x: 277, startPoint y: 183, endPoint x: 186, endPoint y: 181, distance: 90.4
click at [187, 181] on p "Needles summer 25 Lookbook" at bounding box center [445, 184] width 516 height 10
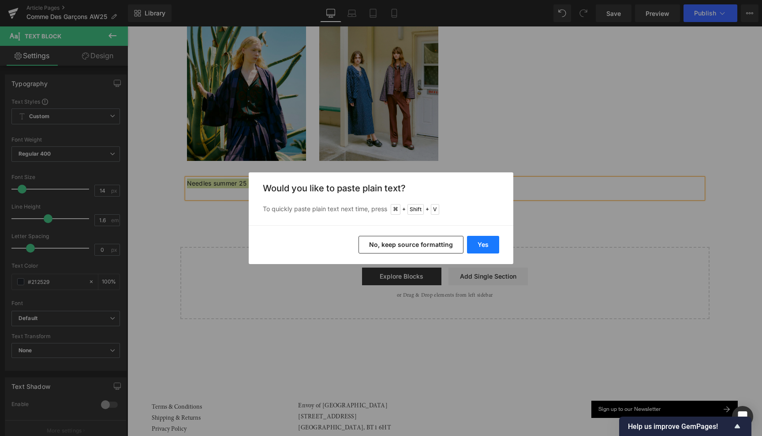
click at [477, 245] on button "Yes" at bounding box center [483, 245] width 32 height 18
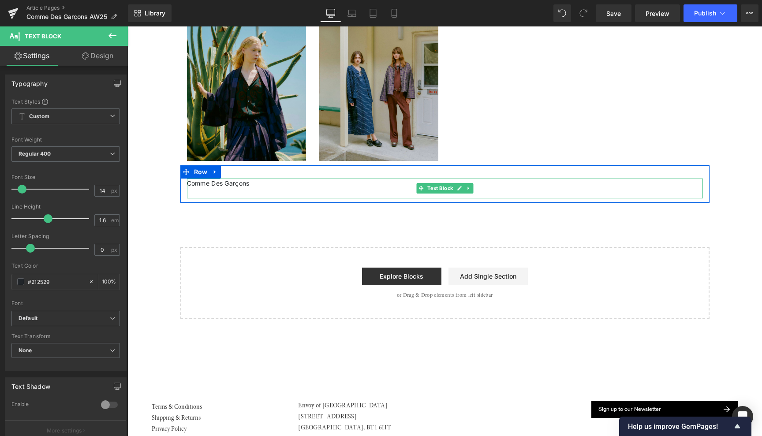
click at [252, 184] on p "Comme Des Garçons" at bounding box center [445, 184] width 516 height 10
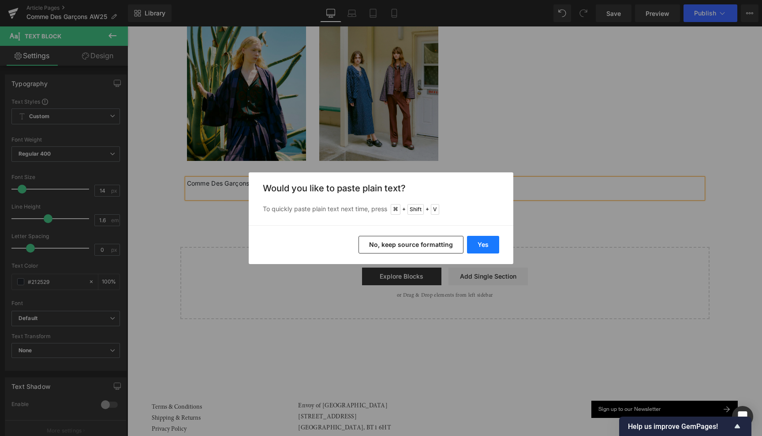
click at [488, 239] on button "Yes" at bounding box center [483, 245] width 32 height 18
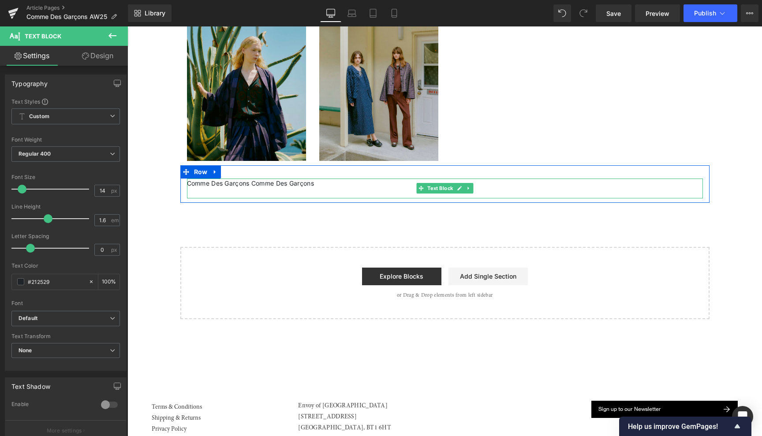
click at [327, 184] on p "Comme Des Garçons Comme Des Garçons" at bounding box center [445, 184] width 516 height 10
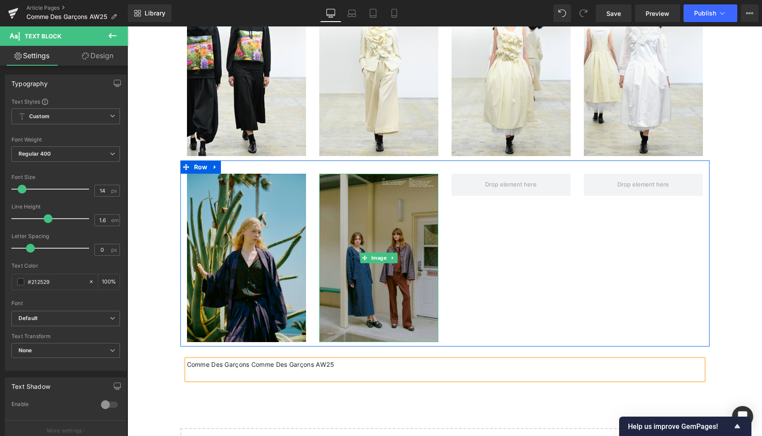
scroll to position [1671, 0]
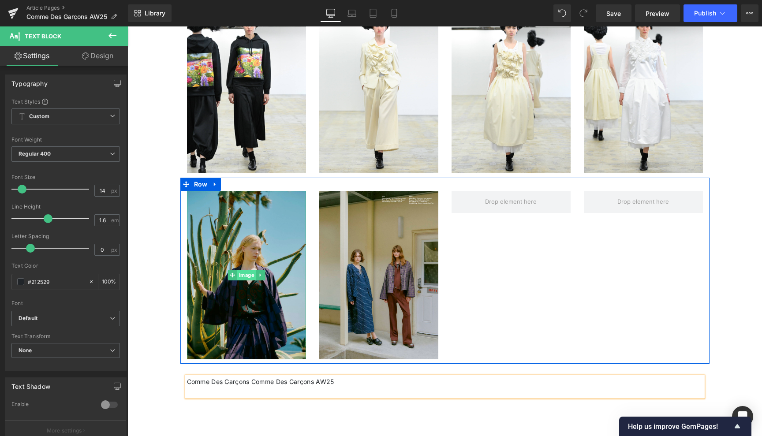
click at [244, 272] on span "Image" at bounding box center [246, 275] width 19 height 11
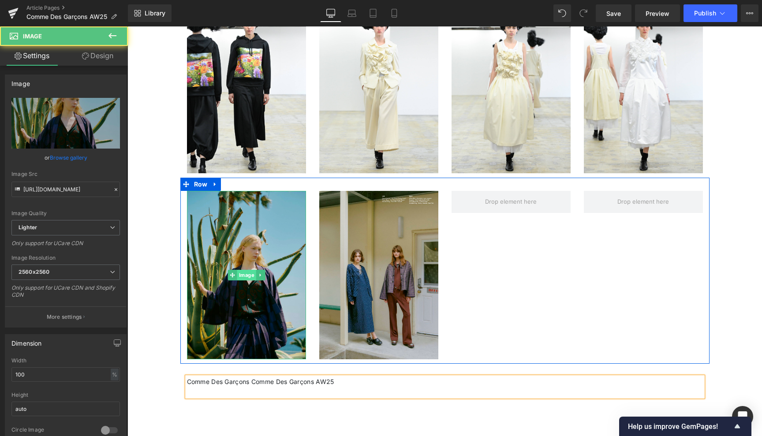
click at [244, 272] on span "Image" at bounding box center [246, 275] width 19 height 11
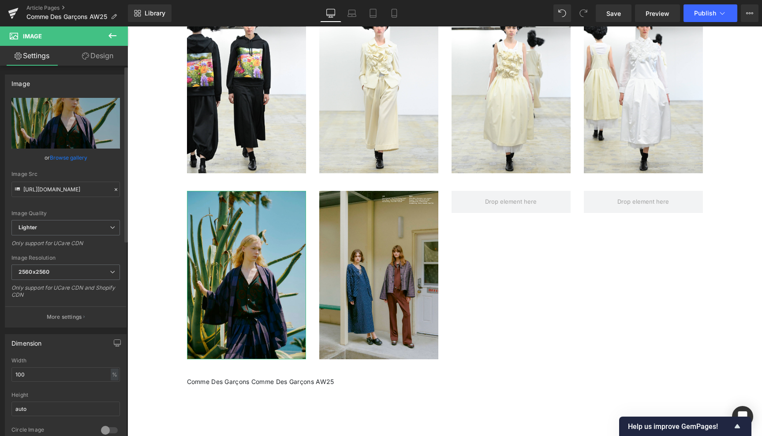
click at [75, 153] on link "Browse gallery" at bounding box center [68, 157] width 37 height 15
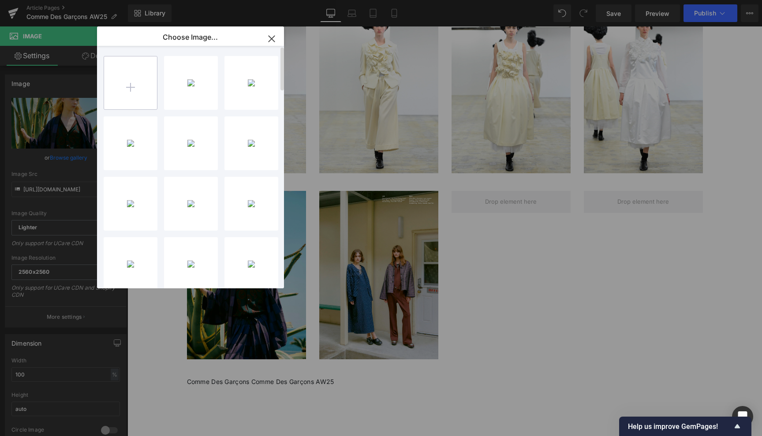
click at [126, 82] on input "file" at bounding box center [130, 82] width 53 height 53
type input "C:\fakepath\14821326.jpg"
click at [194, 90] on div "1482132...1326.jpg 532.14 KB" at bounding box center [191, 83] width 54 height 54
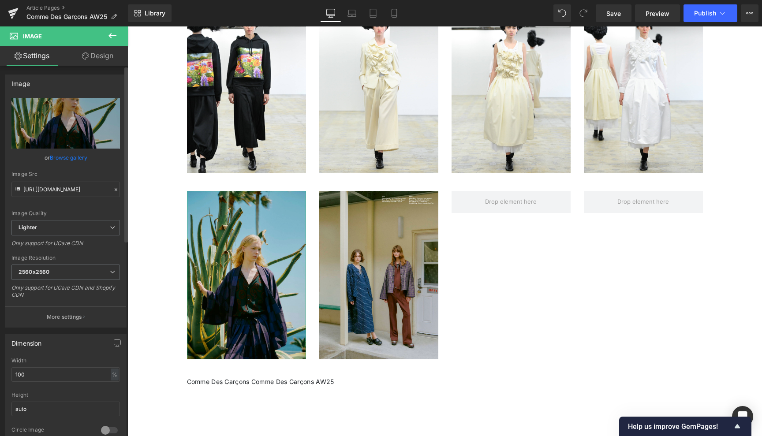
click at [71, 160] on link "Browse gallery" at bounding box center [68, 157] width 37 height 15
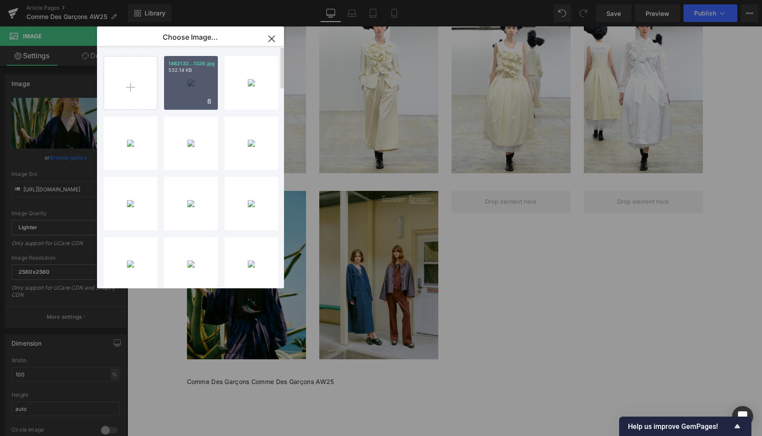
click at [195, 81] on div "1482132...1326.jpg 532.14 KB" at bounding box center [191, 83] width 54 height 54
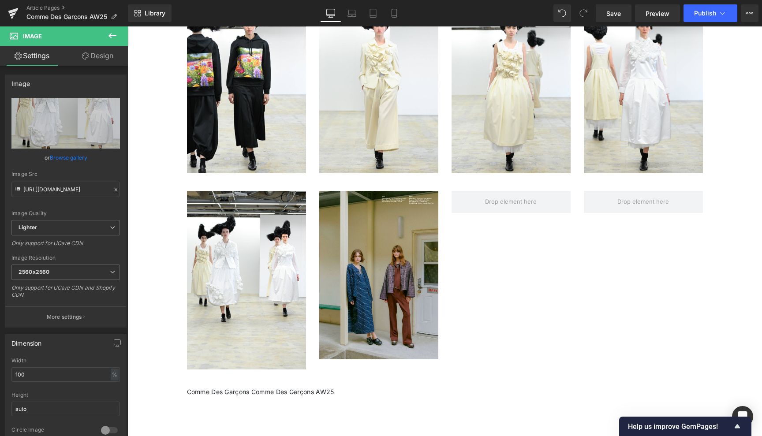
type input "https://ucarecdn.com/5d8f99e1-7174-4024-8f13-9ad1189d4f68/-/format/auto/-/previ…"
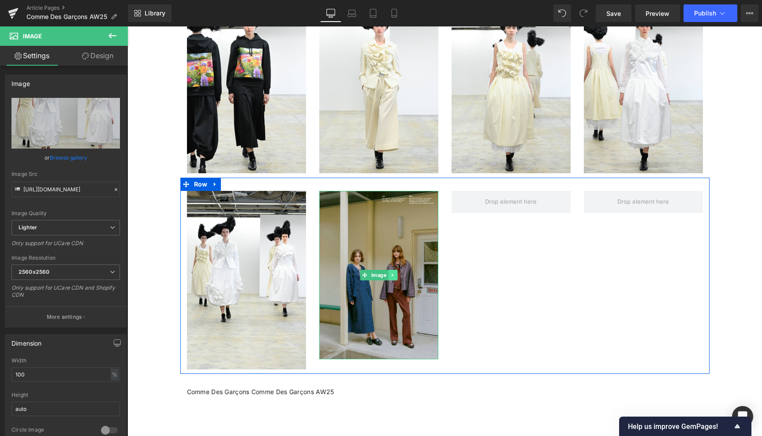
click at [391, 273] on icon at bounding box center [392, 274] width 5 height 5
click at [395, 274] on icon at bounding box center [397, 274] width 5 height 5
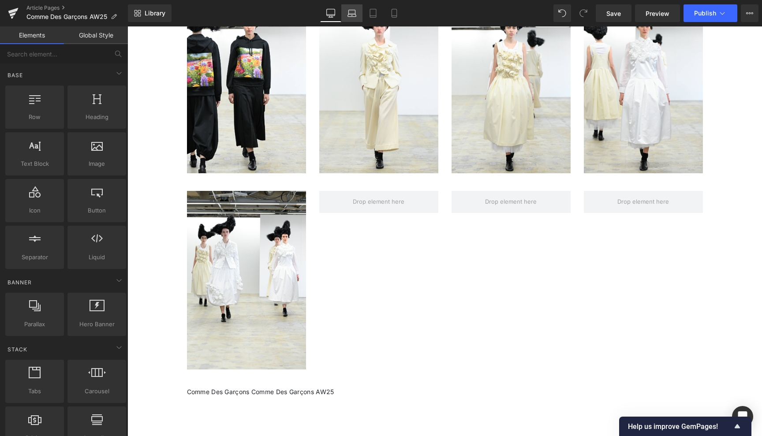
click at [350, 12] on icon at bounding box center [351, 13] width 9 height 9
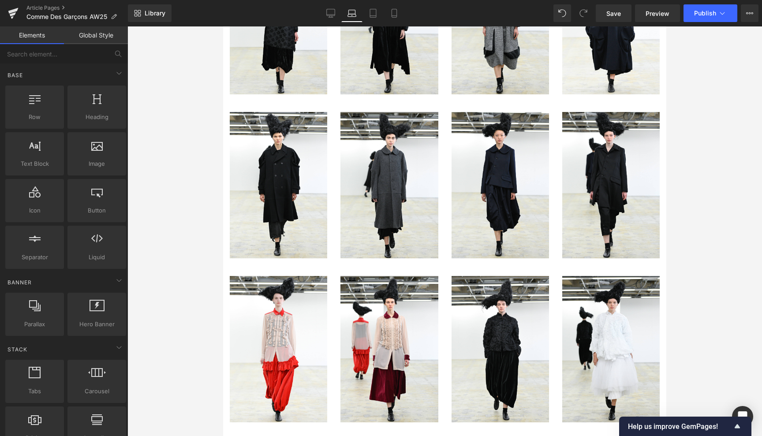
scroll to position [732, 0]
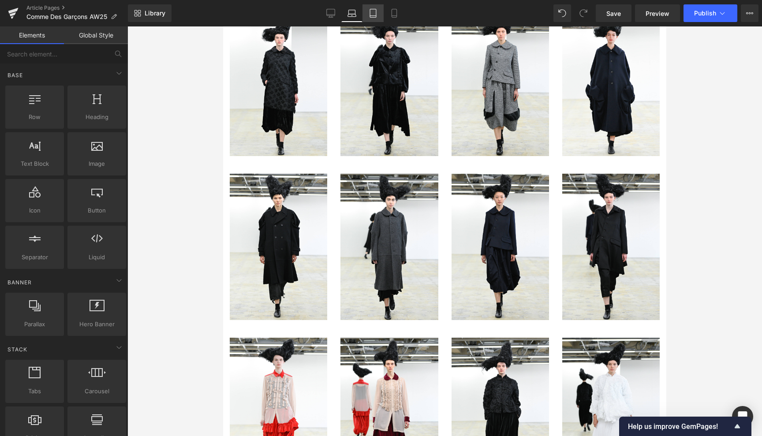
click at [374, 10] on icon at bounding box center [373, 13] width 9 height 9
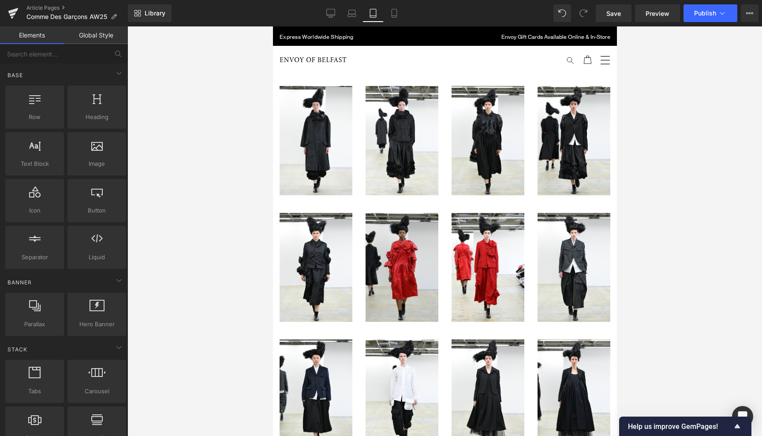
scroll to position [0, 0]
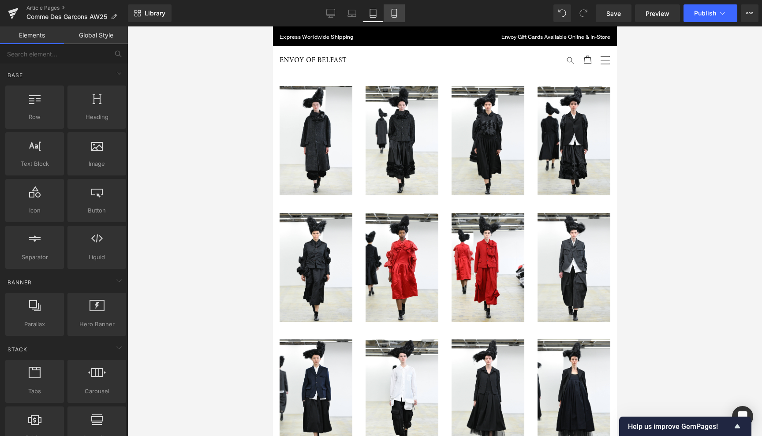
click at [395, 15] on icon at bounding box center [394, 13] width 9 height 9
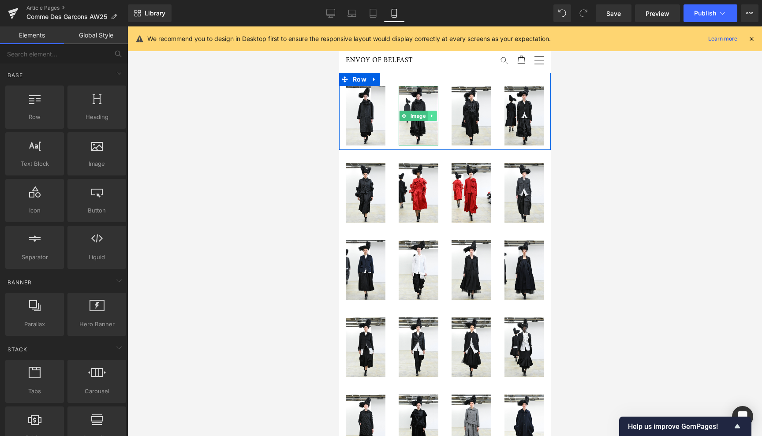
click at [436, 115] on link at bounding box center [431, 116] width 9 height 11
click at [358, 77] on span "Row" at bounding box center [359, 79] width 18 height 13
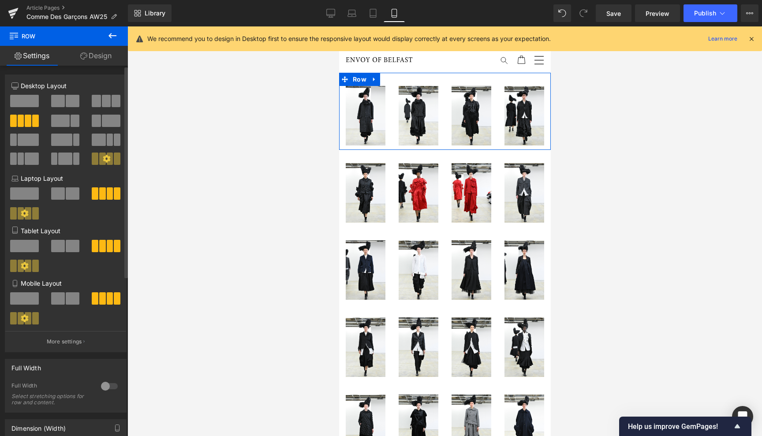
click at [68, 243] on span at bounding box center [73, 246] width 14 height 12
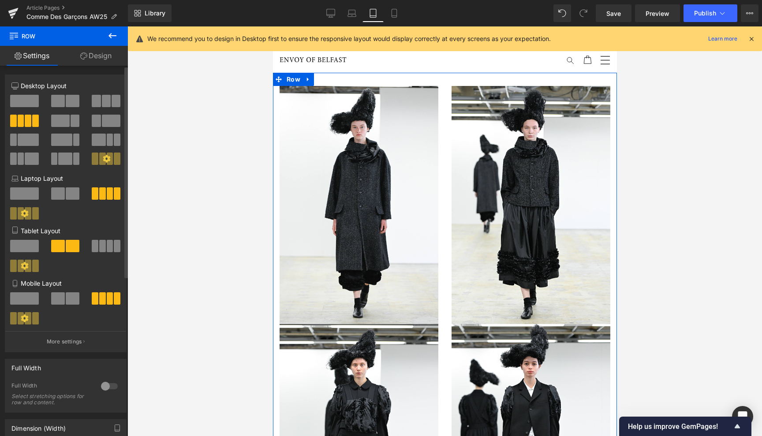
click at [66, 298] on span at bounding box center [73, 298] width 14 height 12
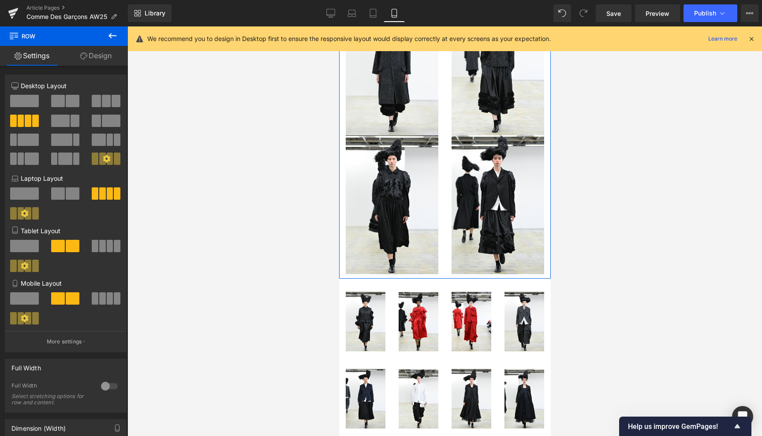
scroll to position [132, 0]
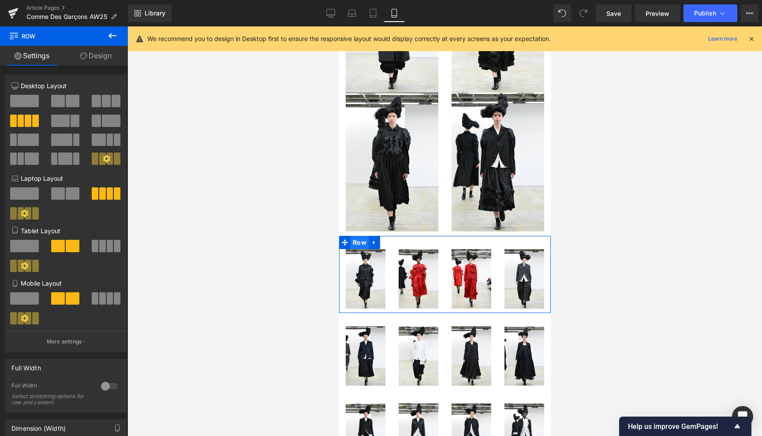
click at [361, 237] on span "Row" at bounding box center [359, 242] width 18 height 13
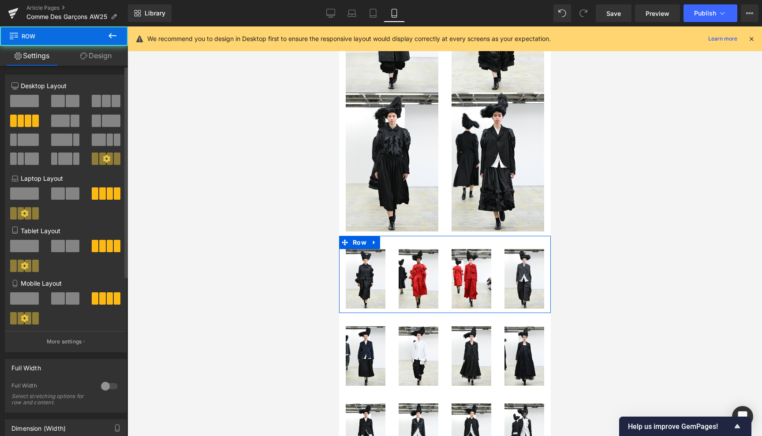
click at [68, 243] on span at bounding box center [73, 246] width 14 height 12
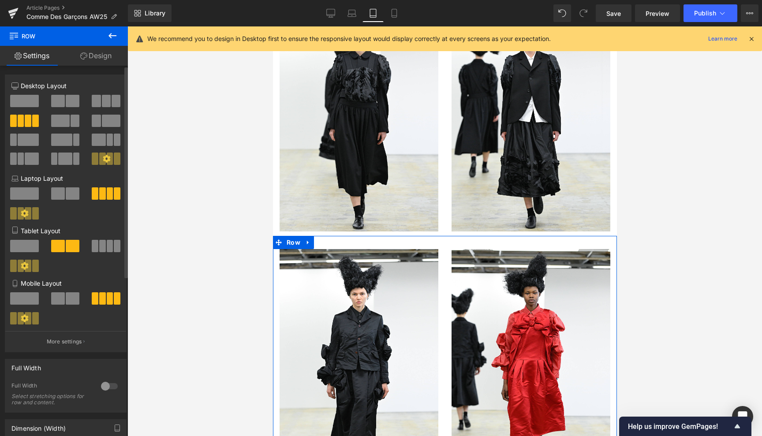
click at [62, 298] on span at bounding box center [58, 298] width 14 height 12
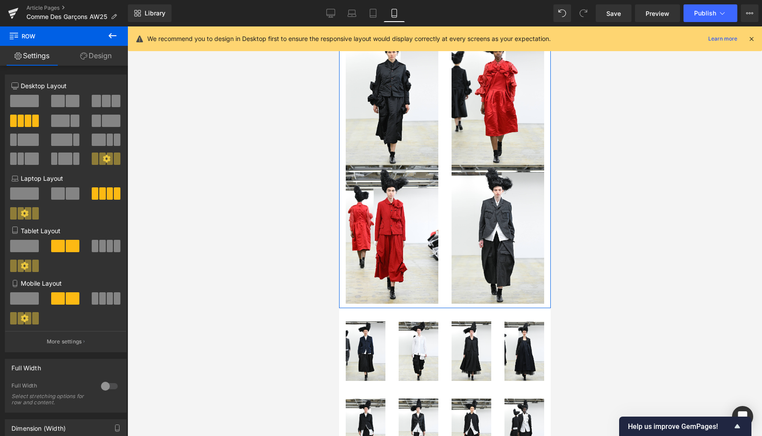
scroll to position [557, 0]
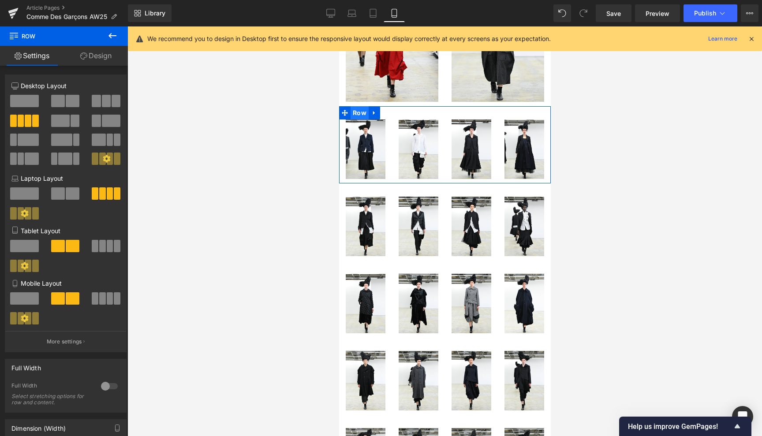
click at [361, 106] on span "Row" at bounding box center [359, 112] width 18 height 13
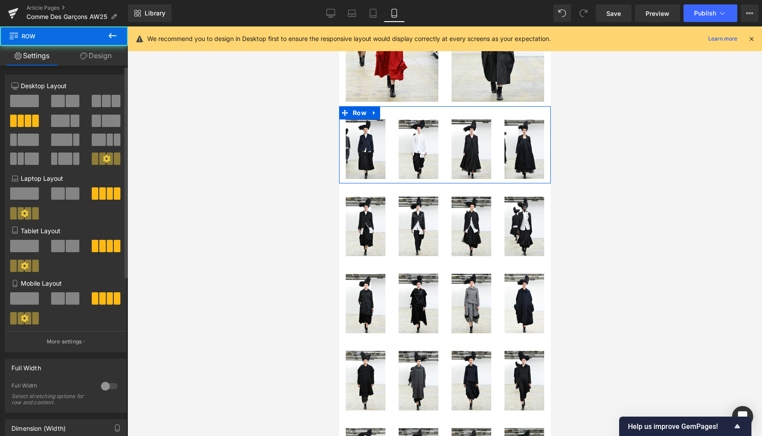
click at [66, 246] on span at bounding box center [73, 246] width 14 height 12
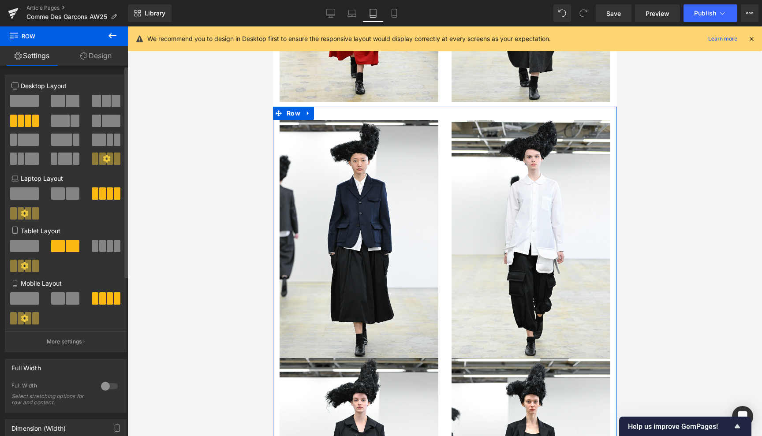
click at [66, 299] on span at bounding box center [73, 298] width 14 height 12
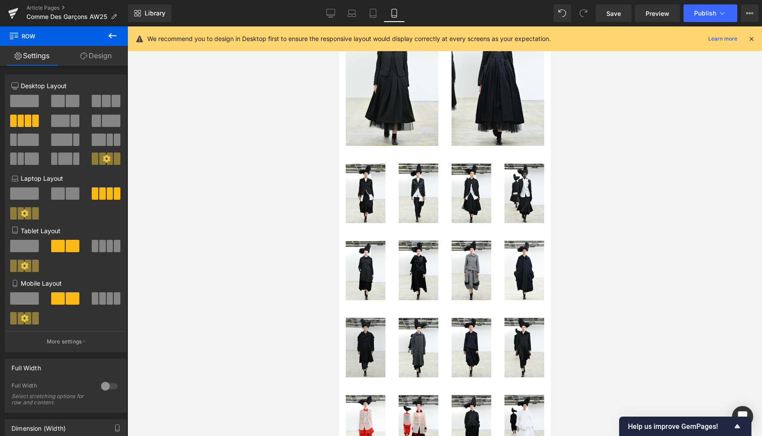
scroll to position [856, 0]
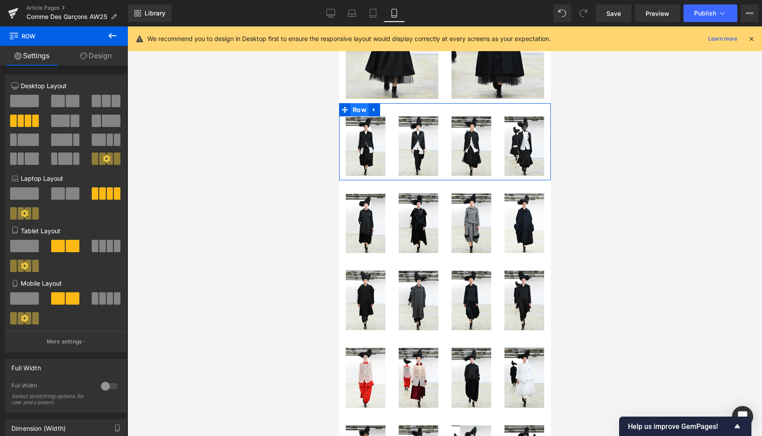
click at [358, 103] on span "Row" at bounding box center [359, 109] width 18 height 13
click at [66, 242] on span at bounding box center [73, 246] width 14 height 12
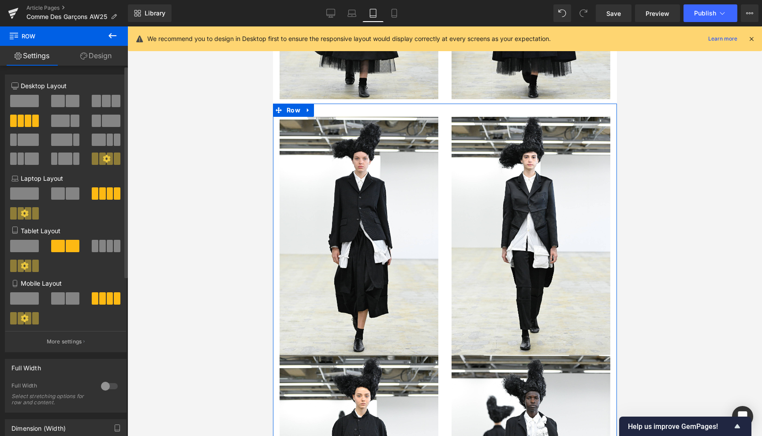
click at [62, 298] on span at bounding box center [58, 298] width 14 height 12
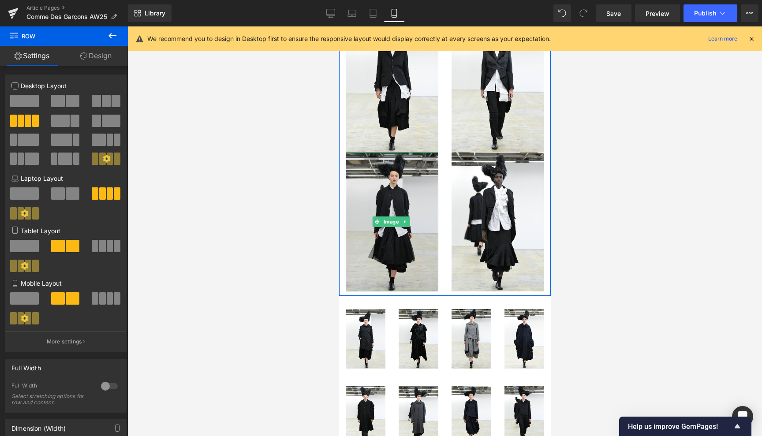
scroll to position [1020, 0]
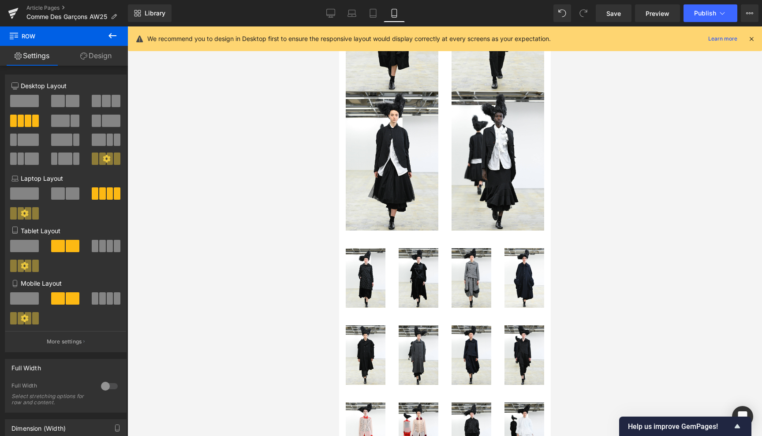
click at [363, 235] on div "Image Image Image Image Row" at bounding box center [445, 273] width 212 height 77
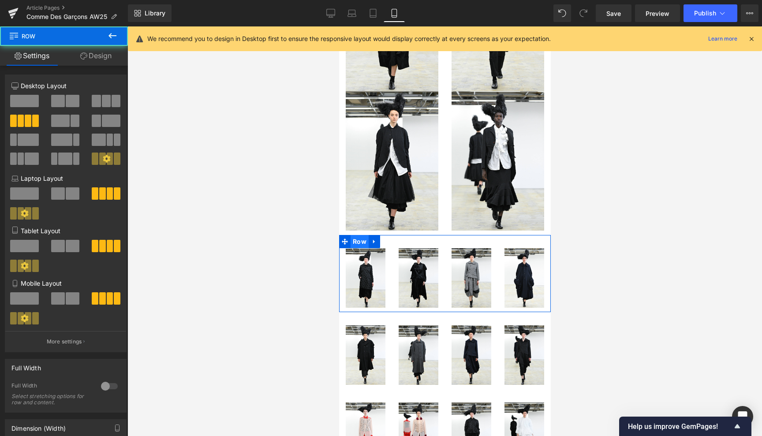
click at [358, 235] on span "Row" at bounding box center [359, 241] width 18 height 13
click at [62, 244] on span at bounding box center [58, 246] width 14 height 12
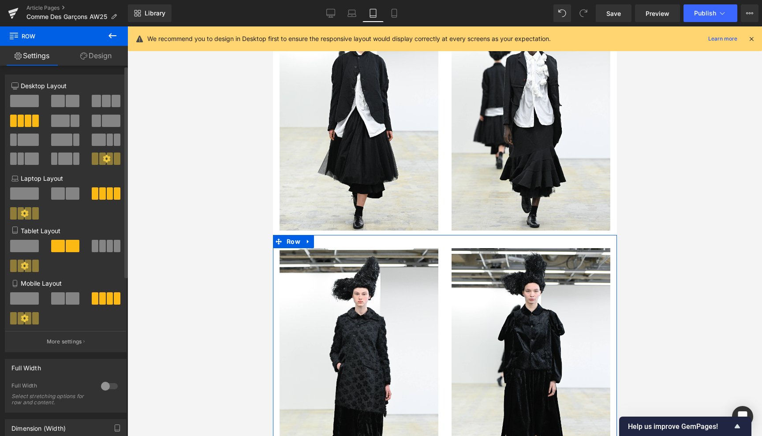
click at [63, 299] on button at bounding box center [66, 298] width 30 height 12
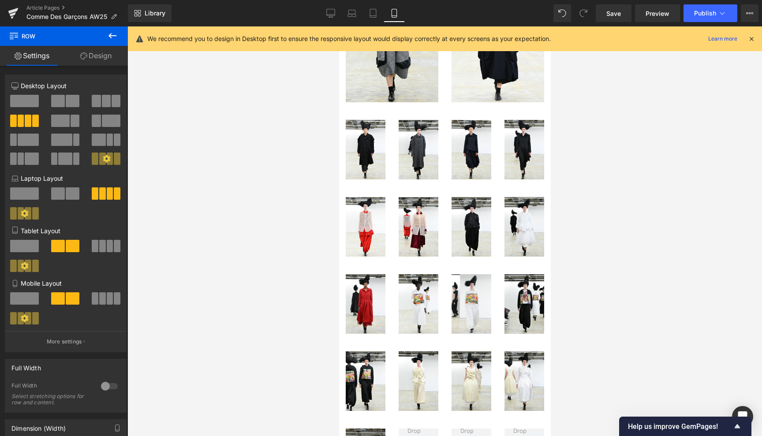
scroll to position [1449, 0]
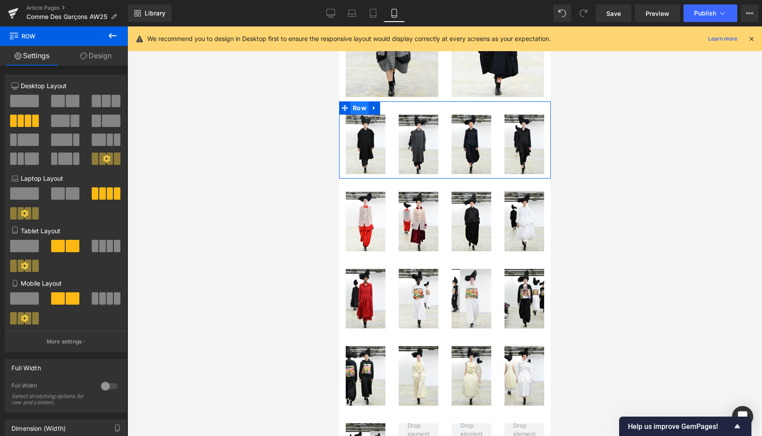
click at [357, 101] on span "Row" at bounding box center [359, 107] width 18 height 13
click at [62, 249] on span at bounding box center [58, 246] width 14 height 12
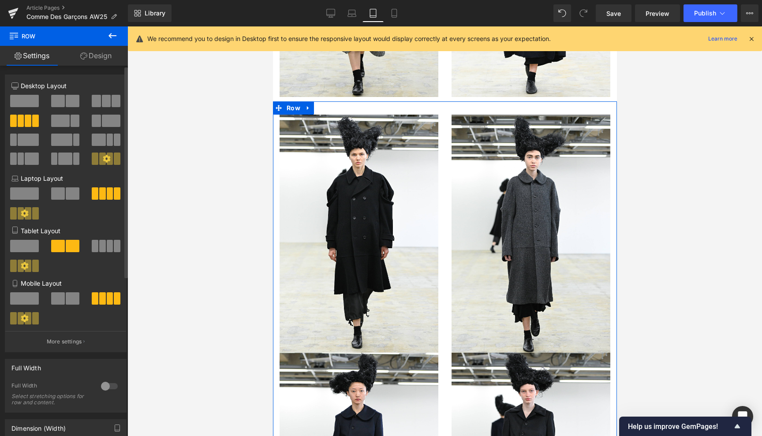
click at [62, 298] on span at bounding box center [58, 298] width 14 height 12
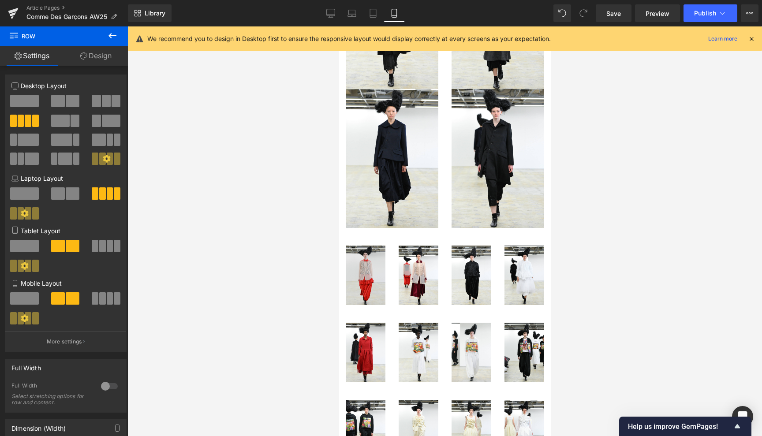
scroll to position [1637, 0]
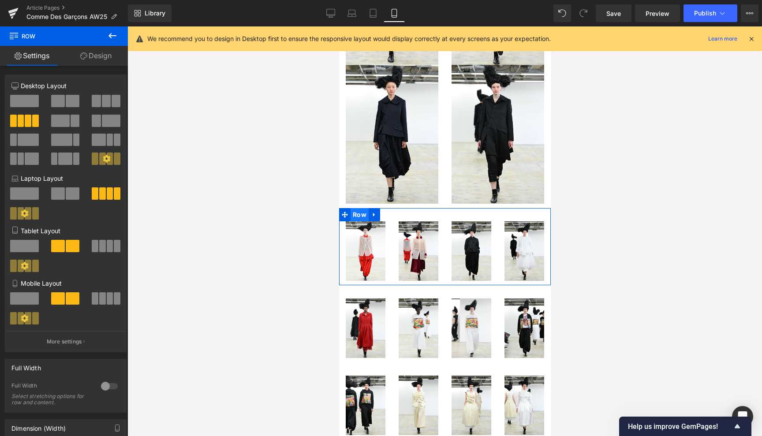
click at [358, 208] on span "Row" at bounding box center [359, 214] width 18 height 13
click at [68, 247] on span at bounding box center [73, 246] width 14 height 12
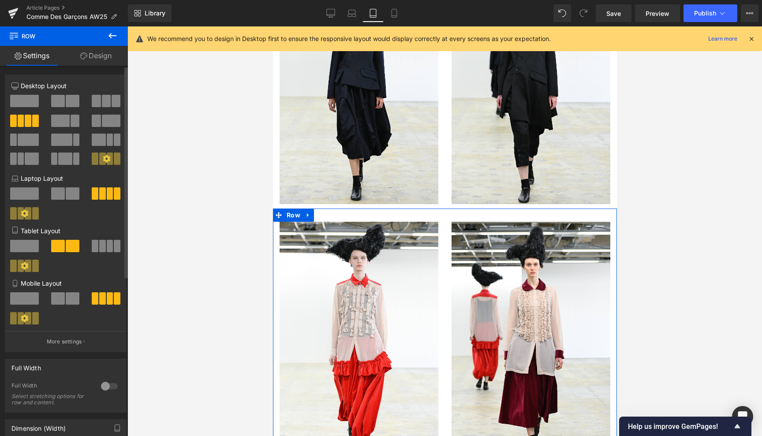
click at [67, 301] on span at bounding box center [73, 298] width 14 height 12
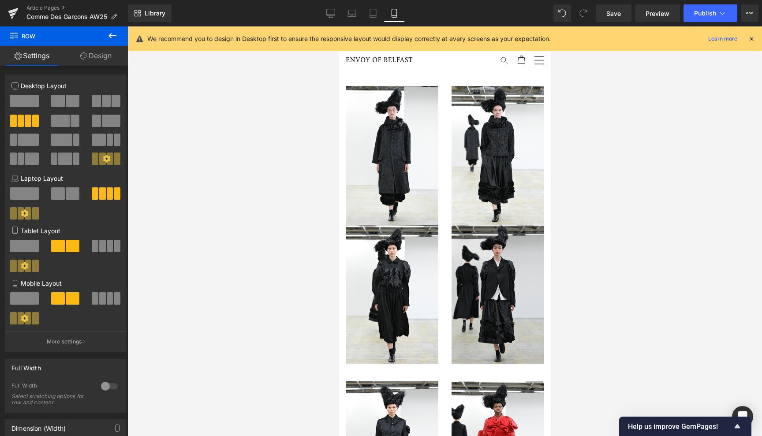
scroll to position [0, 0]
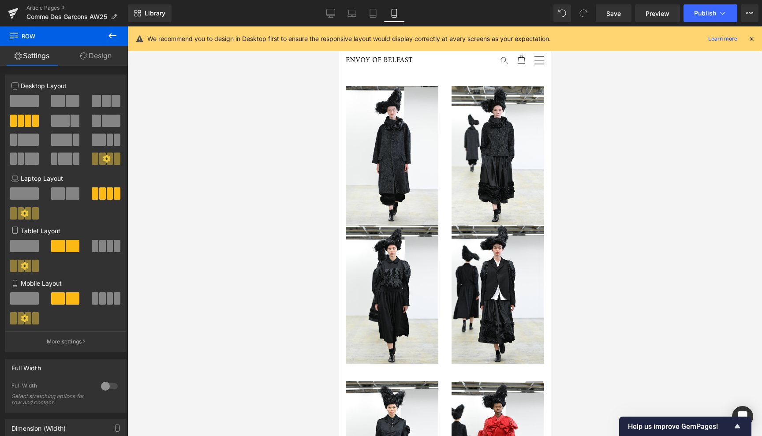
click at [97, 53] on link "Design" at bounding box center [96, 56] width 64 height 20
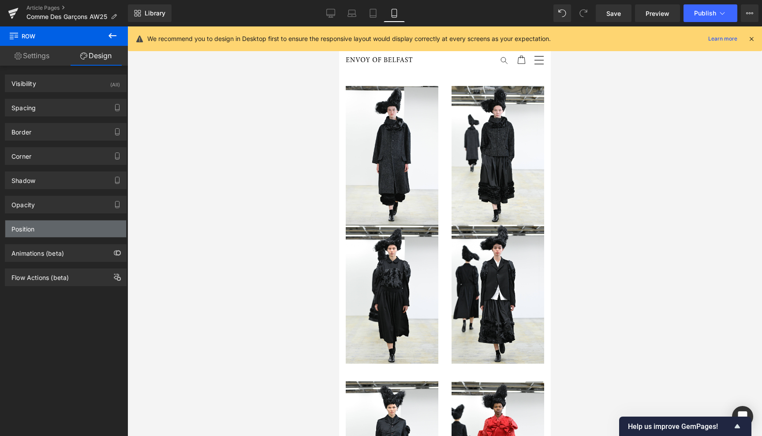
click at [49, 233] on div "Position" at bounding box center [65, 228] width 121 height 17
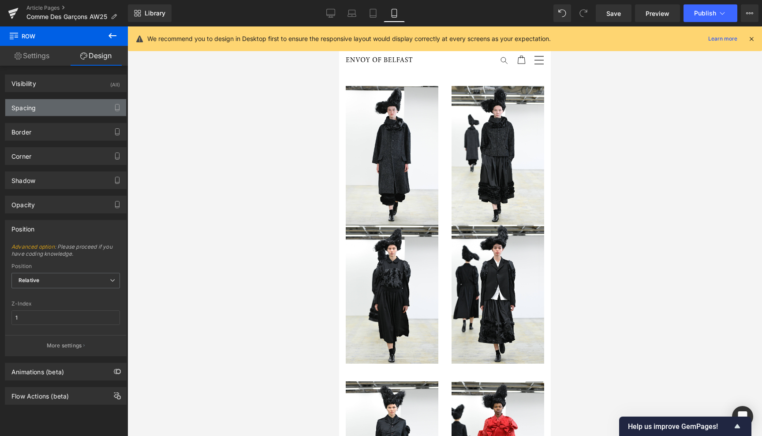
click at [30, 110] on div "Spacing" at bounding box center [23, 105] width 24 height 12
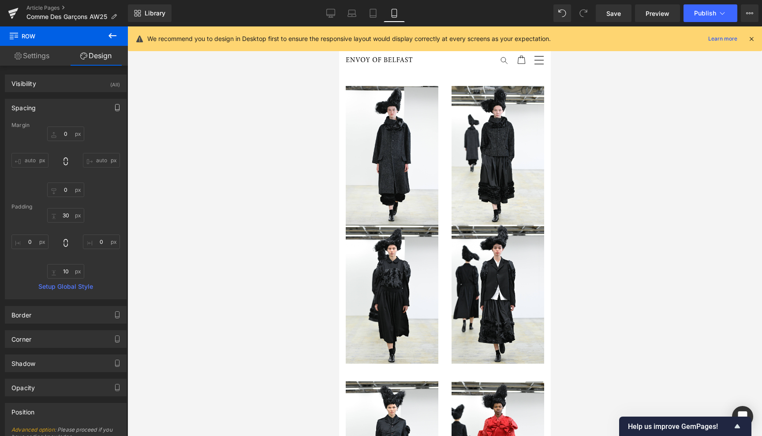
click at [114, 108] on icon "button" at bounding box center [117, 107] width 7 height 7
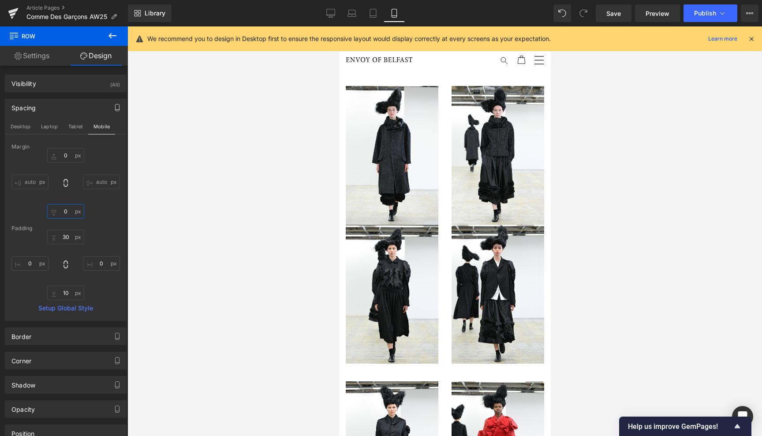
click at [63, 211] on input "0" at bounding box center [65, 211] width 37 height 15
click at [63, 211] on input "30" at bounding box center [65, 211] width 37 height 15
type input "0"
click at [115, 105] on icon "button" at bounding box center [117, 107] width 7 height 7
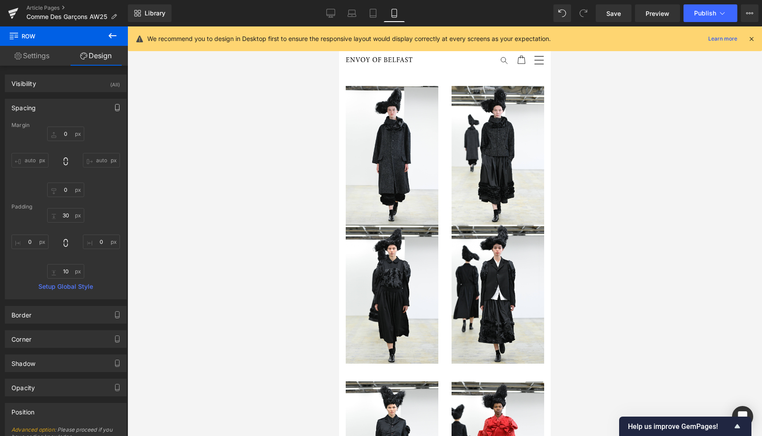
click at [115, 105] on icon "button" at bounding box center [117, 107] width 7 height 7
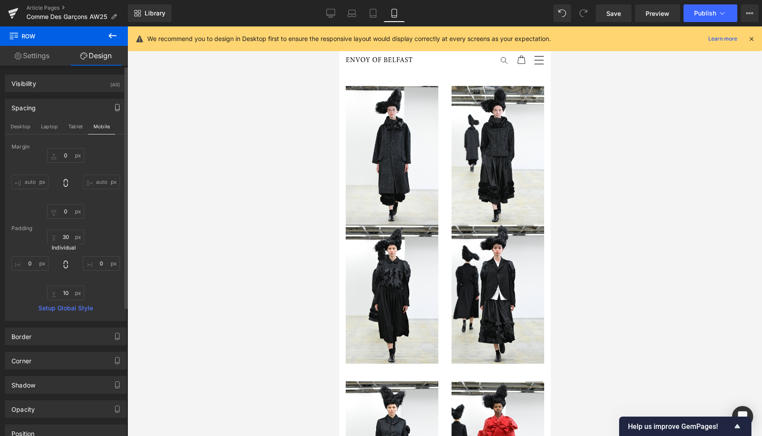
click at [66, 262] on icon at bounding box center [65, 265] width 4 height 8
type input "0"
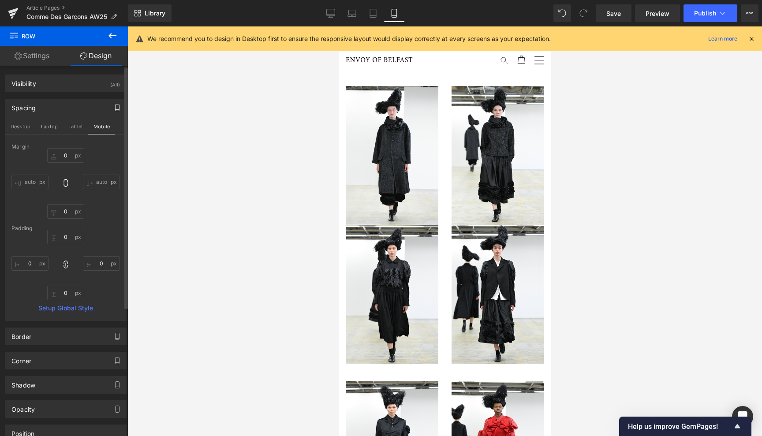
click at [70, 264] on div "0px 0 0px 0 0px 0 0px 0" at bounding box center [65, 265] width 108 height 71
click at [63, 264] on icon at bounding box center [65, 264] width 9 height 9
click at [66, 292] on input "0" at bounding box center [65, 293] width 37 height 15
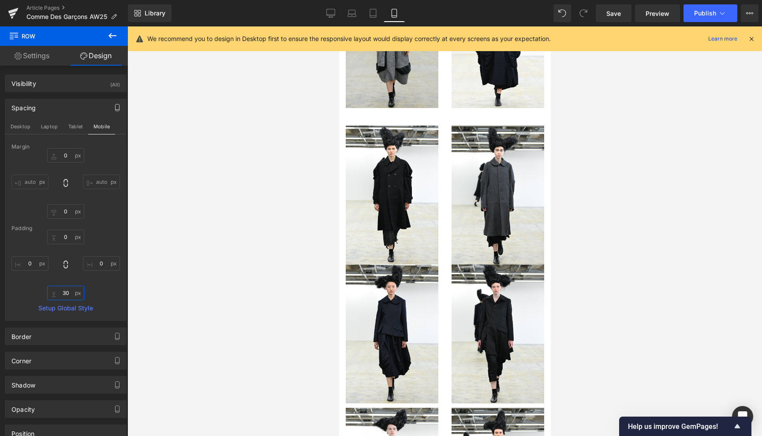
scroll to position [1444, 0]
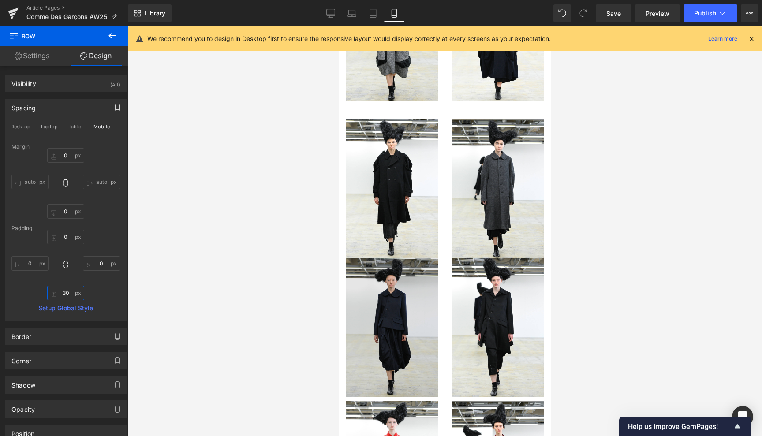
type input "3"
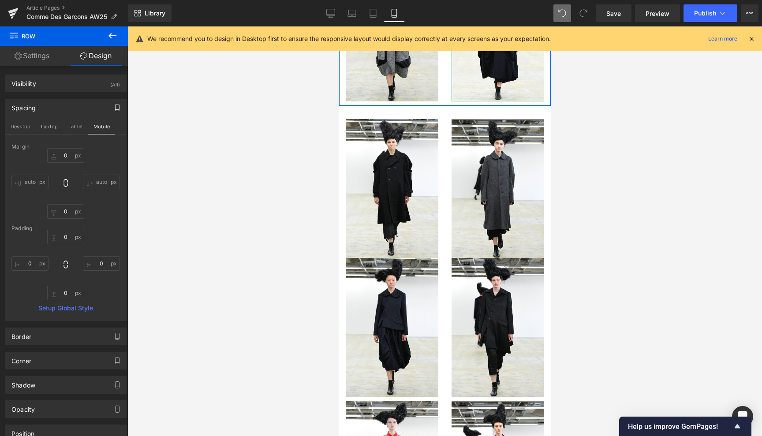
click at [561, 11] on icon at bounding box center [562, 13] width 8 height 8
type input "0"
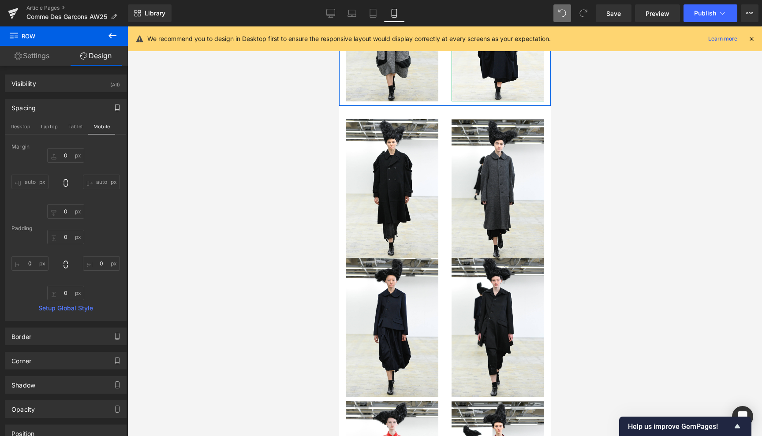
type input "0"
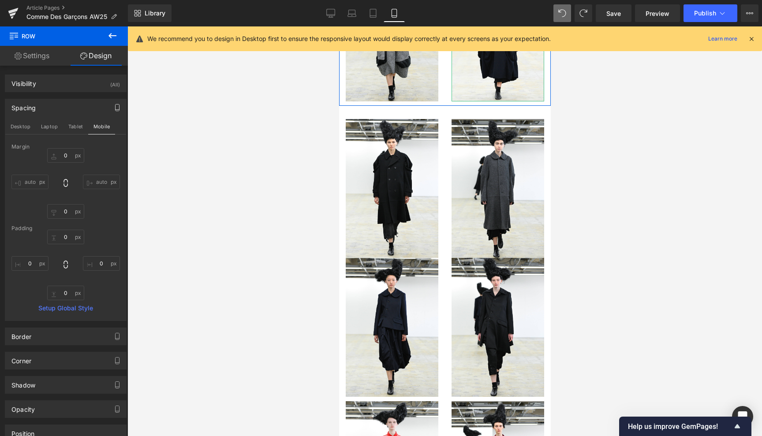
type input "0"
click at [112, 33] on icon at bounding box center [112, 35] width 11 height 11
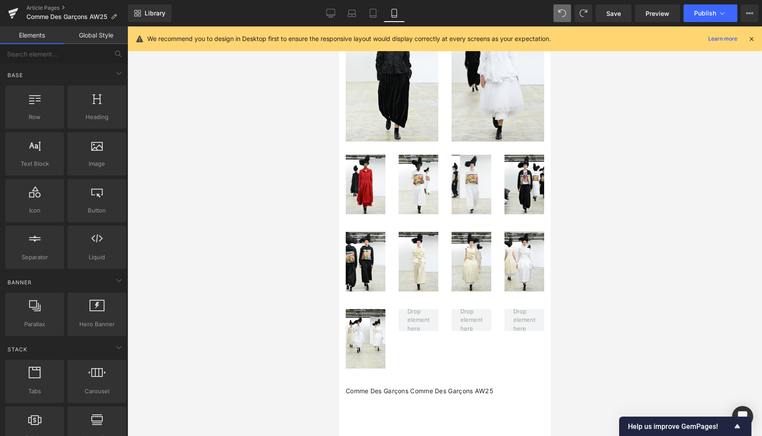
scroll to position [1983, 0]
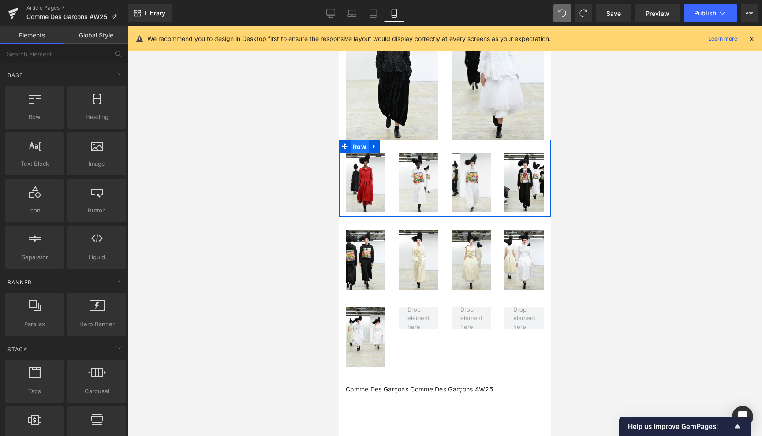
click at [360, 140] on span "Row" at bounding box center [359, 146] width 18 height 13
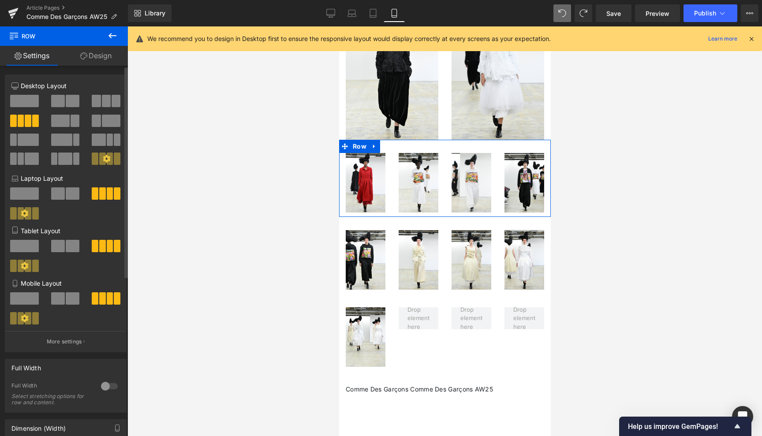
click at [64, 239] on div "Tablet Layout" at bounding box center [65, 252] width 108 height 52
click at [61, 247] on span at bounding box center [58, 246] width 14 height 12
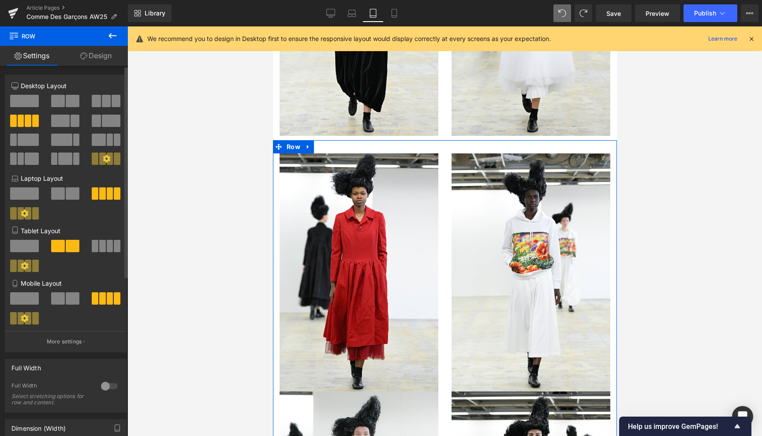
click at [68, 294] on span at bounding box center [73, 298] width 14 height 12
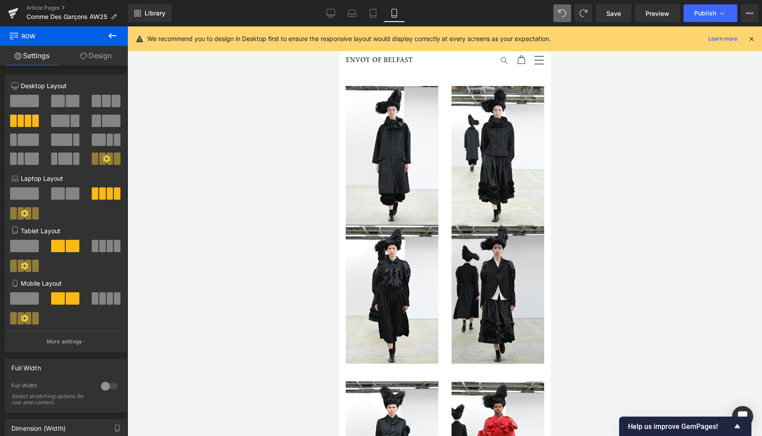
scroll to position [0, 0]
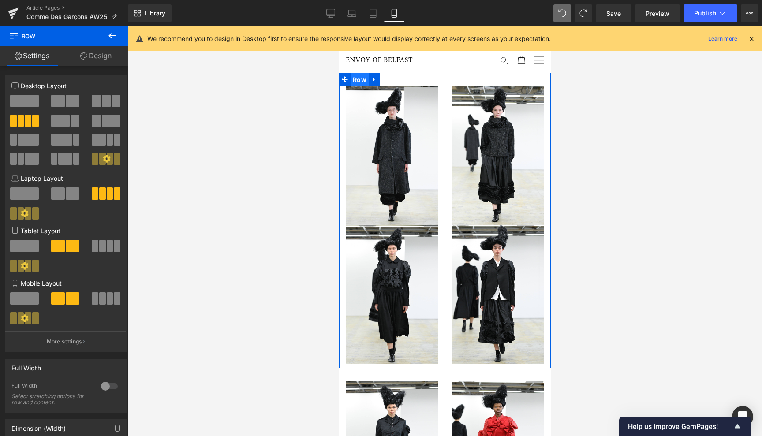
click at [359, 76] on span "Row" at bounding box center [359, 79] width 18 height 13
click at [104, 54] on link "Design" at bounding box center [96, 56] width 64 height 20
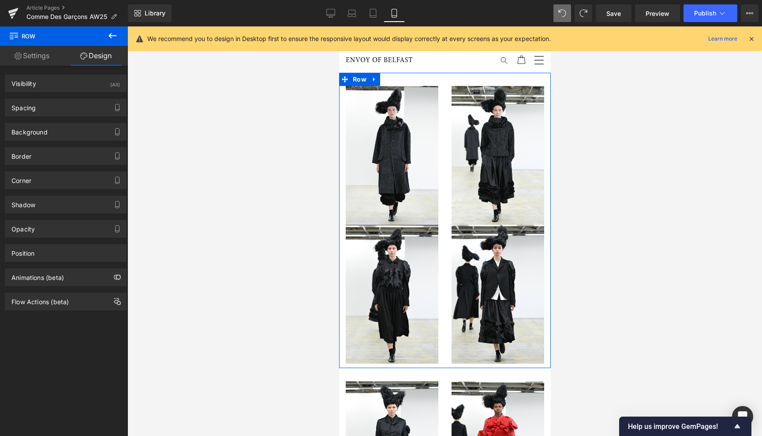
type input "0"
type input "30"
type input "0"
type input "10"
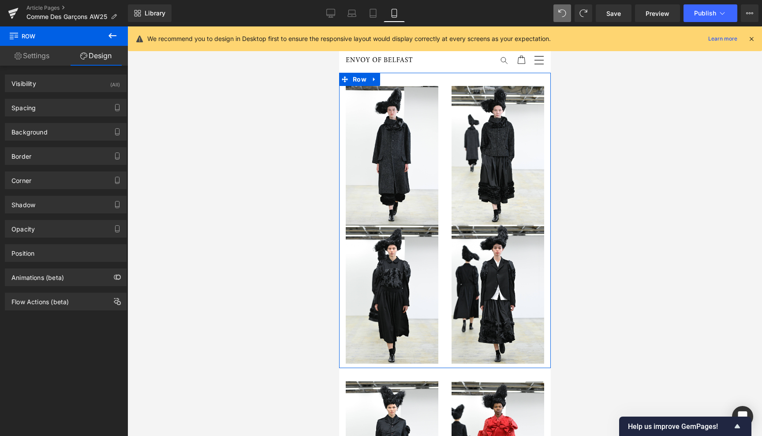
type input "0"
click at [114, 107] on icon "button" at bounding box center [117, 107] width 7 height 7
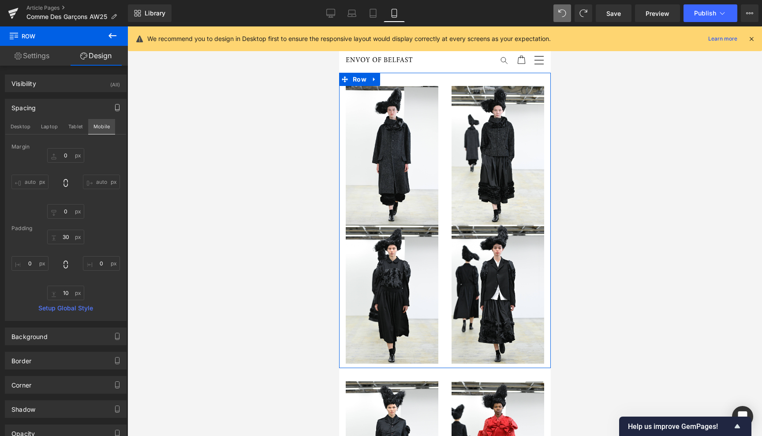
click at [104, 130] on button "Mobile" at bounding box center [101, 126] width 27 height 15
click at [76, 125] on button "Tablet" at bounding box center [75, 126] width 25 height 15
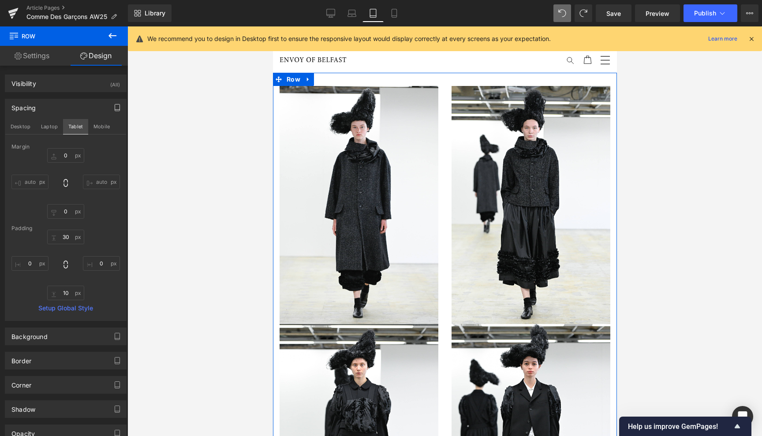
type input "0"
type input "30"
type input "0"
type input "10"
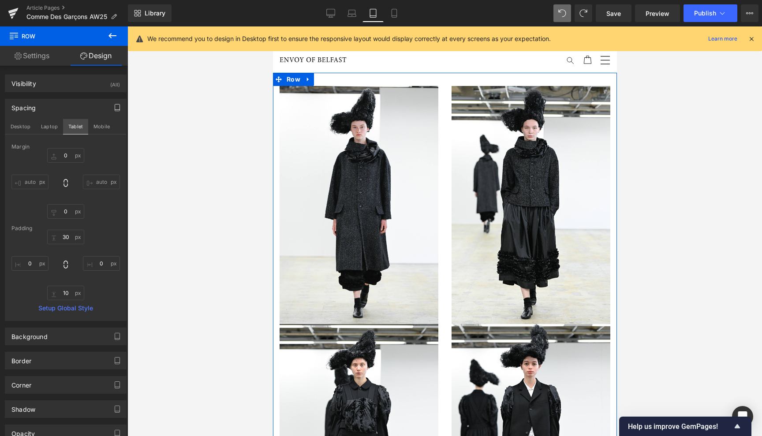
type input "0"
click at [293, 78] on span "Row" at bounding box center [293, 79] width 18 height 13
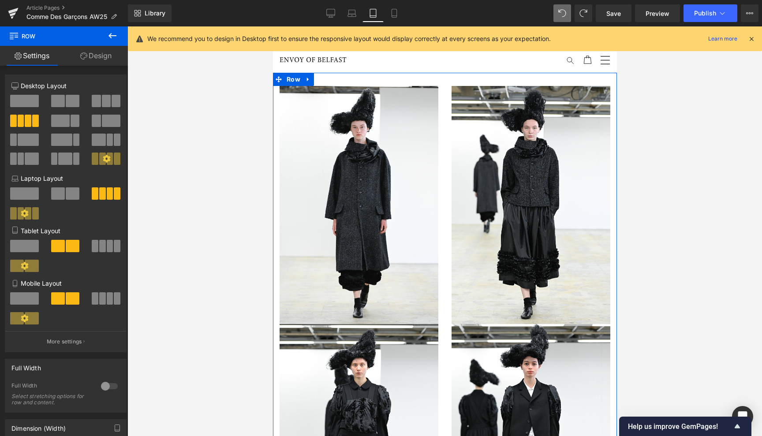
click at [102, 246] on span at bounding box center [102, 246] width 7 height 12
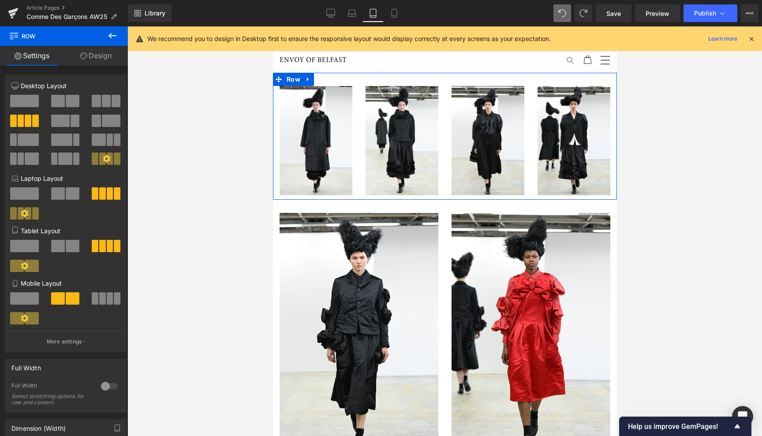
click at [109, 298] on span at bounding box center [110, 298] width 7 height 12
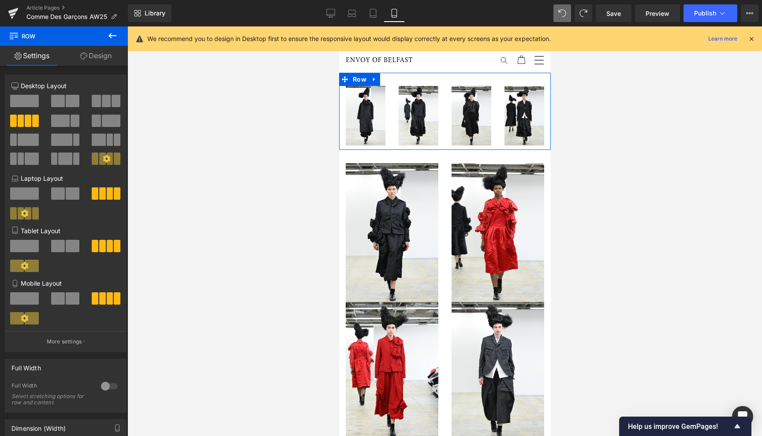
click at [68, 298] on span at bounding box center [73, 298] width 14 height 12
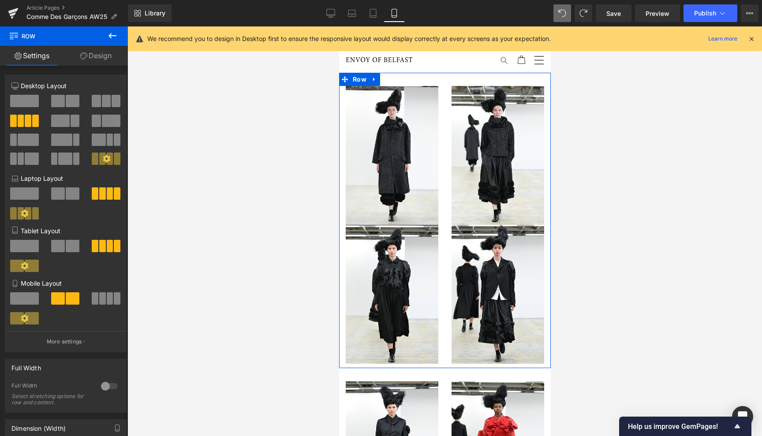
click at [107, 299] on span at bounding box center [110, 298] width 7 height 12
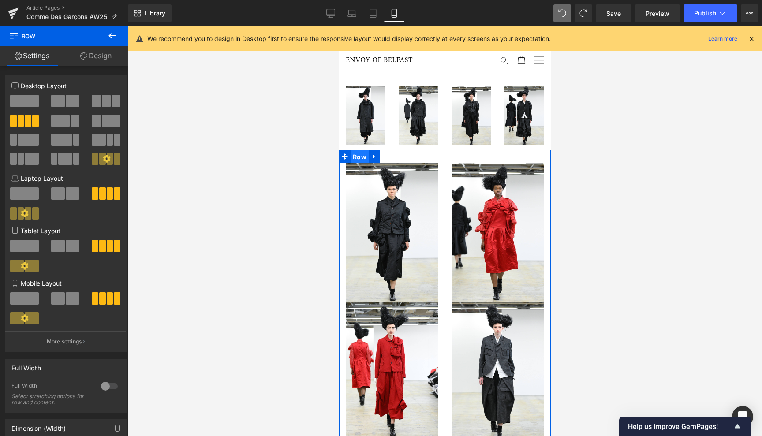
click at [359, 153] on span "Row" at bounding box center [359, 156] width 18 height 13
click at [114, 244] on span at bounding box center [117, 246] width 7 height 12
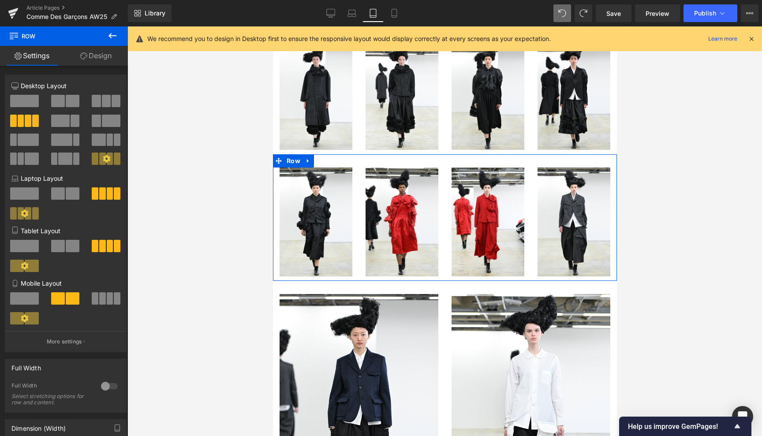
scroll to position [49, 0]
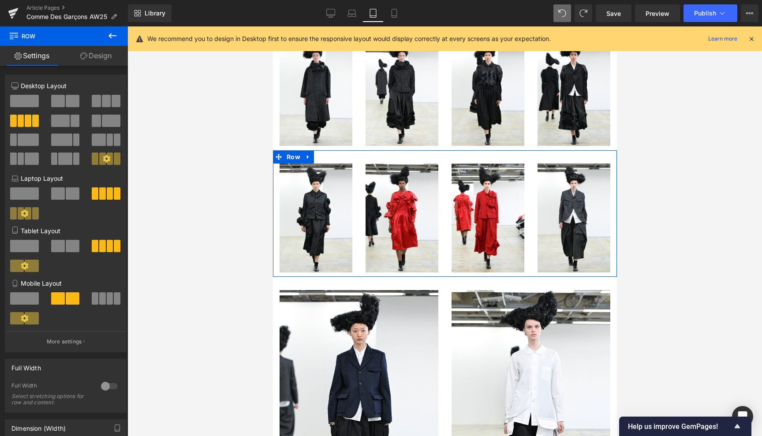
click at [109, 294] on span at bounding box center [110, 298] width 7 height 12
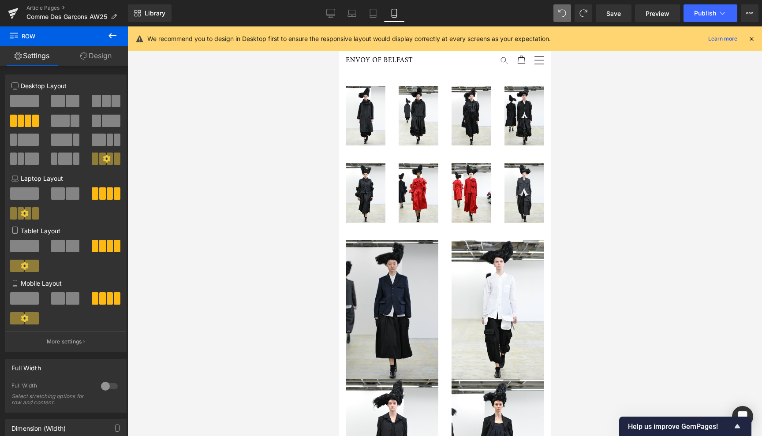
scroll to position [0, 0]
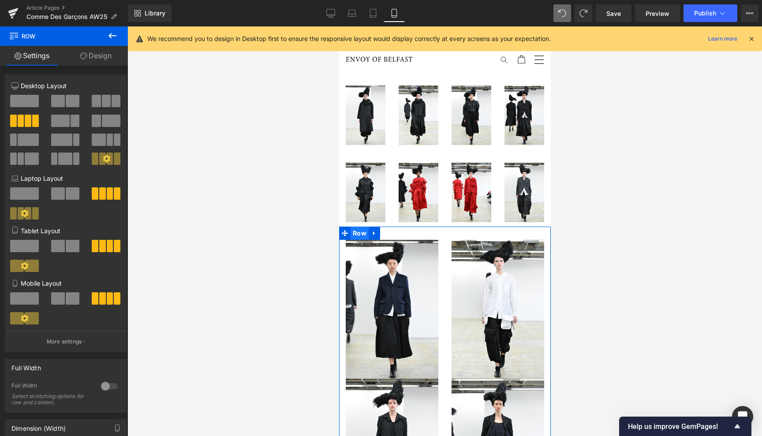
click at [359, 227] on span "Row" at bounding box center [359, 233] width 18 height 13
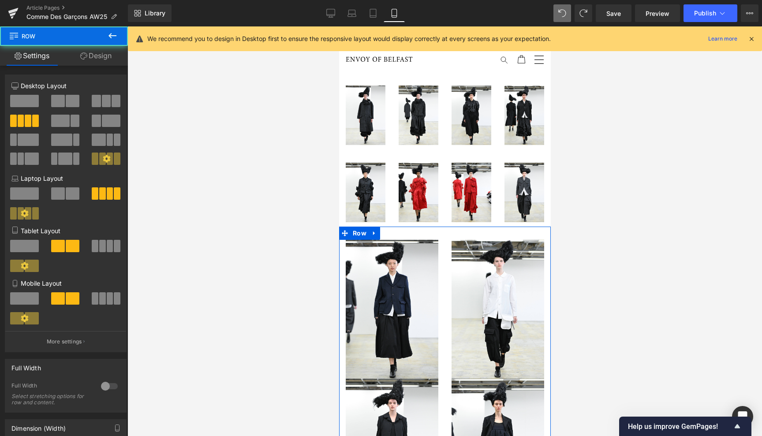
click at [102, 246] on span at bounding box center [102, 246] width 7 height 12
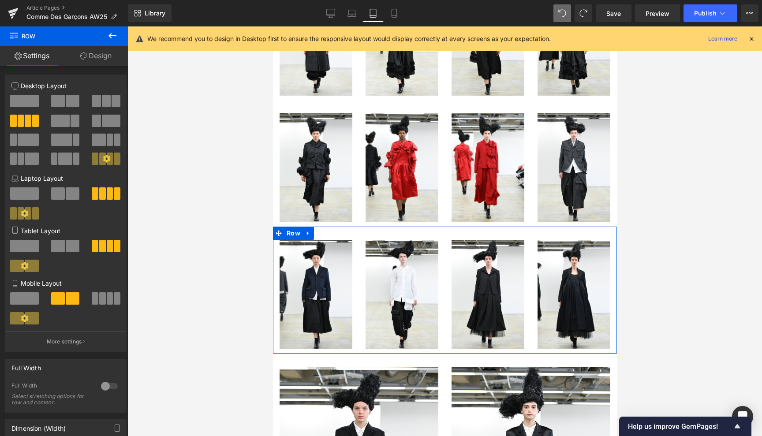
click at [107, 299] on span at bounding box center [110, 298] width 7 height 12
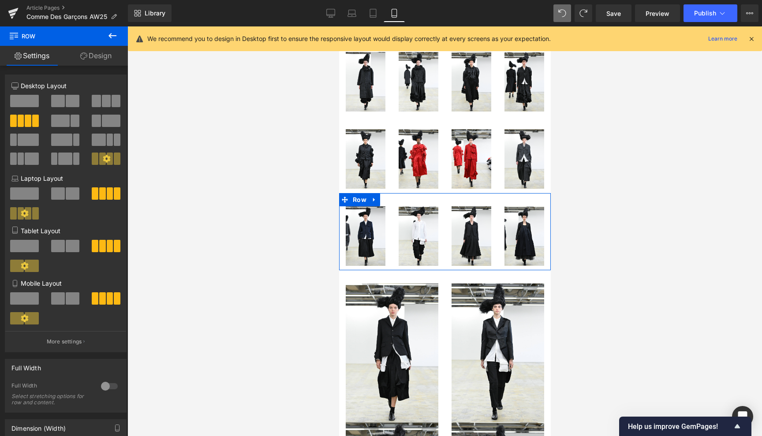
scroll to position [0, 0]
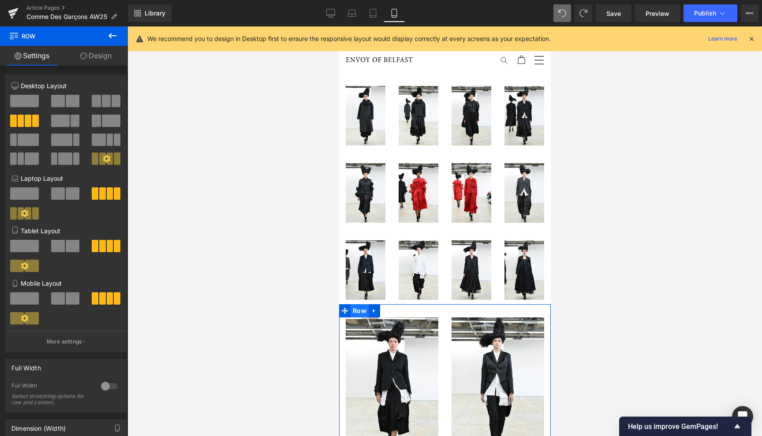
click at [357, 304] on span "Row" at bounding box center [359, 310] width 18 height 13
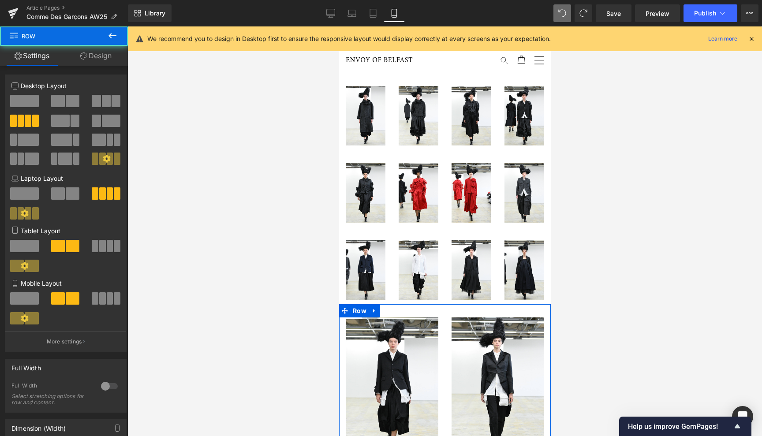
click at [102, 244] on span at bounding box center [102, 246] width 7 height 12
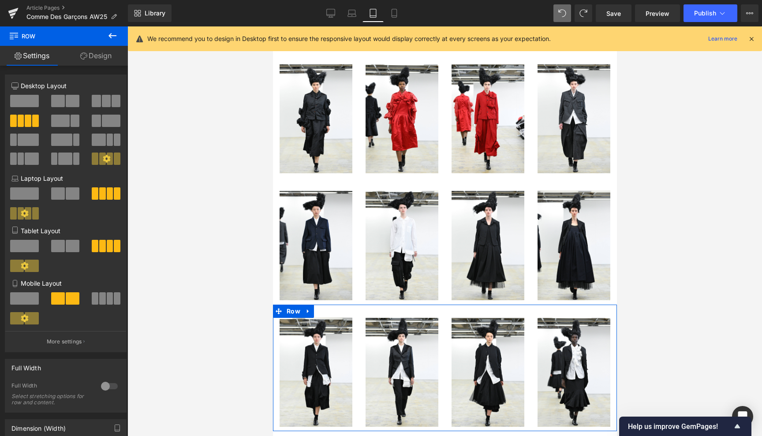
click at [102, 300] on span at bounding box center [102, 298] width 7 height 12
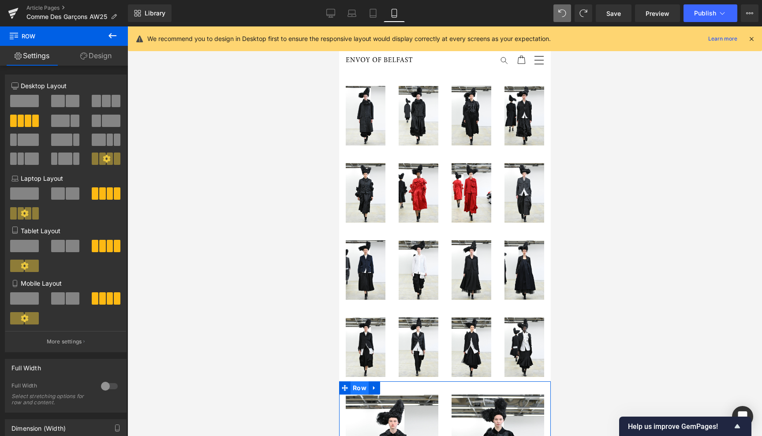
click at [360, 382] on span "Row" at bounding box center [359, 387] width 18 height 13
click at [99, 244] on span at bounding box center [102, 246] width 7 height 12
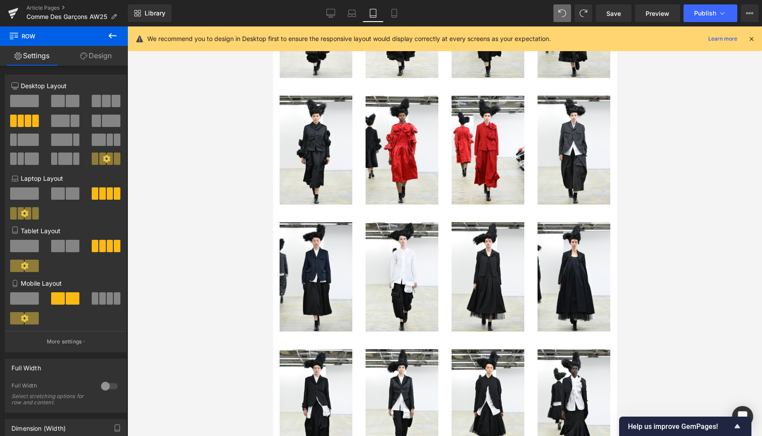
scroll to position [198, 0]
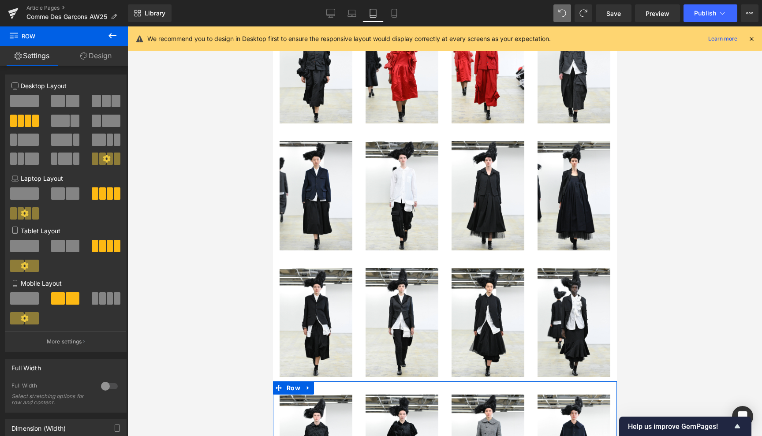
click at [102, 295] on span at bounding box center [102, 298] width 7 height 12
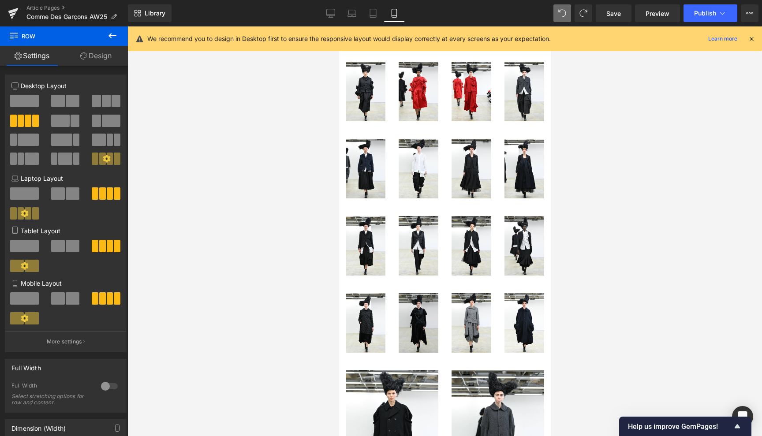
scroll to position [156, 0]
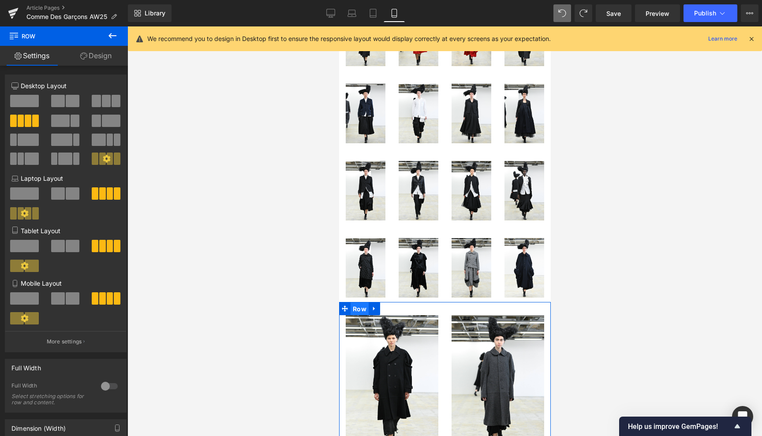
click at [358, 302] on span "Row" at bounding box center [359, 308] width 18 height 13
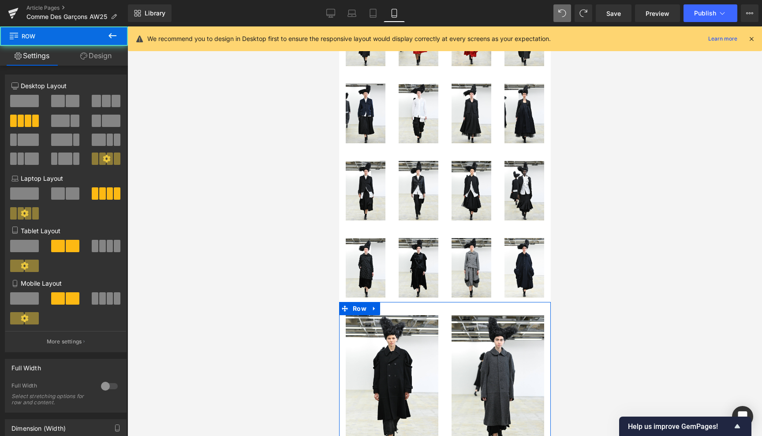
click at [101, 245] on span at bounding box center [102, 246] width 7 height 12
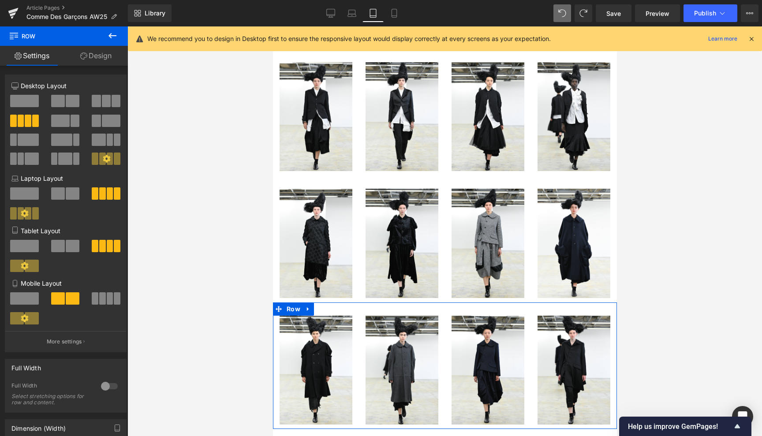
click at [107, 298] on span at bounding box center [110, 298] width 7 height 12
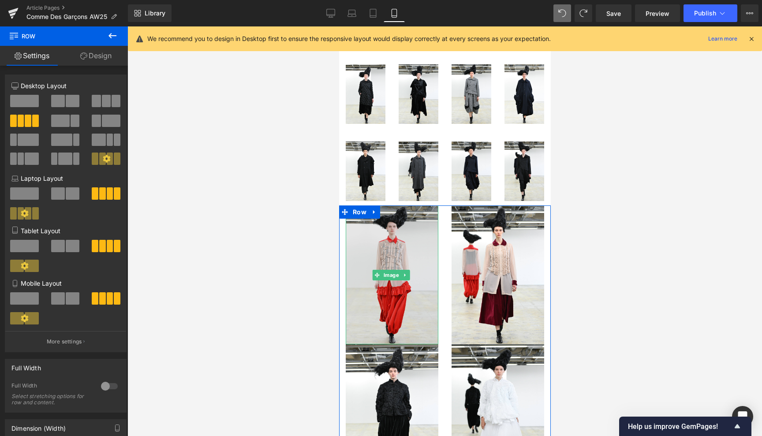
scroll to position [345, 0]
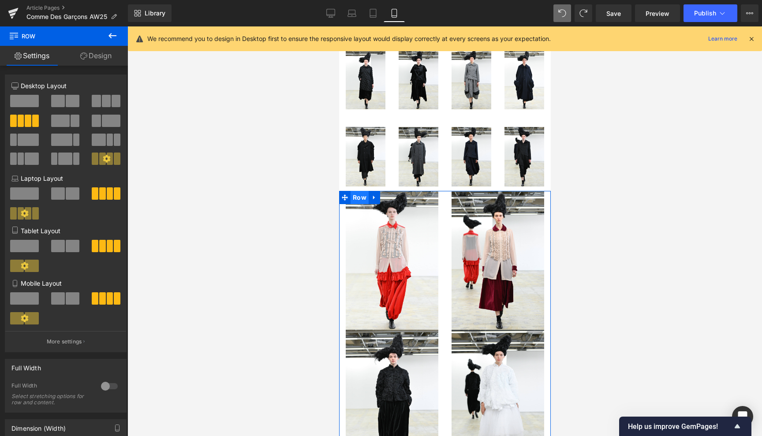
click at [360, 191] on span "Row" at bounding box center [359, 197] width 18 height 13
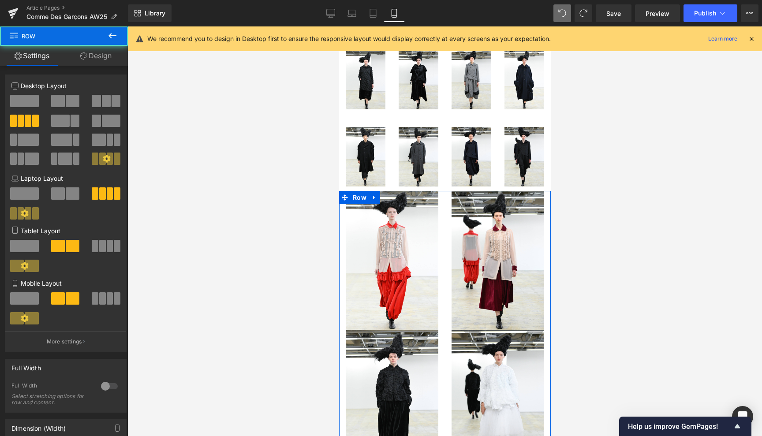
click at [102, 244] on span at bounding box center [102, 246] width 7 height 12
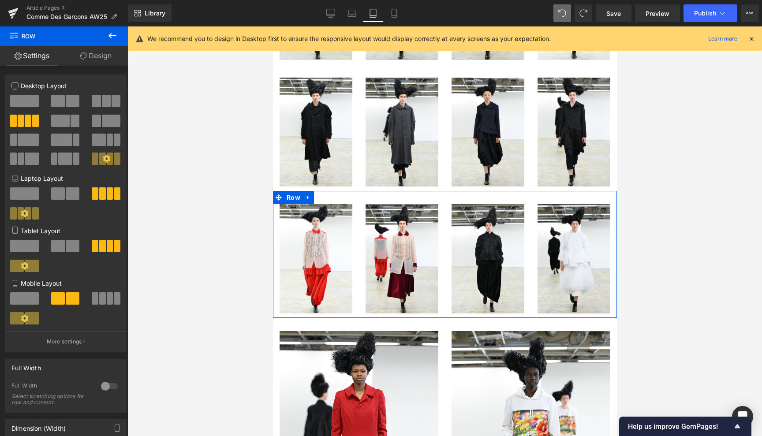
click at [107, 298] on span at bounding box center [110, 298] width 7 height 12
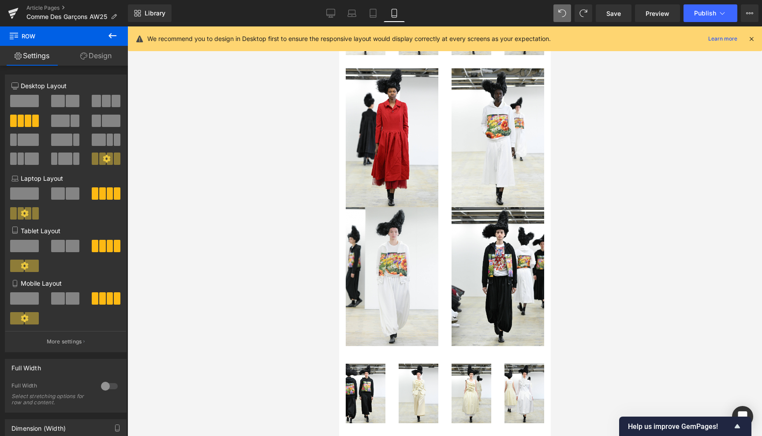
scroll to position [526, 0]
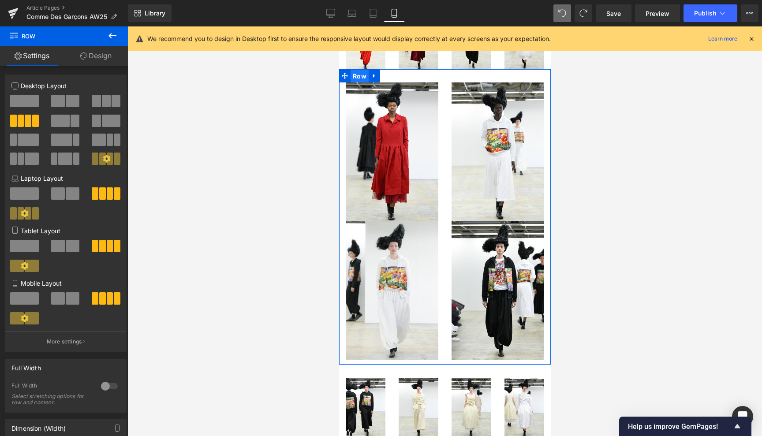
click at [359, 70] on span "Row" at bounding box center [359, 76] width 18 height 13
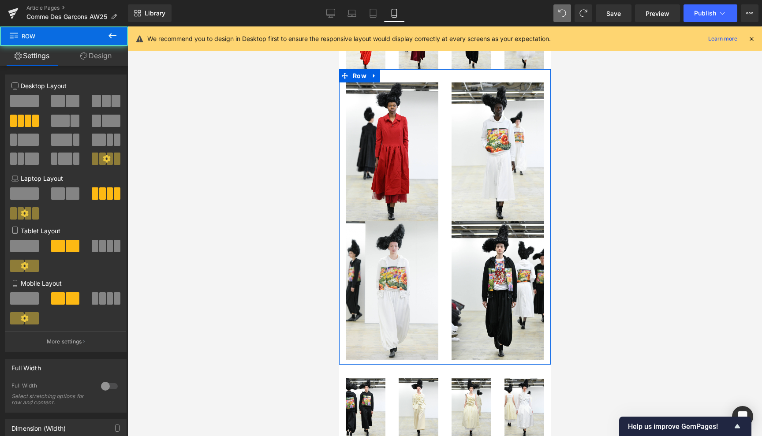
click at [101, 247] on span at bounding box center [102, 246] width 7 height 12
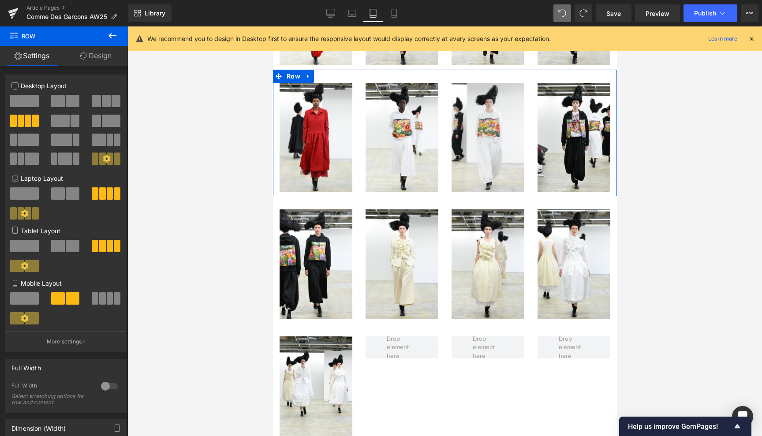
click at [107, 299] on span at bounding box center [110, 298] width 7 height 12
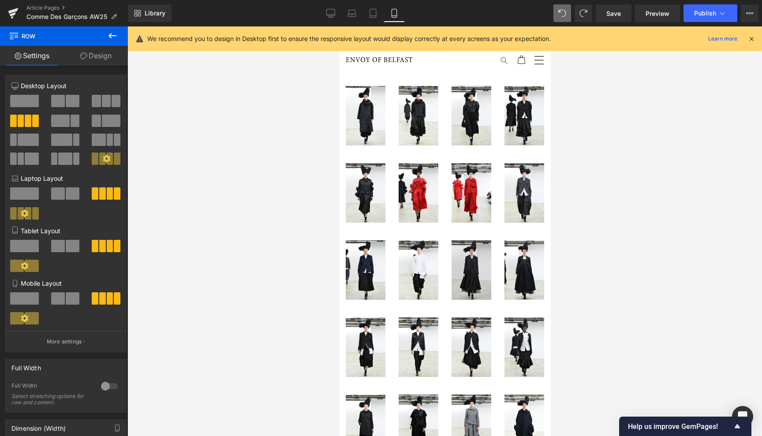
scroll to position [0, 0]
click at [334, 12] on icon at bounding box center [330, 13] width 9 height 9
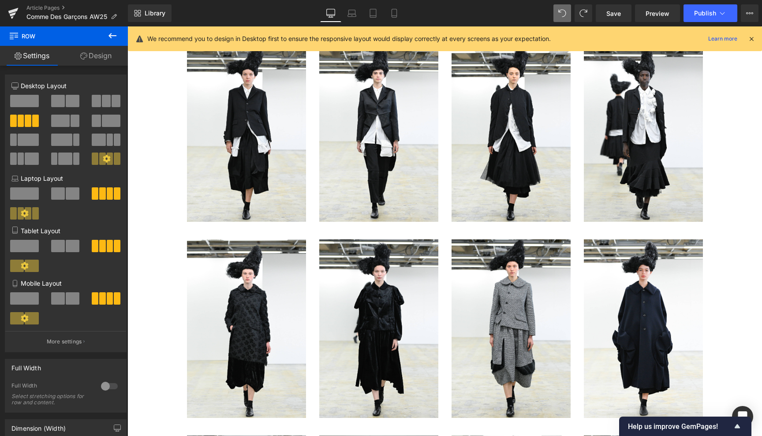
scroll to position [644, 0]
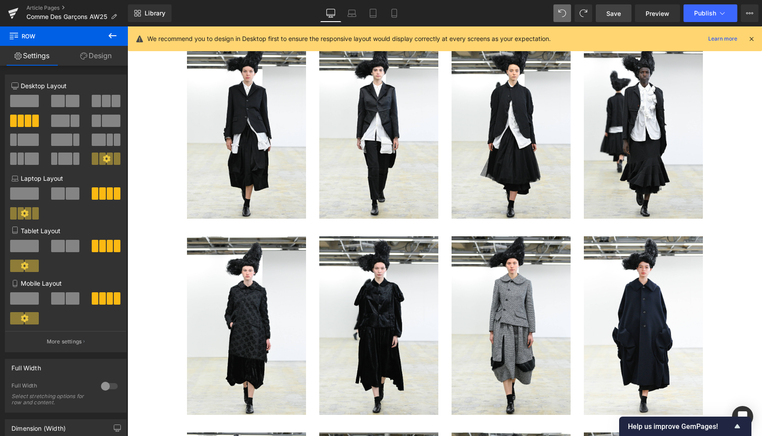
click at [618, 13] on span "Save" at bounding box center [613, 13] width 15 height 9
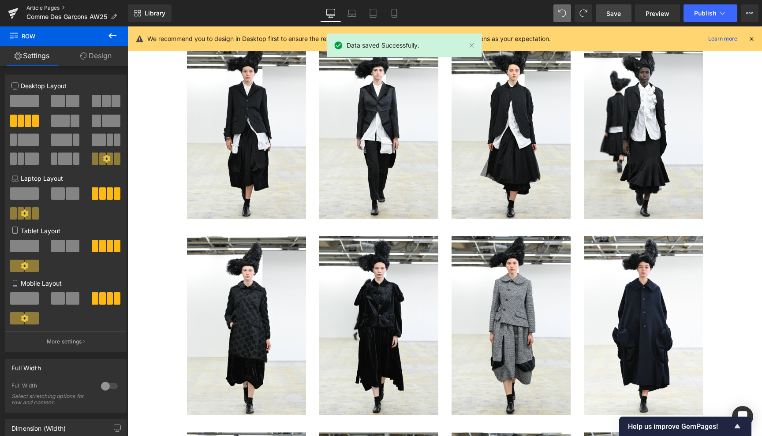
click at [42, 7] on link "Article Pages" at bounding box center [76, 7] width 101 height 7
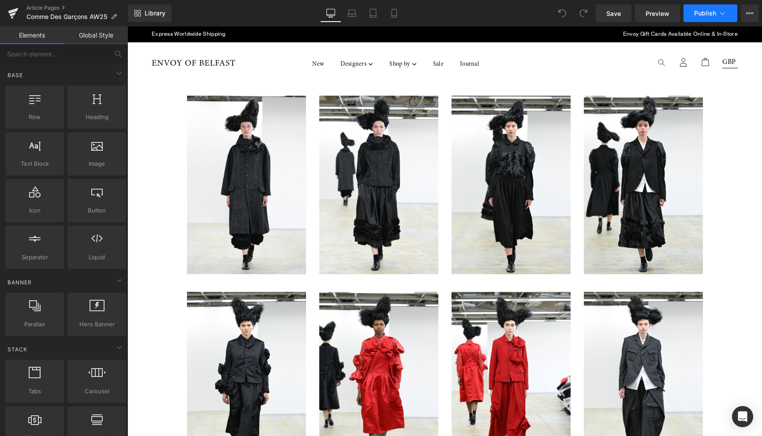
click at [722, 13] on icon at bounding box center [722, 13] width 9 height 9
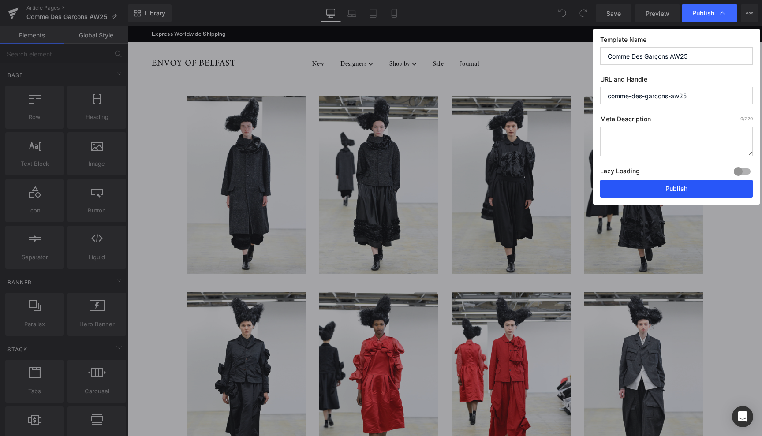
click at [659, 186] on button "Publish" at bounding box center [676, 189] width 153 height 18
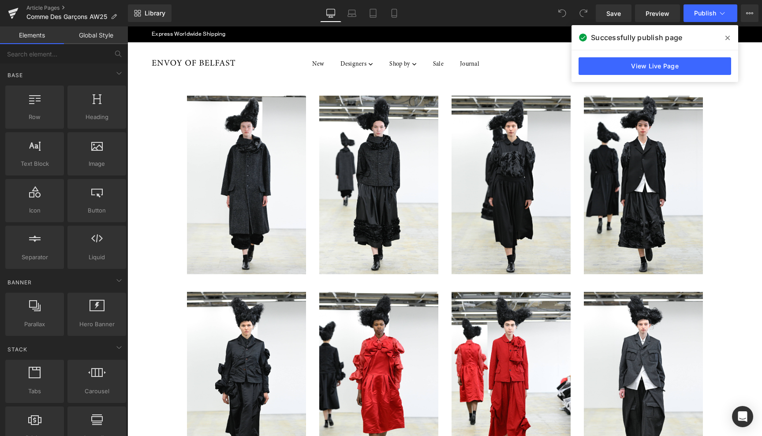
click at [728, 35] on icon at bounding box center [727, 37] width 4 height 7
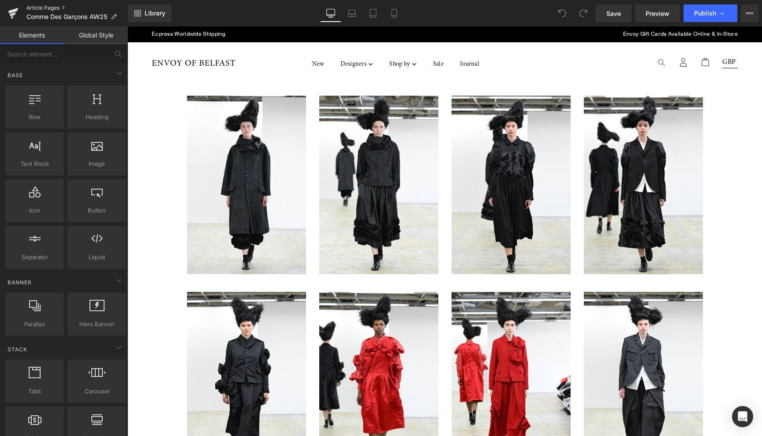
click at [45, 7] on link "Article Pages" at bounding box center [76, 7] width 101 height 7
